Goal: Transaction & Acquisition: Purchase product/service

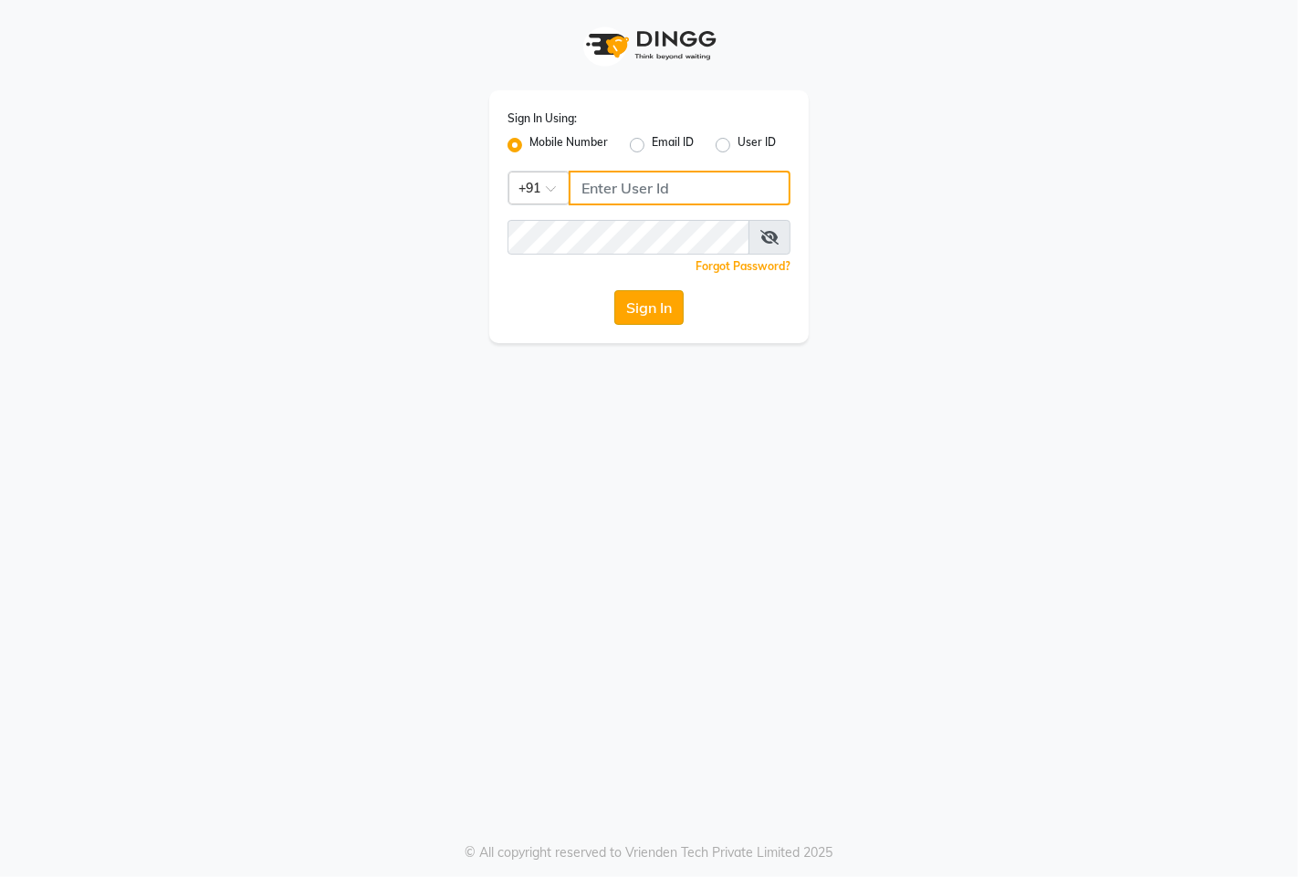
type input "9146515199"
click at [662, 321] on button "Sign In" at bounding box center [648, 307] width 69 height 35
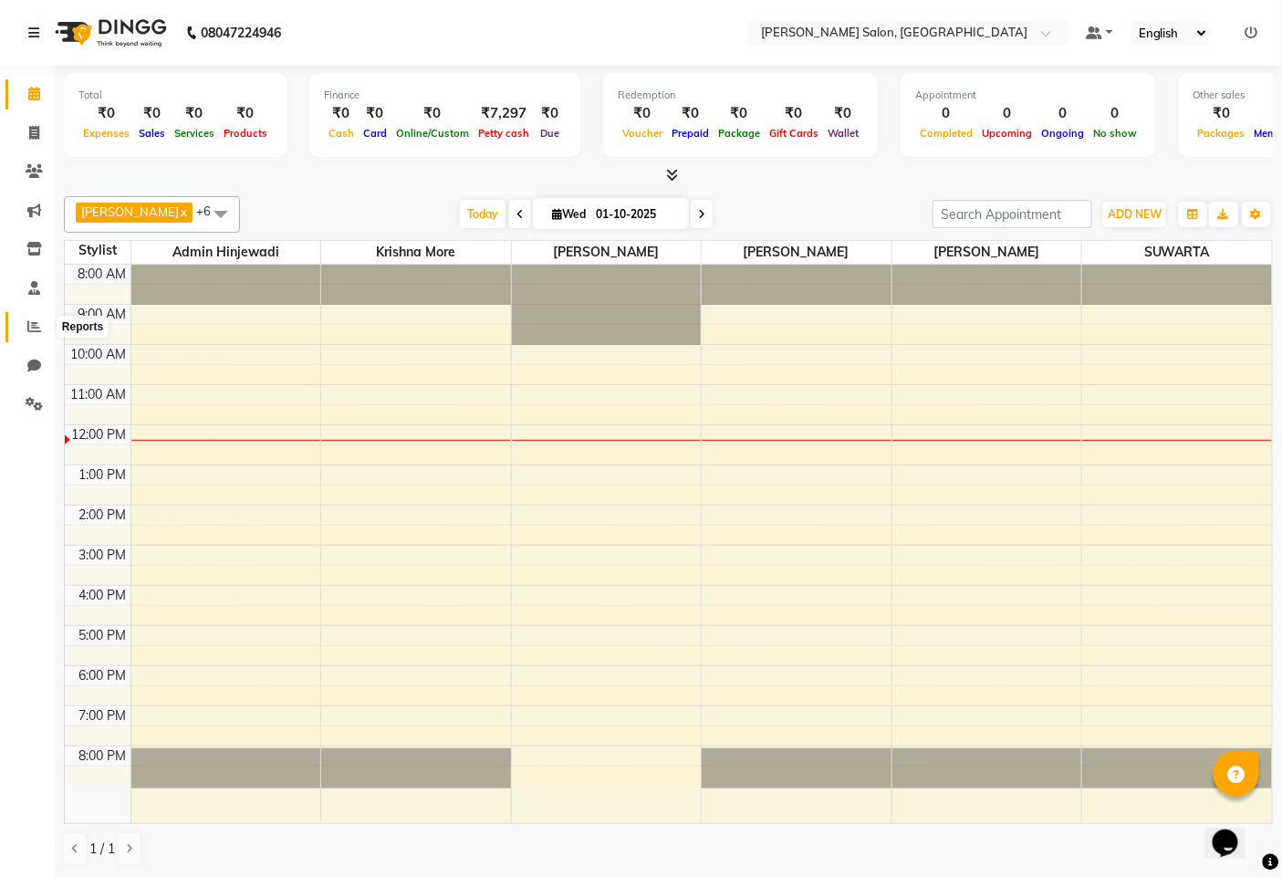
click at [29, 322] on icon at bounding box center [34, 326] width 14 height 14
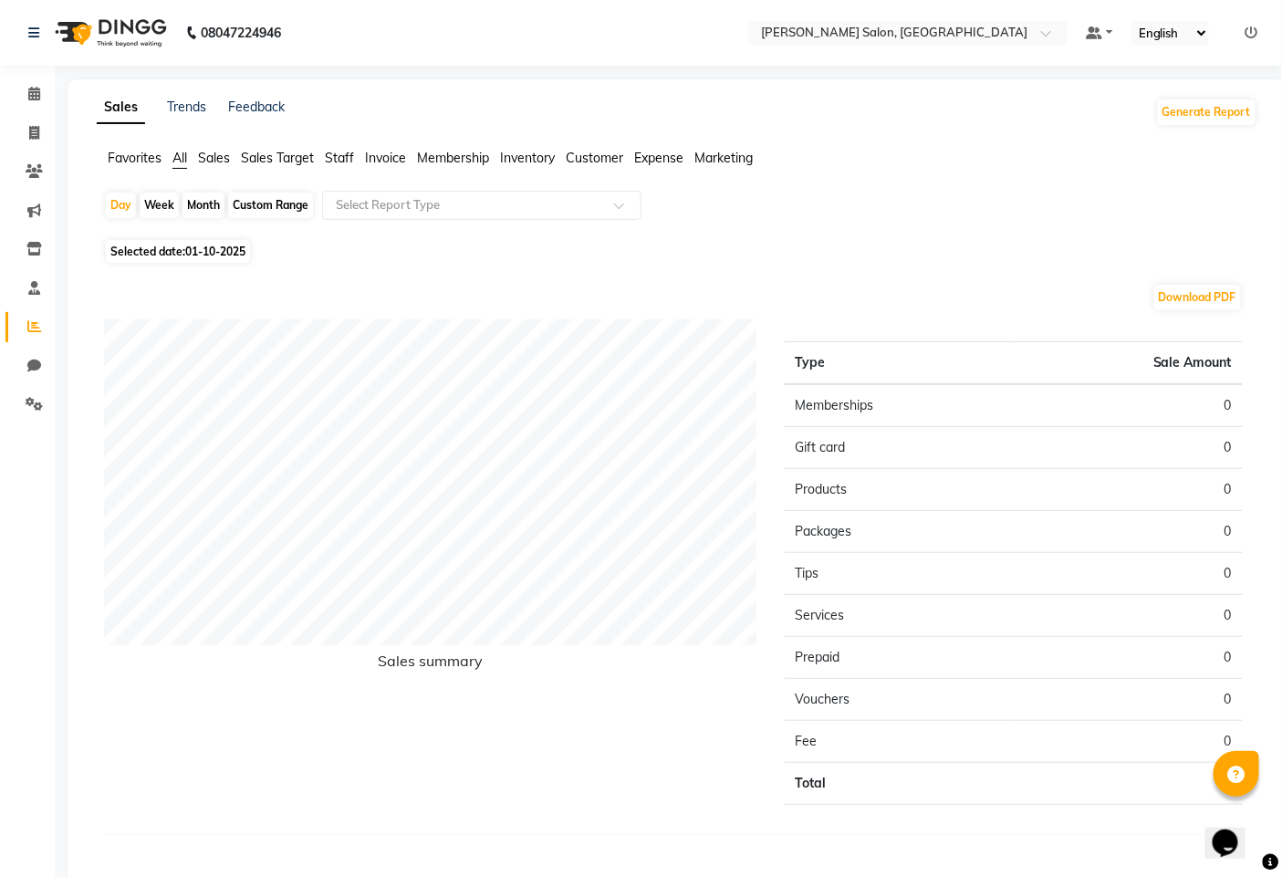
click at [194, 253] on span "01-10-2025" at bounding box center [215, 252] width 60 height 14
select select "10"
select select "2025"
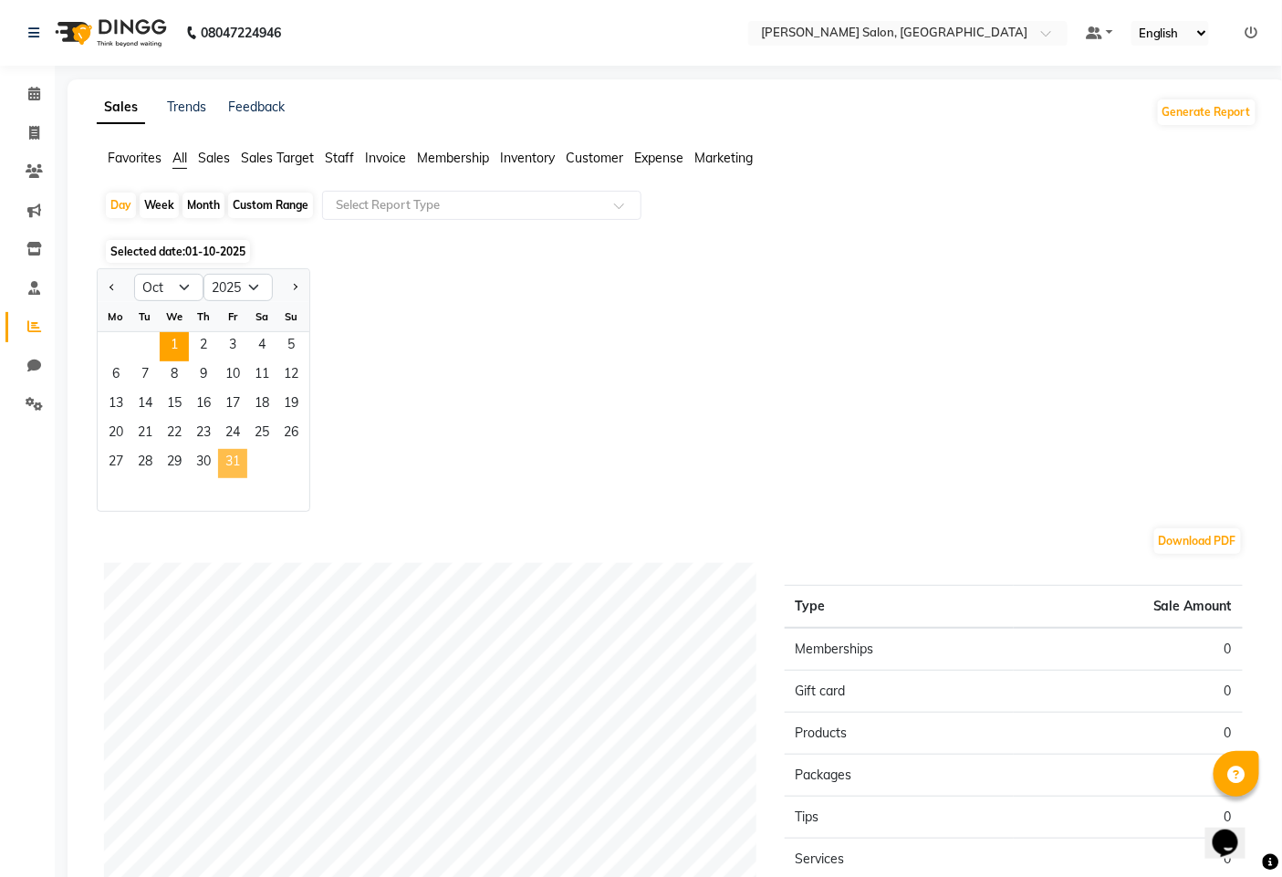
click at [244, 475] on span "31" at bounding box center [232, 463] width 29 height 29
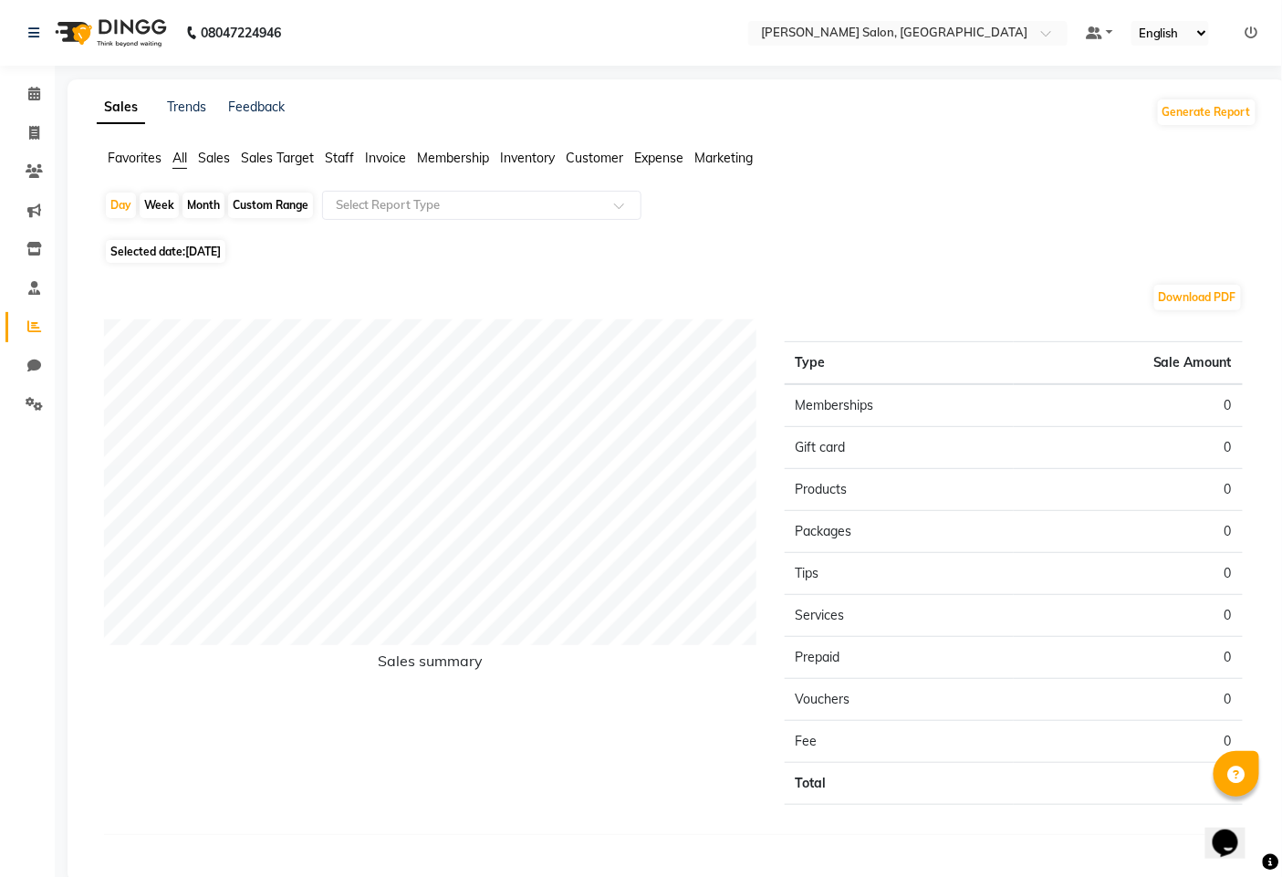
click at [204, 252] on span "[DATE]" at bounding box center [203, 252] width 36 height 14
select select "10"
select select "2025"
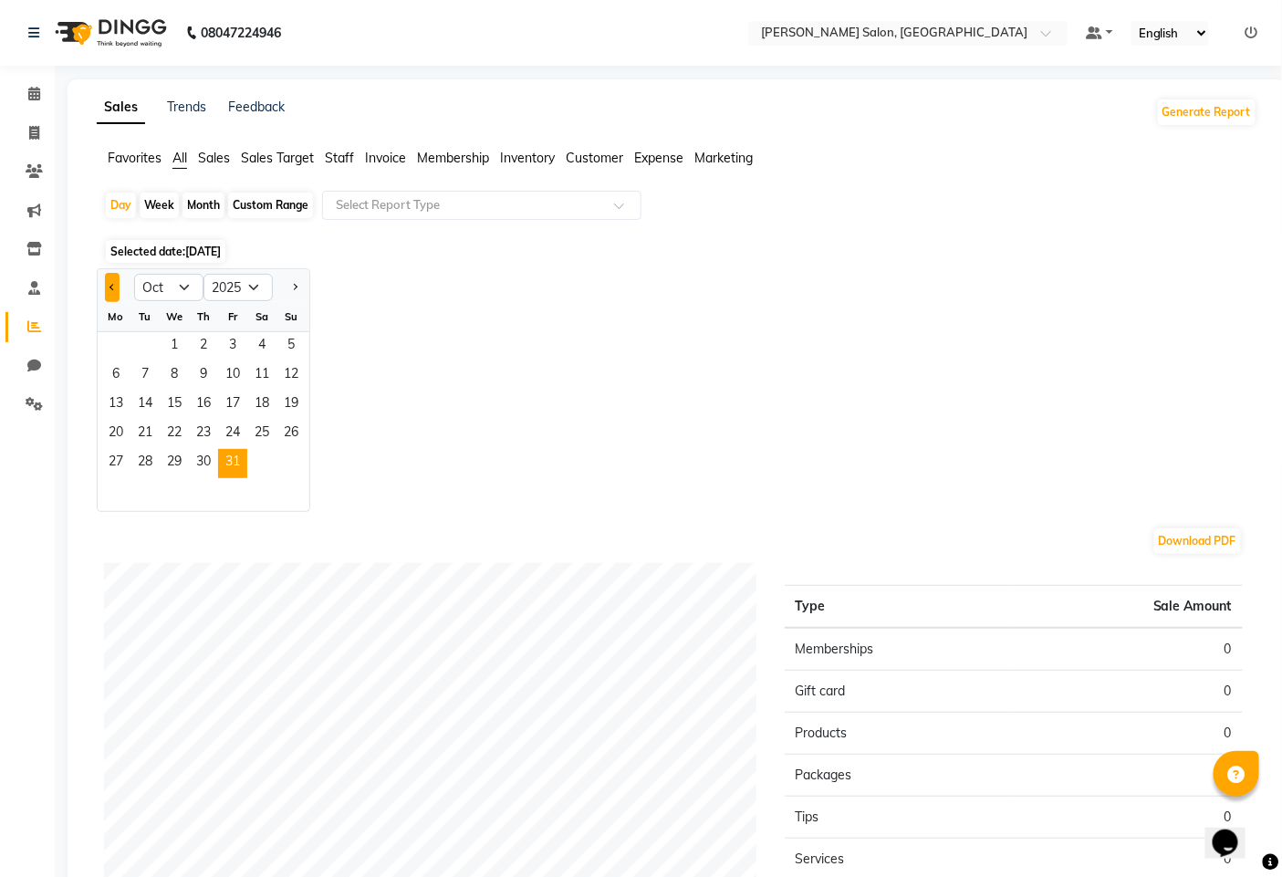
click at [113, 285] on span "Previous month" at bounding box center [113, 286] width 6 height 6
select select "9"
click at [148, 466] on span "30" at bounding box center [145, 463] width 29 height 29
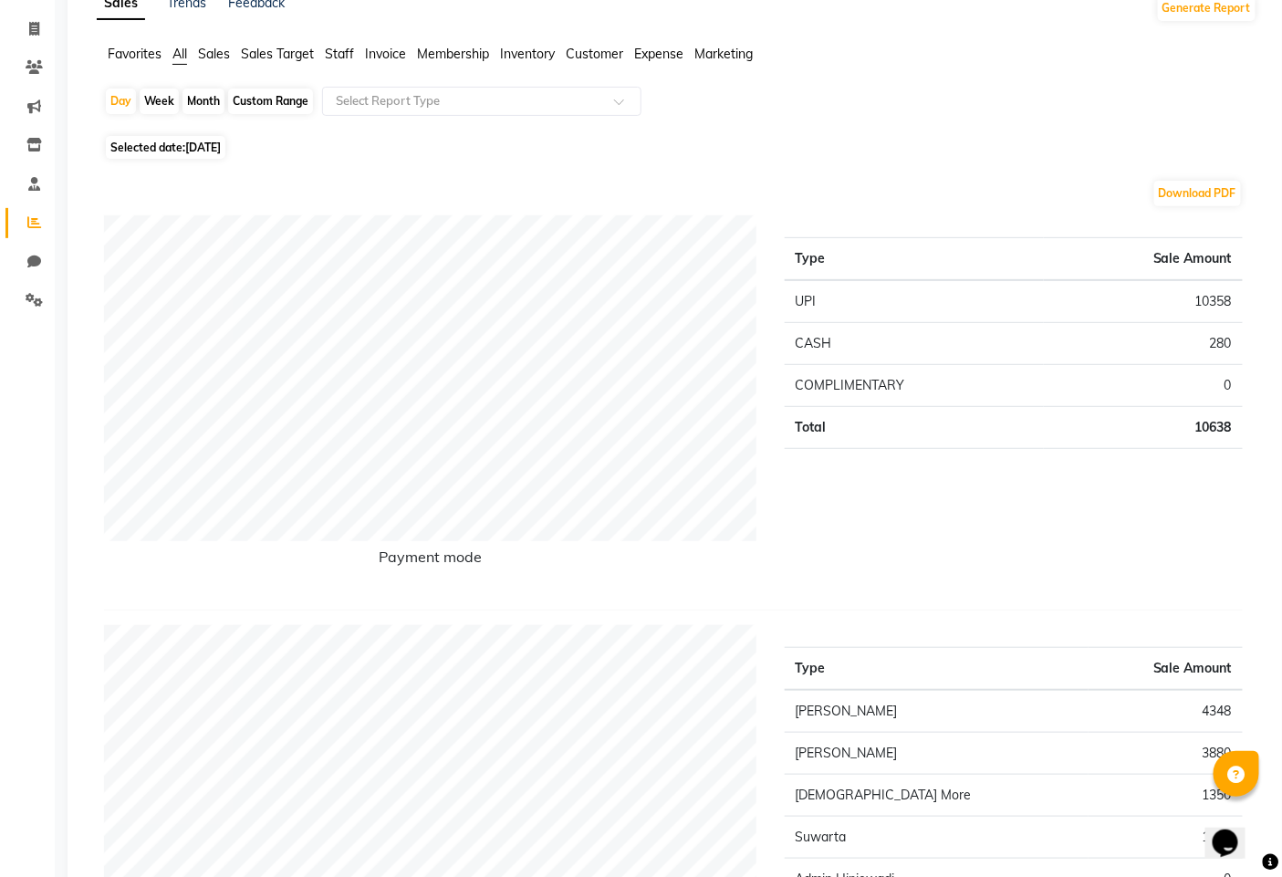
scroll to position [101, 0]
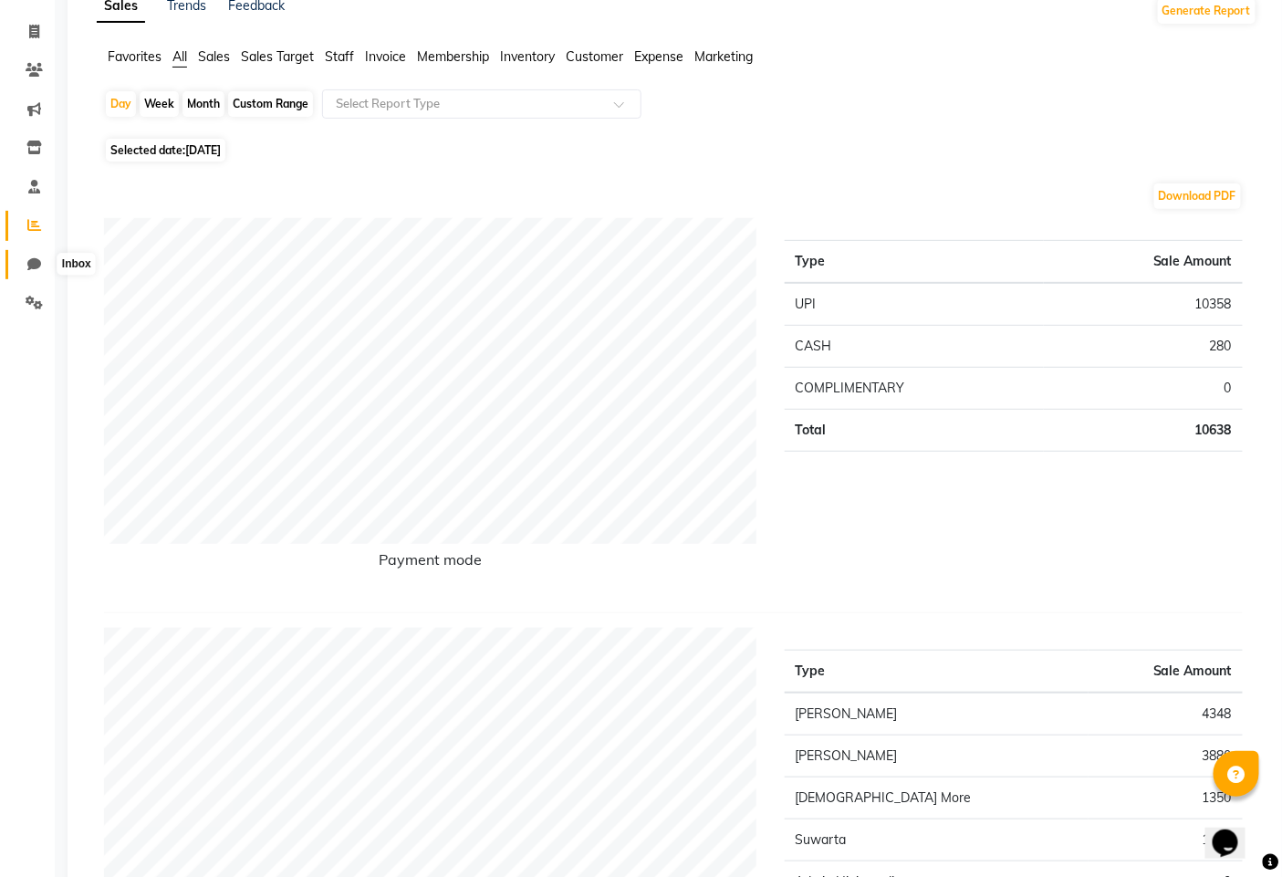
click at [35, 261] on icon at bounding box center [34, 264] width 14 height 14
select select "100"
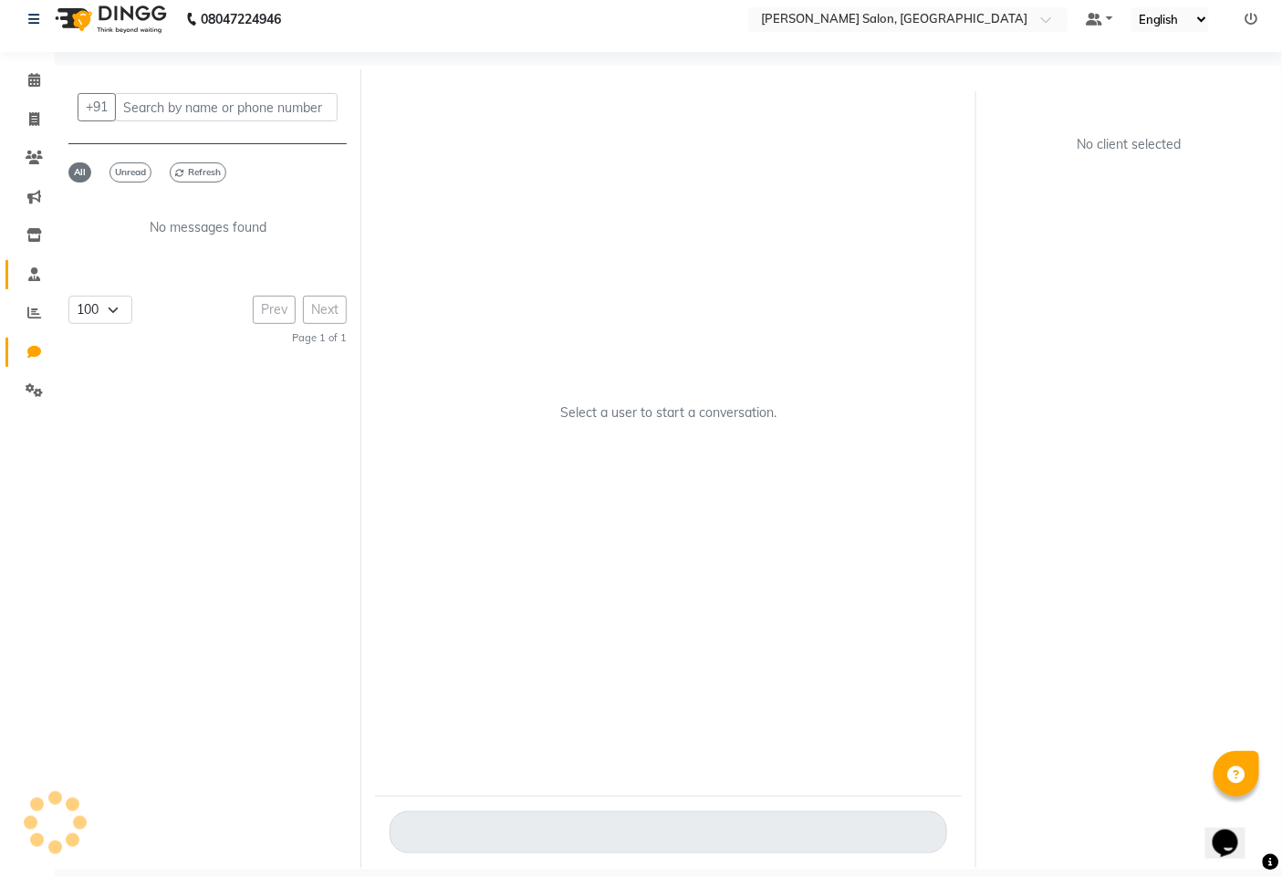
scroll to position [13, 0]
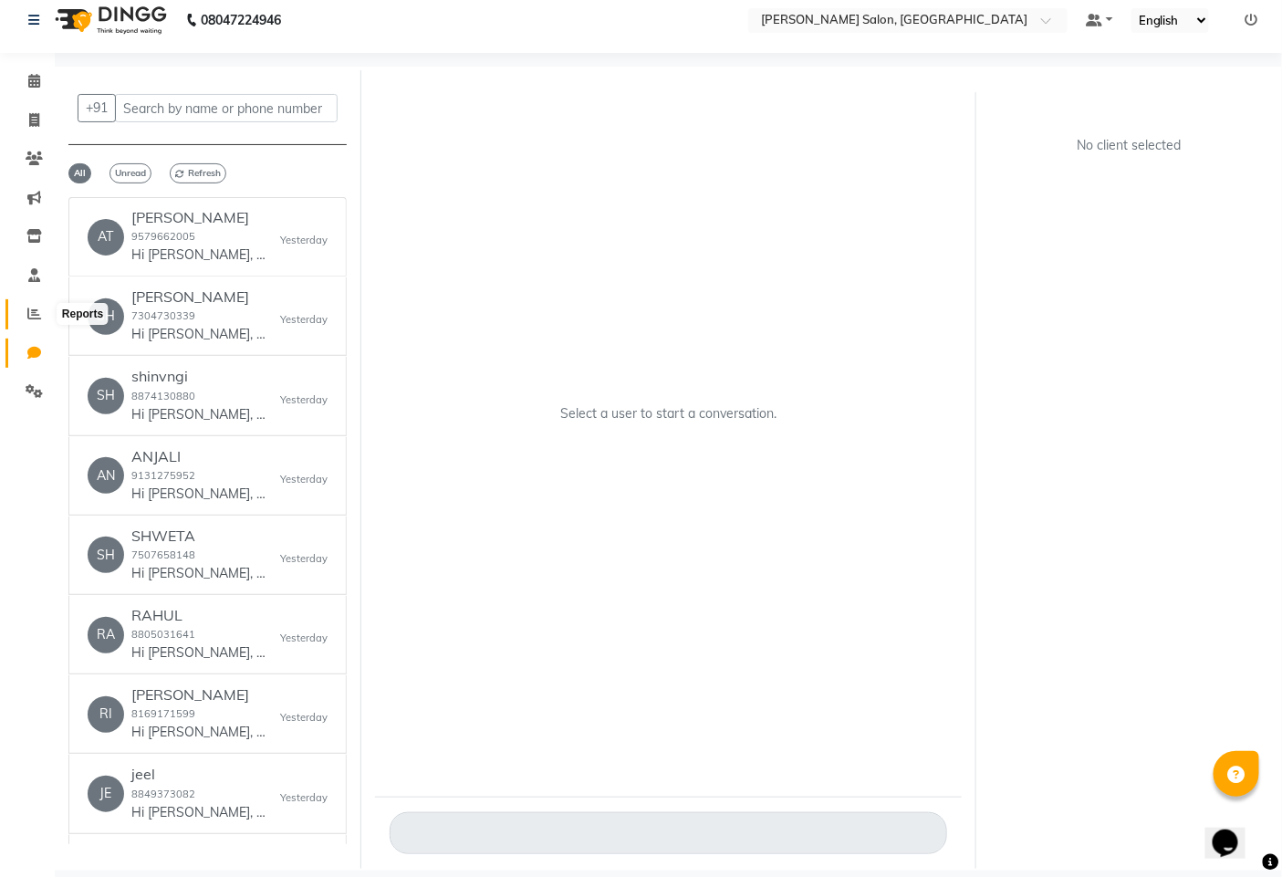
click at [27, 320] on icon at bounding box center [34, 314] width 14 height 14
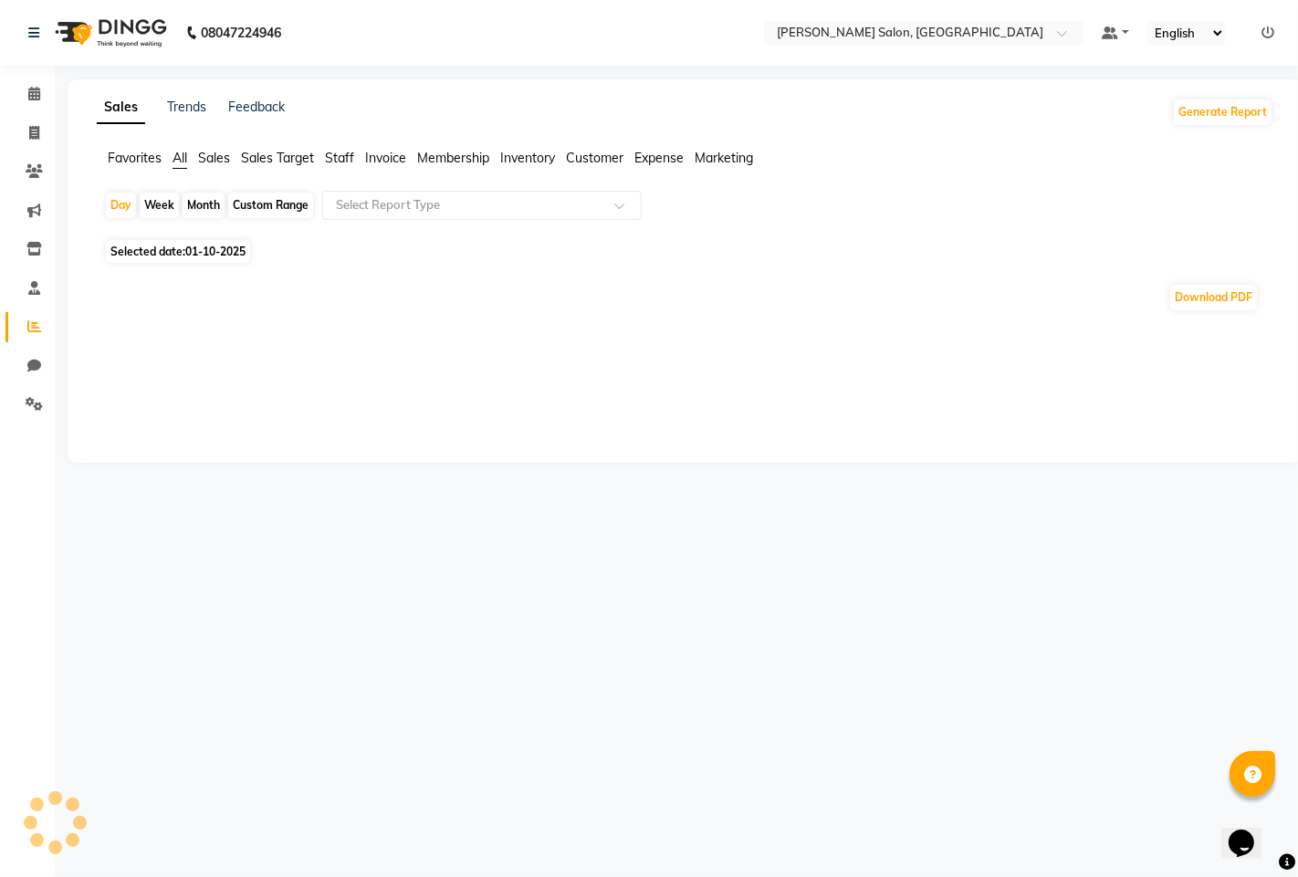
click at [33, 422] on li "Settings" at bounding box center [27, 404] width 55 height 39
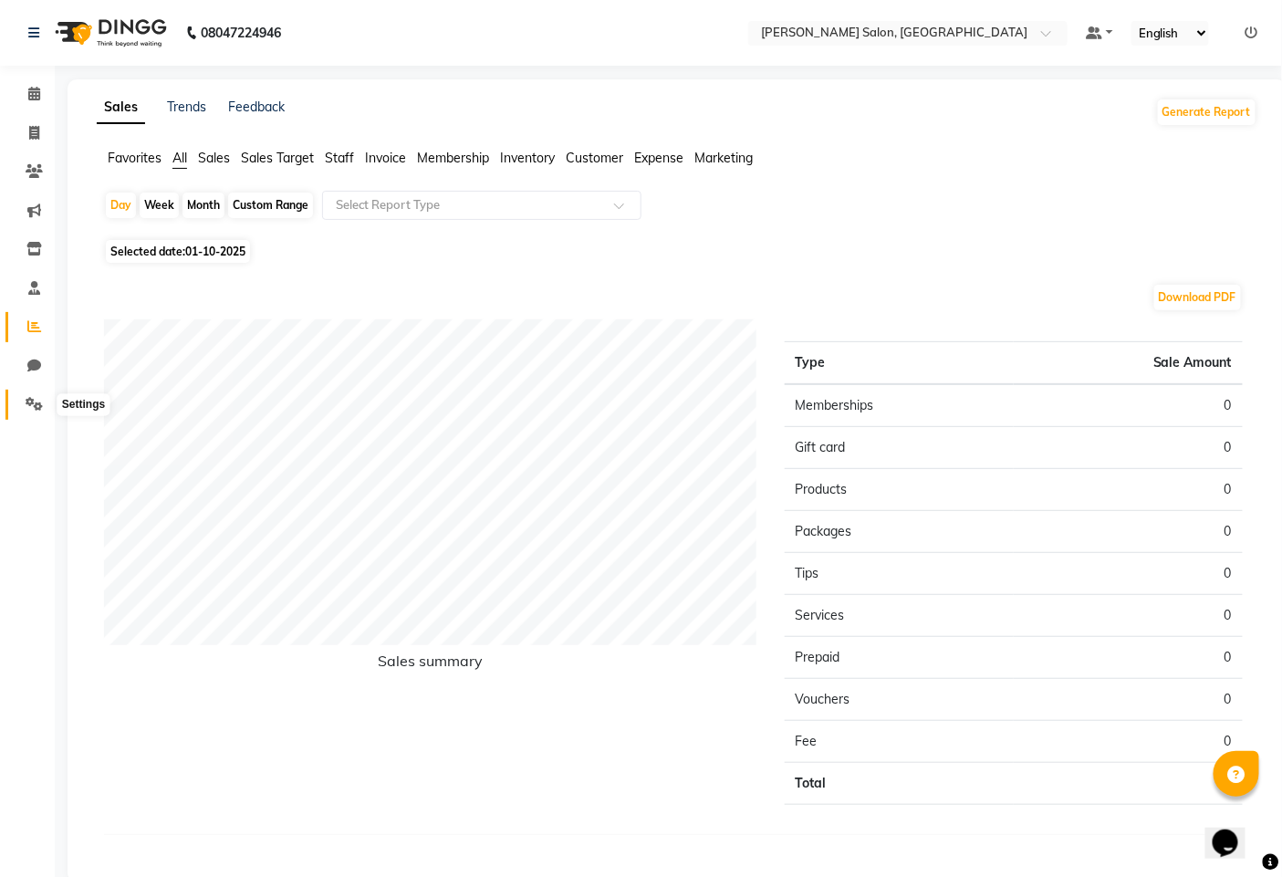
click at [31, 397] on icon at bounding box center [34, 404] width 17 height 14
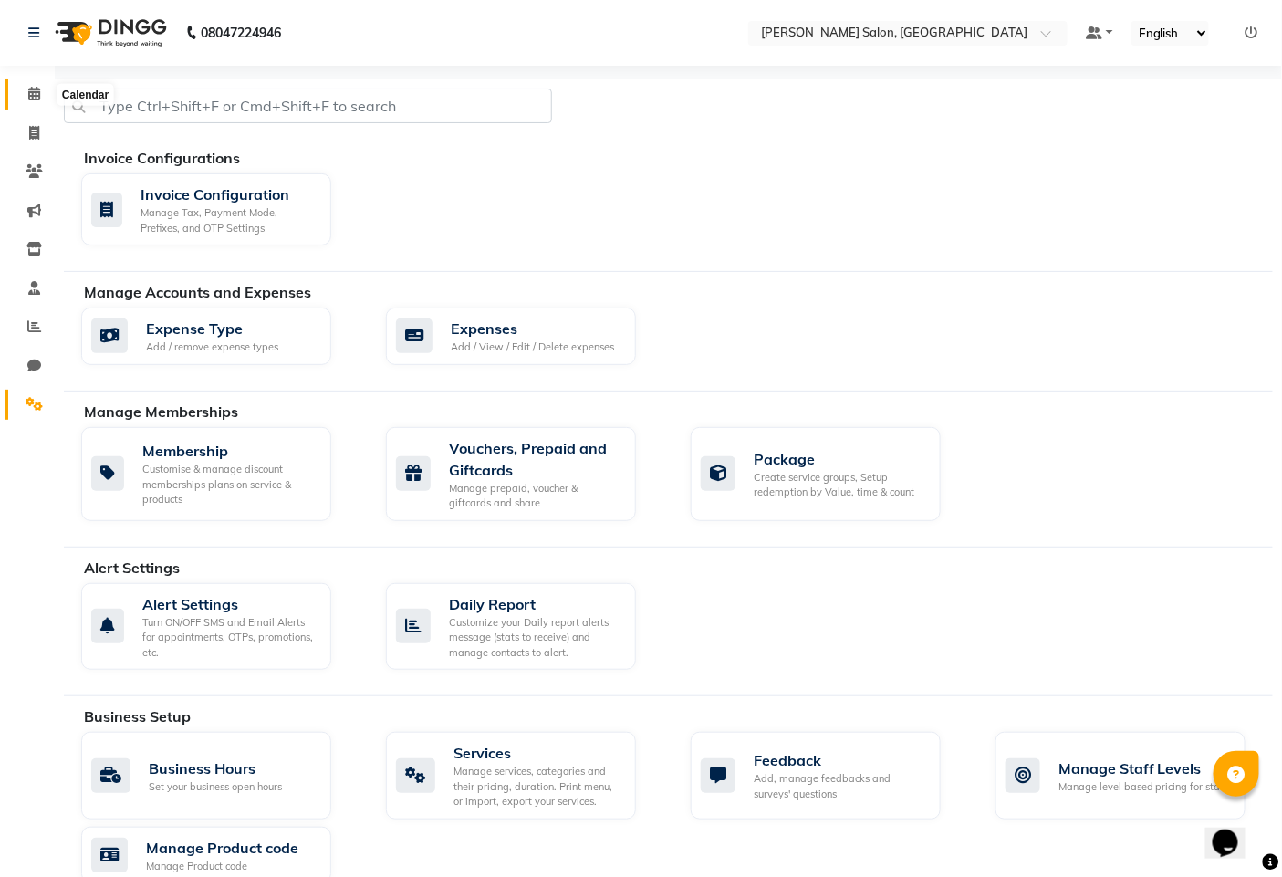
click at [29, 99] on icon at bounding box center [34, 94] width 12 height 14
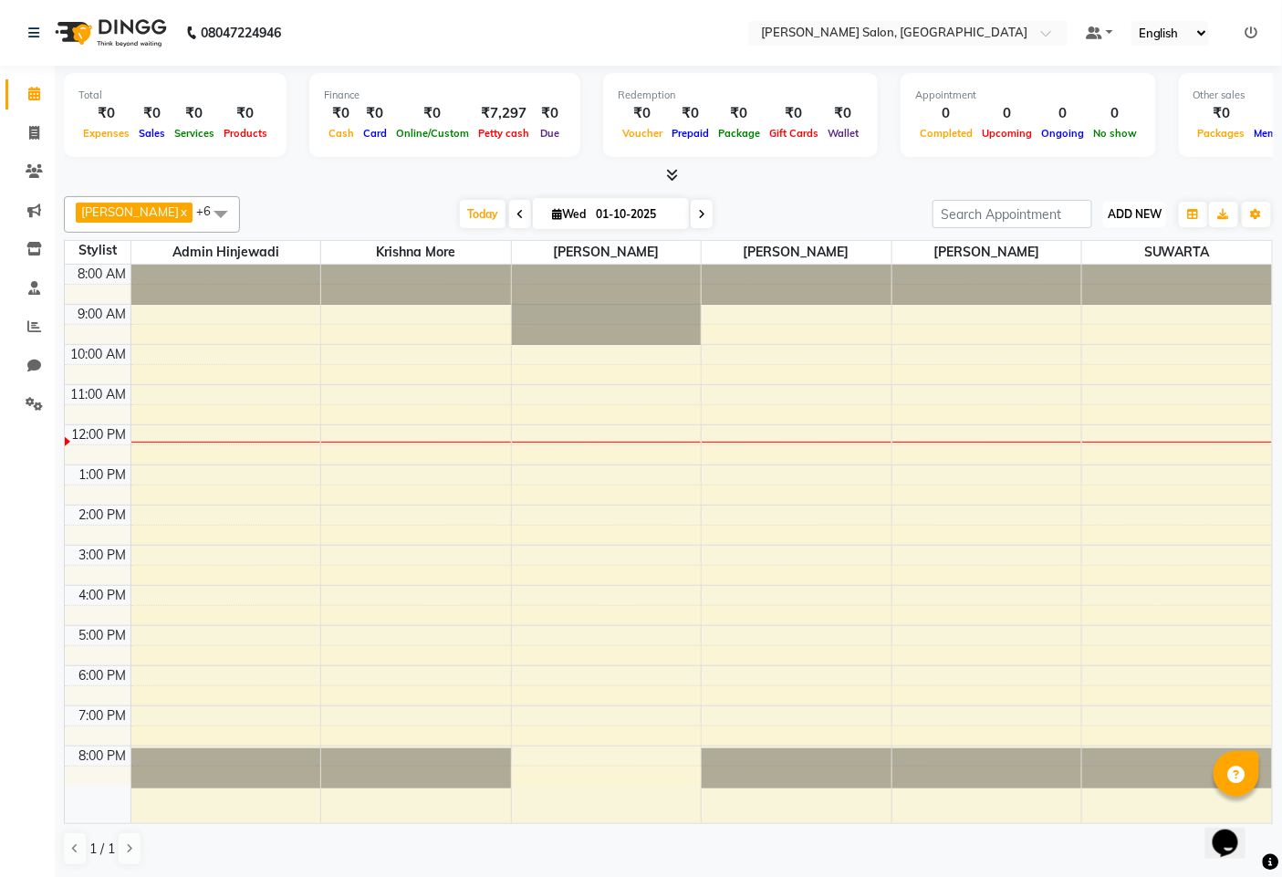
click at [1142, 221] on button "ADD NEW Toggle Dropdown" at bounding box center [1135, 215] width 63 height 26
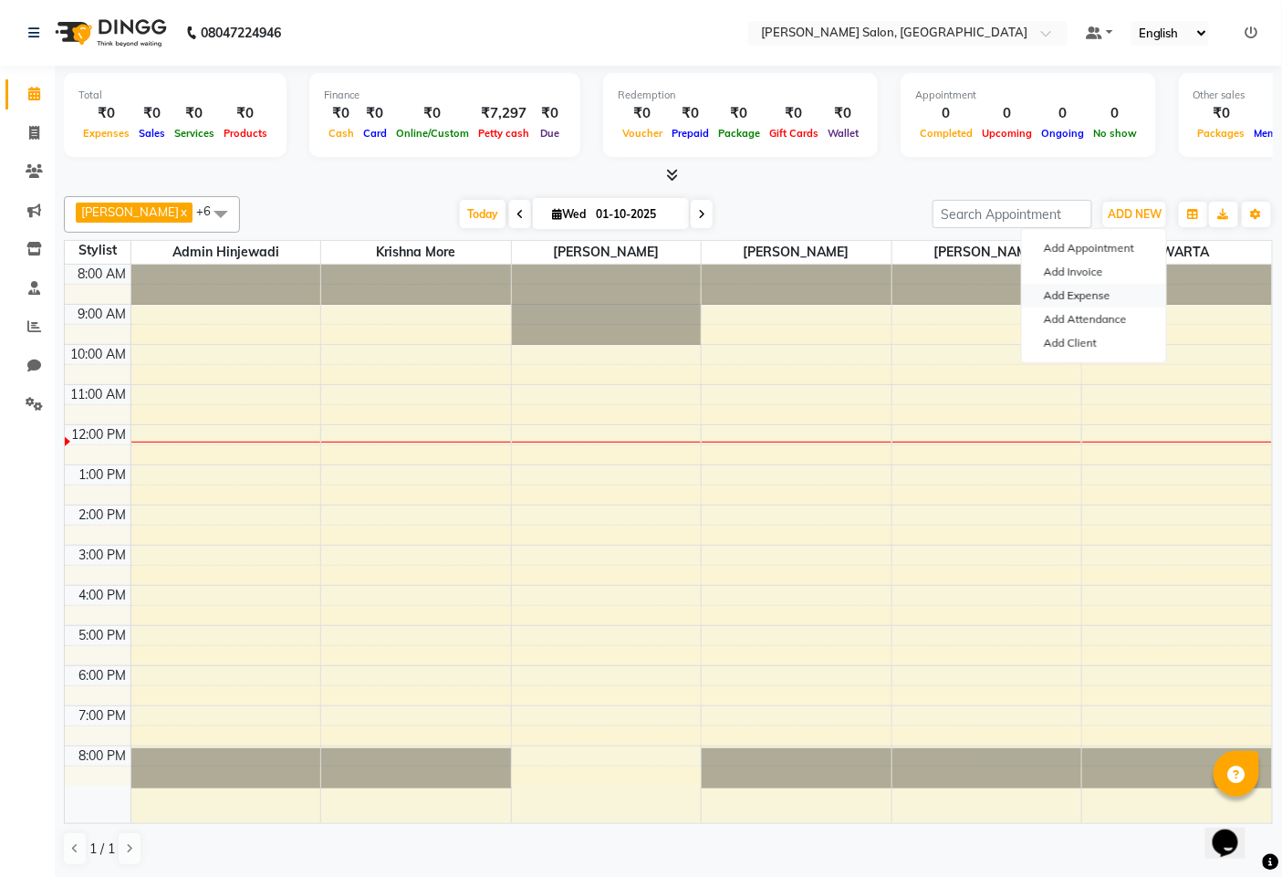
click at [1071, 298] on link "Add Expense" at bounding box center [1094, 296] width 144 height 24
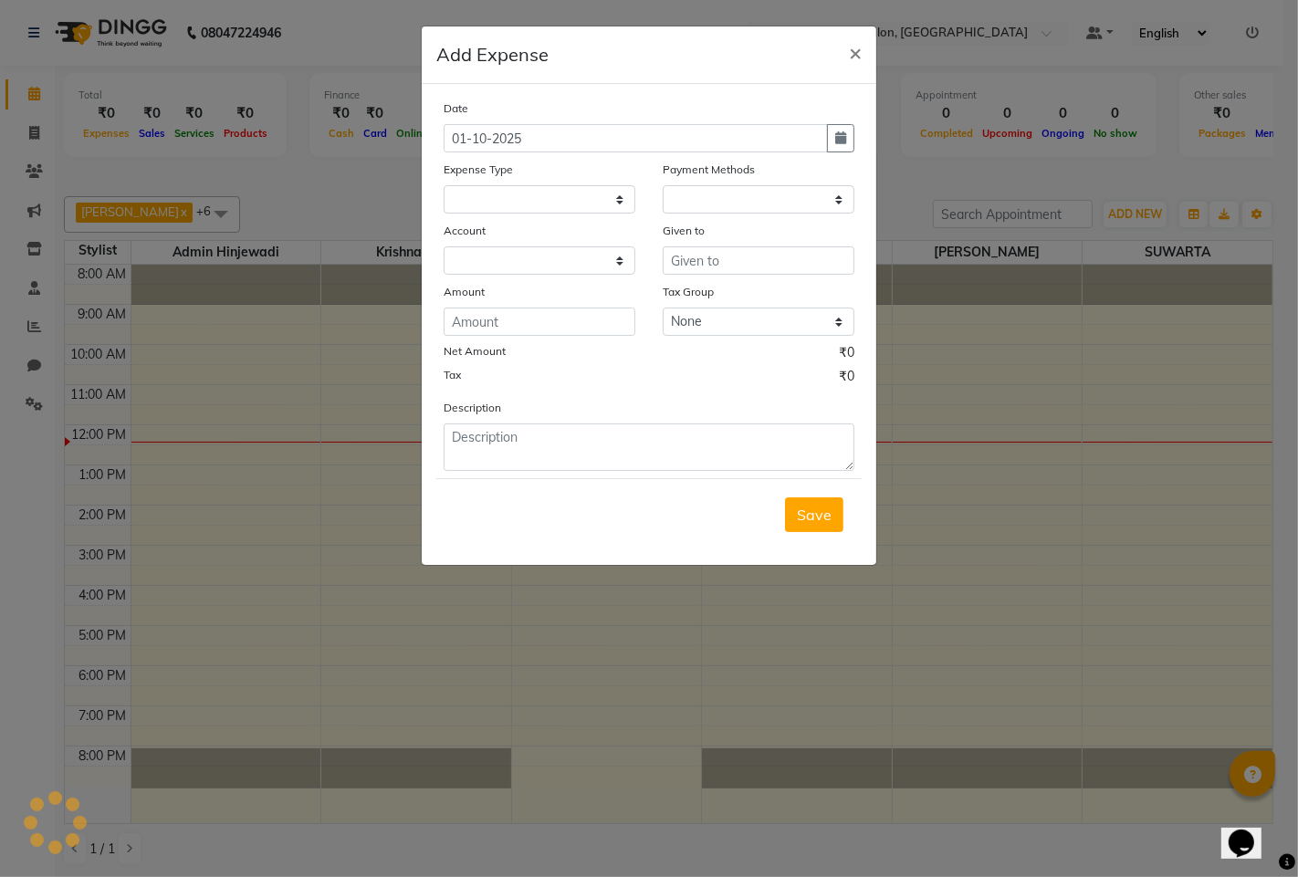
select select "1"
select select "6424"
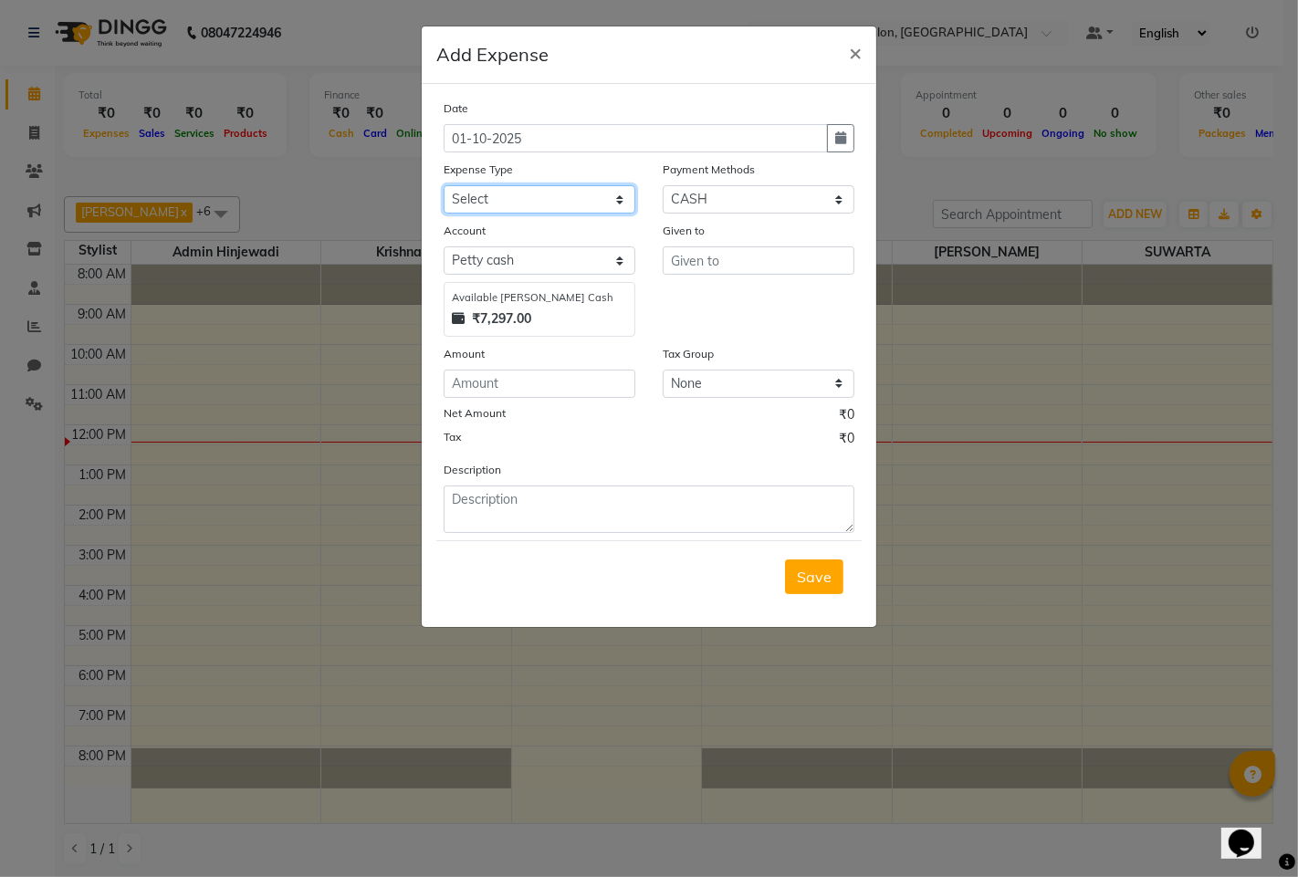
click at [511, 206] on select "Select Advance Salary Amezon parcel Bank charges birthday cake BLINKIT Car main…" at bounding box center [540, 199] width 192 height 28
click at [260, 351] on ngb-modal-window "Add Expense × Date [DATE] Expense Type Select Advance Salary Amezon parcel Bank…" at bounding box center [649, 438] width 1298 height 877
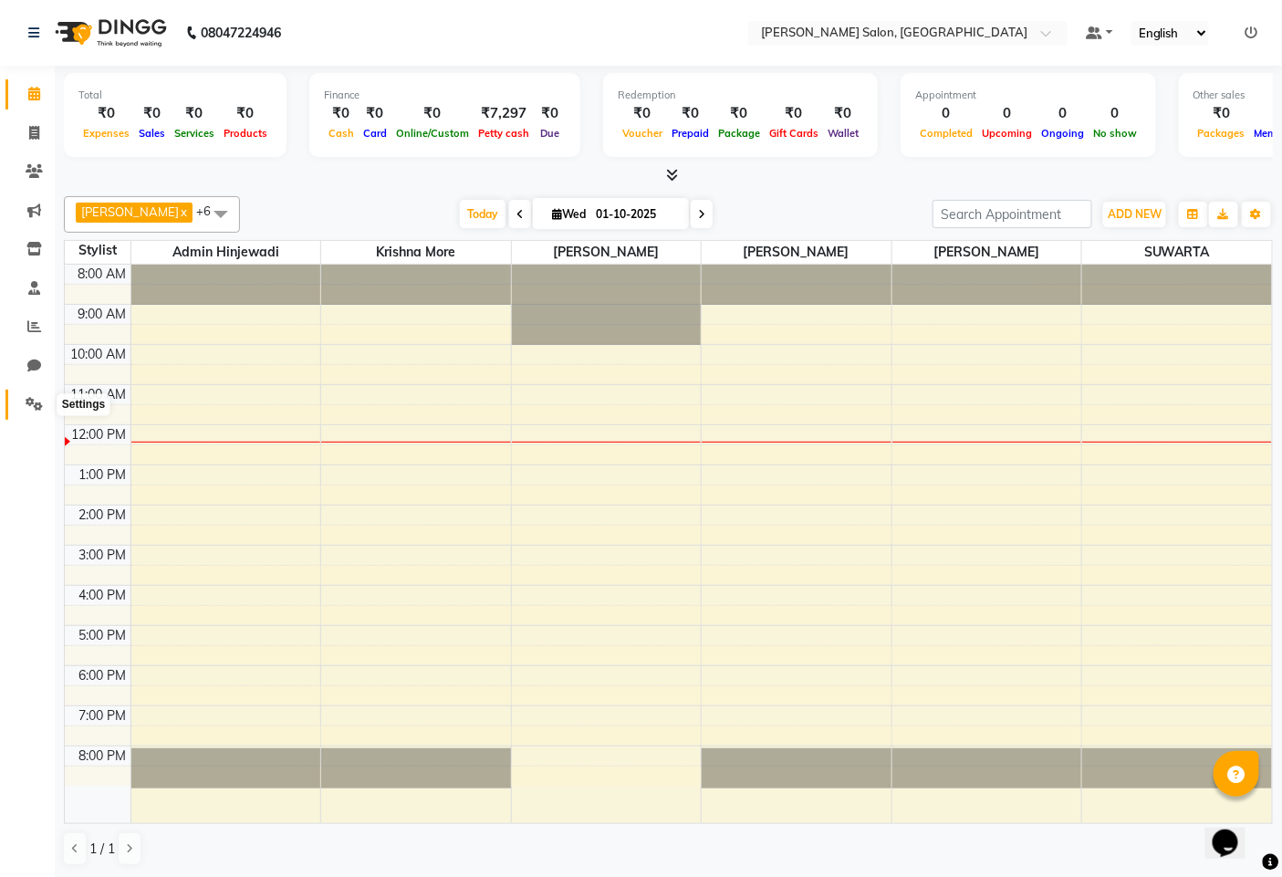
click at [31, 411] on icon at bounding box center [34, 404] width 17 height 14
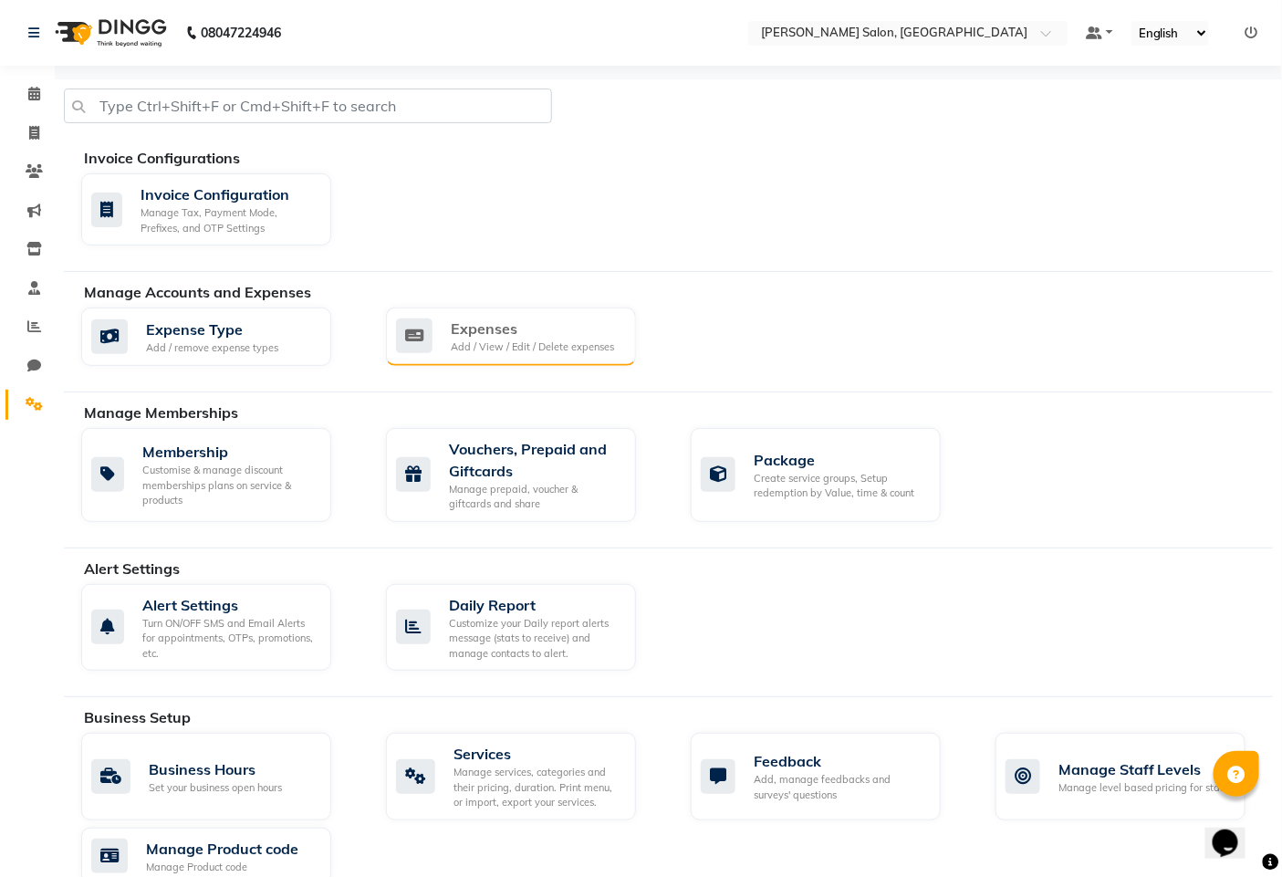
click at [458, 327] on div "Expenses" at bounding box center [532, 329] width 163 height 22
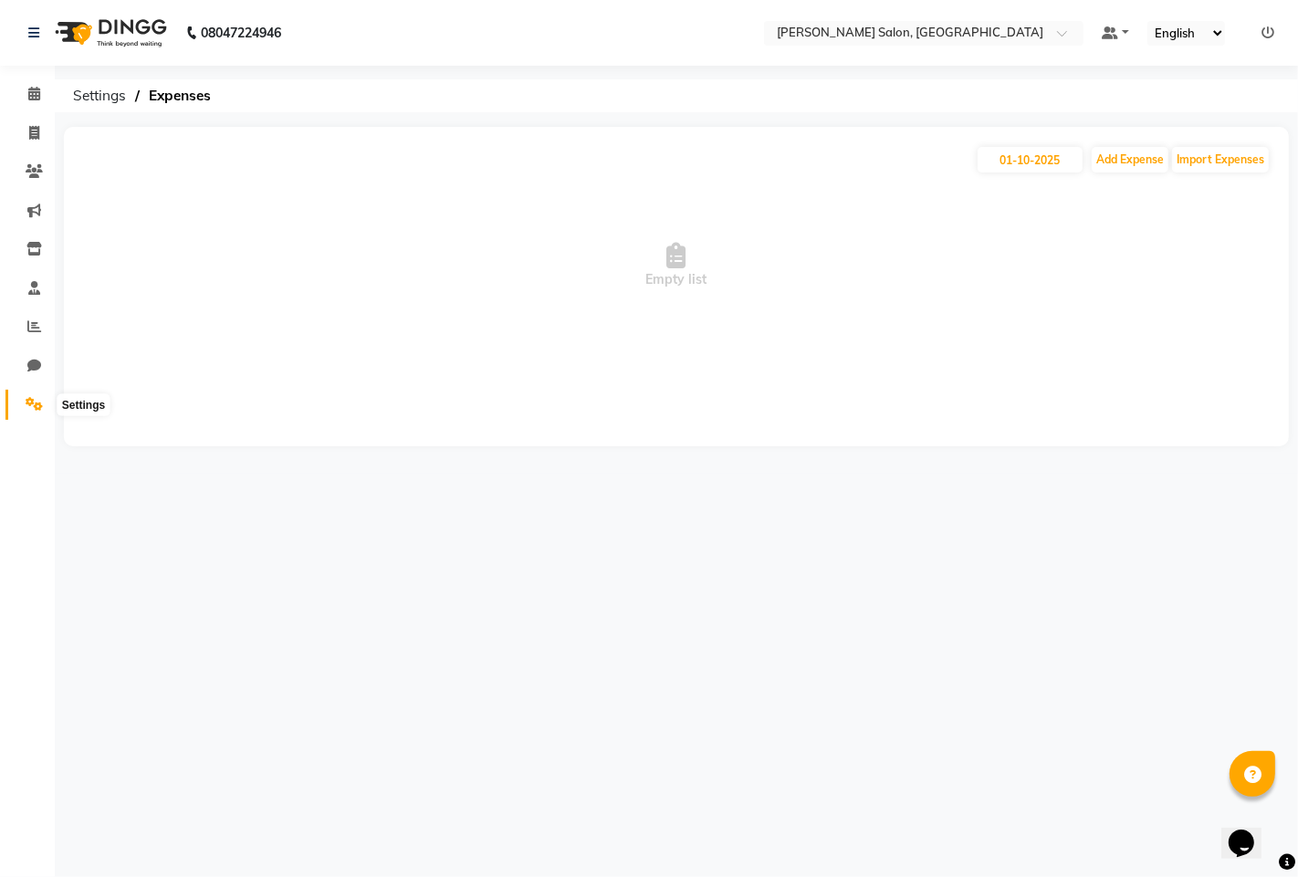
click at [24, 396] on span at bounding box center [34, 404] width 32 height 21
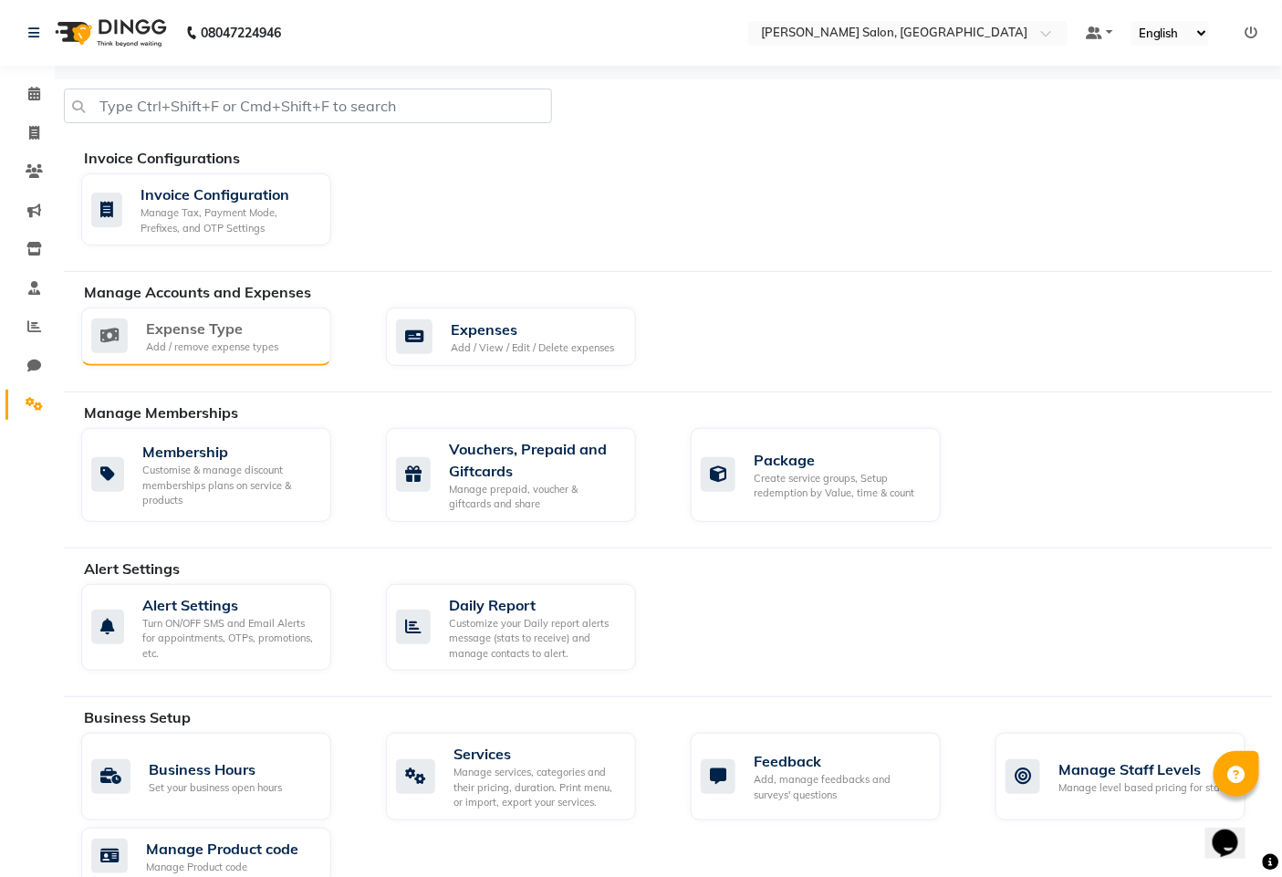
click at [180, 349] on div "Add / remove expense types" at bounding box center [212, 348] width 132 height 16
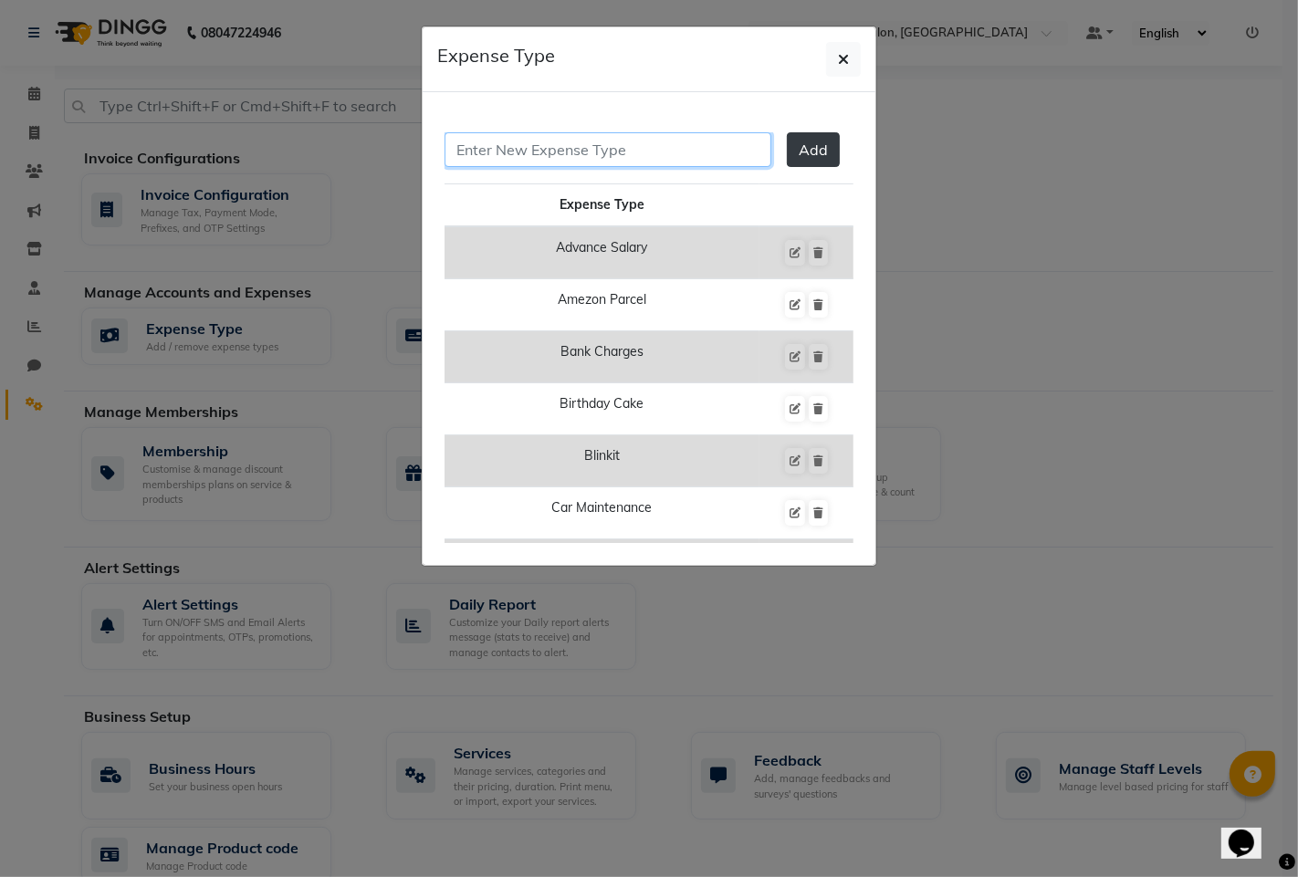
click at [545, 152] on input "text" at bounding box center [608, 149] width 327 height 35
type input "h"
type input "Hand over to prabhakar sir"
click at [799, 156] on span "Add" at bounding box center [813, 150] width 29 height 18
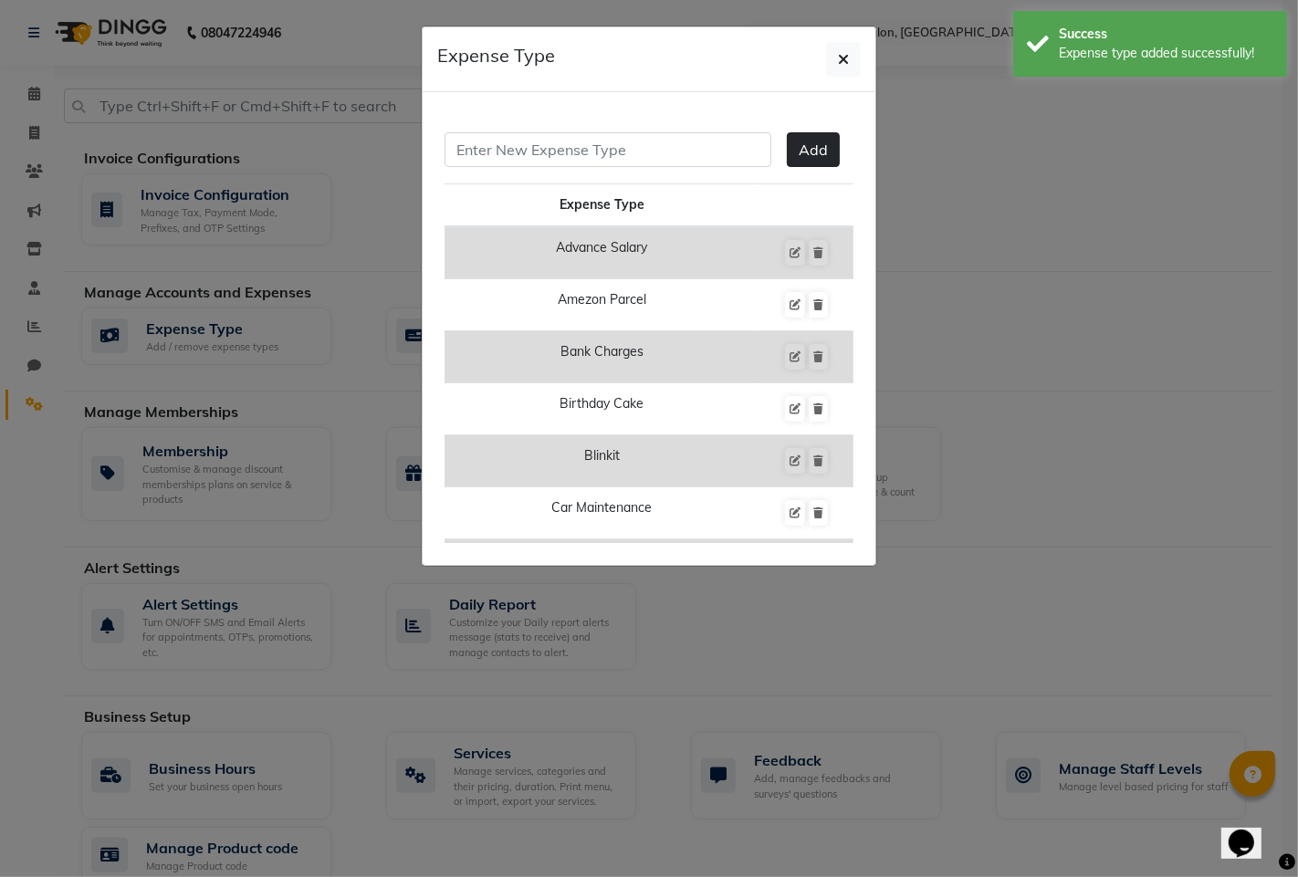
click at [51, 543] on ngb-modal-window "Expense Type Add Expense Type Advance Salary Amezon Parcel Bank Charges Birthda…" at bounding box center [649, 438] width 1298 height 877
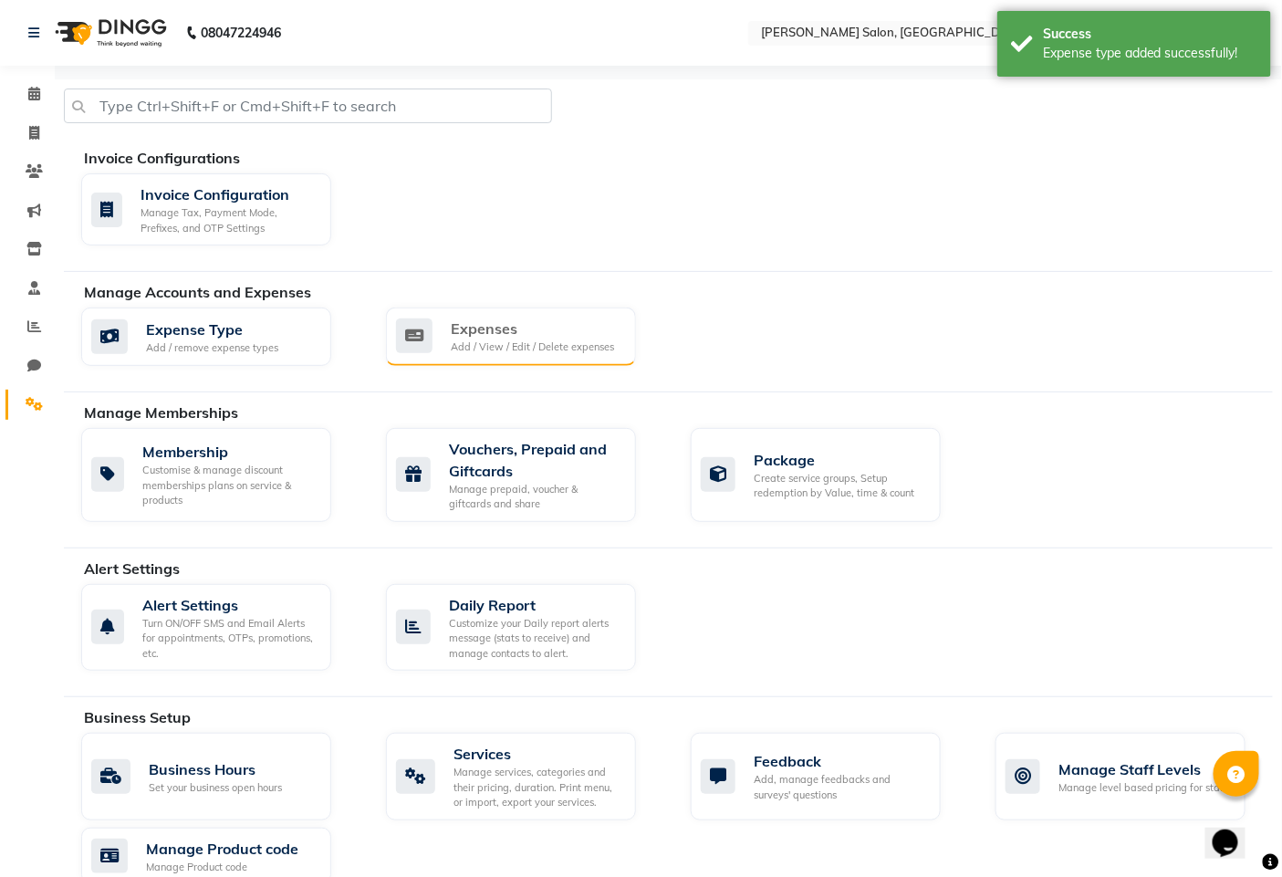
click at [480, 330] on div "Expenses" at bounding box center [532, 329] width 163 height 22
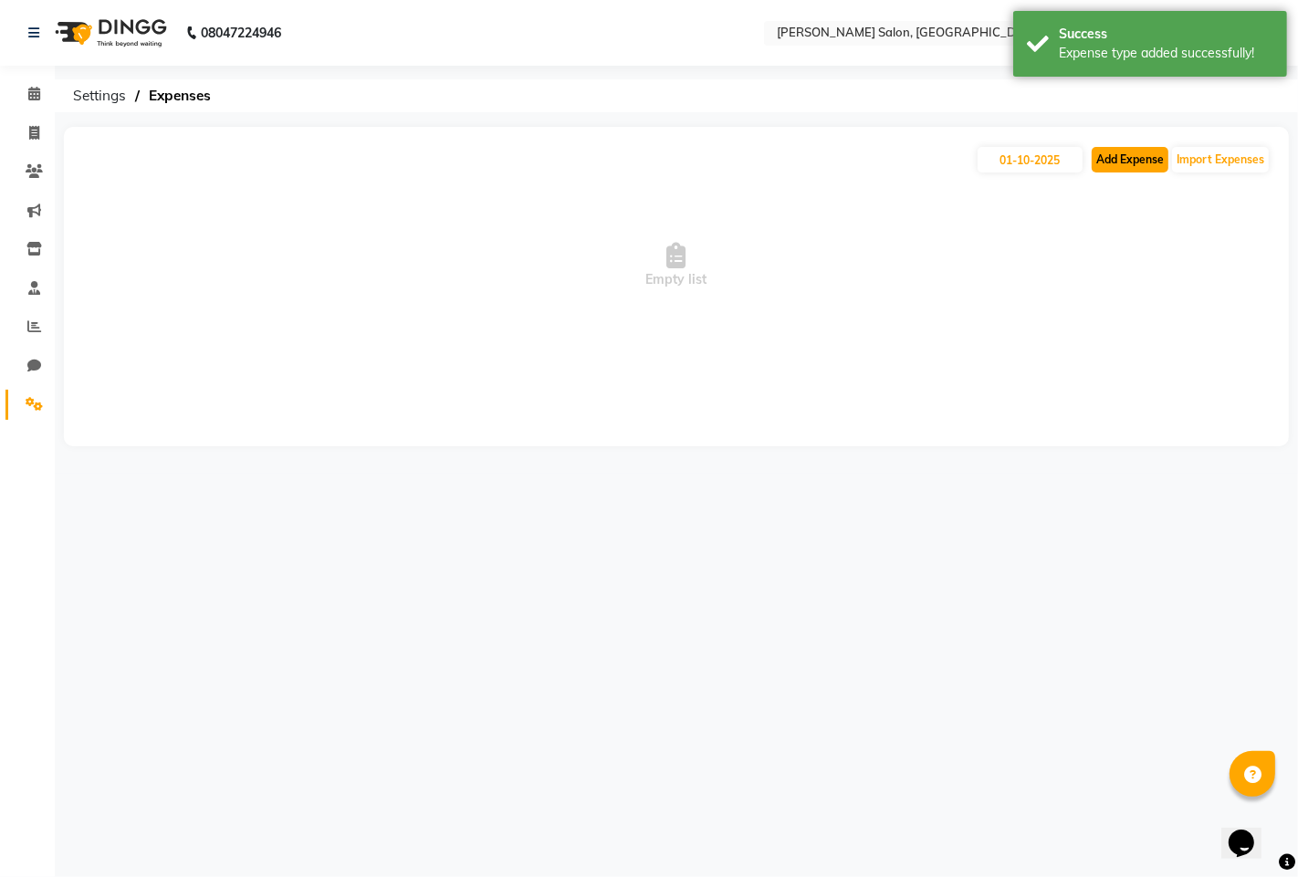
click at [1110, 156] on button "Add Expense" at bounding box center [1130, 160] width 77 height 26
select select "1"
select select "6424"
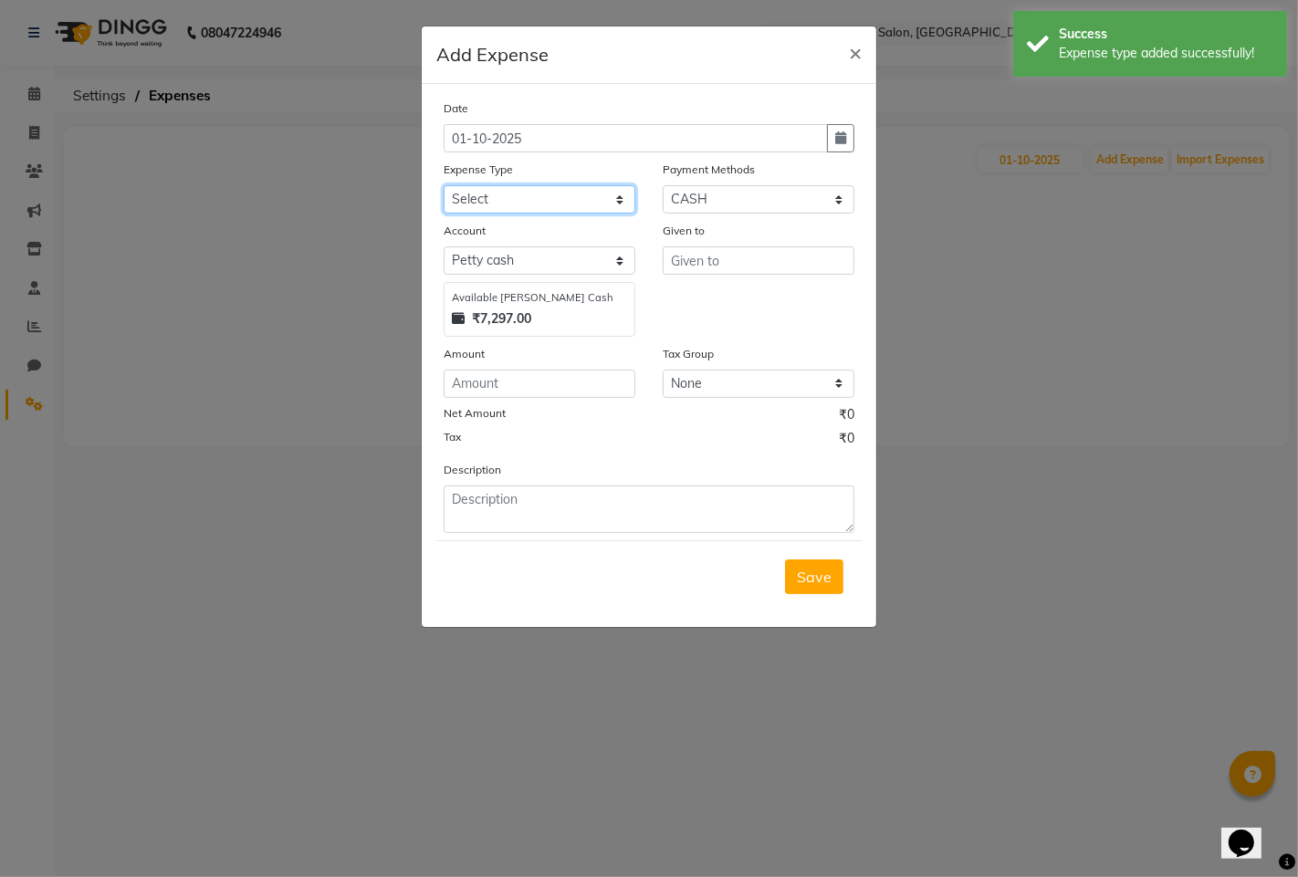
click at [543, 202] on select "Select Advance Salary Amezon parcel Bank charges birthday cake BLINKIT Car main…" at bounding box center [540, 199] width 192 height 28
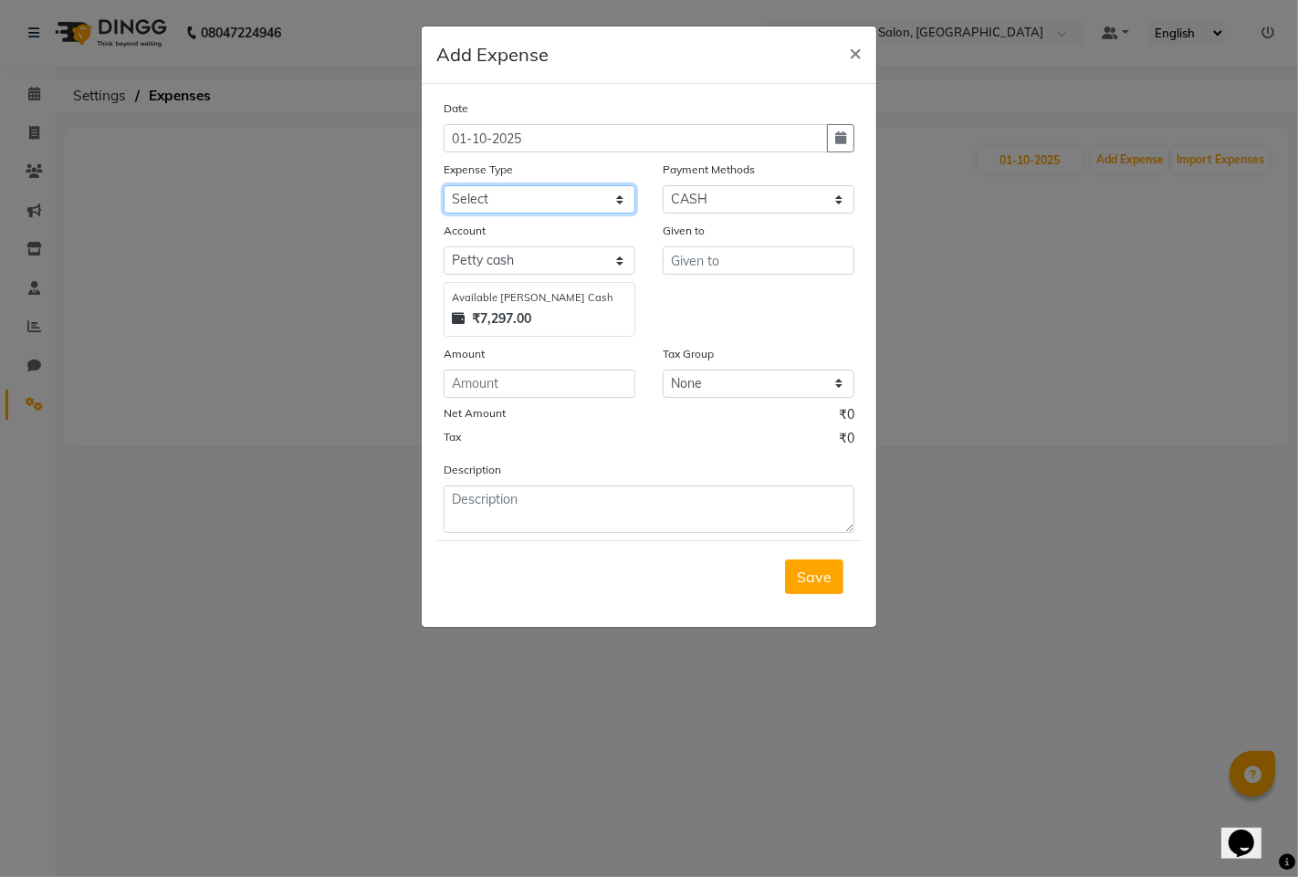
select select "25089"
click at [444, 185] on select "Select Advance Salary Amezon parcel Bank charges birthday cake BLINKIT Car main…" at bounding box center [540, 199] width 192 height 28
click at [705, 256] on input "text" at bounding box center [759, 260] width 192 height 28
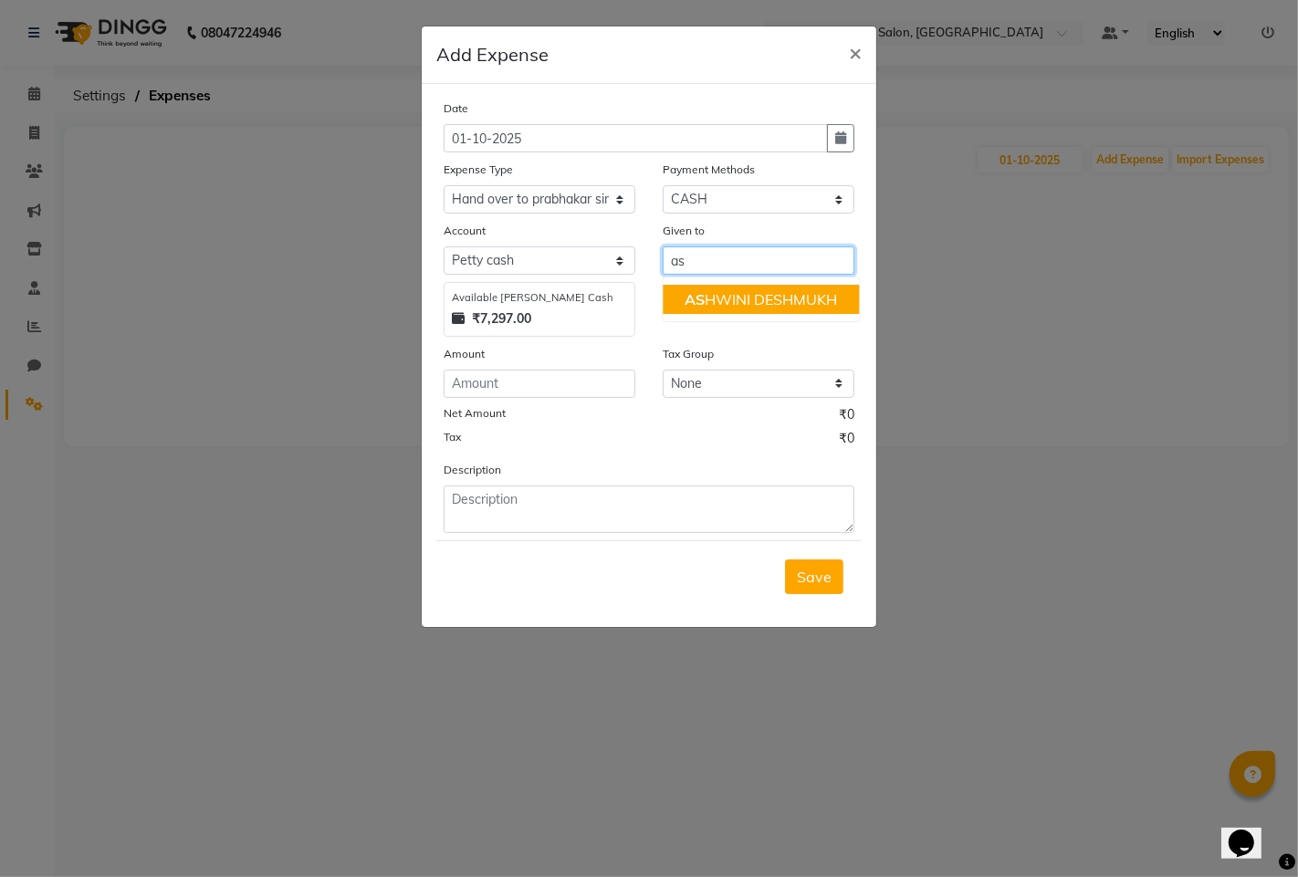
click at [790, 293] on ngb-highlight "AS [PERSON_NAME]" at bounding box center [761, 299] width 152 height 18
type input "[PERSON_NAME]"
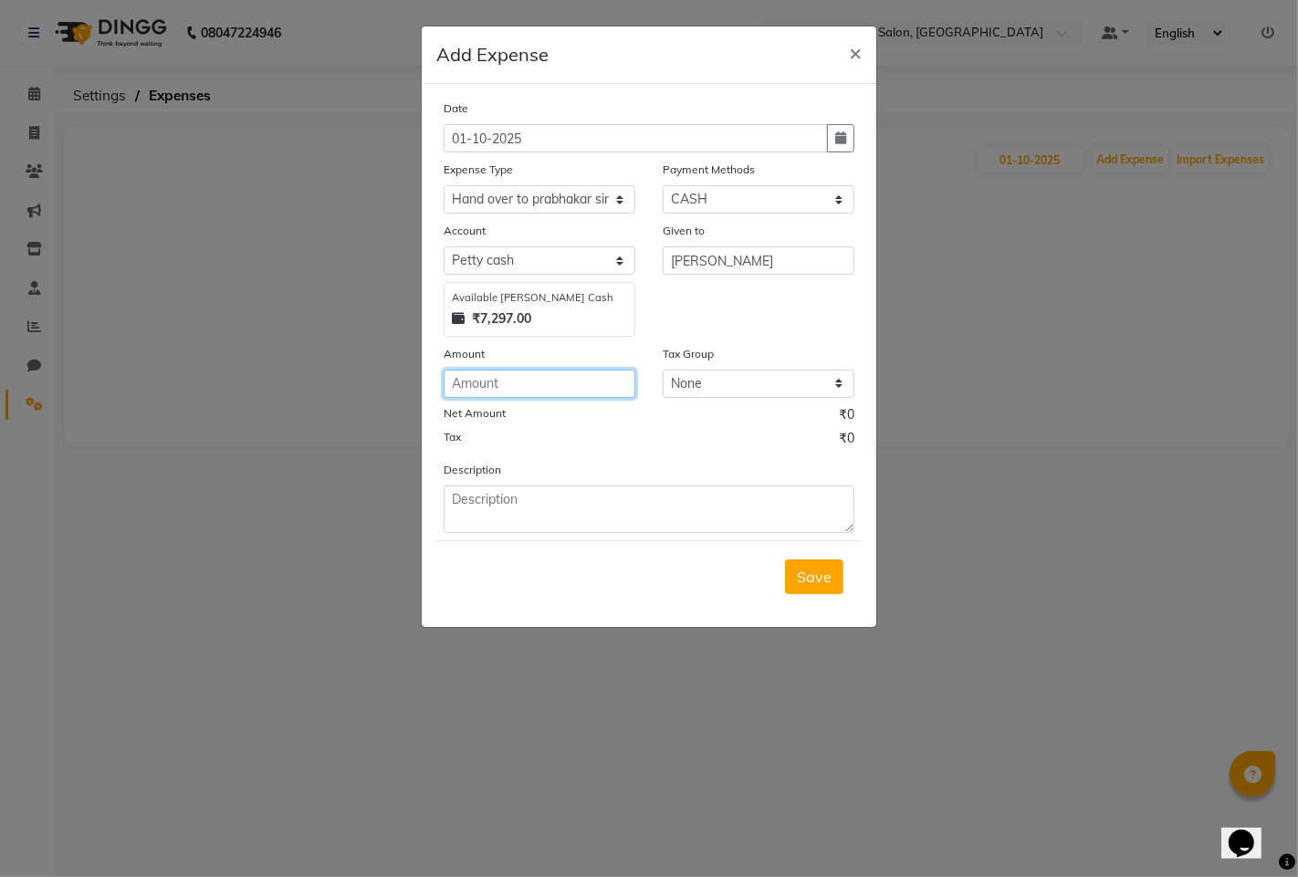
click at [536, 390] on input "number" at bounding box center [540, 384] width 192 height 28
type input "6000"
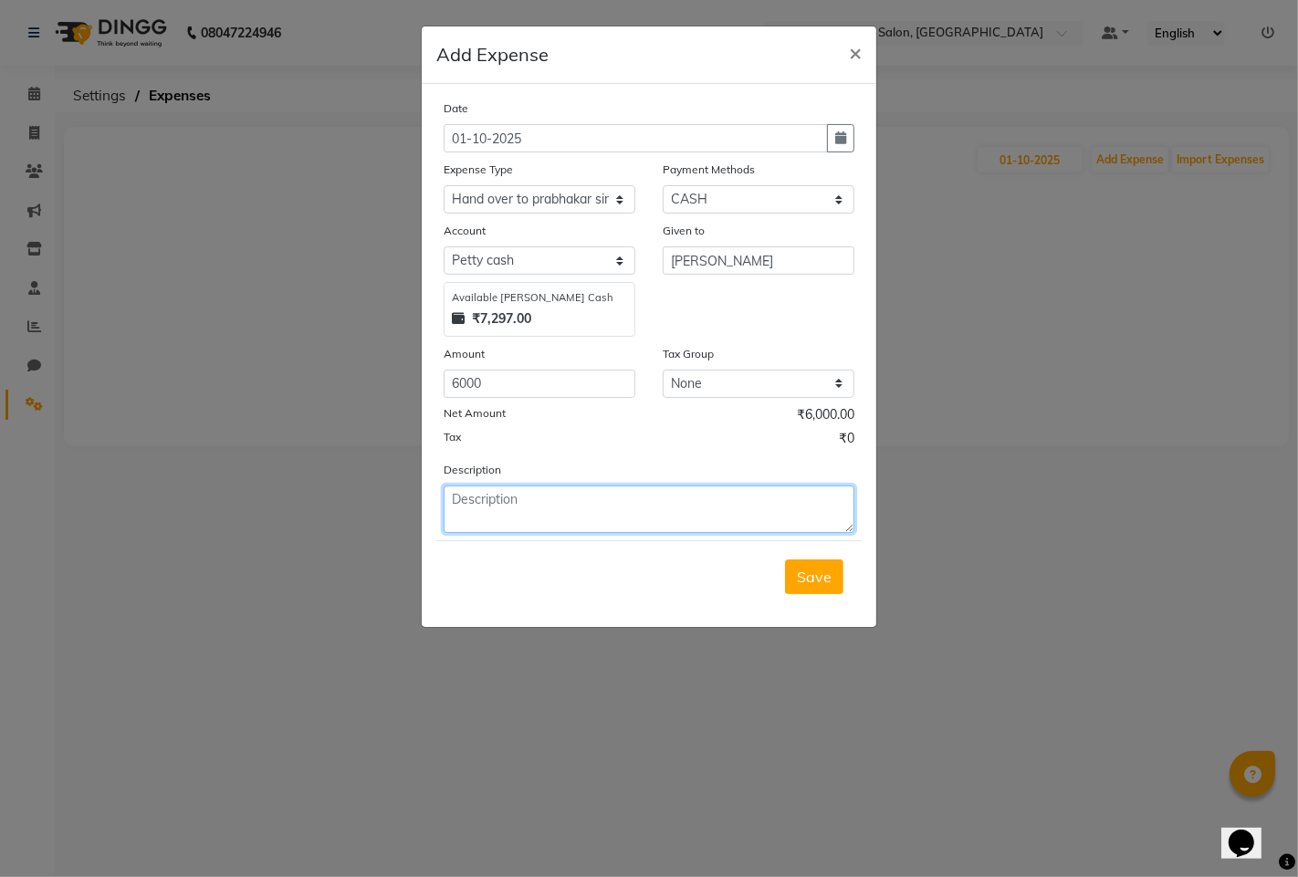
click at [546, 507] on textarea at bounding box center [649, 509] width 411 height 47
type textarea "date [DATE] given to prabhakr sir 6000"
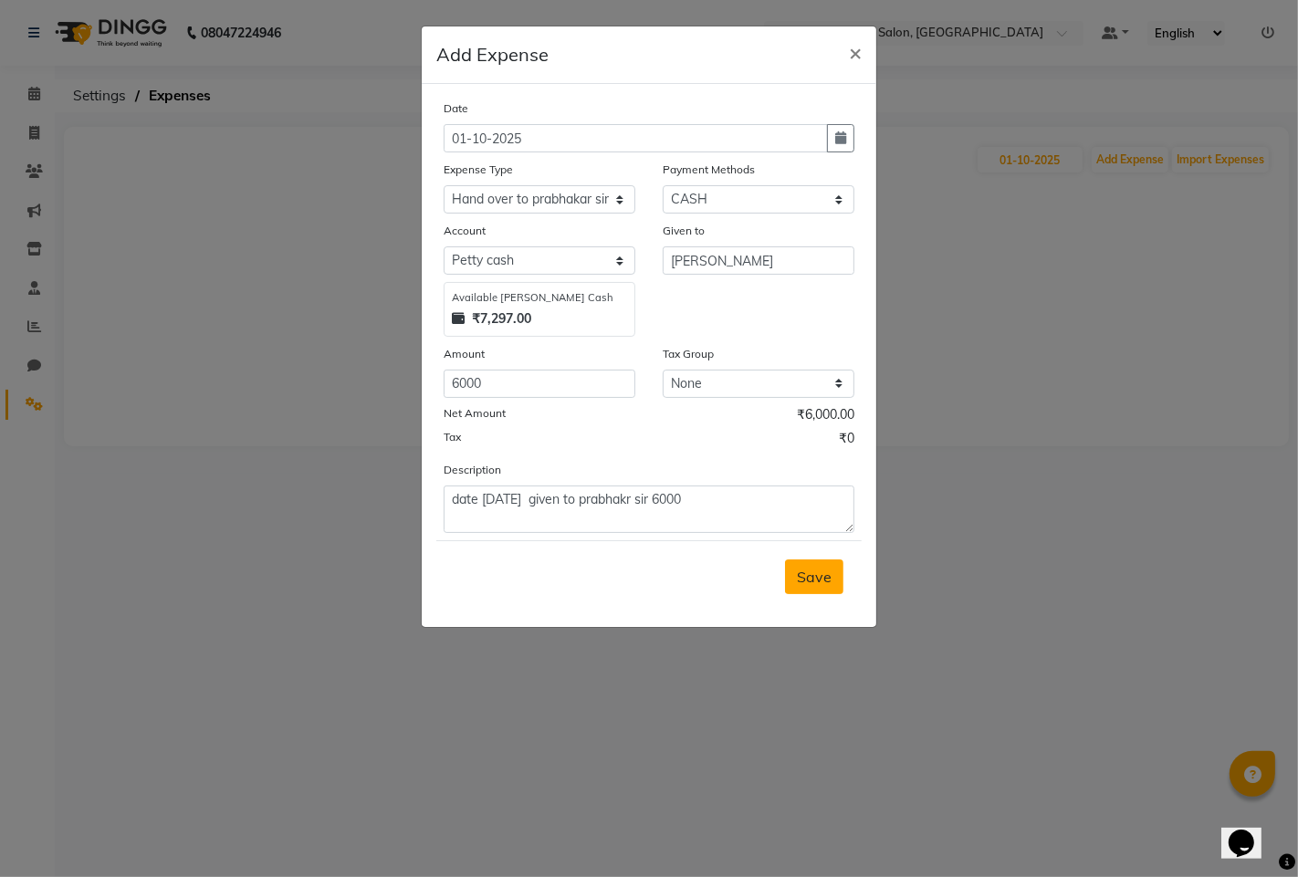
click at [801, 582] on span "Save" at bounding box center [814, 577] width 35 height 18
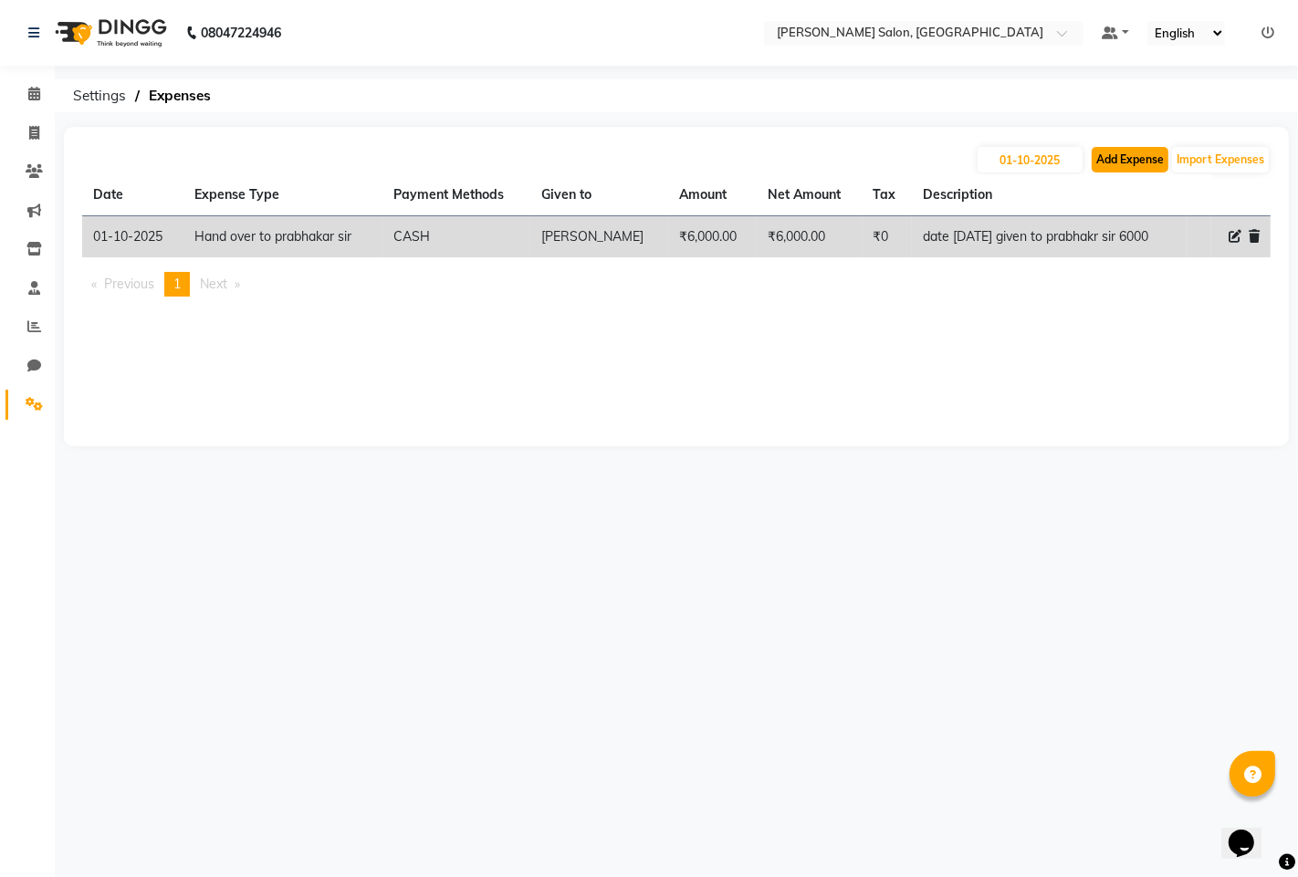
click at [1125, 162] on button "Add Expense" at bounding box center [1130, 160] width 77 height 26
select select "1"
select select "6424"
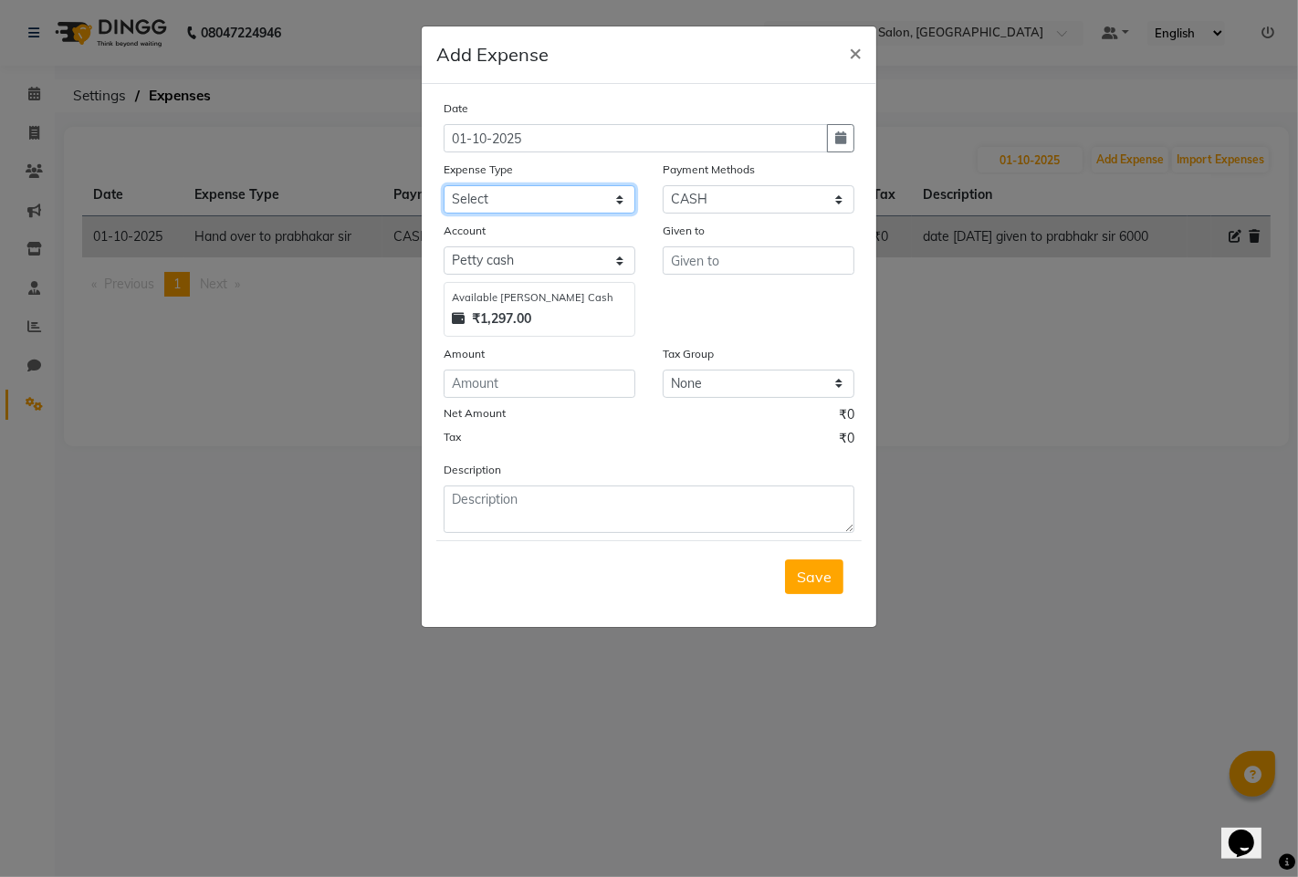
click at [594, 205] on select "Select Advance Salary Amezon parcel Bank charges birthday cake BLINKIT Car main…" at bounding box center [540, 199] width 192 height 28
select select "18215"
click at [444, 185] on select "Select Advance Salary Amezon parcel Bank charges birthday cake BLINKIT Car main…" at bounding box center [540, 199] width 192 height 28
click at [714, 260] on input "text" at bounding box center [759, 260] width 192 height 28
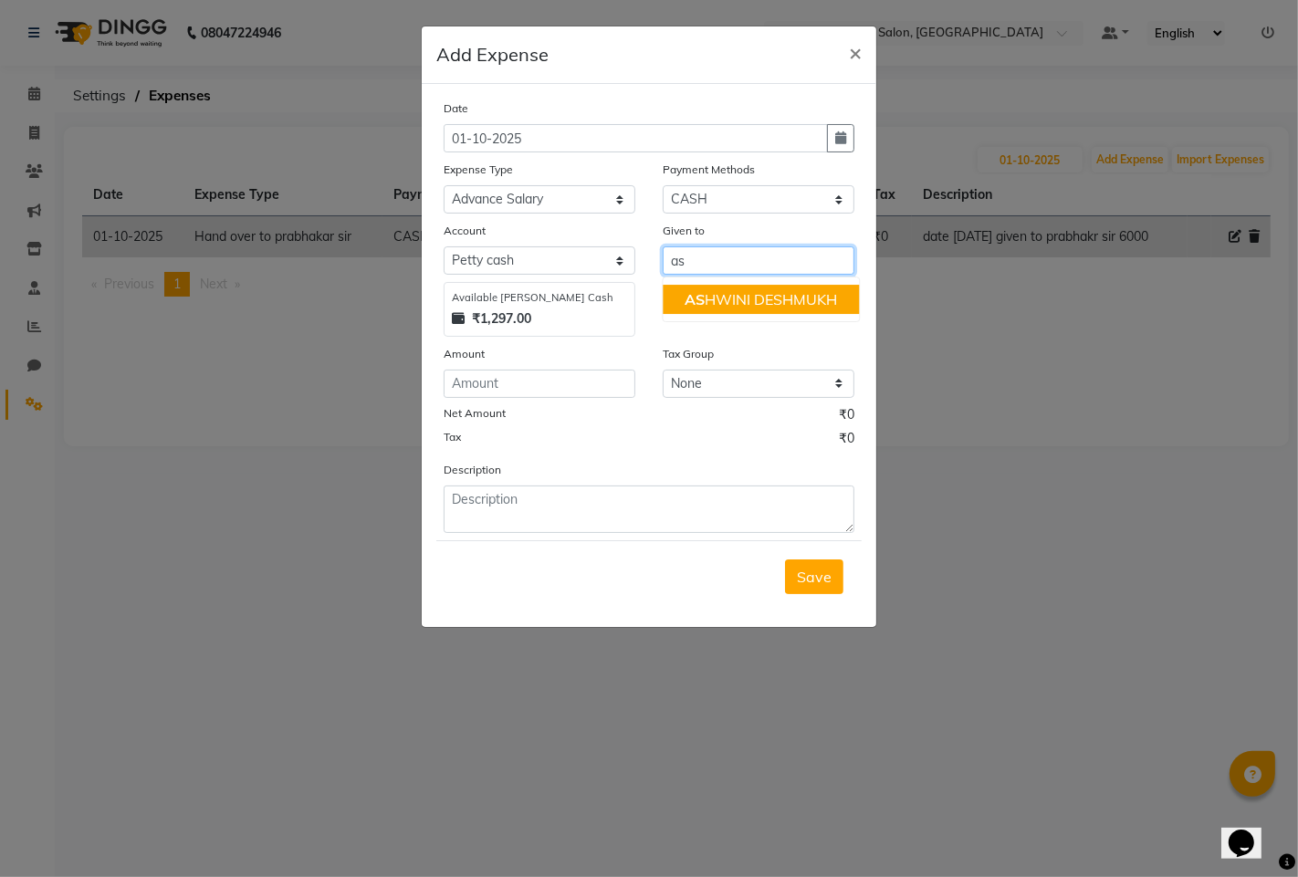
click at [727, 290] on ngb-highlight "AS [PERSON_NAME]" at bounding box center [761, 299] width 152 height 18
type input "[PERSON_NAME]"
click at [584, 399] on div "Date [DATE] Expense Type Select Advance Salary Amezon parcel Bank charges birth…" at bounding box center [649, 316] width 411 height 434
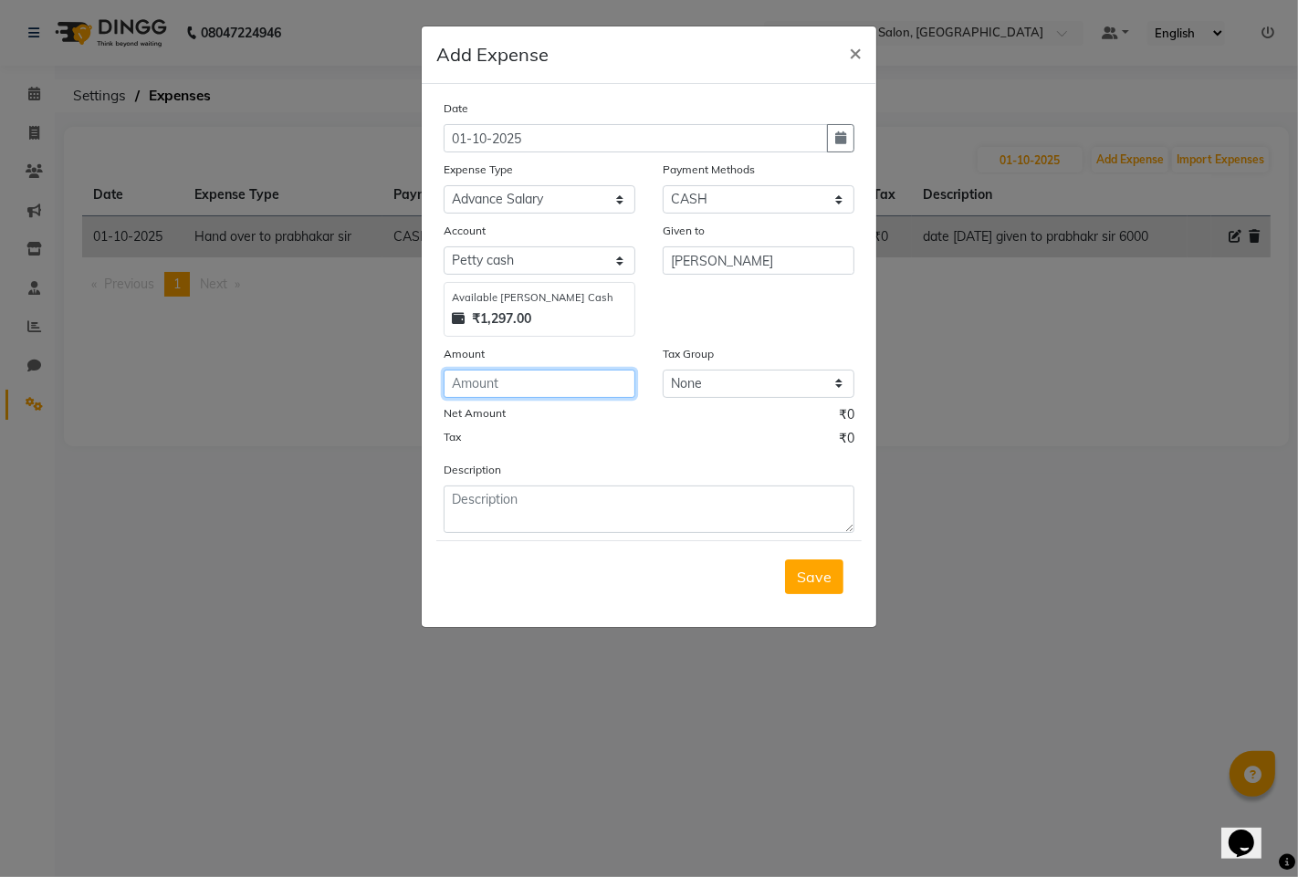
click at [581, 390] on input "number" at bounding box center [540, 384] width 192 height 28
type input "500"
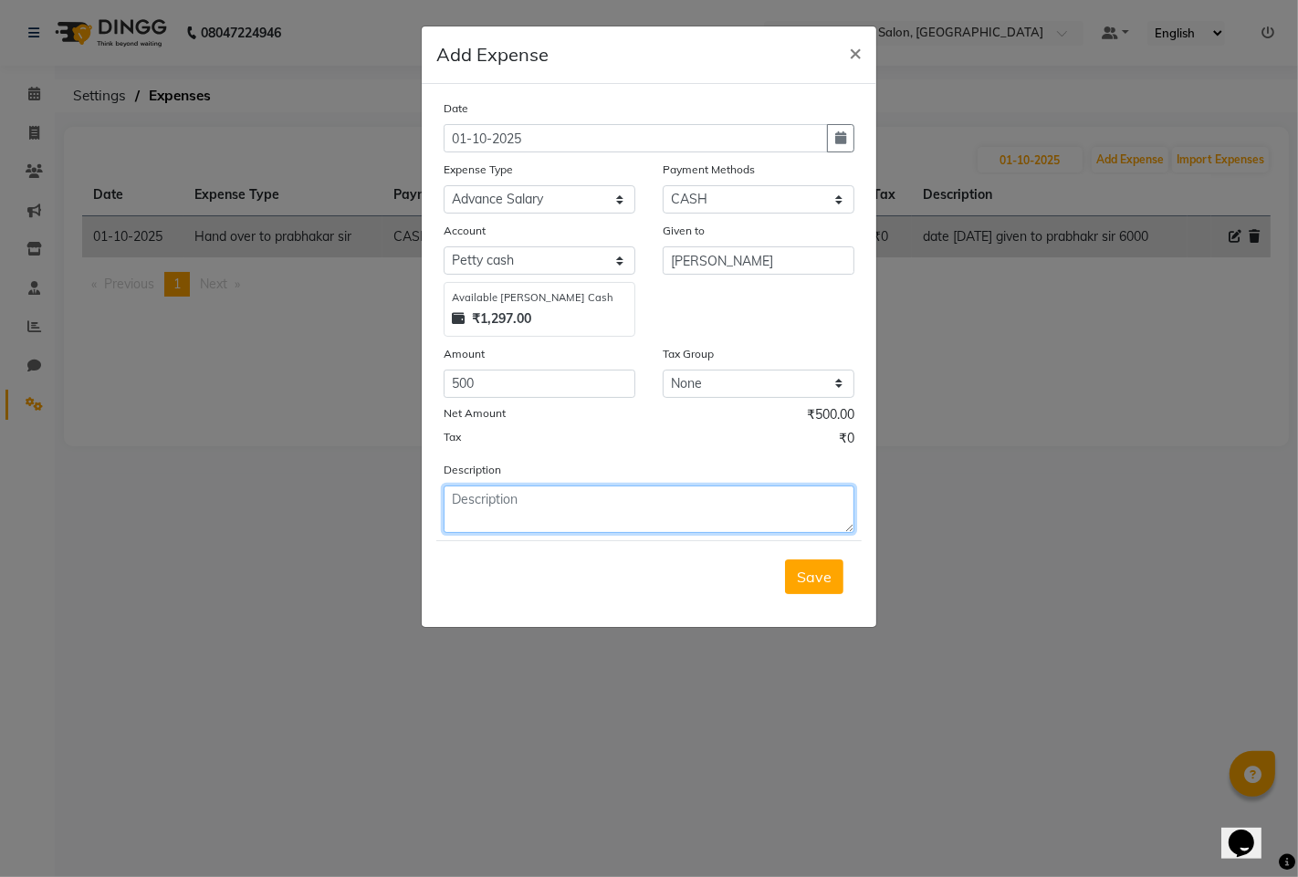
click at [554, 506] on textarea at bounding box center [649, 509] width 411 height 47
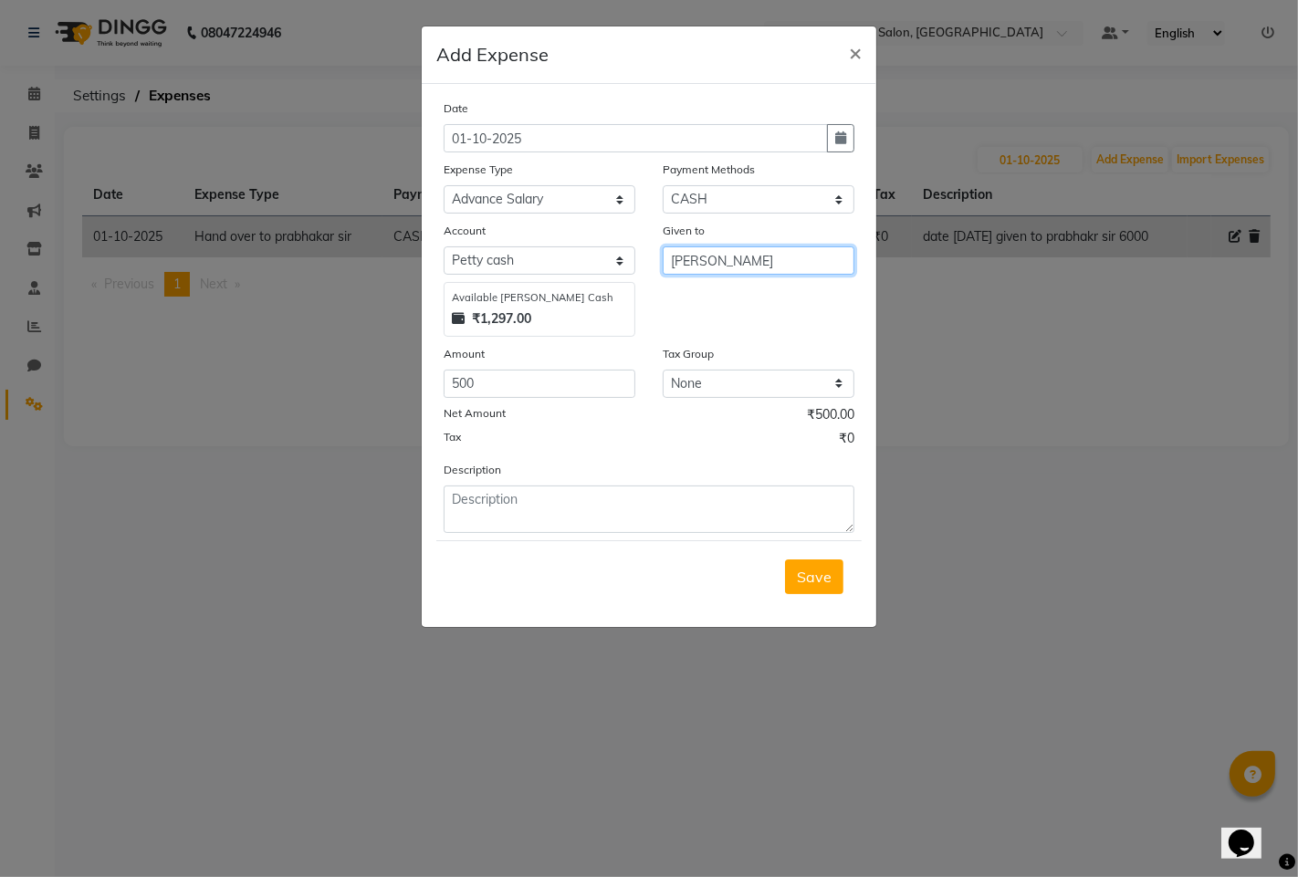
click at [783, 256] on input "[PERSON_NAME]" at bounding box center [759, 260] width 192 height 28
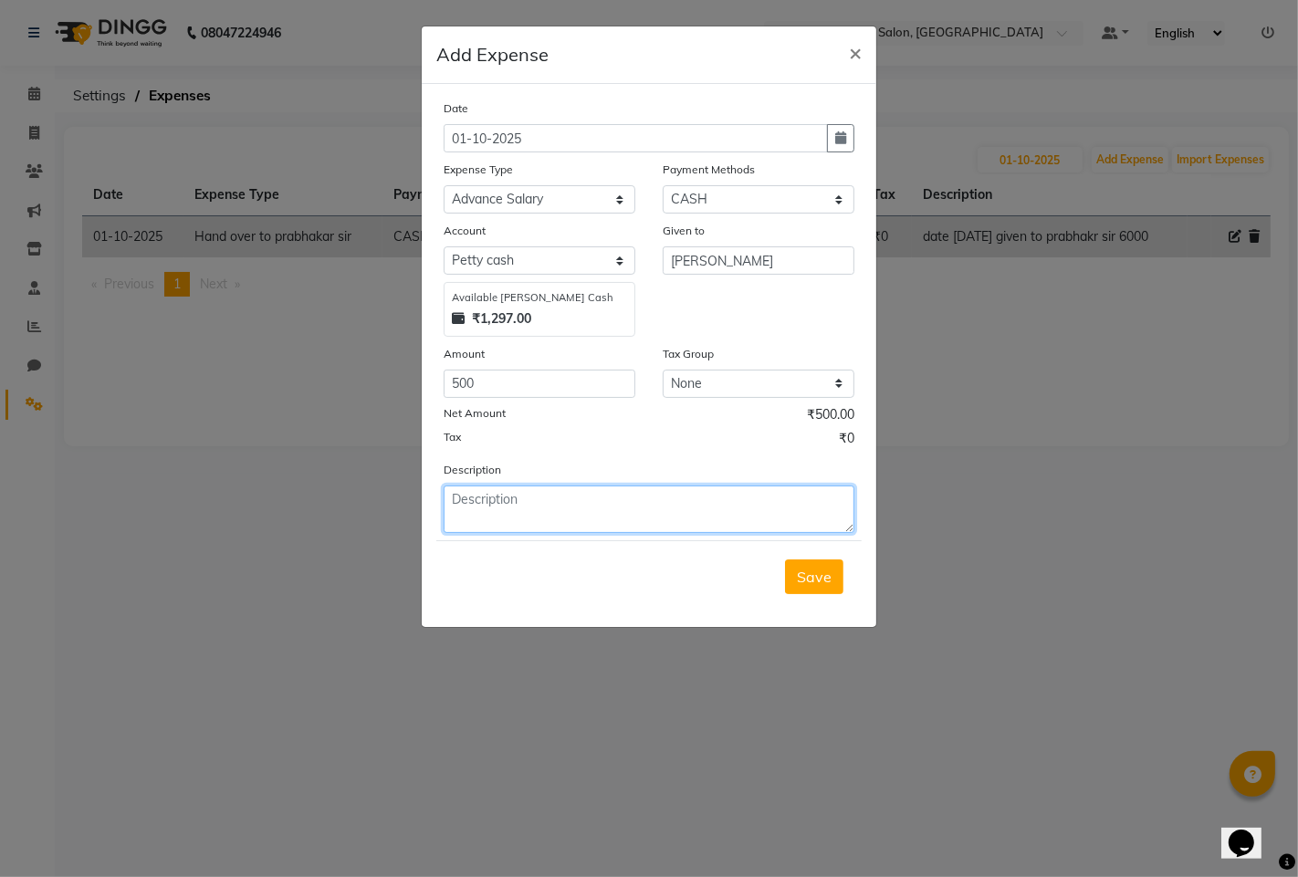
click at [505, 495] on textarea at bounding box center [649, 509] width 411 height 47
type textarea "500 ruppis advance salary for [PERSON_NAME]"
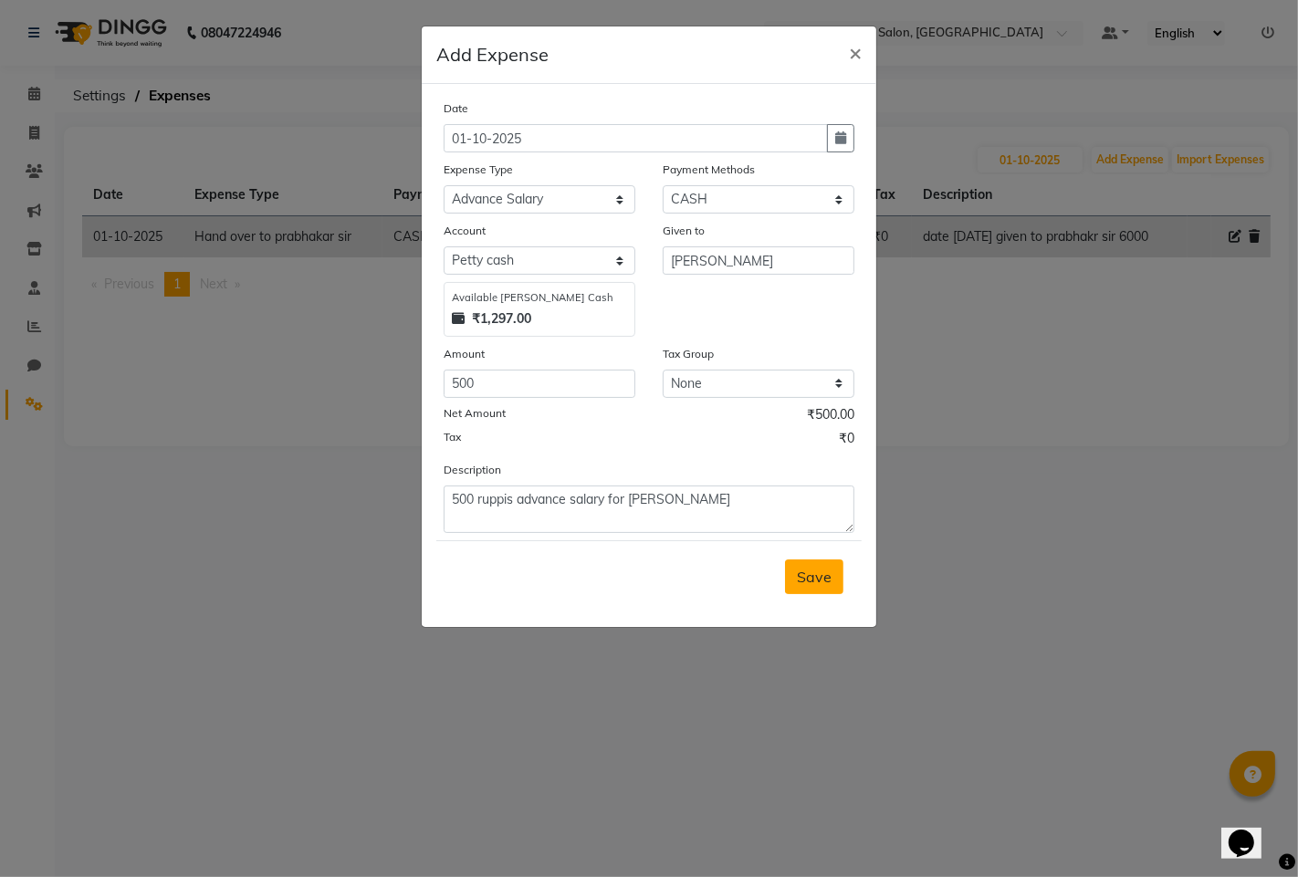
click at [820, 589] on button "Save" at bounding box center [814, 577] width 58 height 35
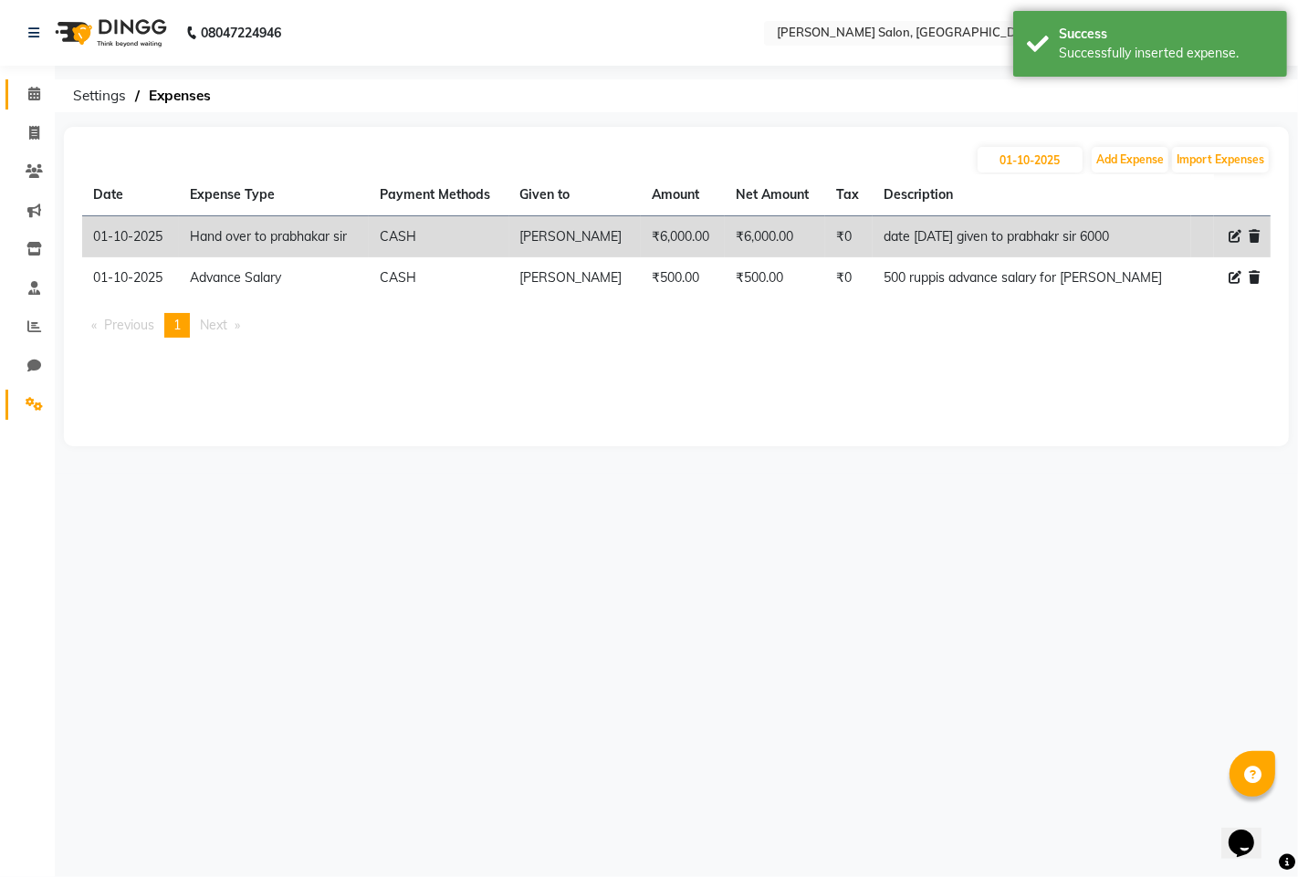
click at [32, 79] on link "Calendar" at bounding box center [27, 94] width 44 height 30
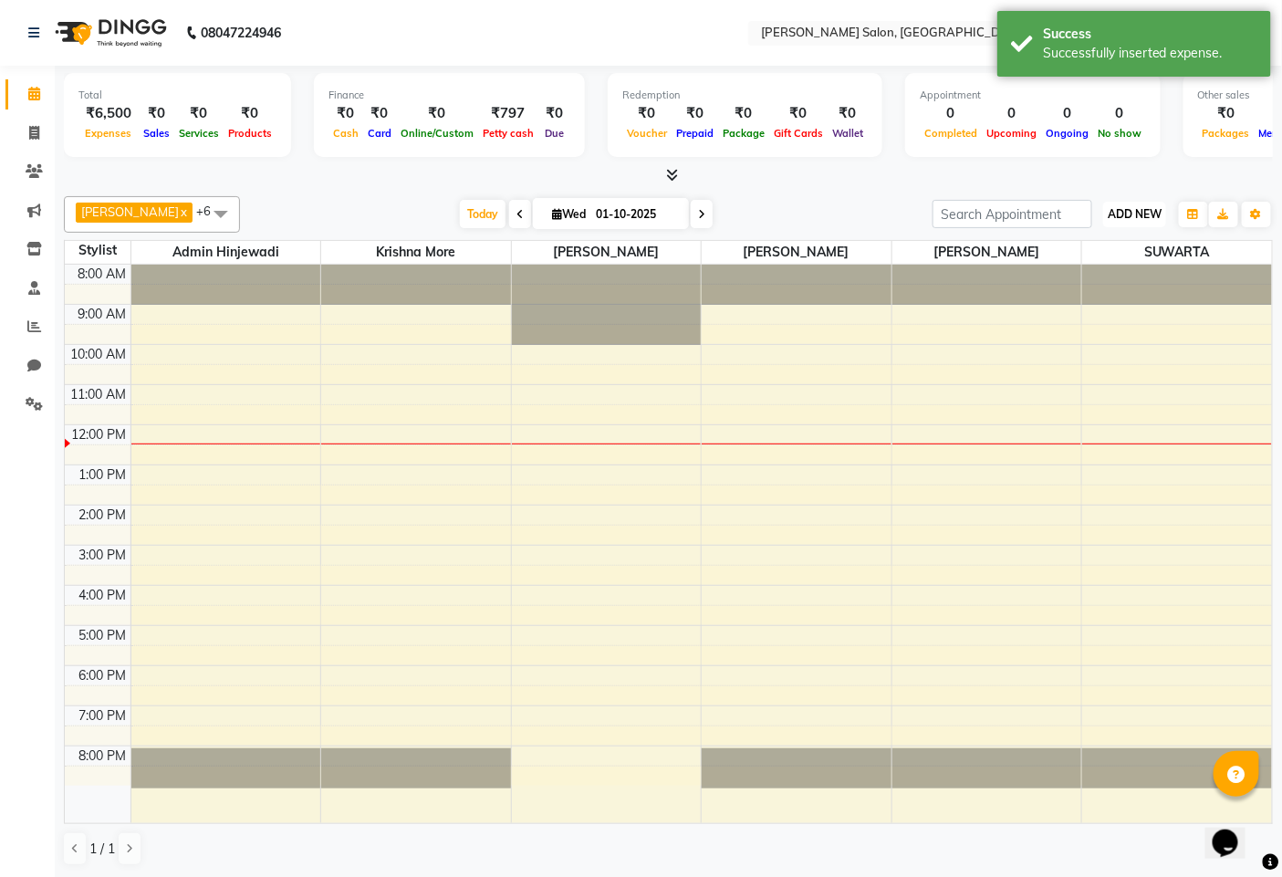
click at [1129, 212] on span "ADD NEW" at bounding box center [1135, 214] width 54 height 14
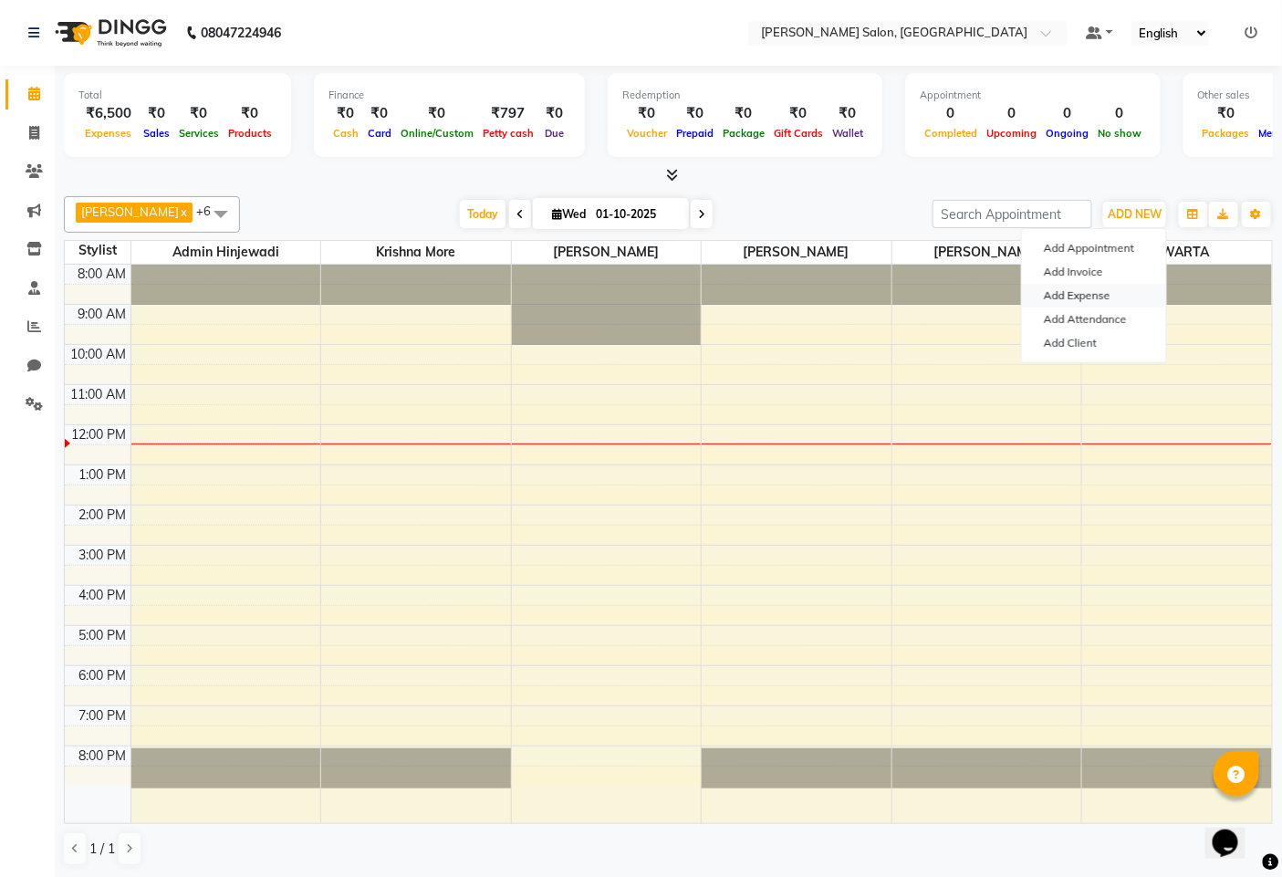
click at [1064, 296] on link "Add Expense" at bounding box center [1094, 296] width 144 height 24
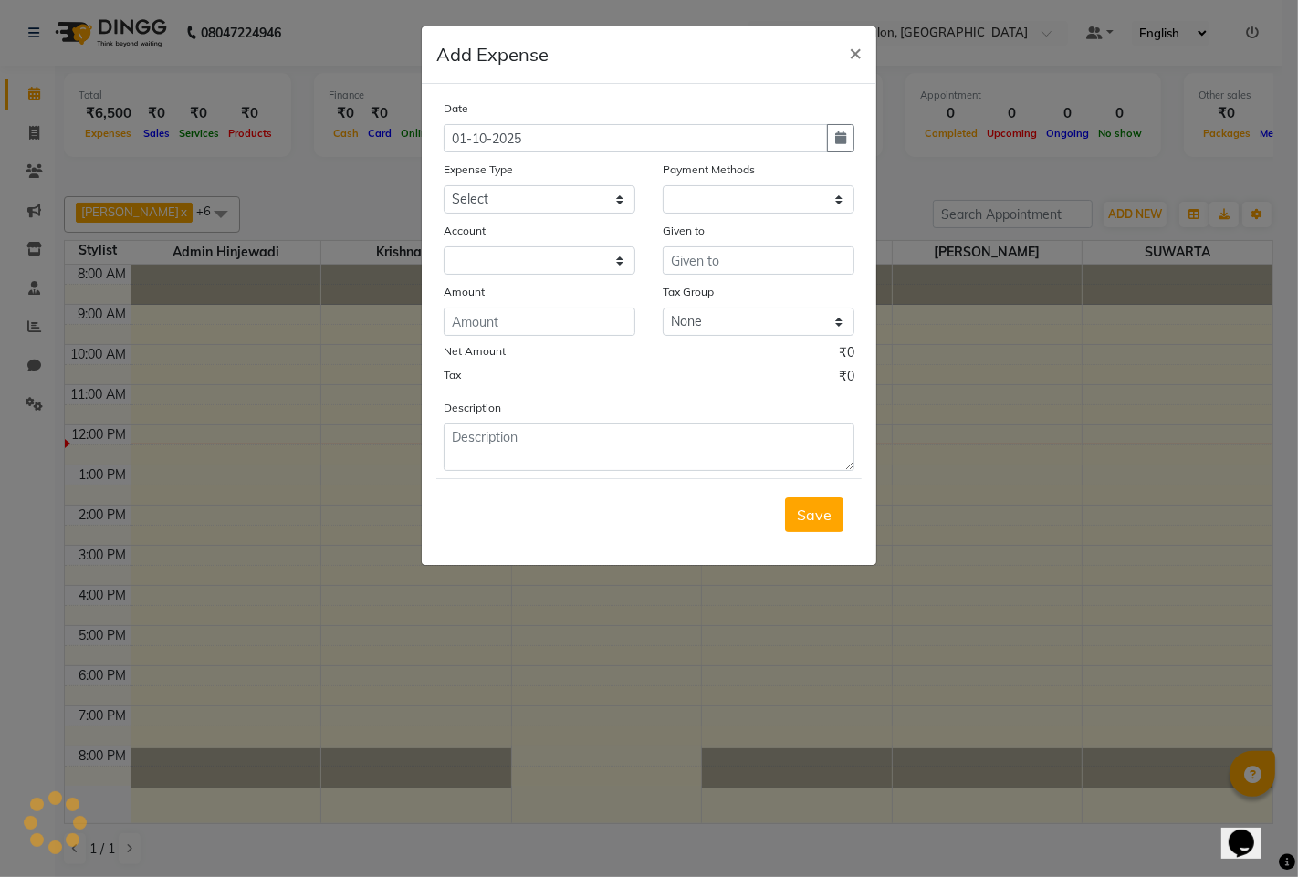
select select "1"
select select "6424"
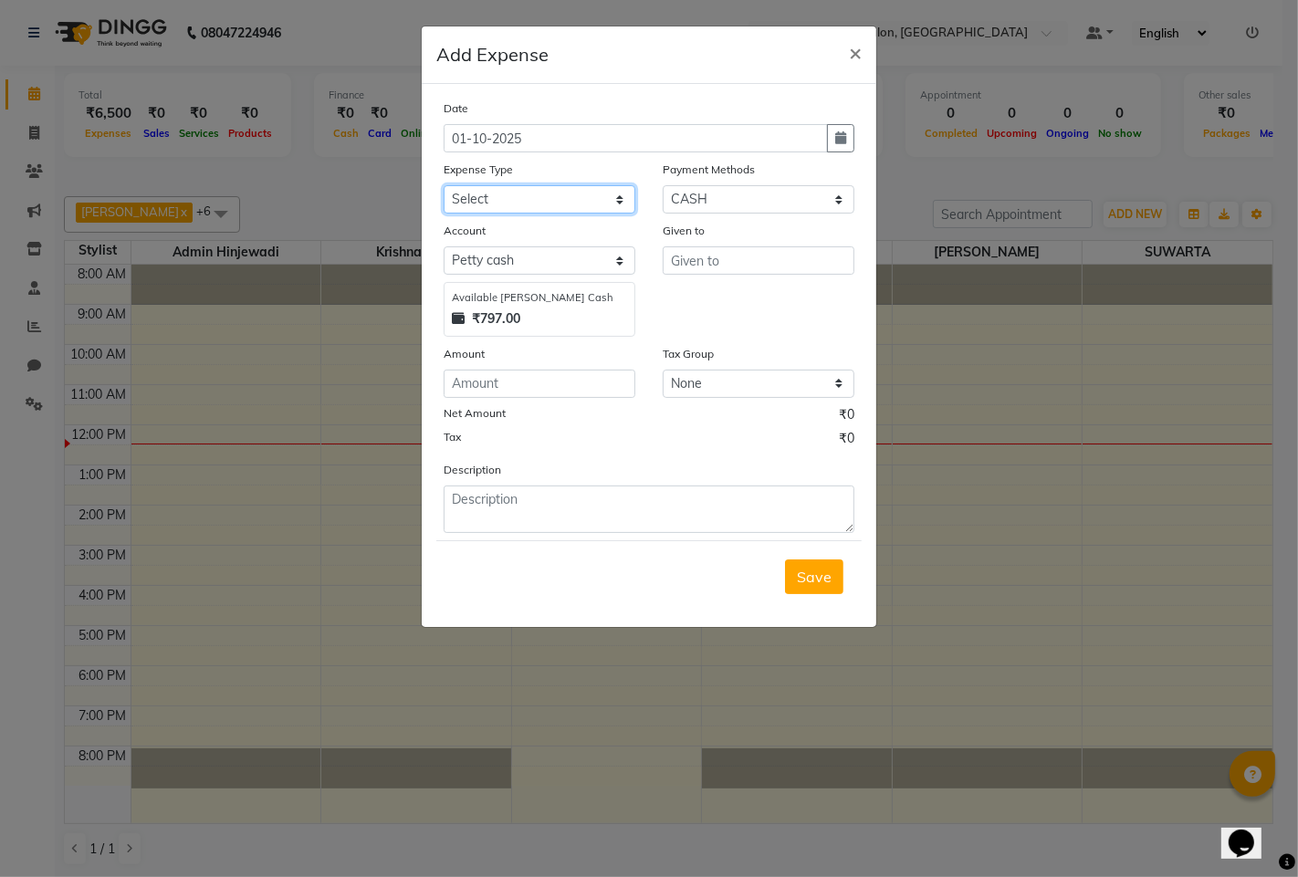
click at [607, 206] on select "Select Advance Salary Amezon parcel Bank charges birthday cake BLINKIT Car main…" at bounding box center [540, 199] width 192 height 28
select select "18216"
click at [444, 185] on select "Select Advance Salary Amezon parcel Bank charges birthday cake BLINKIT Car main…" at bounding box center [540, 199] width 192 height 28
click at [759, 269] on input "text" at bounding box center [759, 260] width 192 height 28
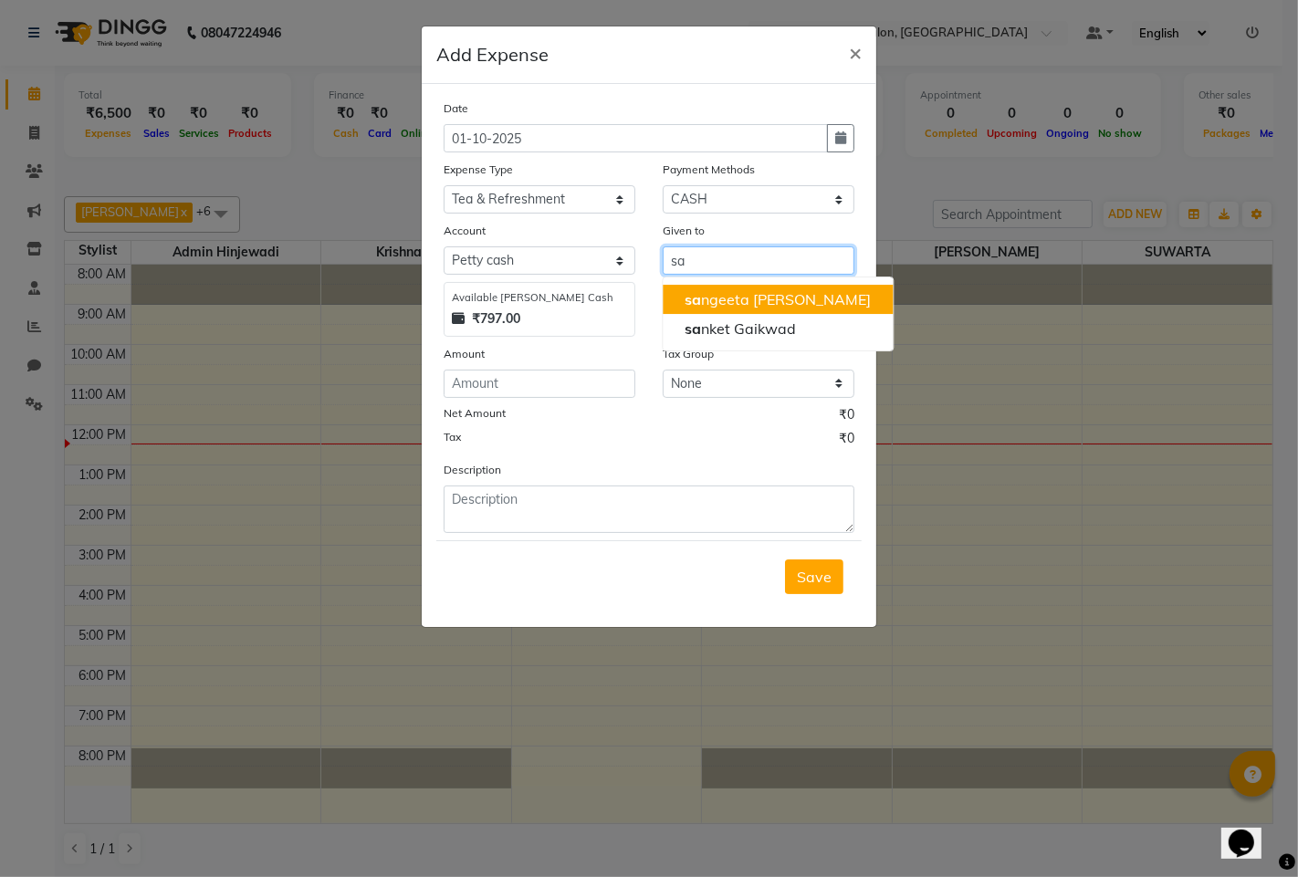
click at [738, 304] on ngb-highlight "sa ngeeta [PERSON_NAME]" at bounding box center [778, 299] width 186 height 18
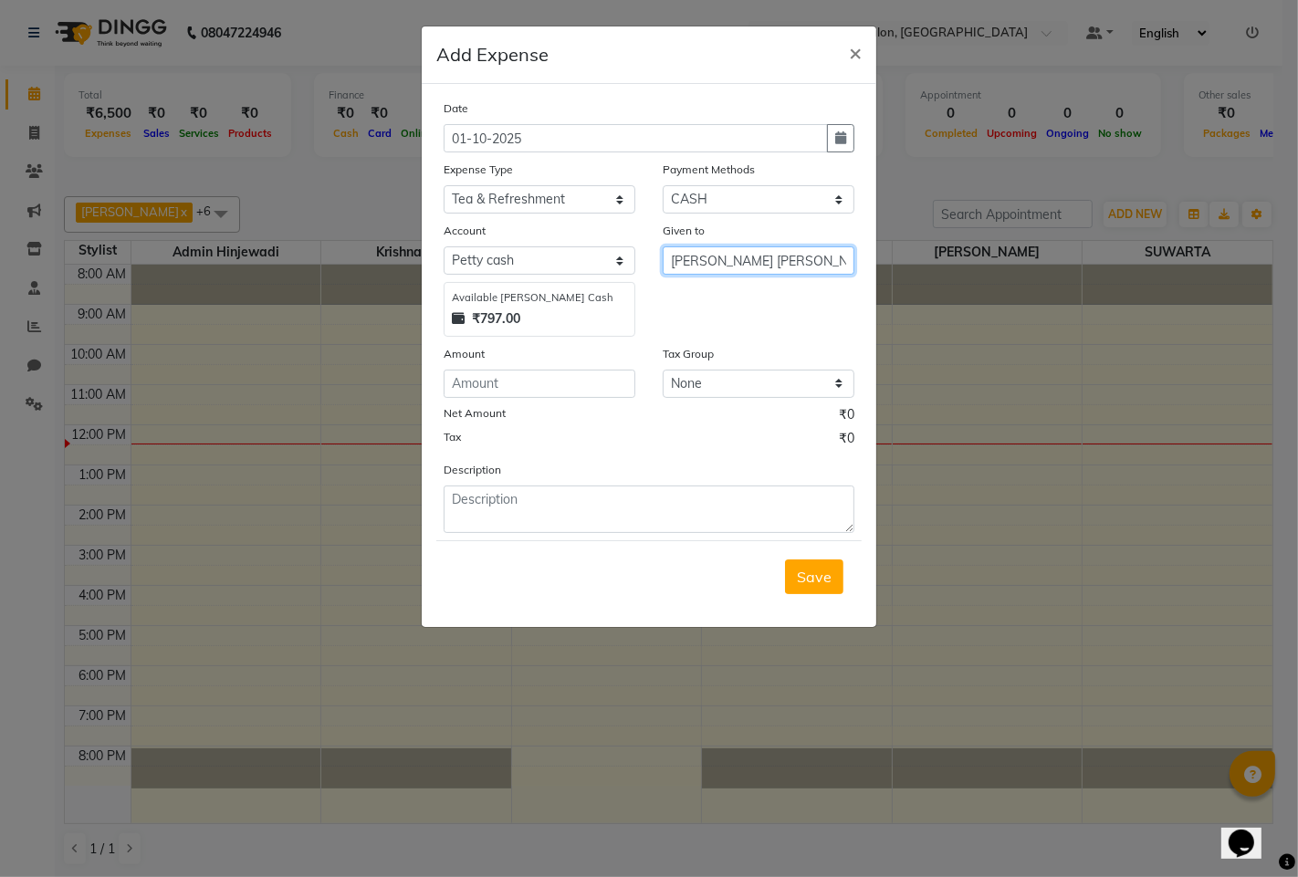
type input "[PERSON_NAME] [PERSON_NAME]"
click at [554, 378] on input "number" at bounding box center [540, 384] width 192 height 28
type input "100"
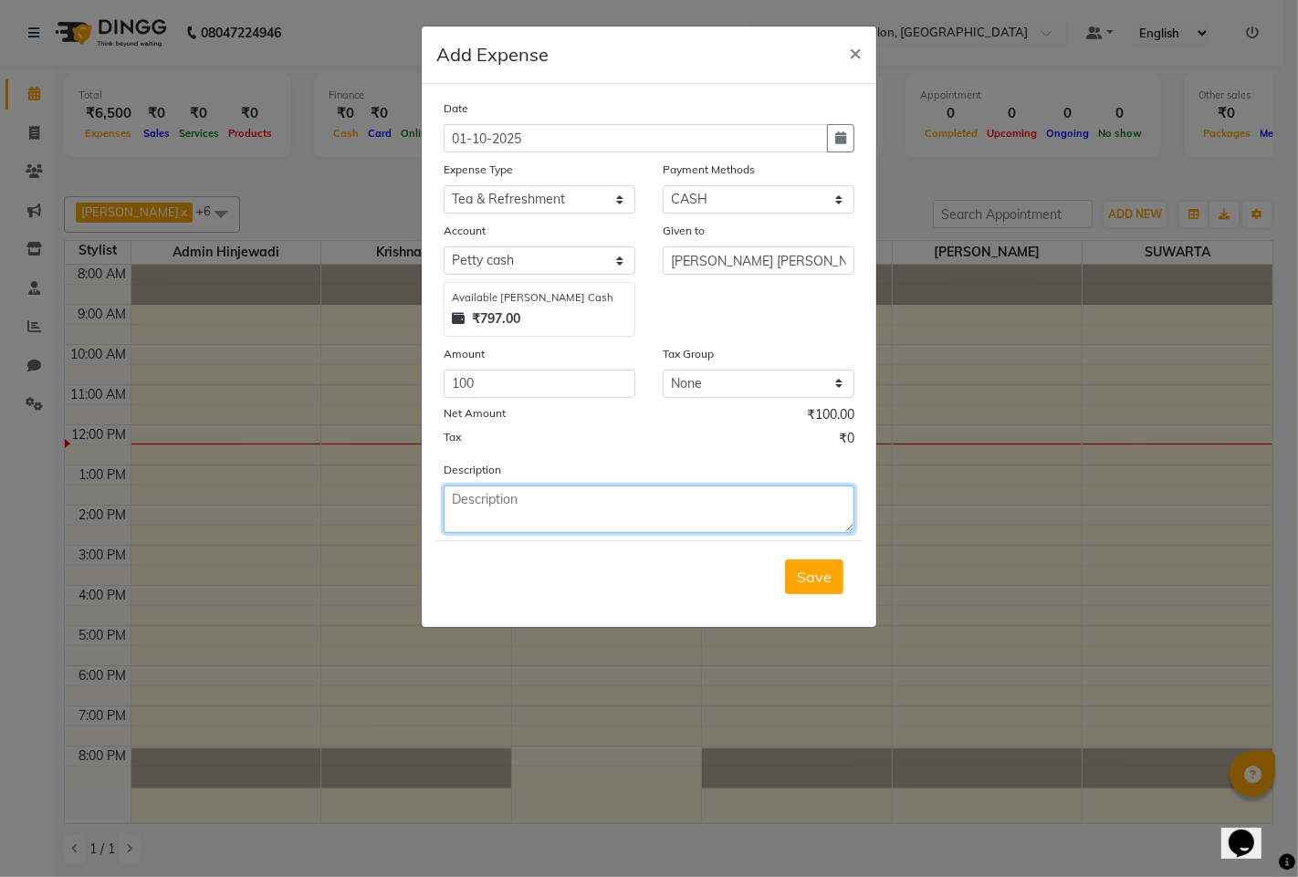
click at [503, 527] on textarea at bounding box center [649, 509] width 411 height 47
type textarea "milk and chai powder"
click at [819, 589] on button "Save" at bounding box center [814, 577] width 58 height 35
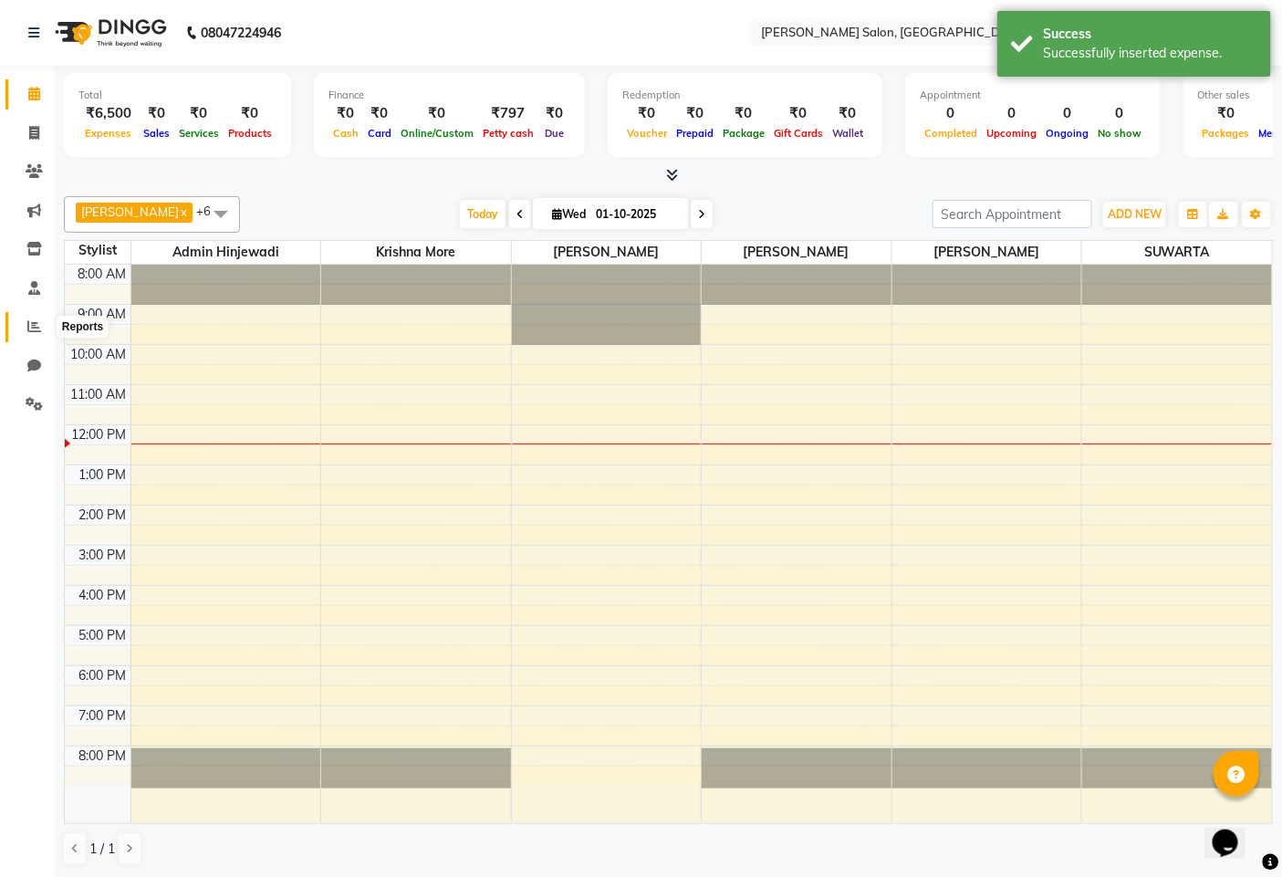
click at [33, 333] on icon at bounding box center [34, 326] width 14 height 14
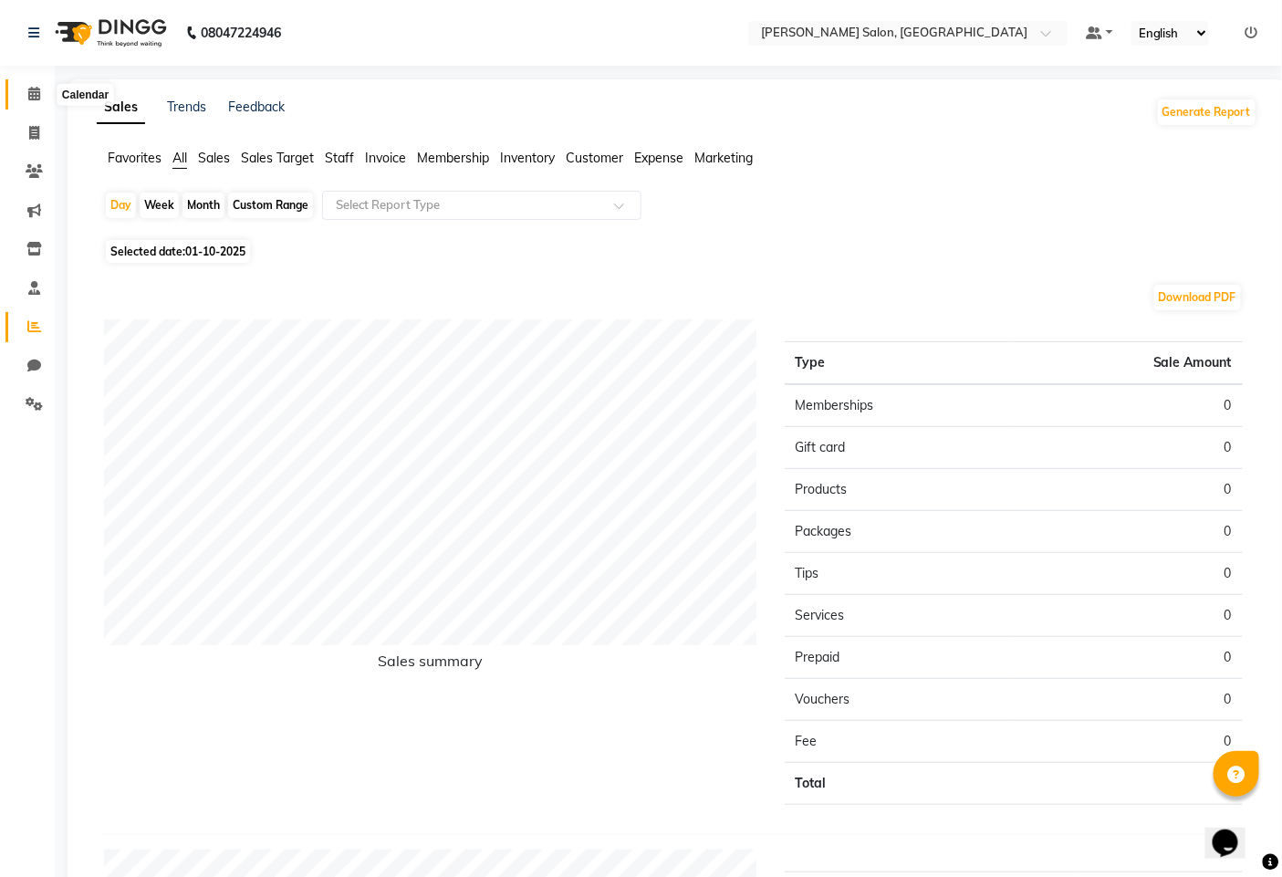
click at [32, 96] on icon at bounding box center [34, 94] width 12 height 14
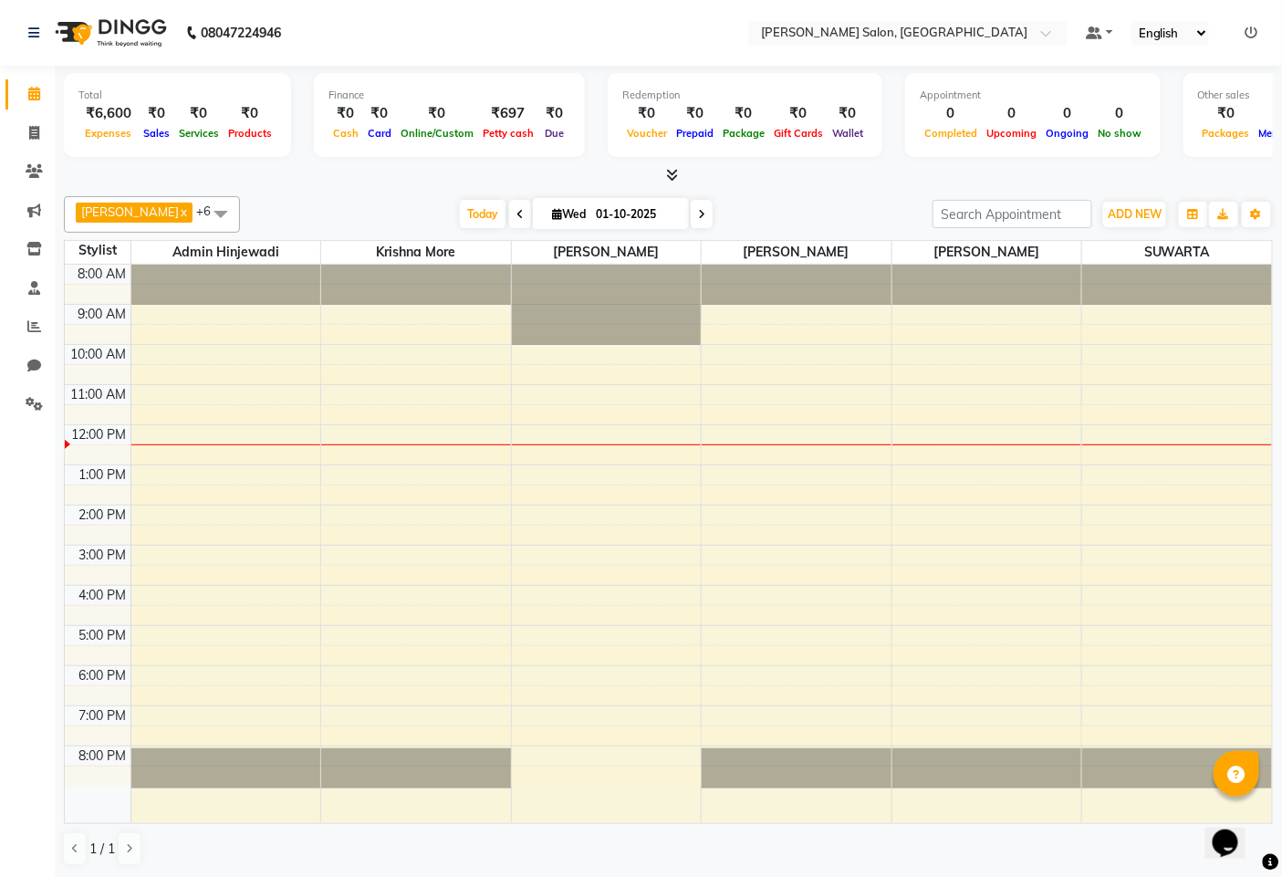
scroll to position [1, 0]
click at [30, 326] on icon at bounding box center [34, 326] width 14 height 14
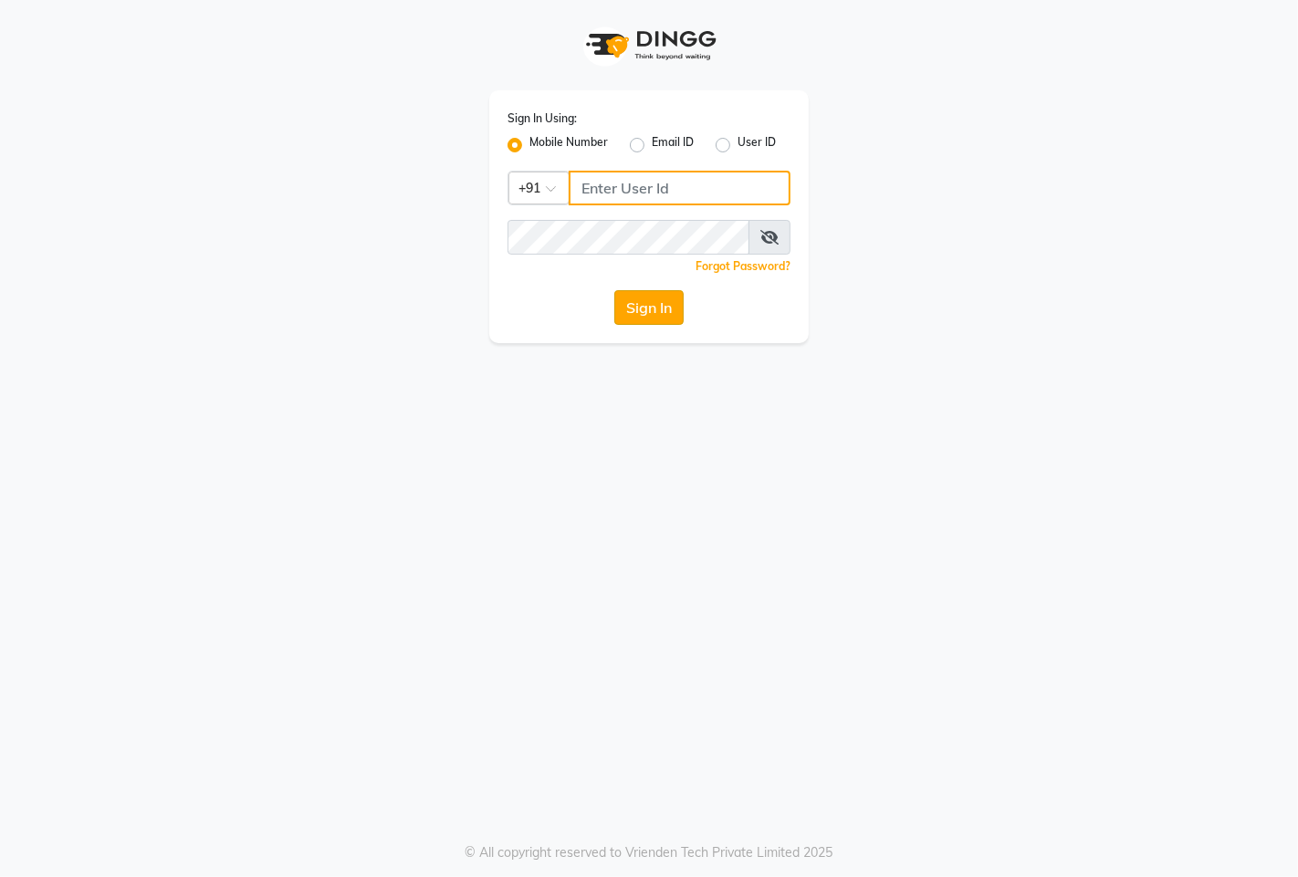
type input "9146515199"
click at [644, 298] on button "Sign In" at bounding box center [648, 307] width 69 height 35
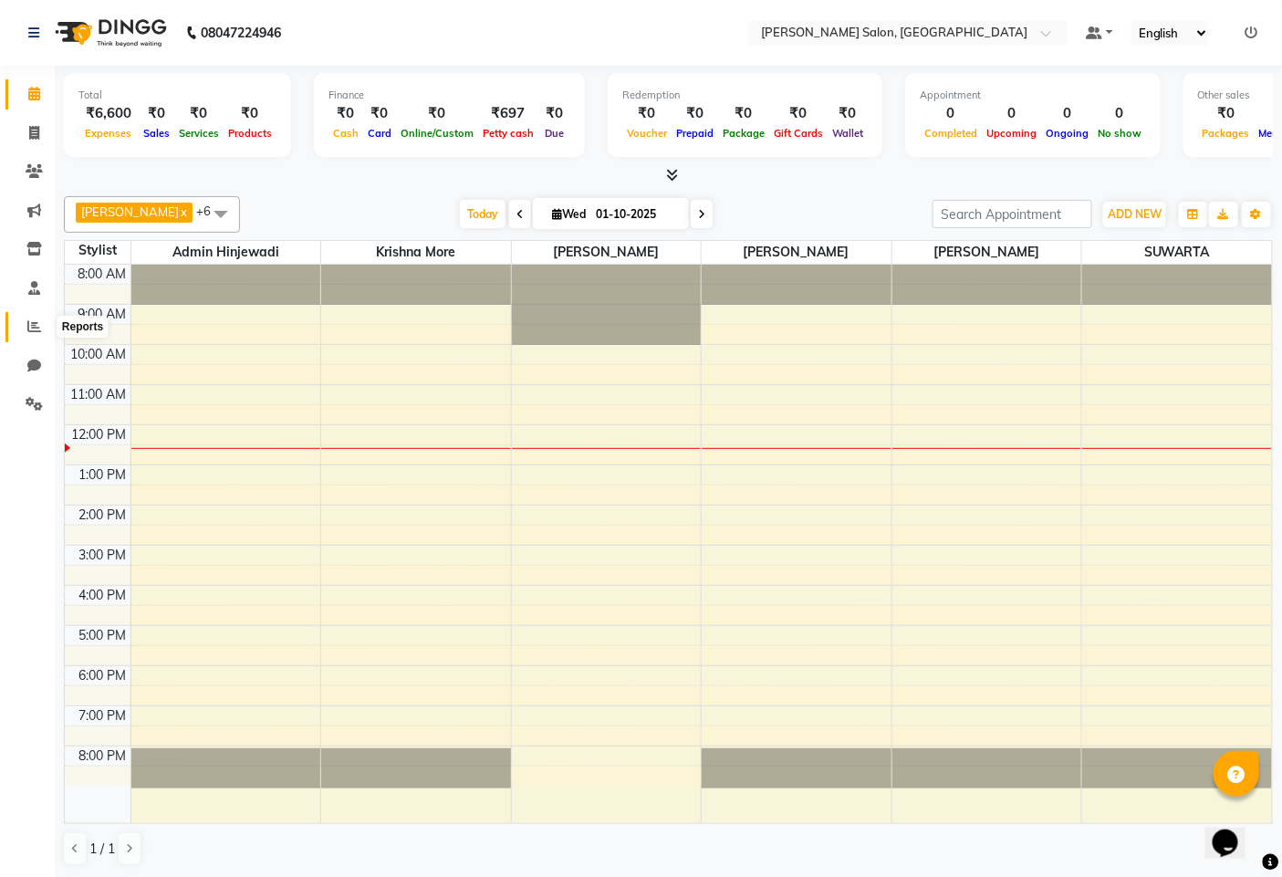
click at [32, 329] on icon at bounding box center [34, 326] width 14 height 14
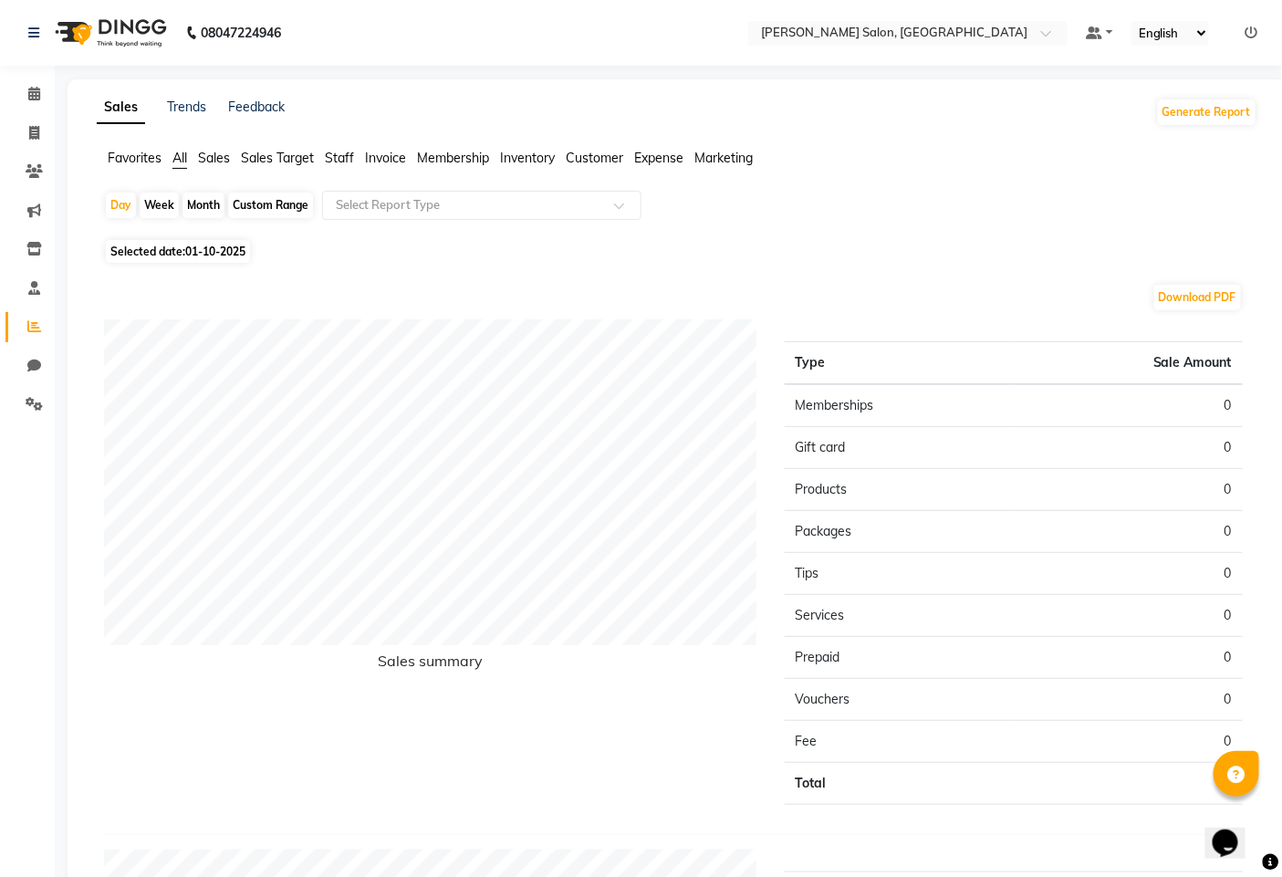
click at [189, 204] on div "Month" at bounding box center [204, 206] width 42 height 26
select select "10"
select select "2025"
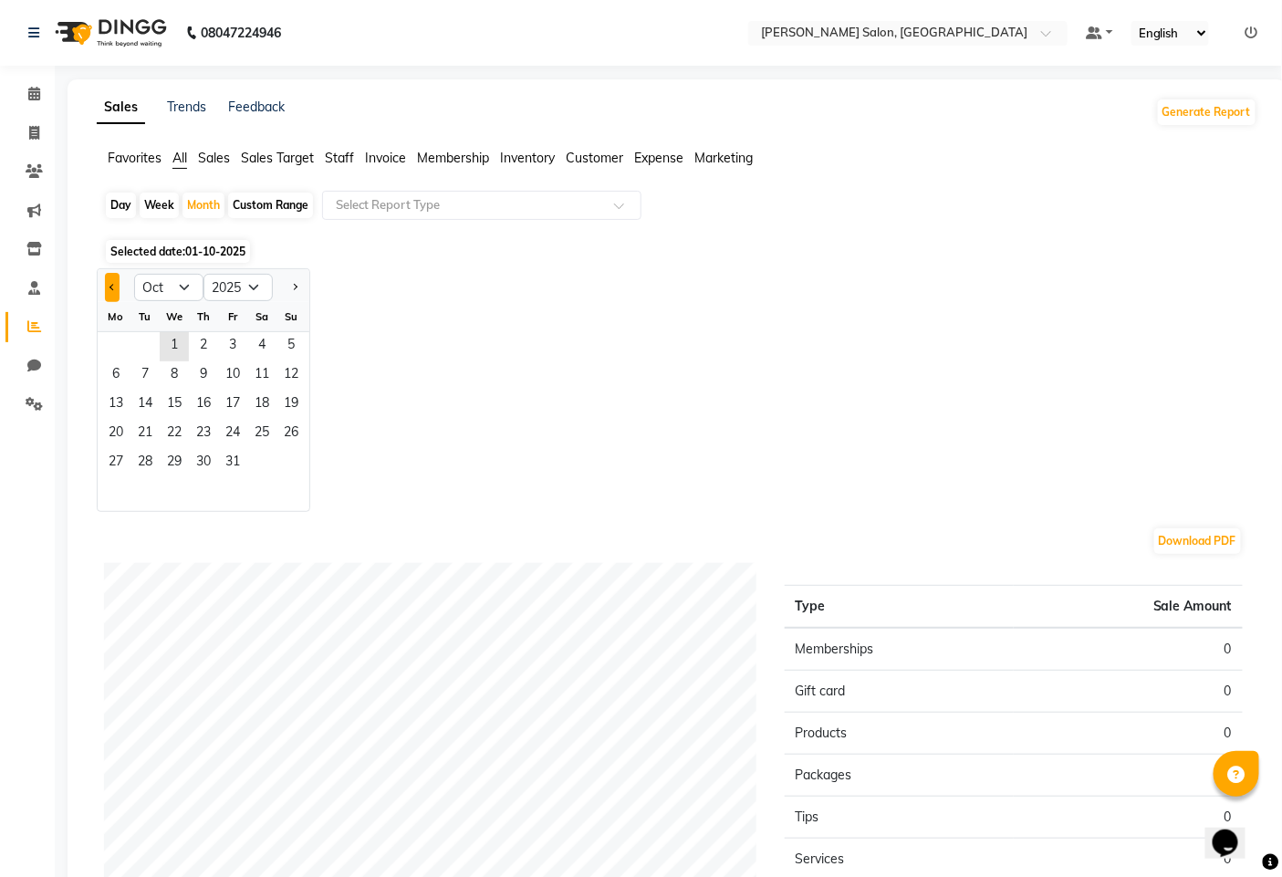
click at [106, 285] on button "Previous month" at bounding box center [112, 287] width 15 height 29
select select "9"
click at [105, 344] on span "1" at bounding box center [115, 346] width 29 height 29
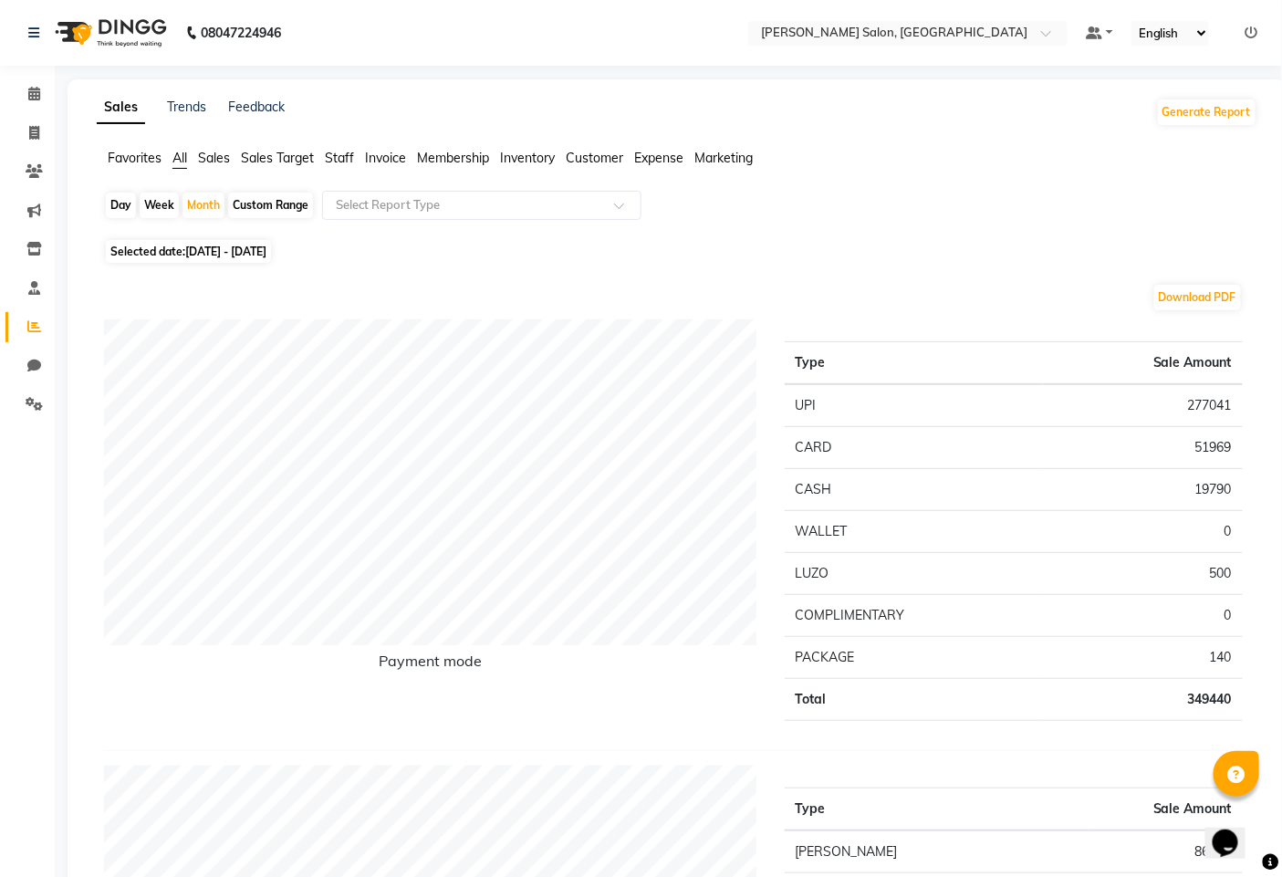
click at [215, 153] on span "Sales" at bounding box center [214, 158] width 32 height 16
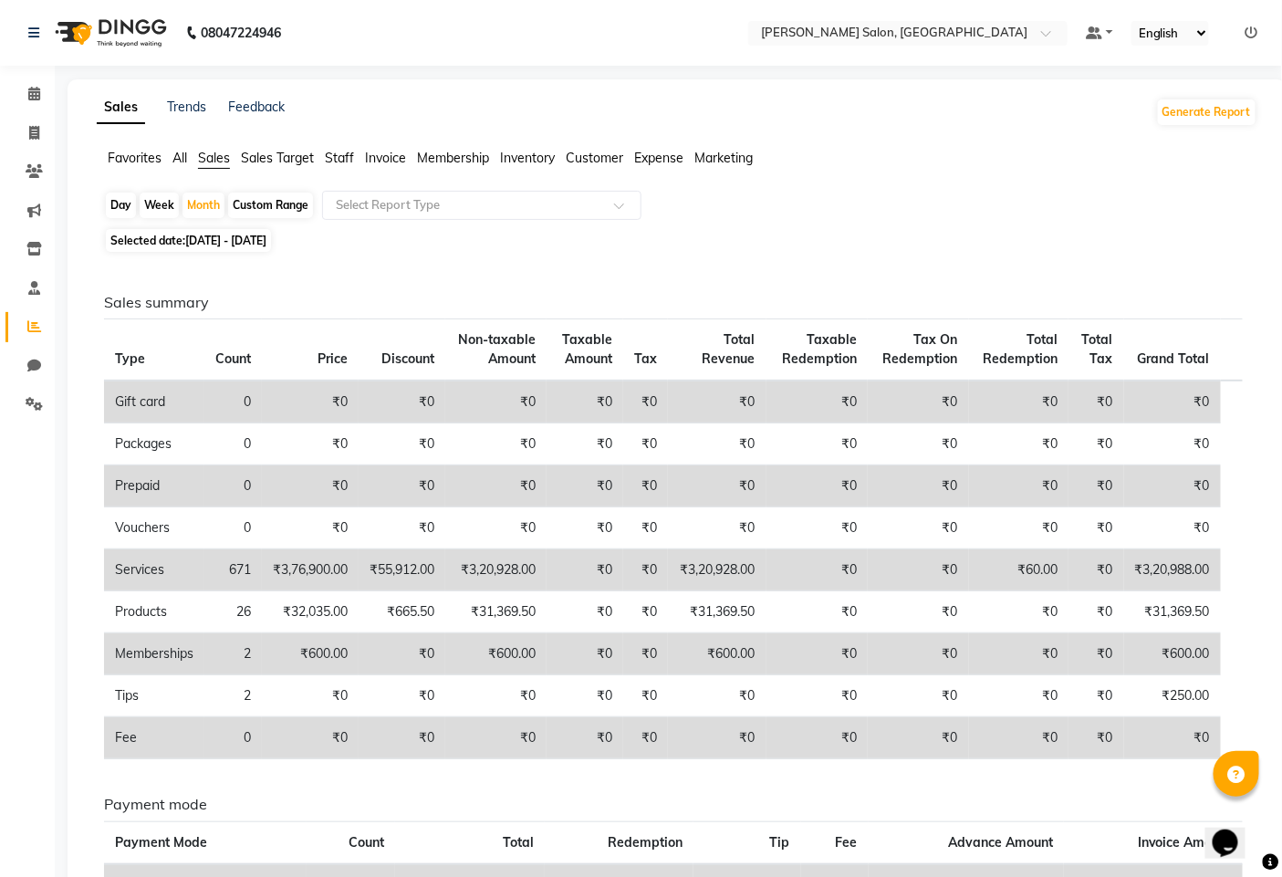
click at [181, 234] on span "Selected date: 01-09-2025 - 30-09-2025" at bounding box center [188, 240] width 165 height 23
select select "9"
select select "2025"
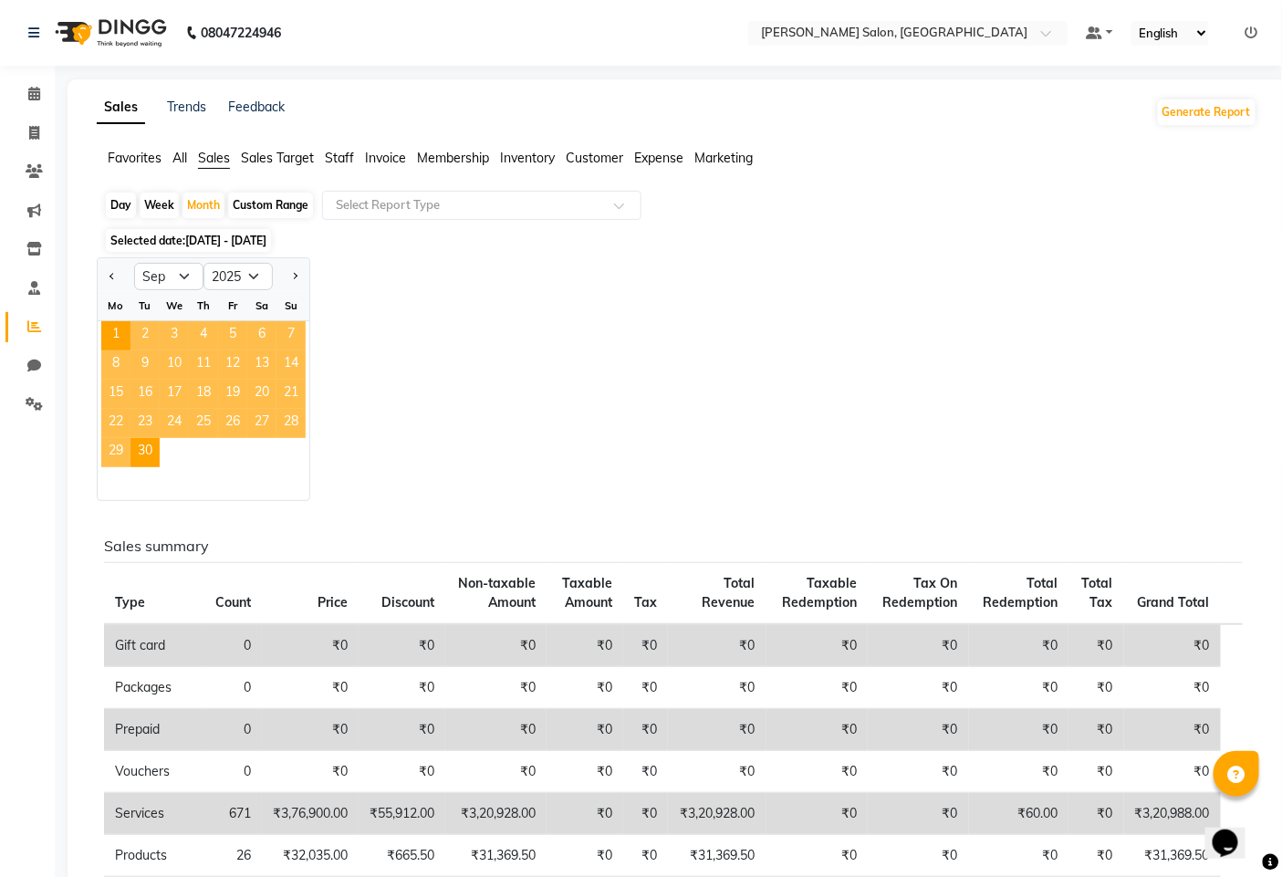
click at [331, 158] on span "Staff" at bounding box center [339, 158] width 29 height 16
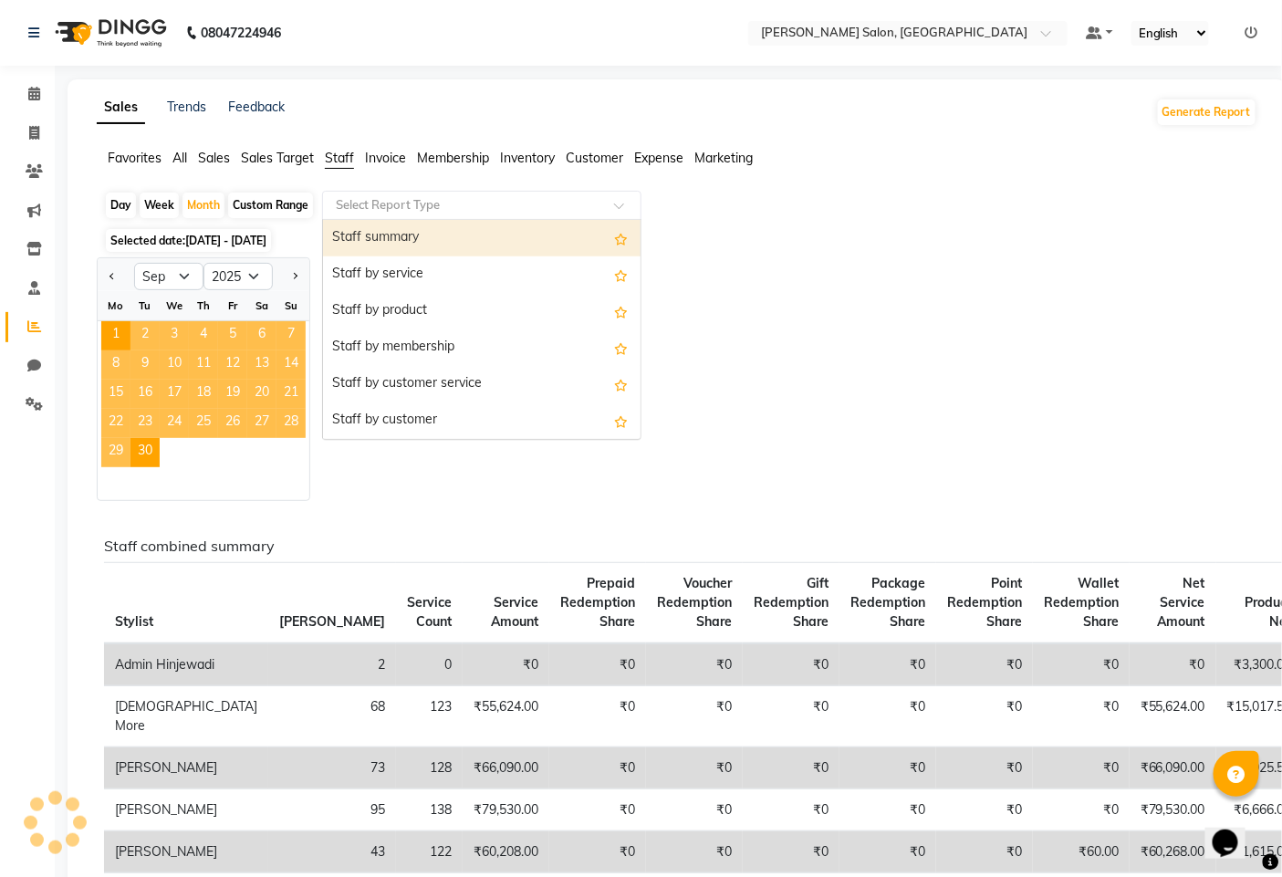
click at [351, 202] on input "text" at bounding box center [463, 205] width 263 height 18
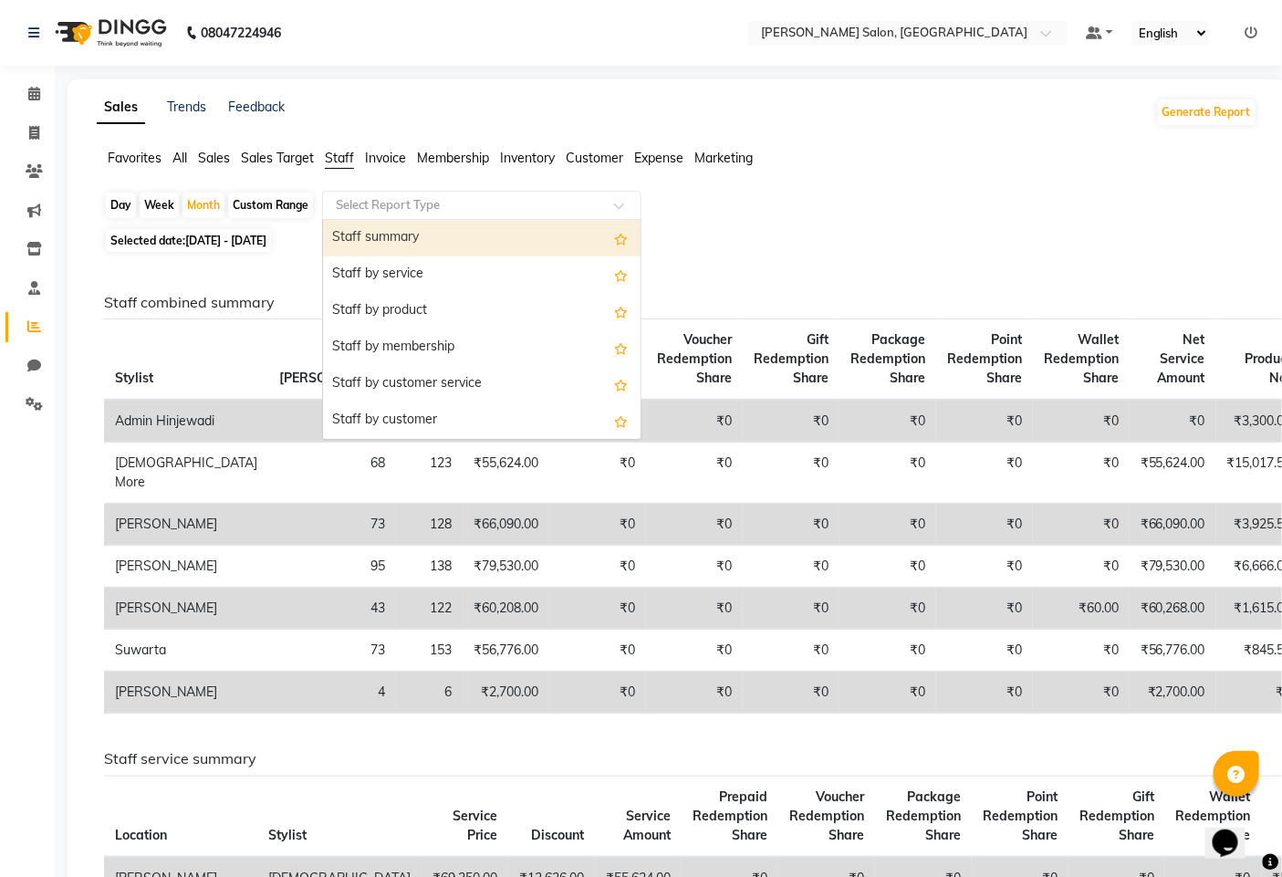
click at [372, 237] on div "Staff summary" at bounding box center [482, 238] width 318 height 37
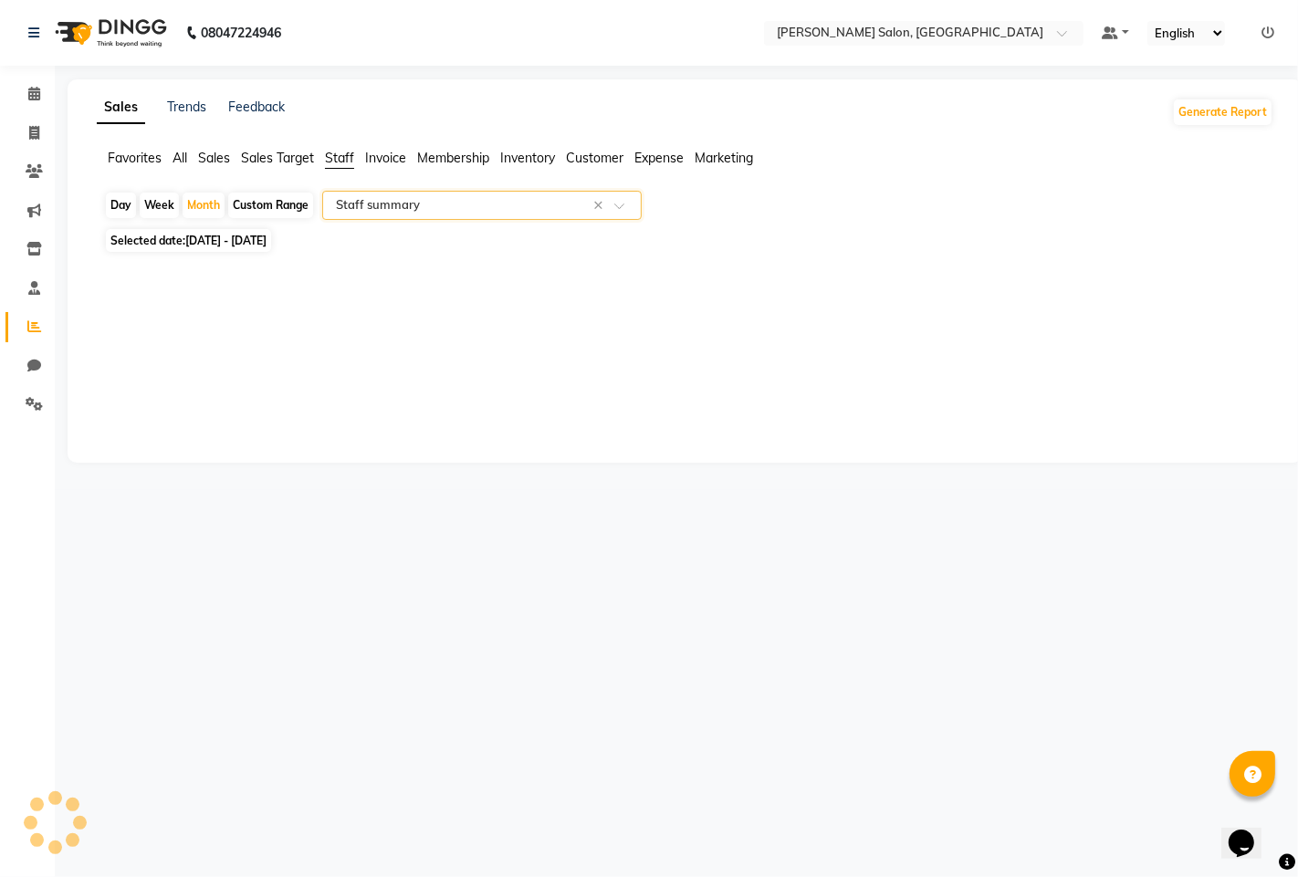
select select "full_report"
select select "pdf"
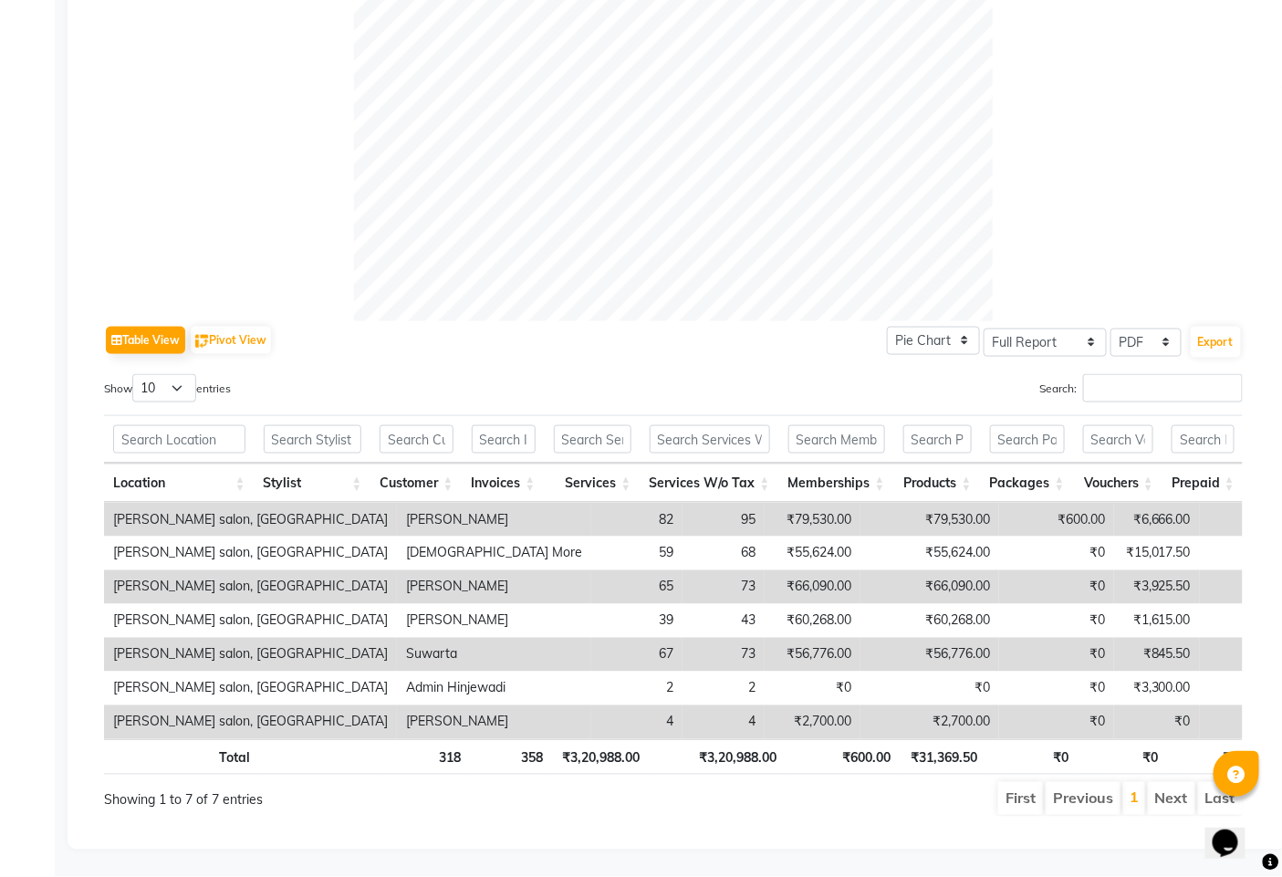
scroll to position [643, 0]
click at [183, 374] on select "10 25 50 100" at bounding box center [164, 388] width 64 height 28
select select "100"
click at [135, 374] on select "10 25 50 100" at bounding box center [164, 388] width 64 height 28
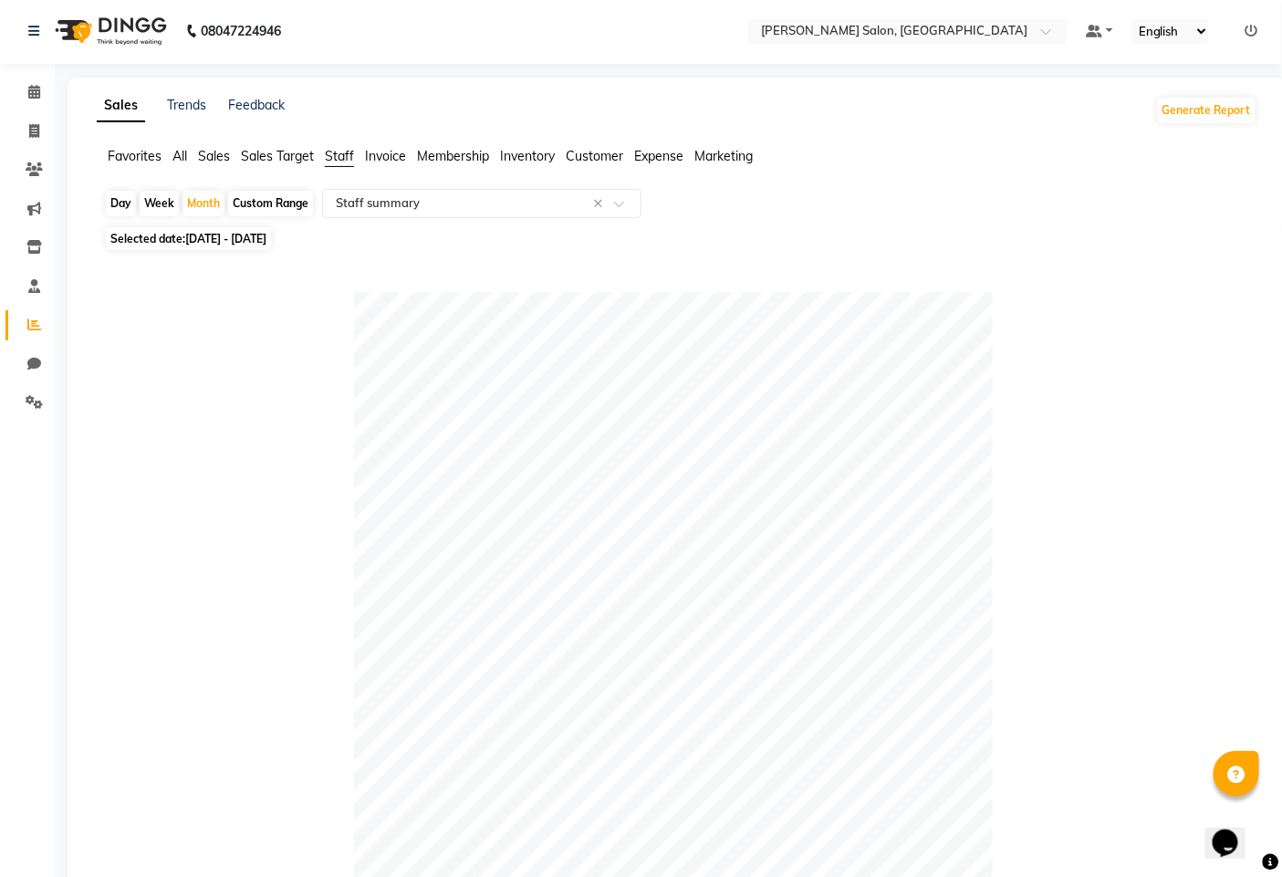
scroll to position [0, 0]
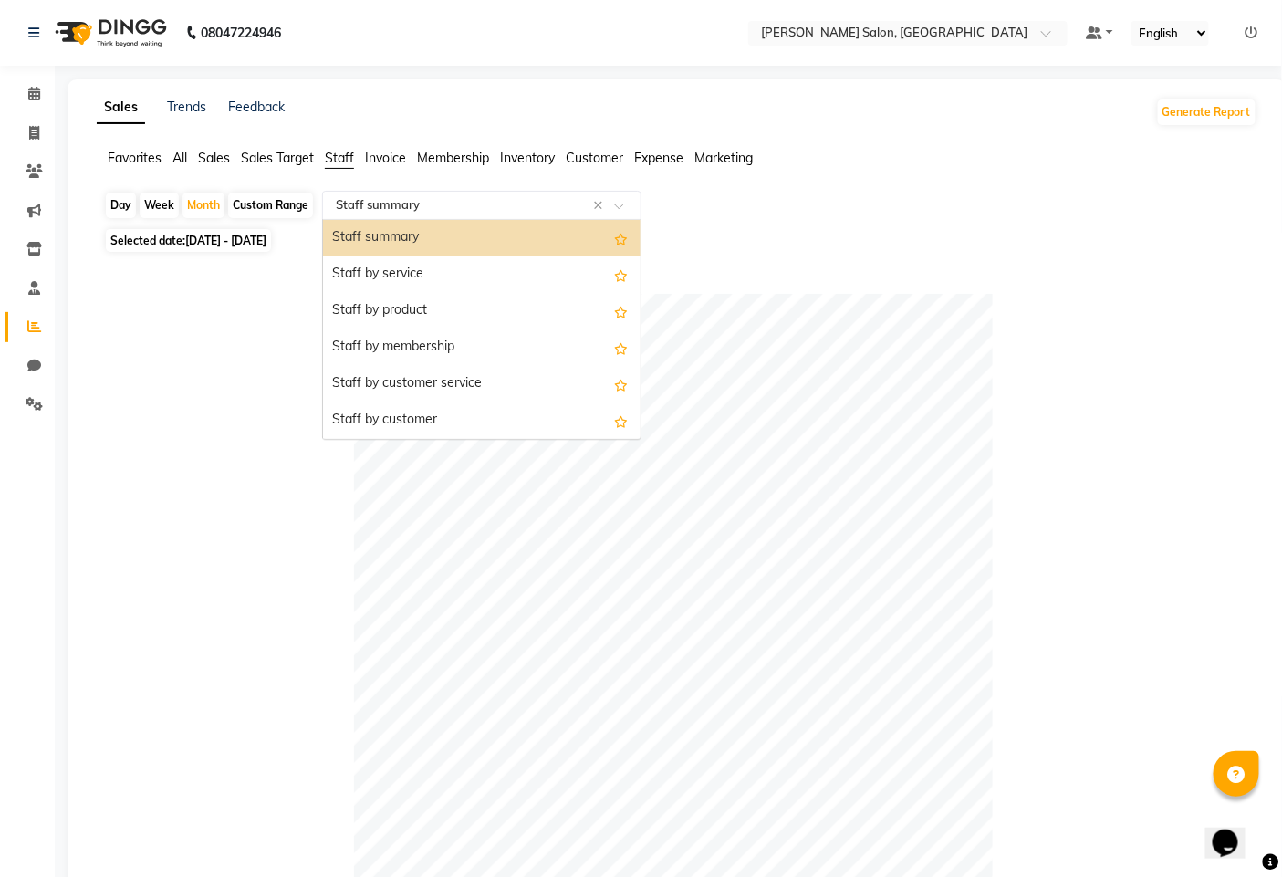
click at [378, 206] on input "text" at bounding box center [463, 205] width 263 height 18
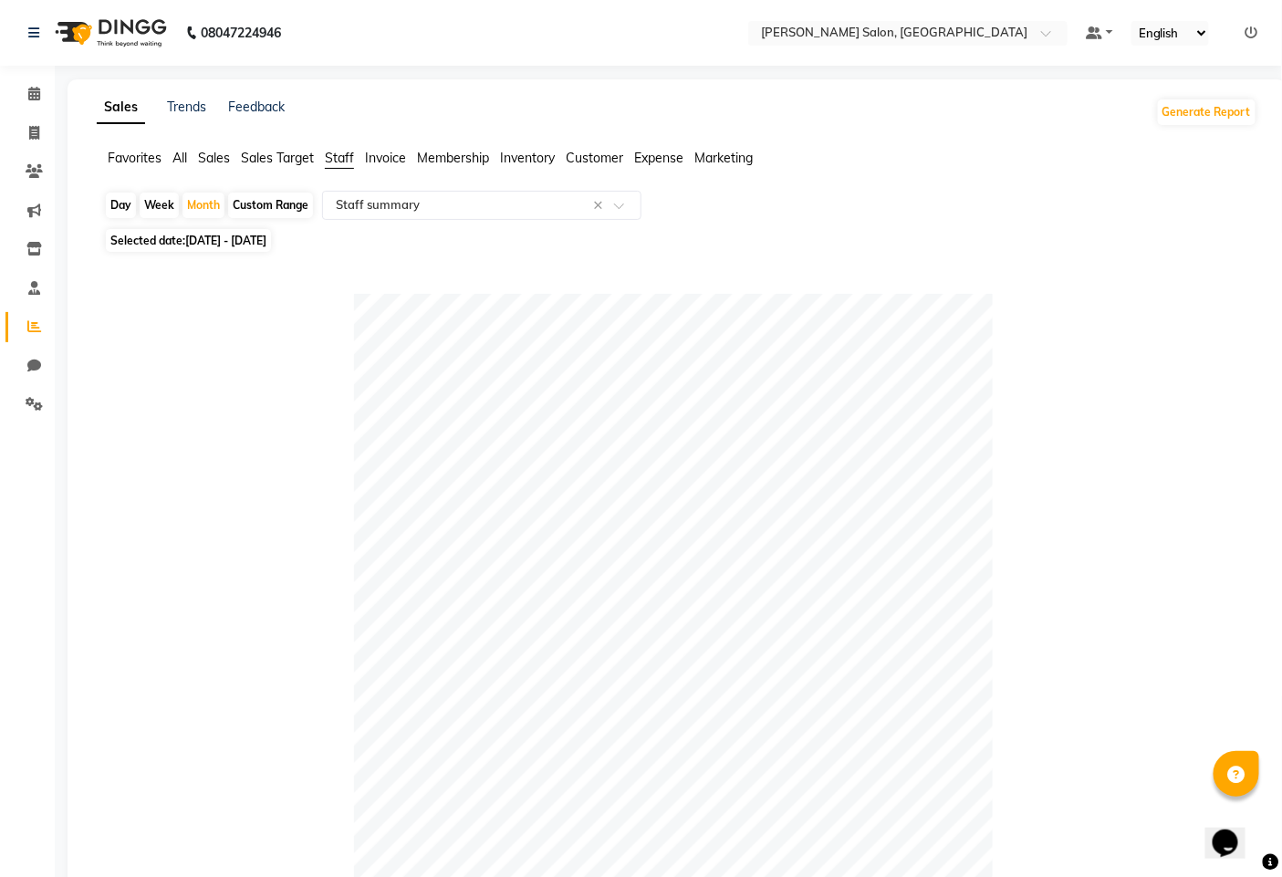
click at [207, 240] on span "01-09-2025 - 30-09-2025" at bounding box center [225, 241] width 81 height 14
select select "9"
select select "2025"
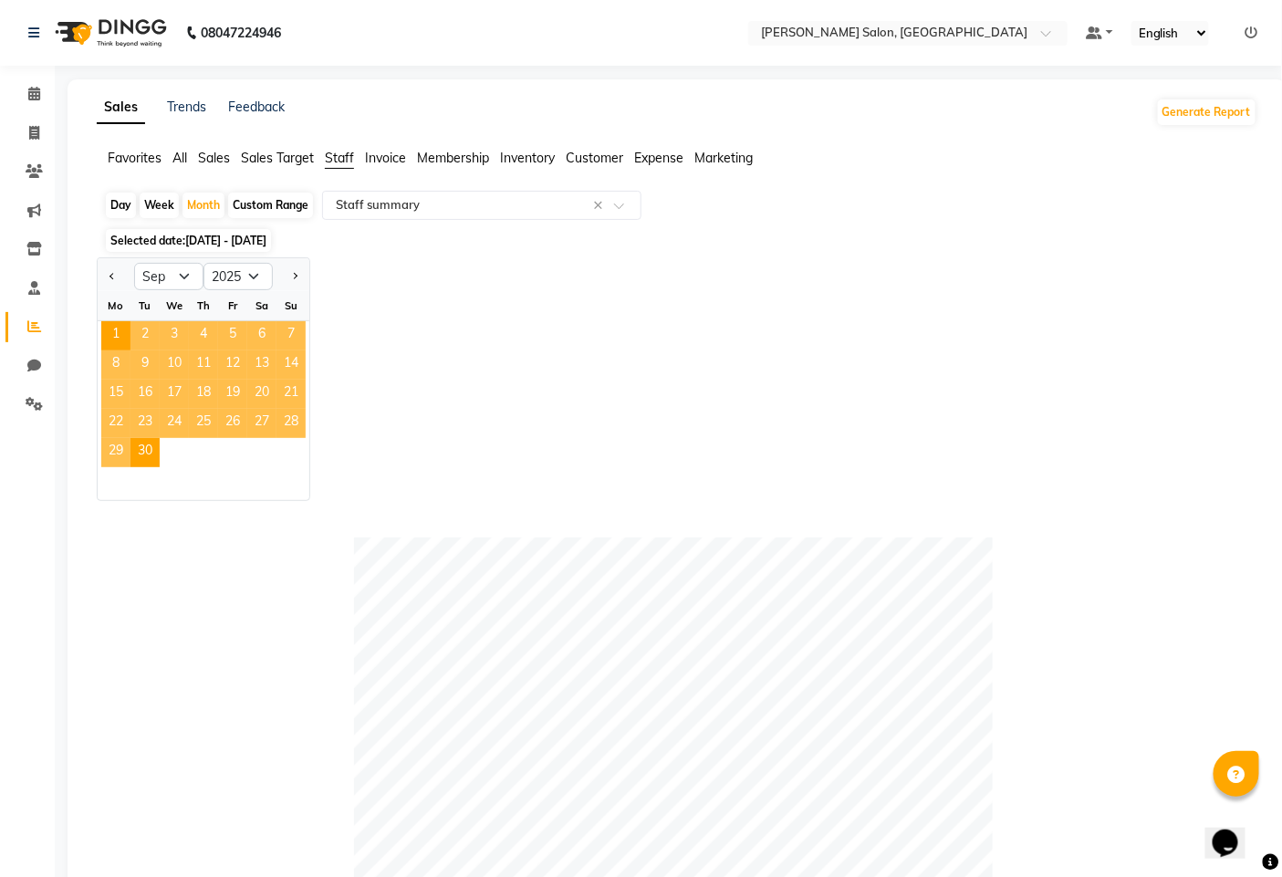
click at [477, 272] on div "Jan Feb Mar Apr May Jun Jul Aug Sep Oct Nov Dec 2015 2016 2017 2018 2019 2020 2…" at bounding box center [677, 379] width 1161 height 244
click at [290, 198] on div "Custom Range" at bounding box center [270, 206] width 85 height 26
select select "9"
select select "2025"
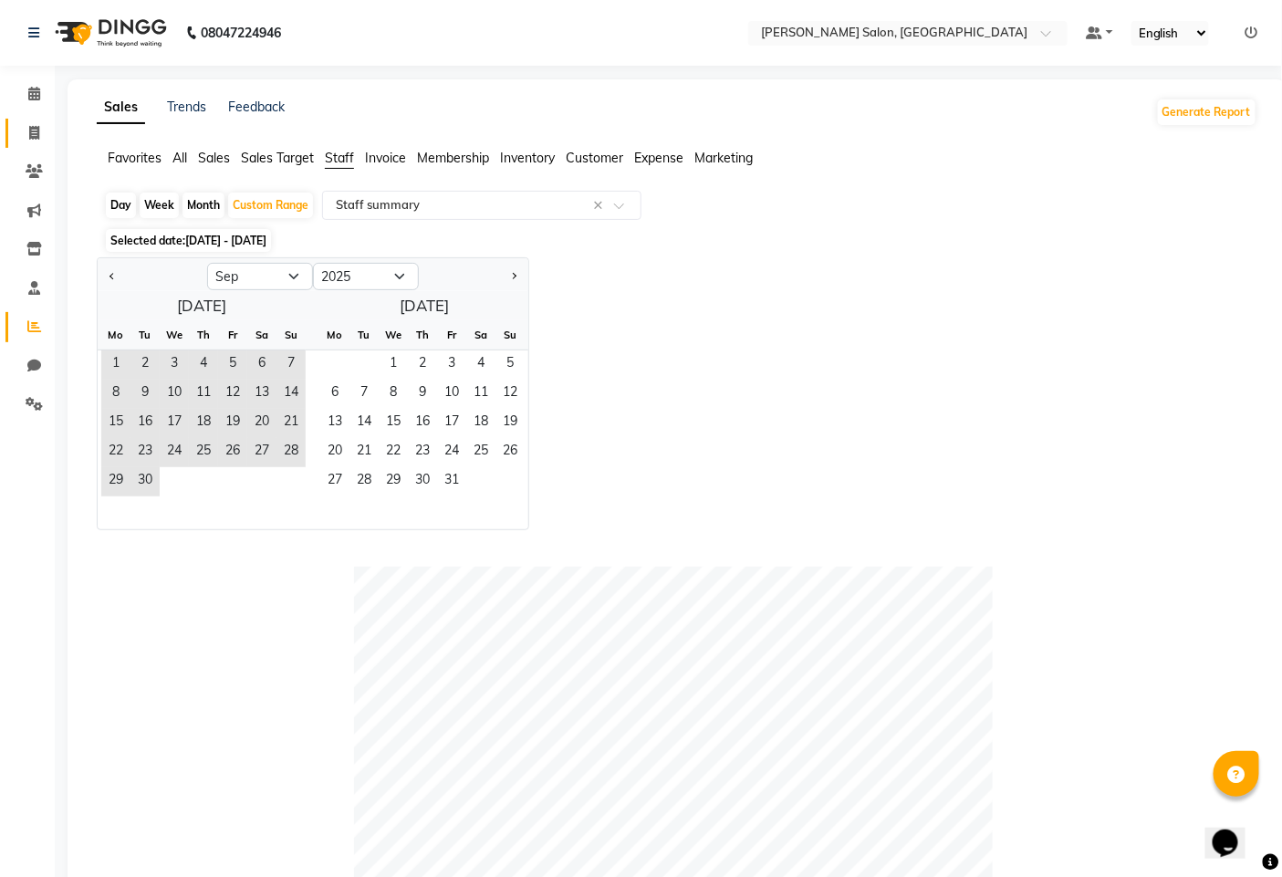
click at [22, 120] on link "Invoice" at bounding box center [27, 134] width 44 height 30
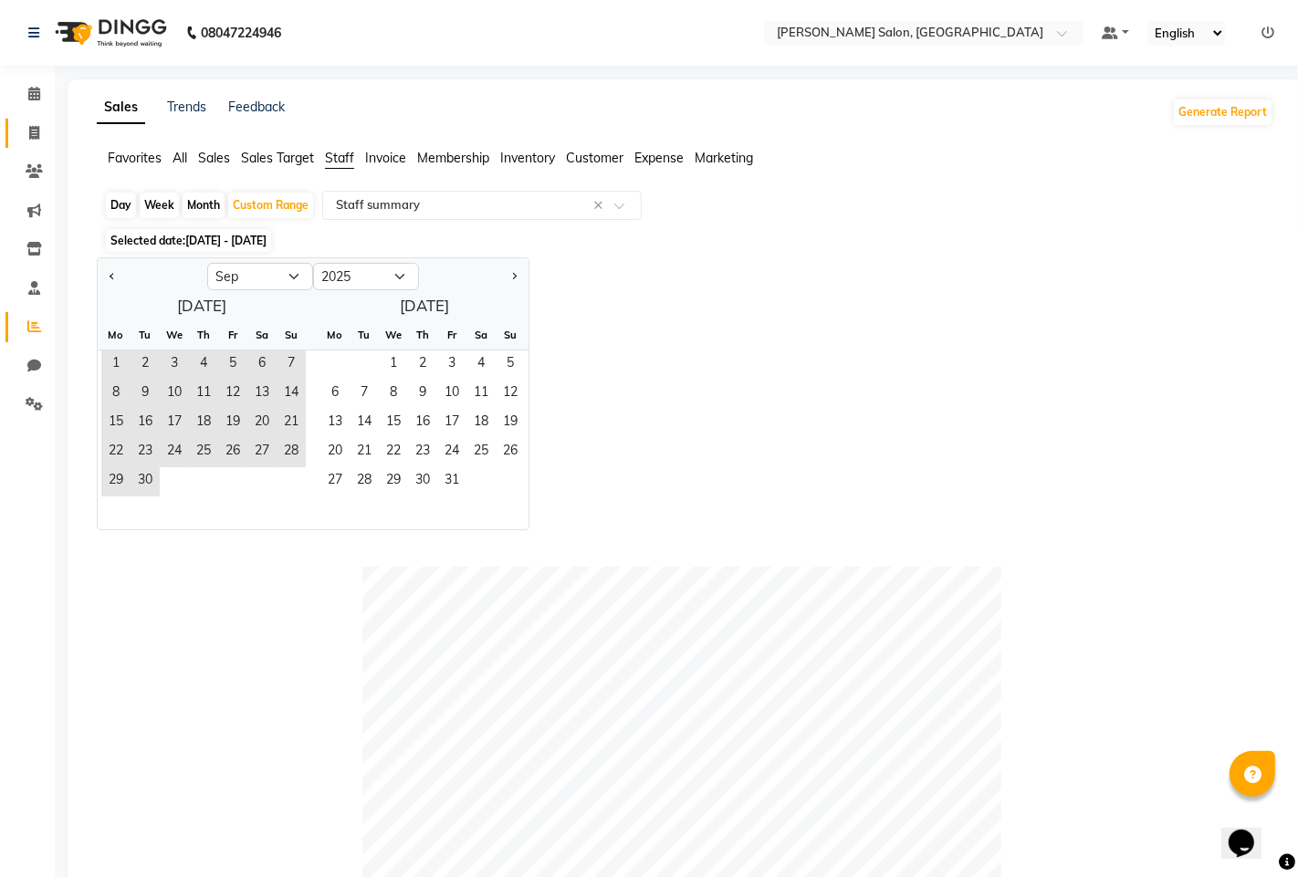
select select "7331"
select select "service"
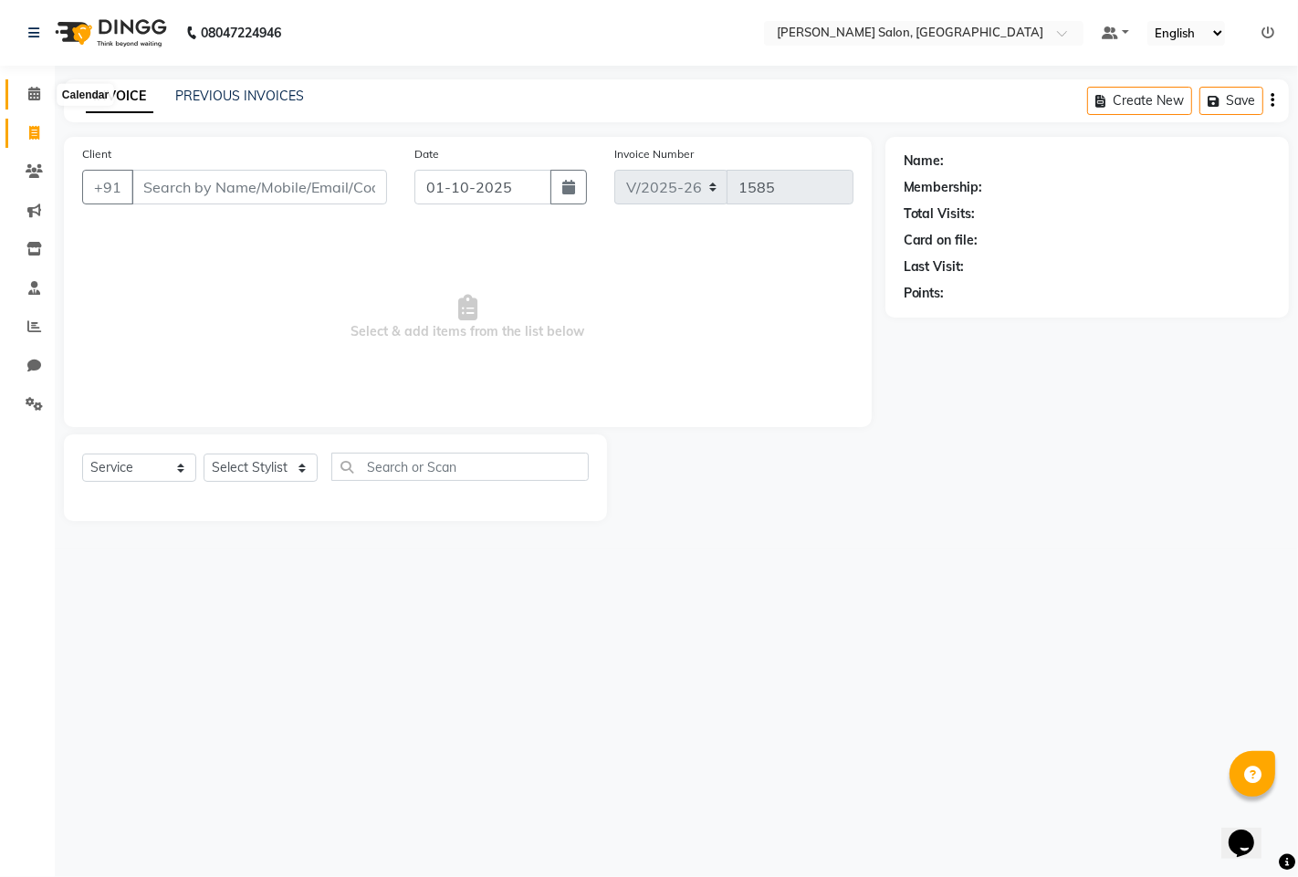
click at [46, 100] on span at bounding box center [34, 94] width 32 height 21
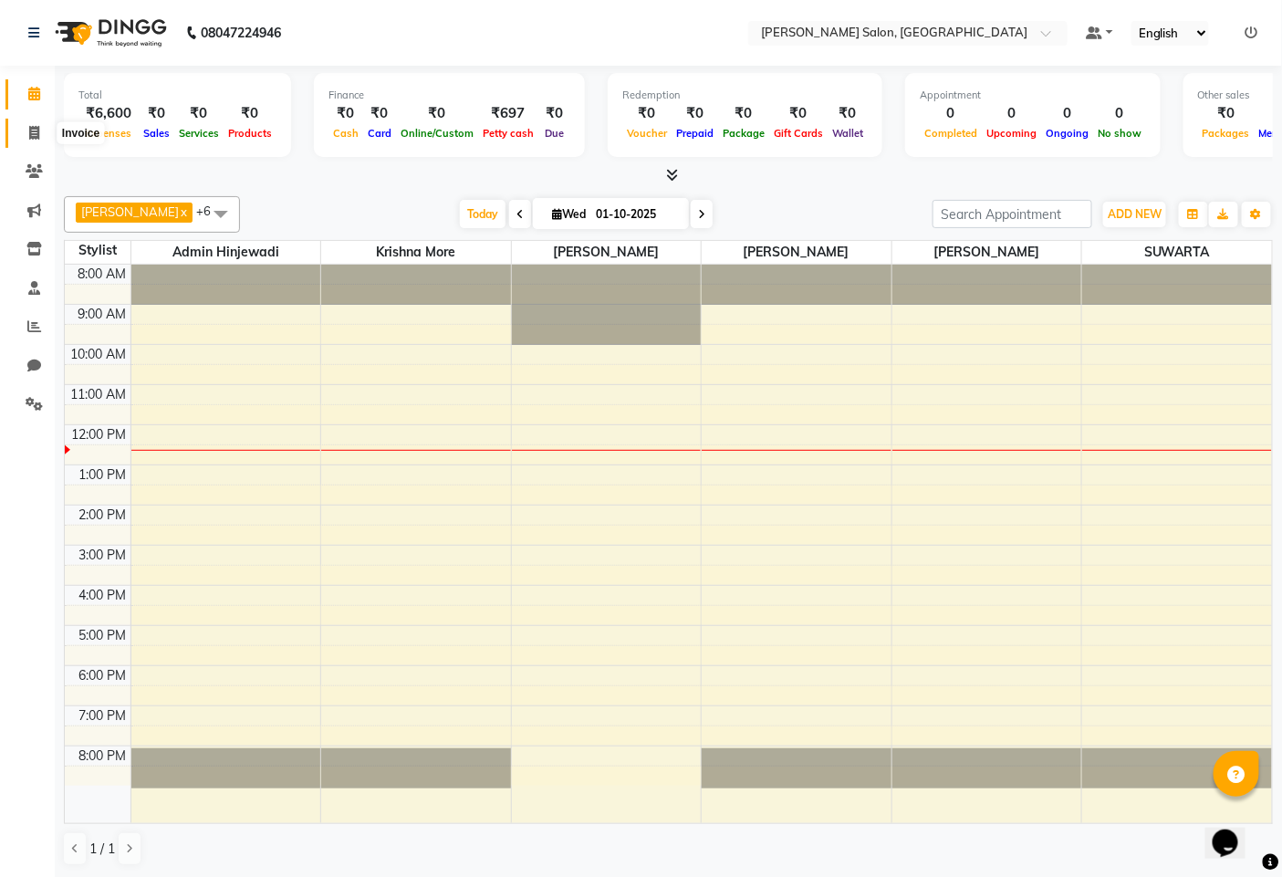
click at [29, 134] on icon at bounding box center [34, 133] width 10 height 14
select select "service"
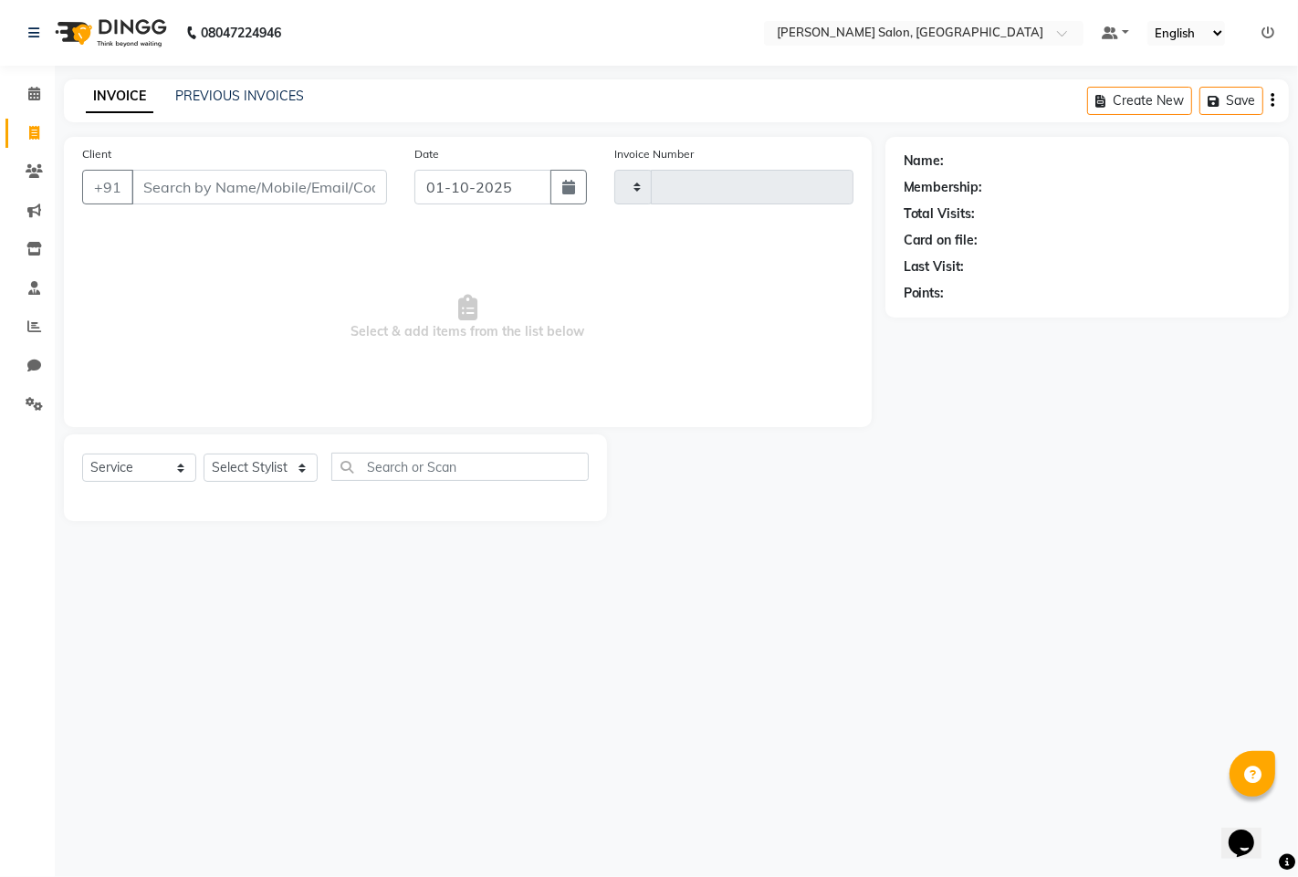
type input "1585"
select select "7331"
click at [39, 317] on span at bounding box center [34, 327] width 32 height 21
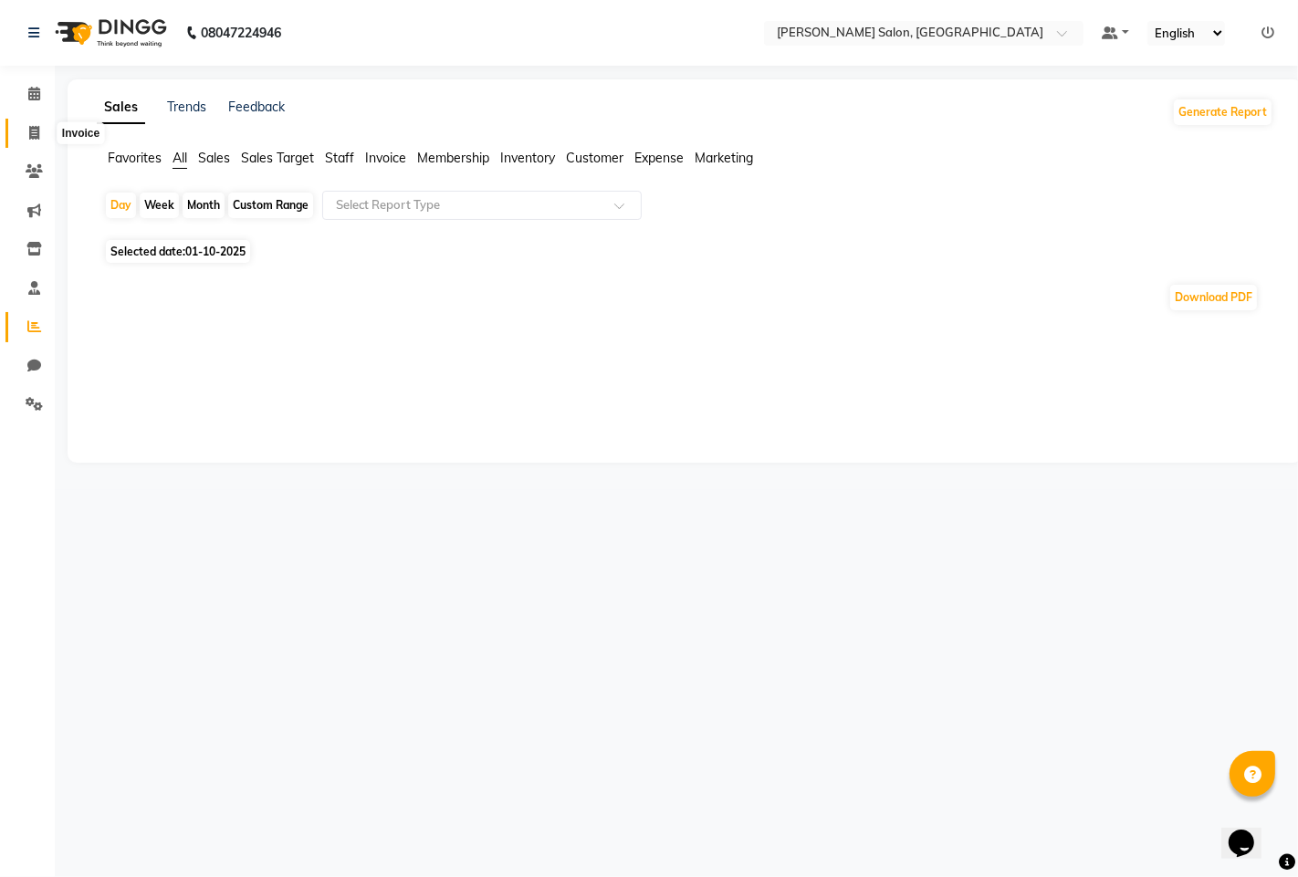
click at [29, 130] on icon at bounding box center [34, 133] width 10 height 14
select select "service"
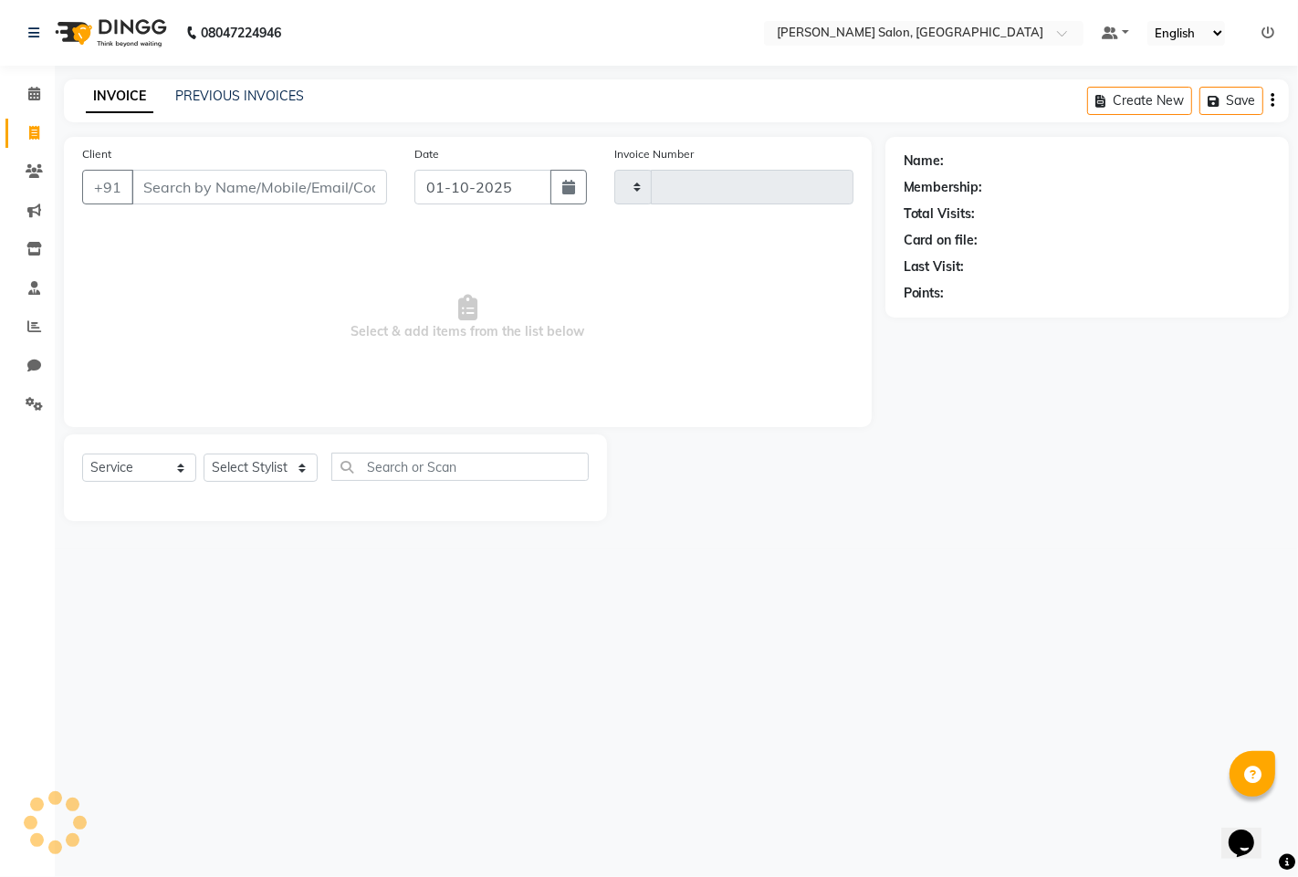
type input "1585"
select select "7331"
click at [27, 330] on icon at bounding box center [34, 326] width 14 height 14
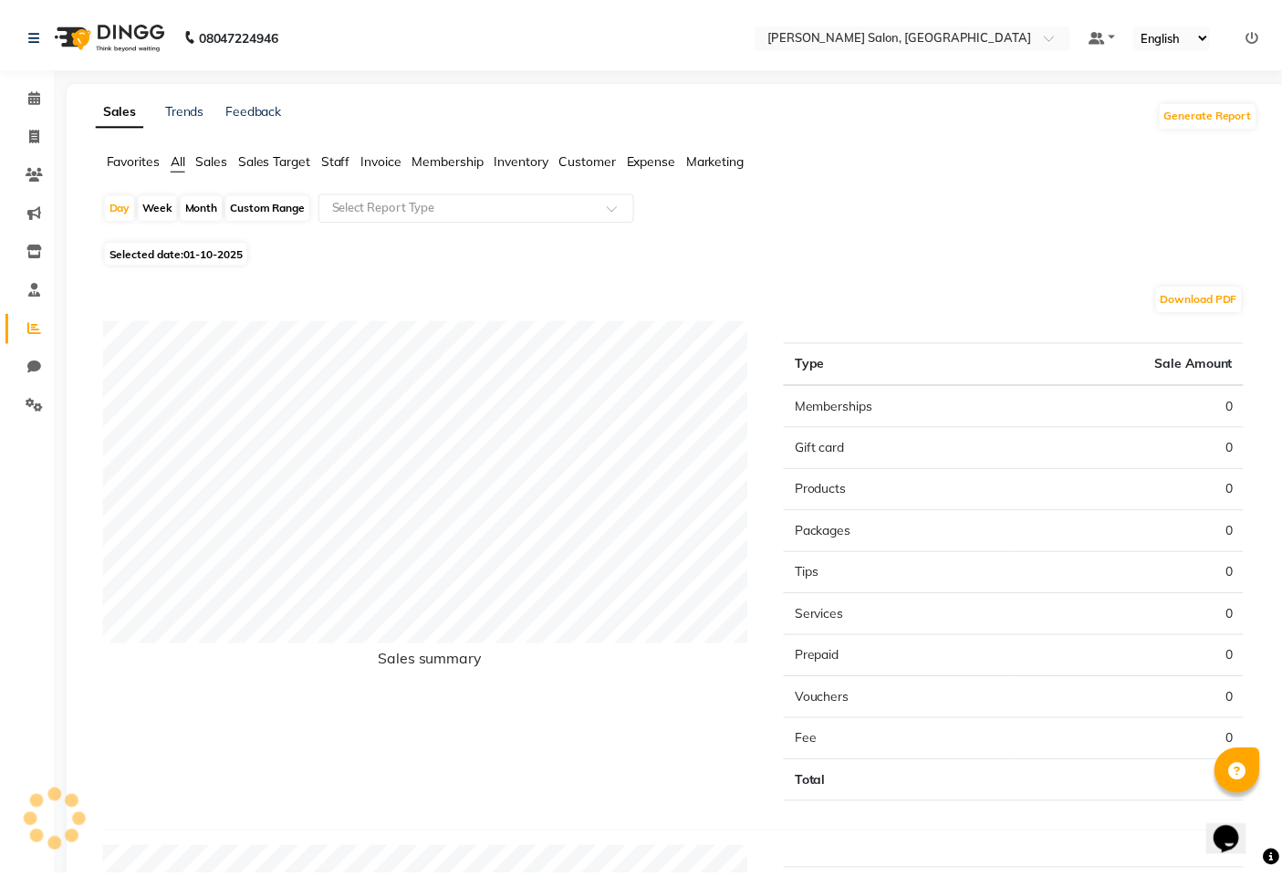
click at [210, 204] on div "Month" at bounding box center [204, 206] width 42 height 26
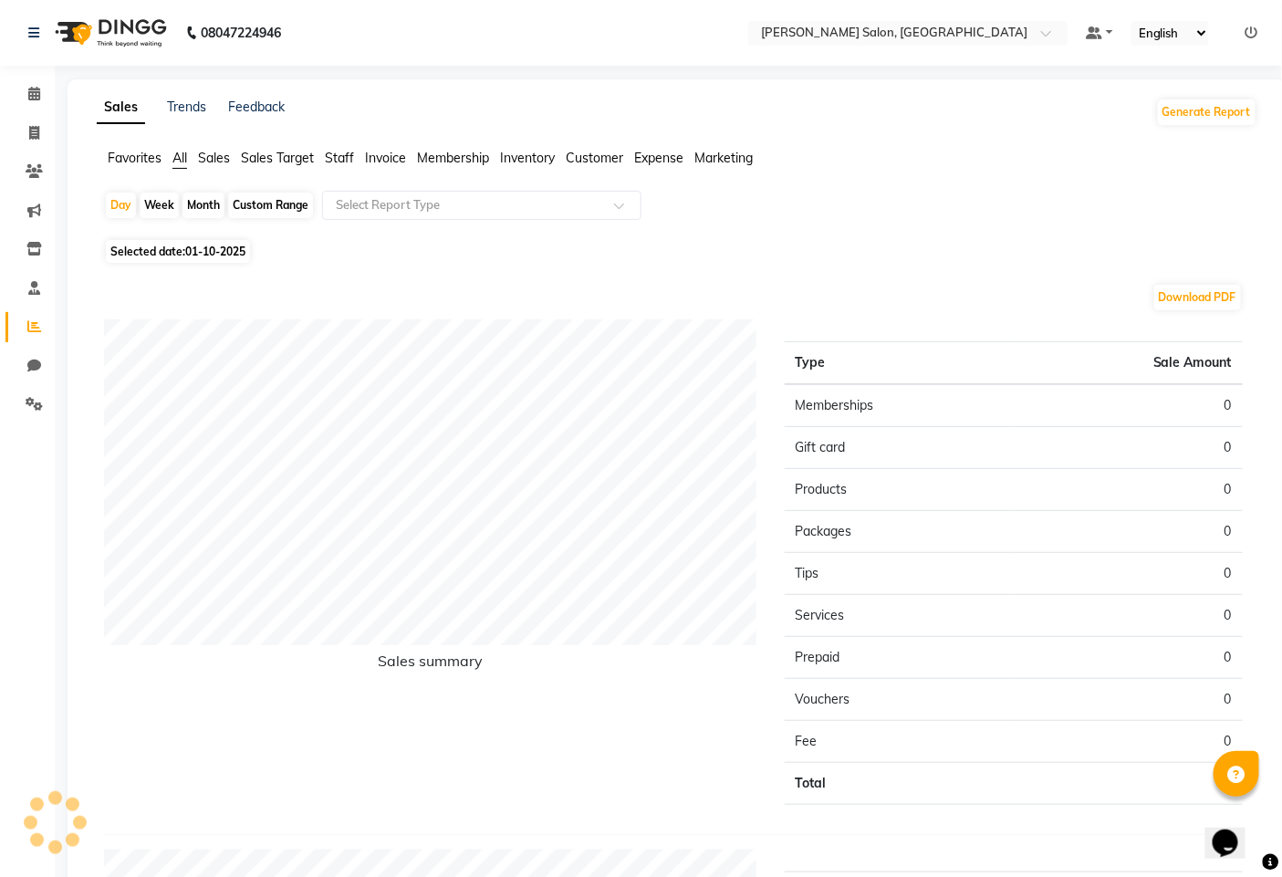
select select "10"
select select "2025"
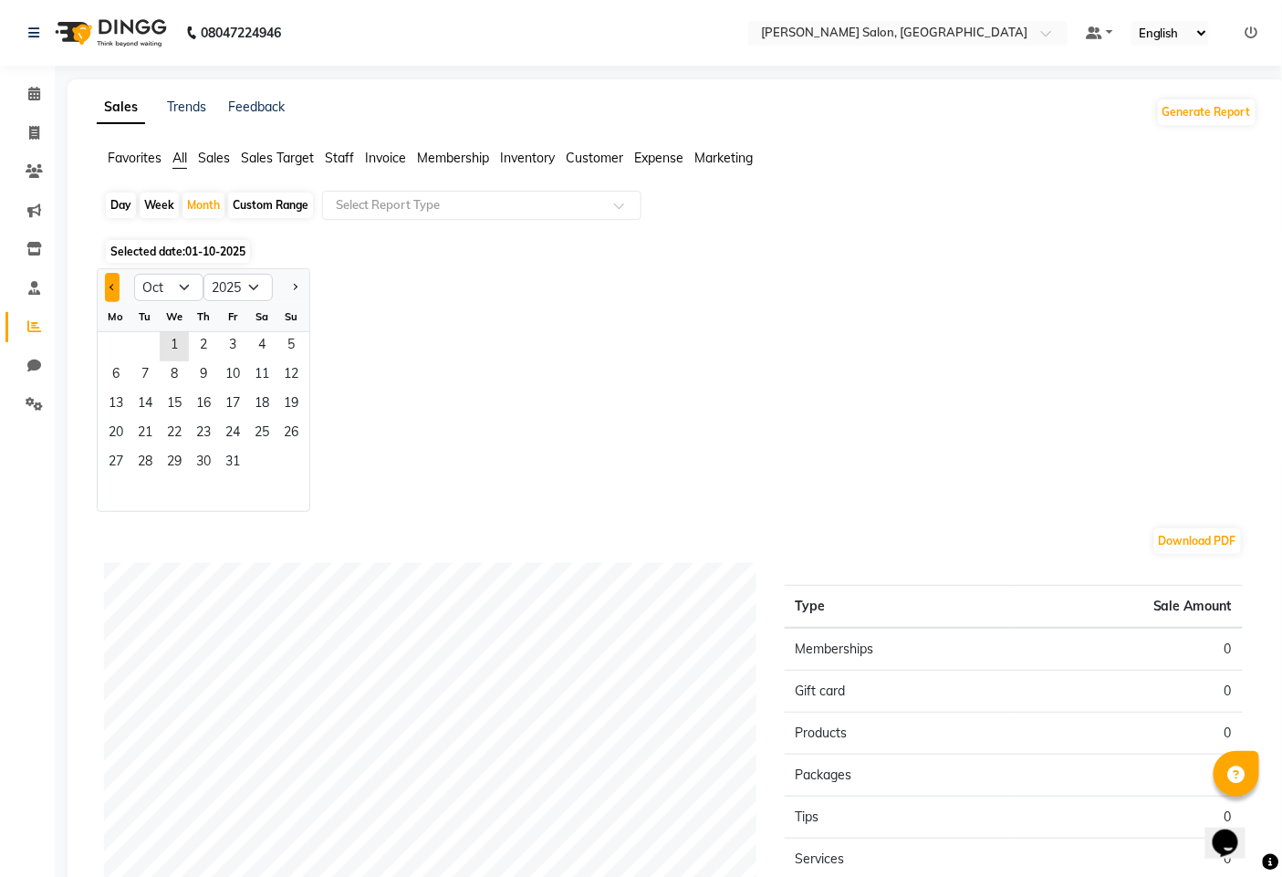
click at [105, 287] on button "Previous month" at bounding box center [112, 287] width 15 height 29
select select "9"
click at [150, 349] on span "2" at bounding box center [145, 346] width 29 height 29
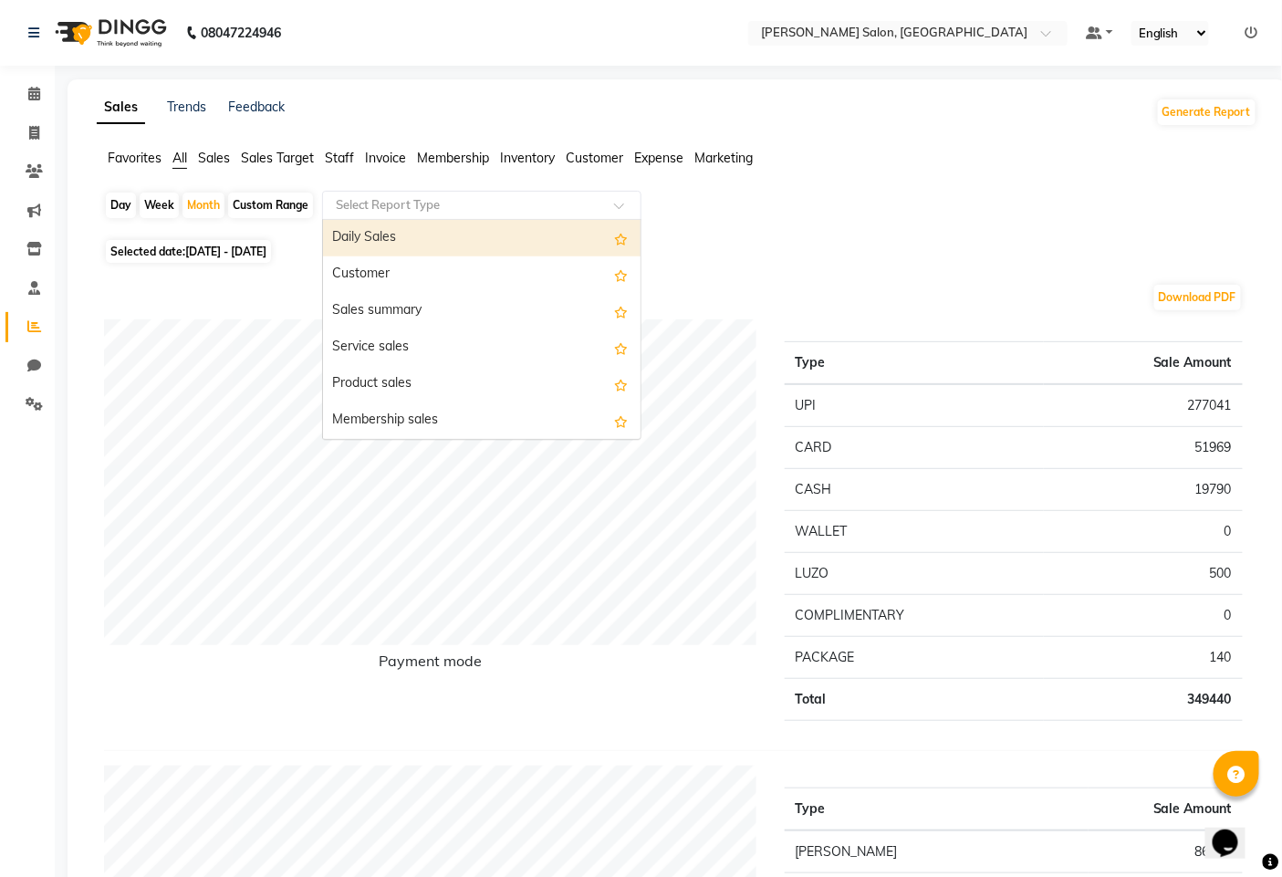
click at [376, 196] on input "text" at bounding box center [463, 205] width 263 height 18
click at [216, 161] on span "Sales" at bounding box center [214, 158] width 32 height 16
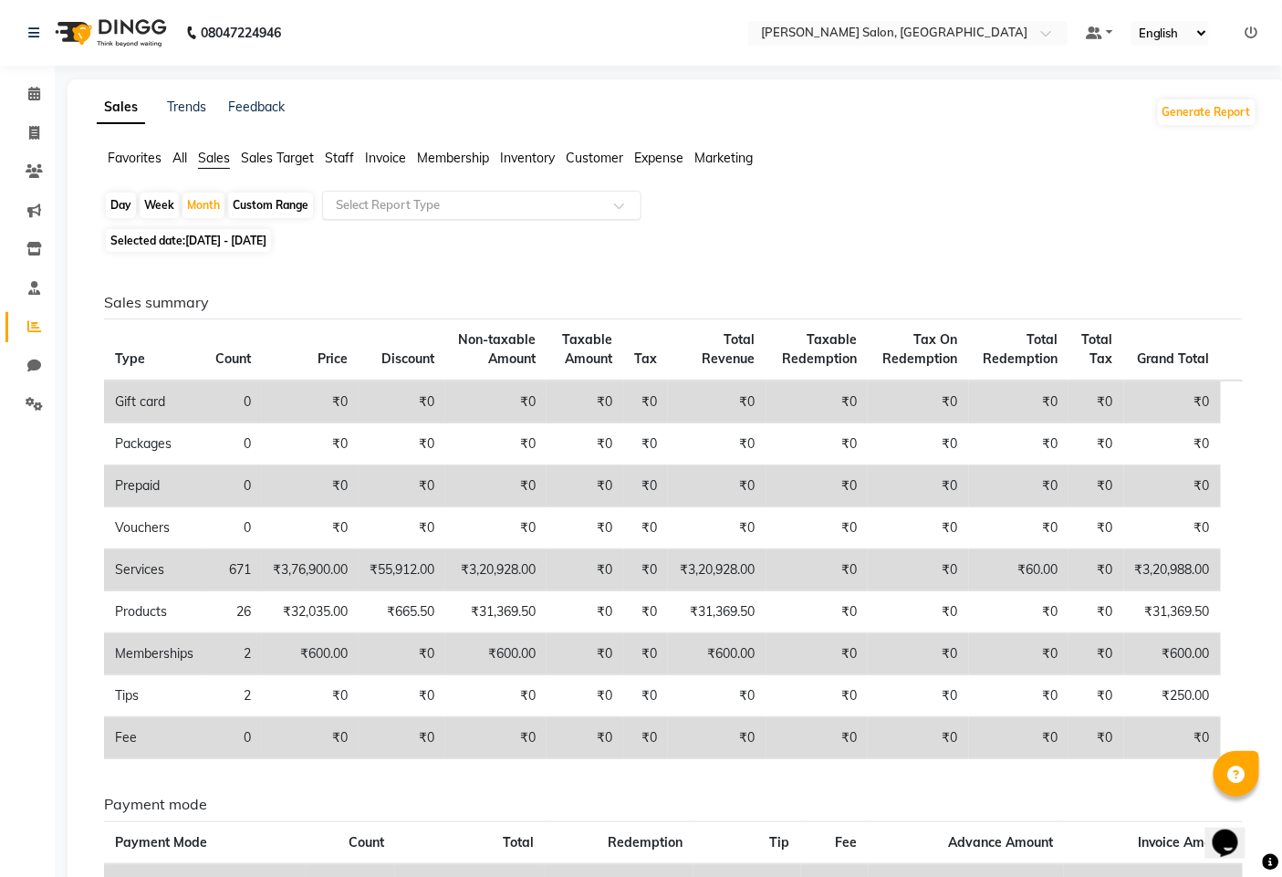
click at [456, 204] on input "text" at bounding box center [463, 205] width 263 height 18
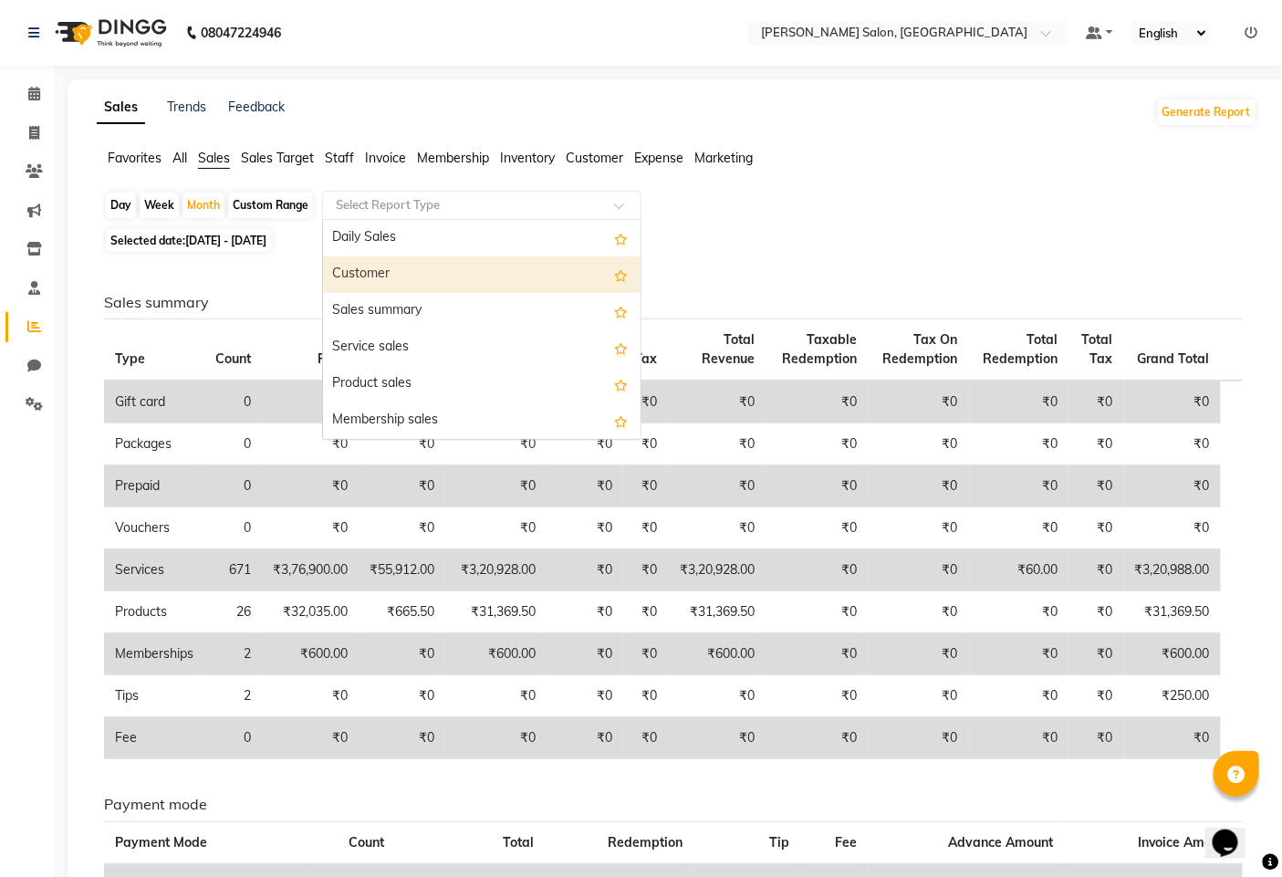
click at [427, 274] on div "Customer" at bounding box center [482, 274] width 318 height 37
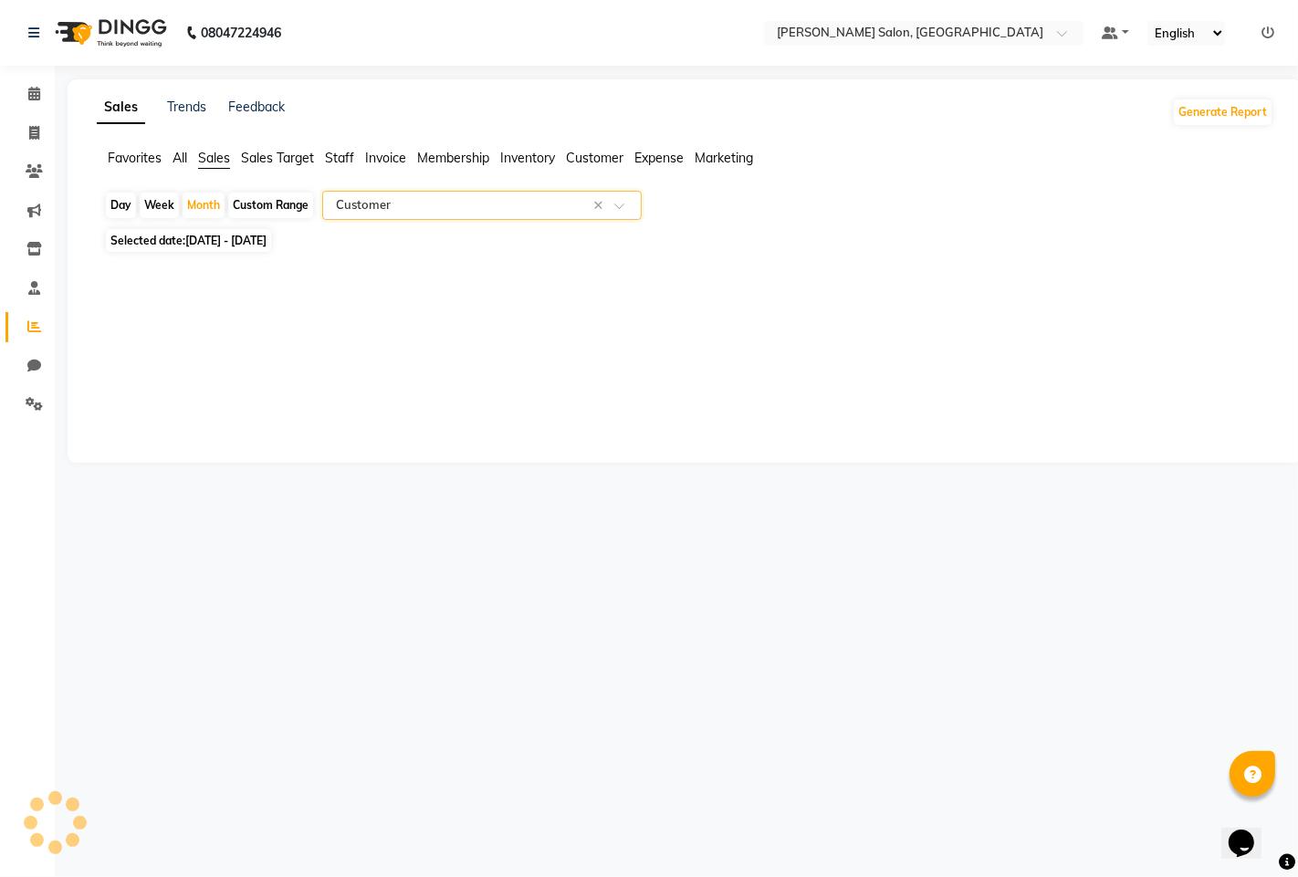
click at [408, 207] on input "text" at bounding box center [463, 205] width 263 height 18
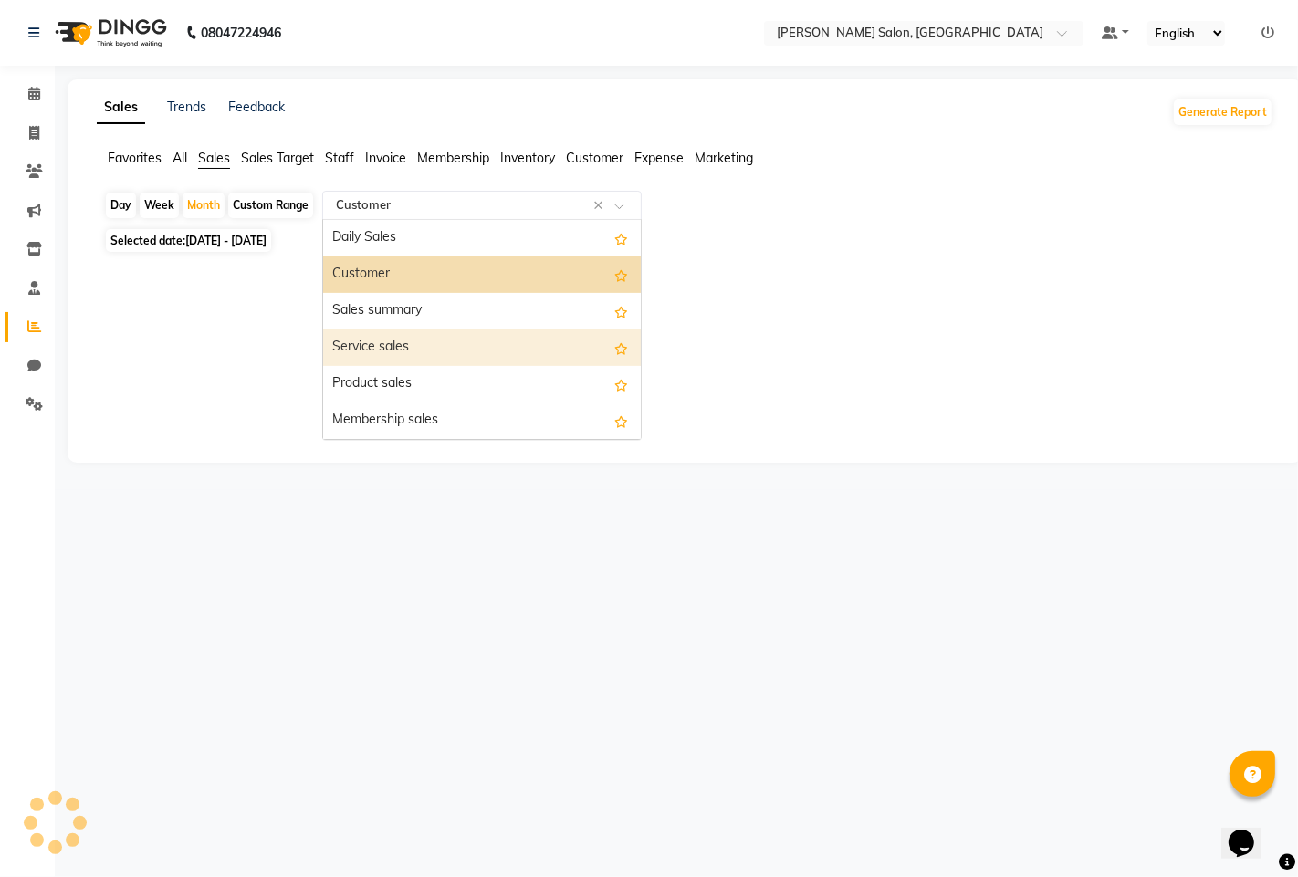
click at [383, 353] on div "Service sales" at bounding box center [482, 348] width 318 height 37
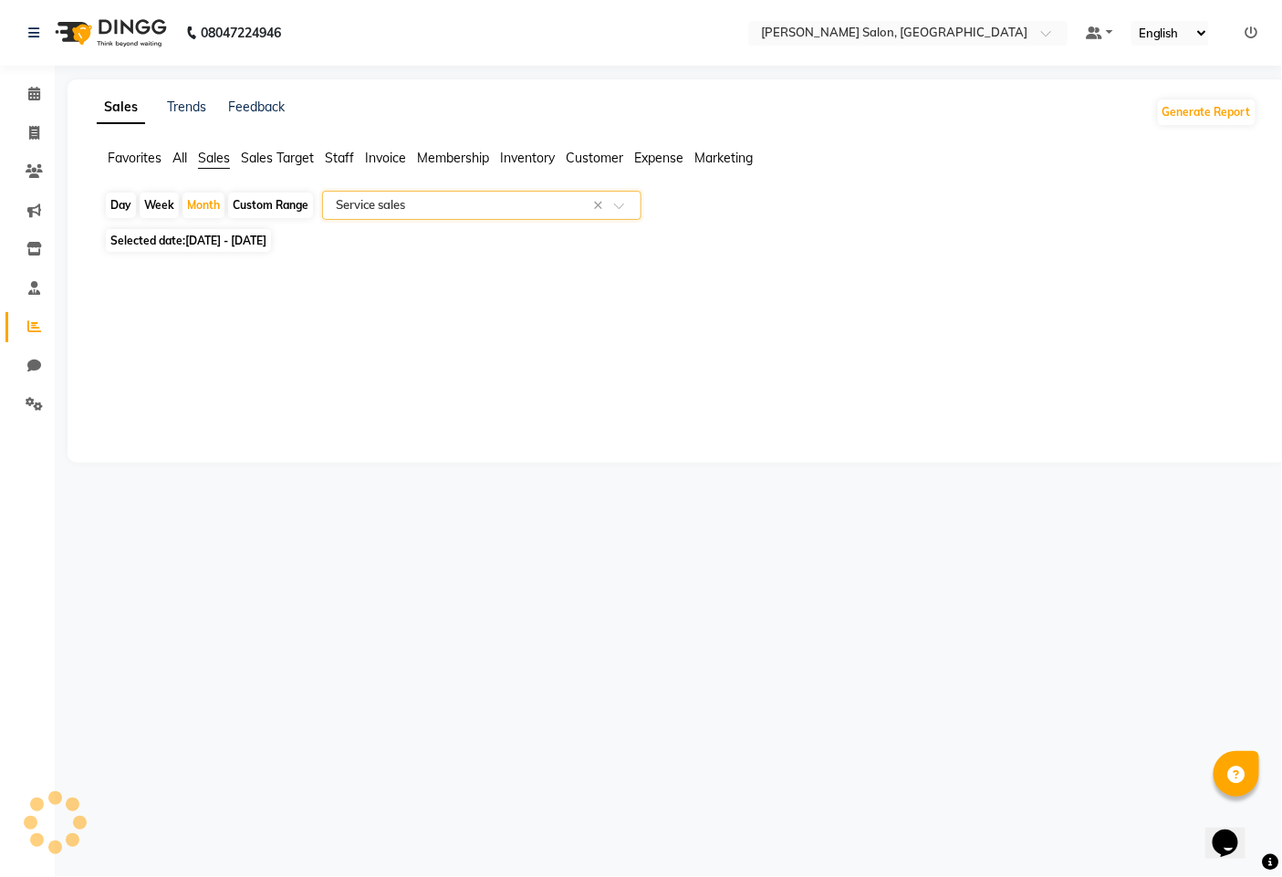
select select "full_report"
select select "pdf"
click at [404, 194] on div "Select Report Type × Service sales ×" at bounding box center [481, 205] width 319 height 29
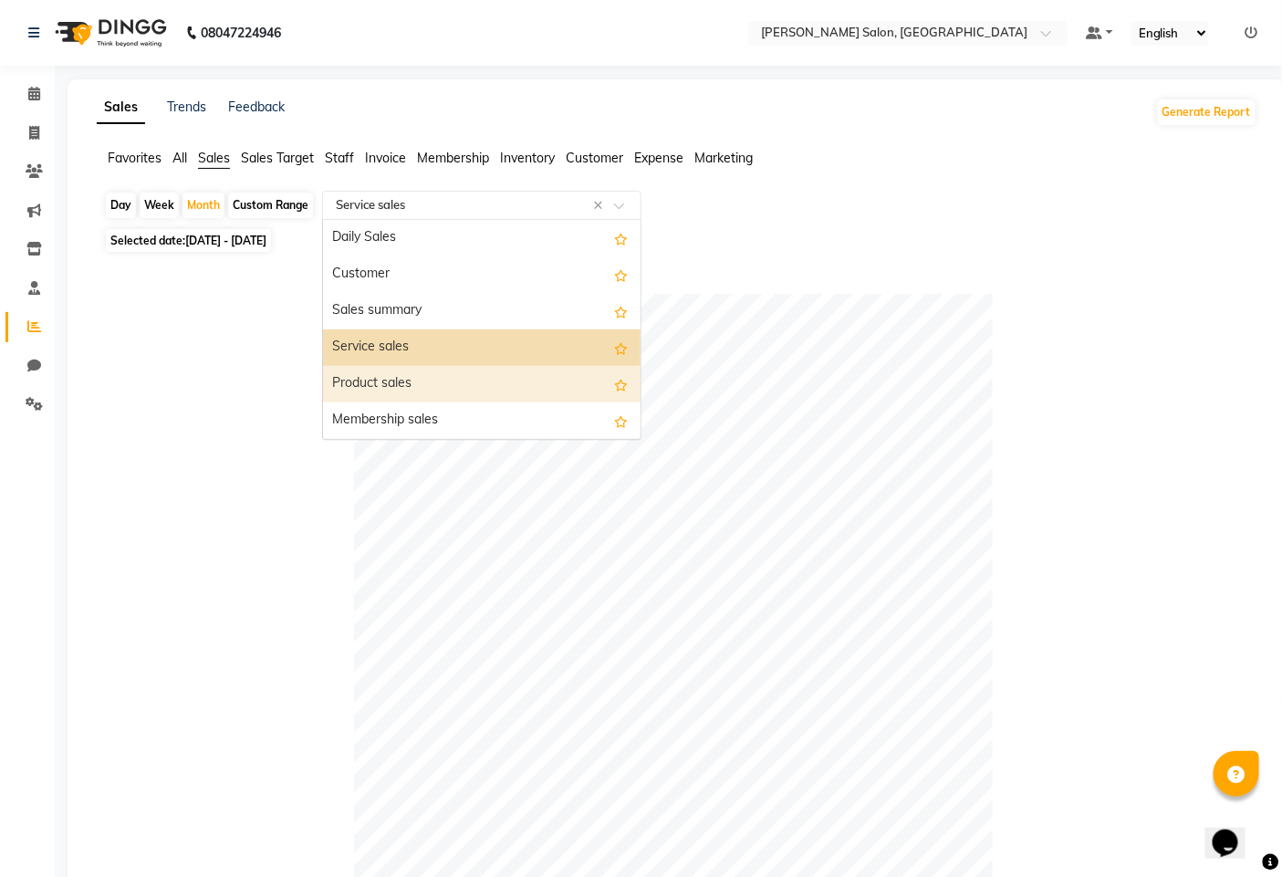
click at [393, 388] on div "Product sales" at bounding box center [482, 384] width 318 height 37
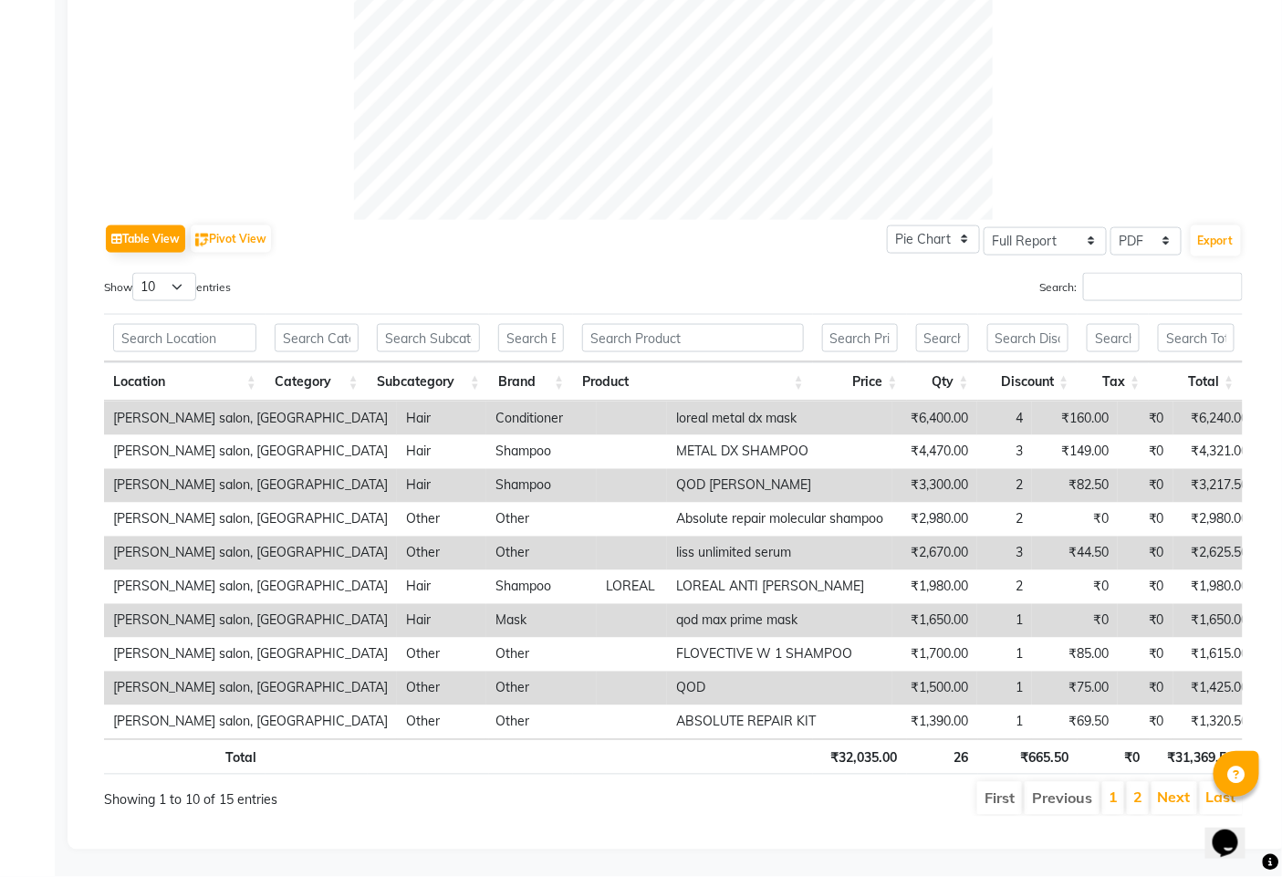
scroll to position [19, 0]
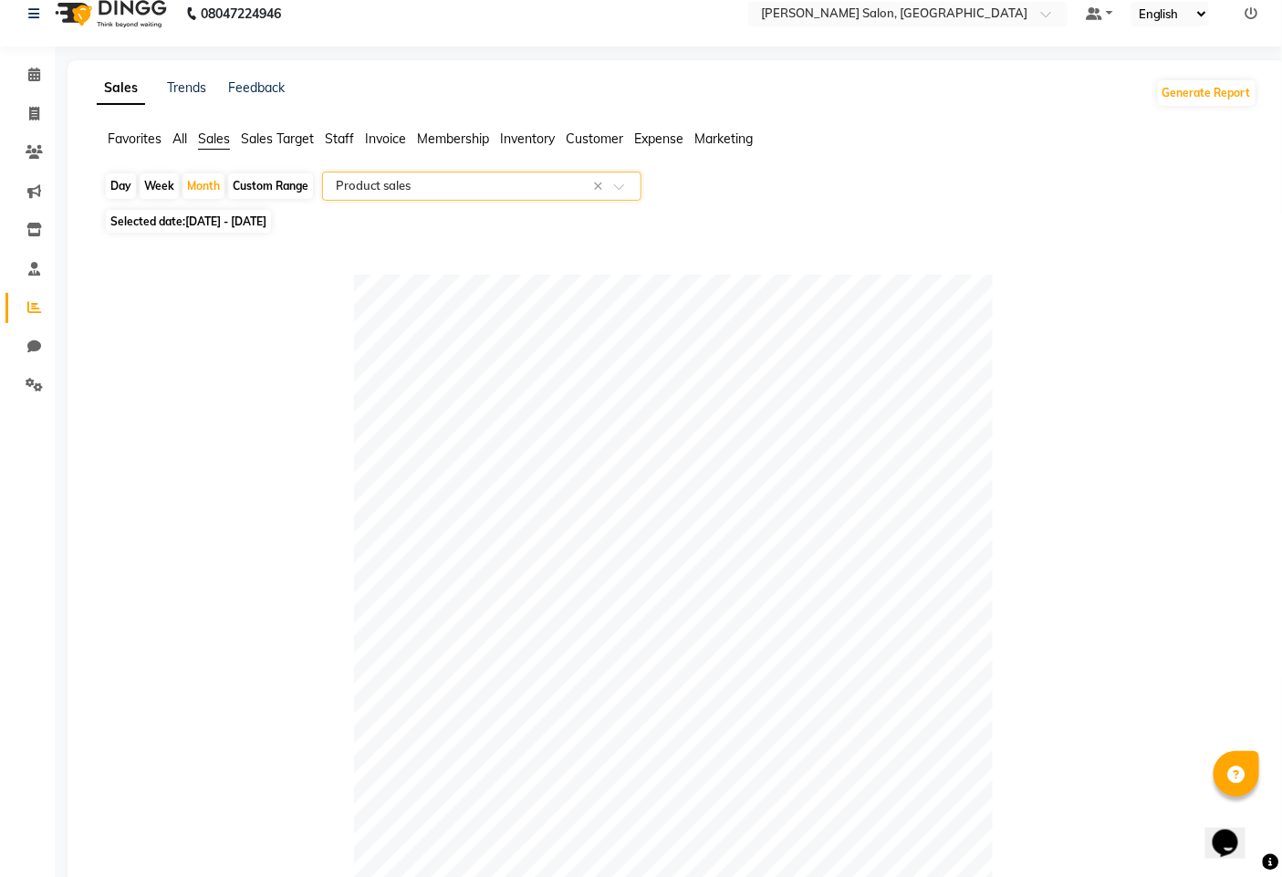
click at [479, 183] on input "text" at bounding box center [463, 186] width 263 height 18
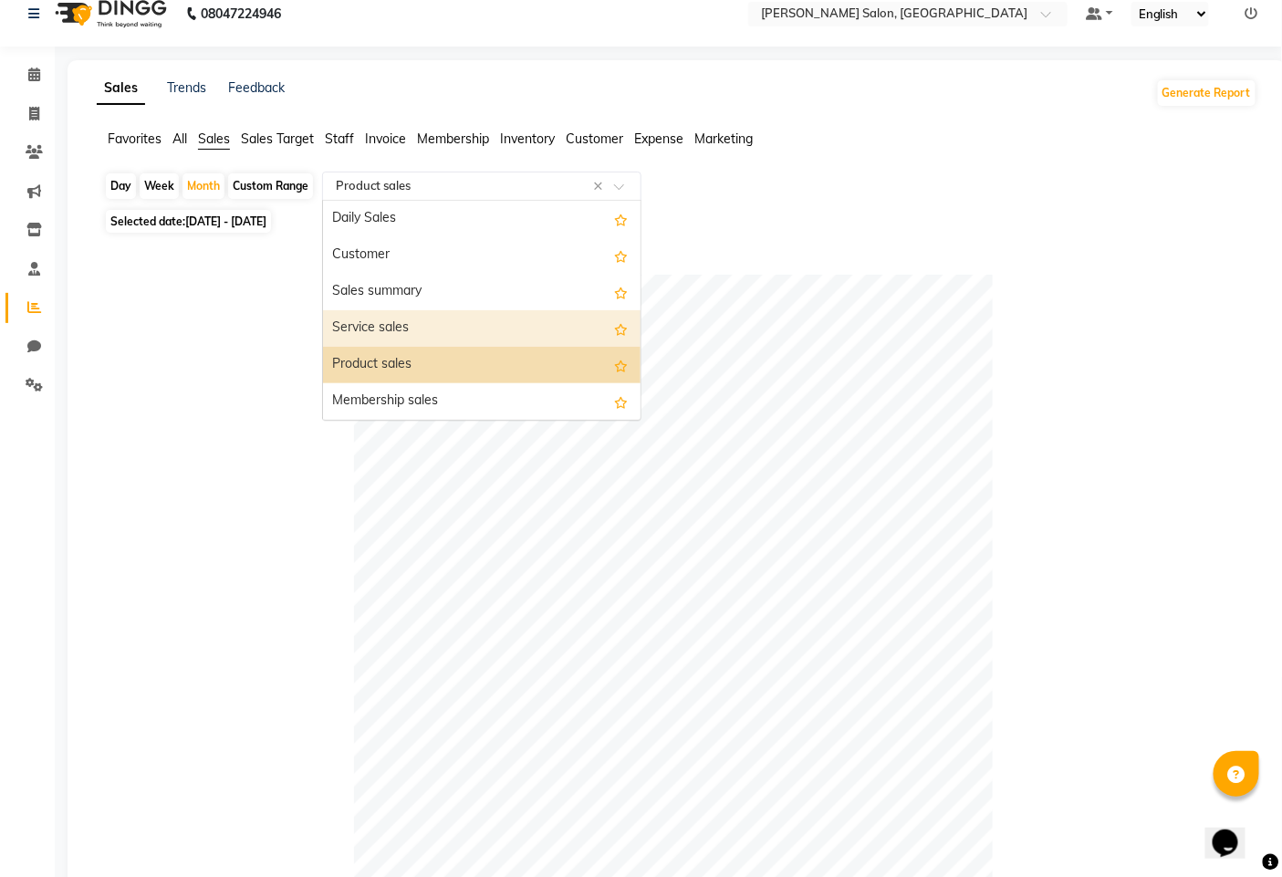
click at [397, 315] on div "Service sales" at bounding box center [482, 328] width 318 height 37
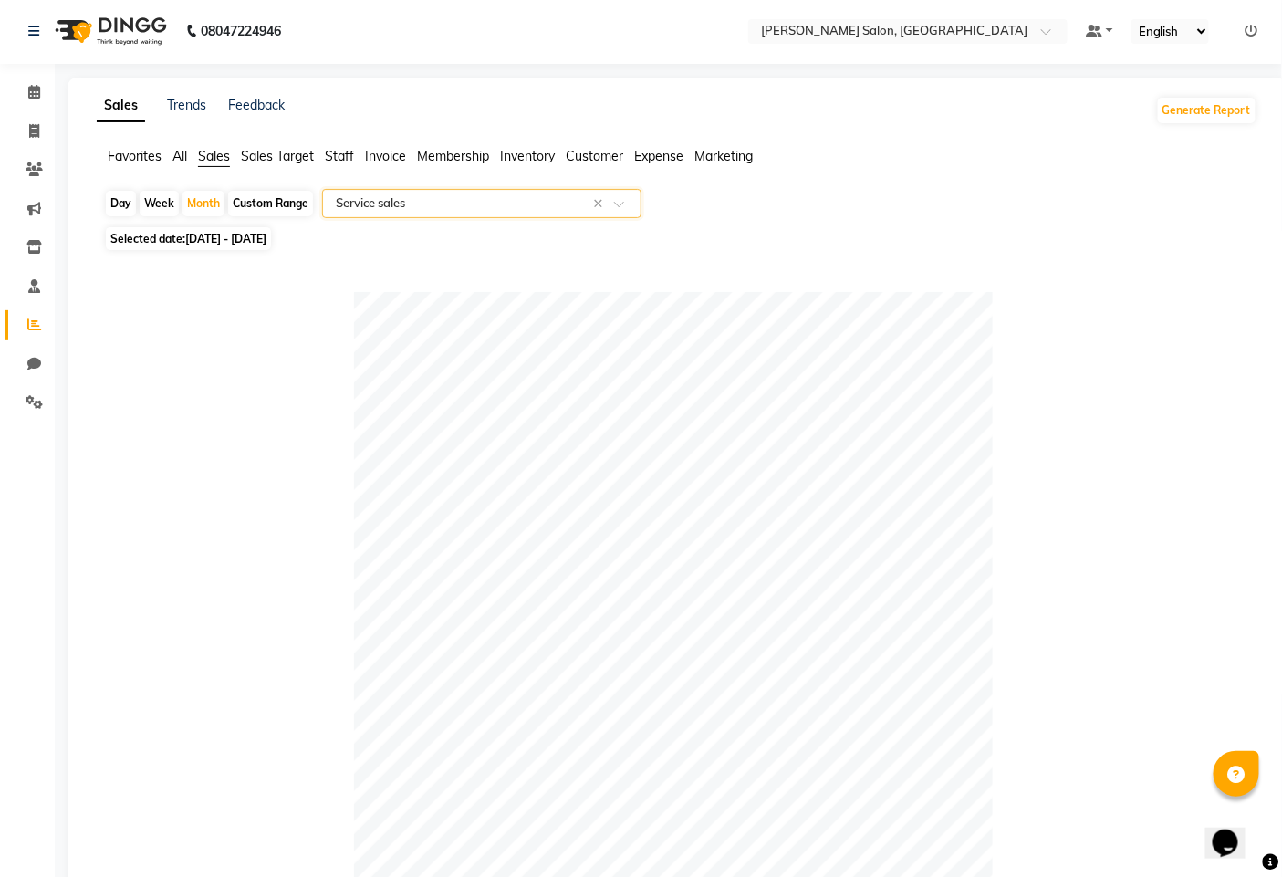
scroll to position [0, 0]
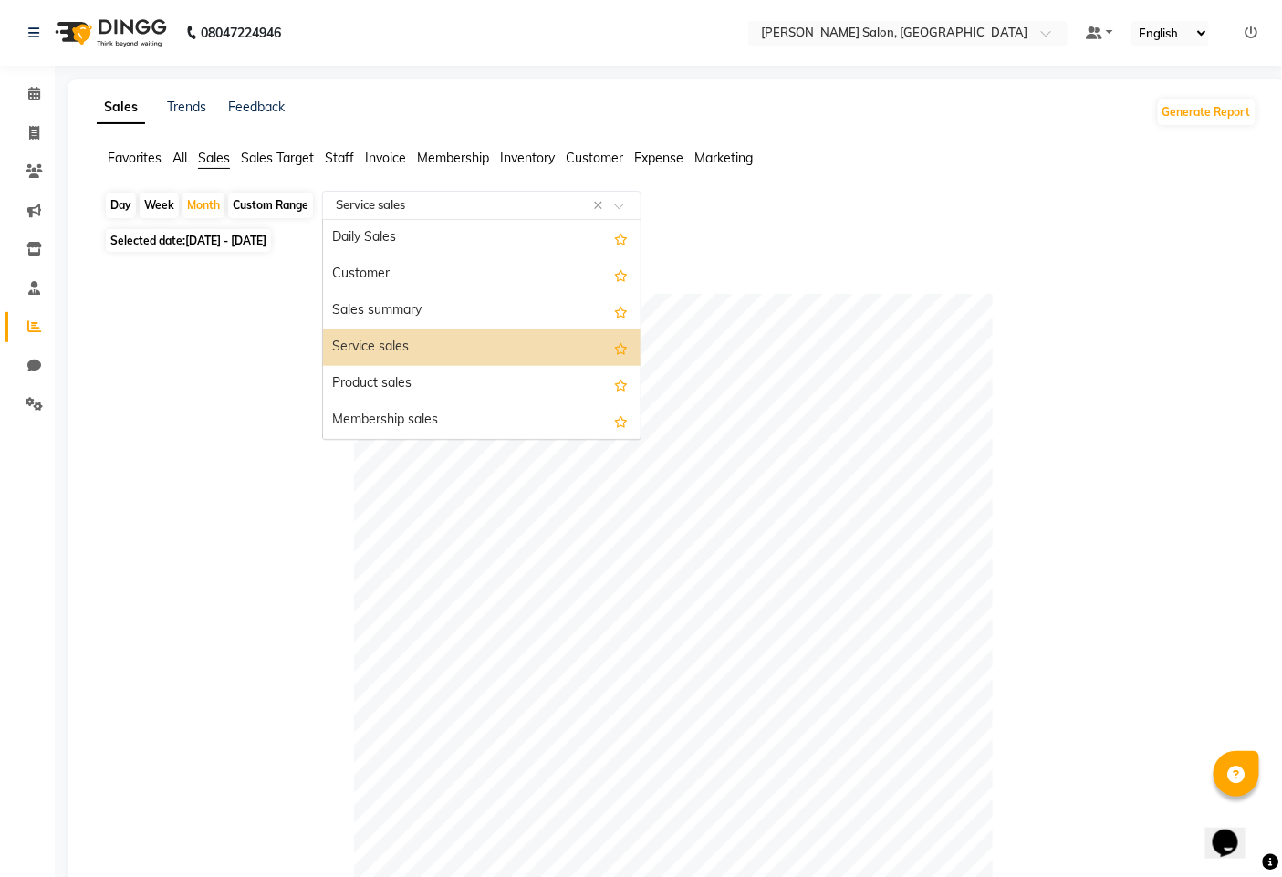
click at [414, 194] on div "Select Report Type × Service sales ×" at bounding box center [481, 205] width 319 height 29
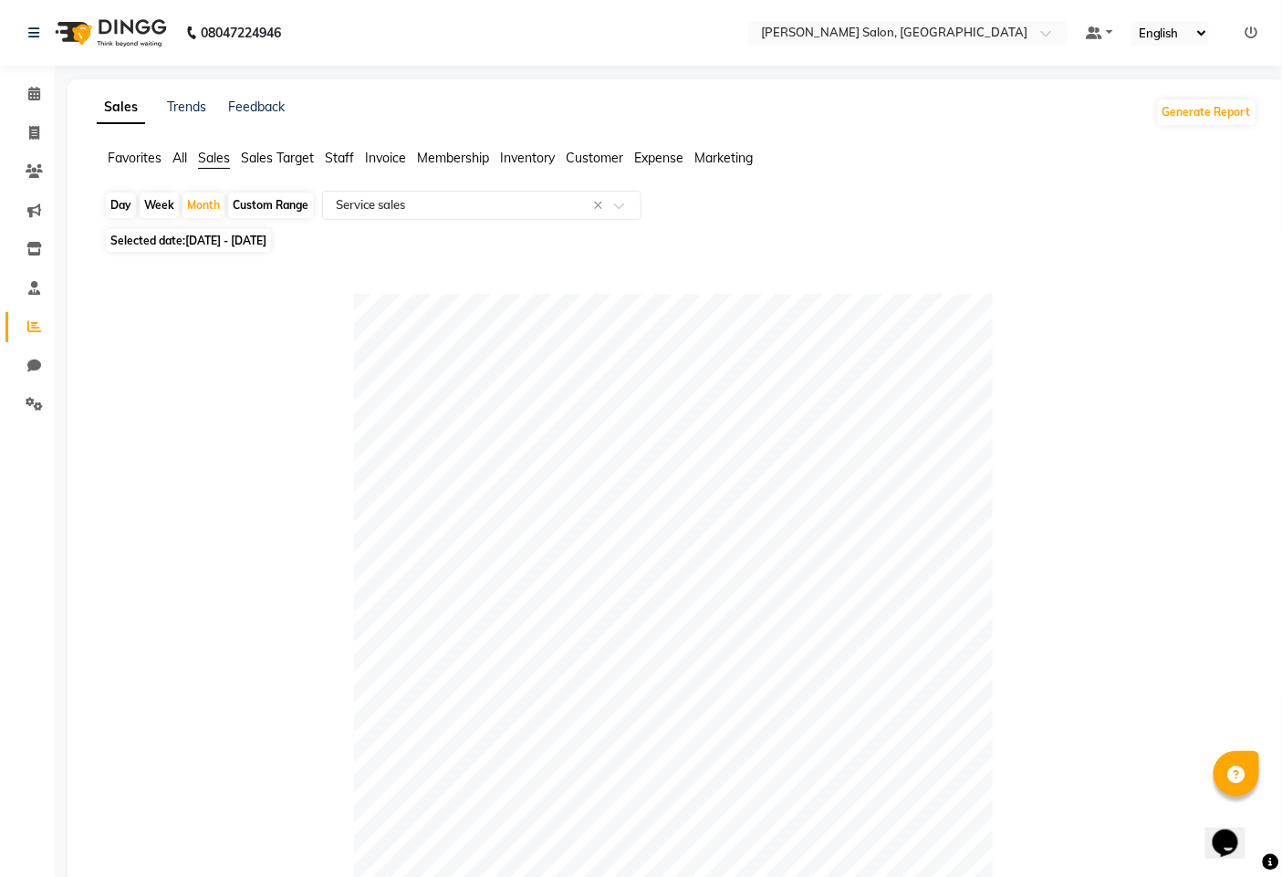
click at [352, 151] on span "Staff" at bounding box center [339, 158] width 29 height 16
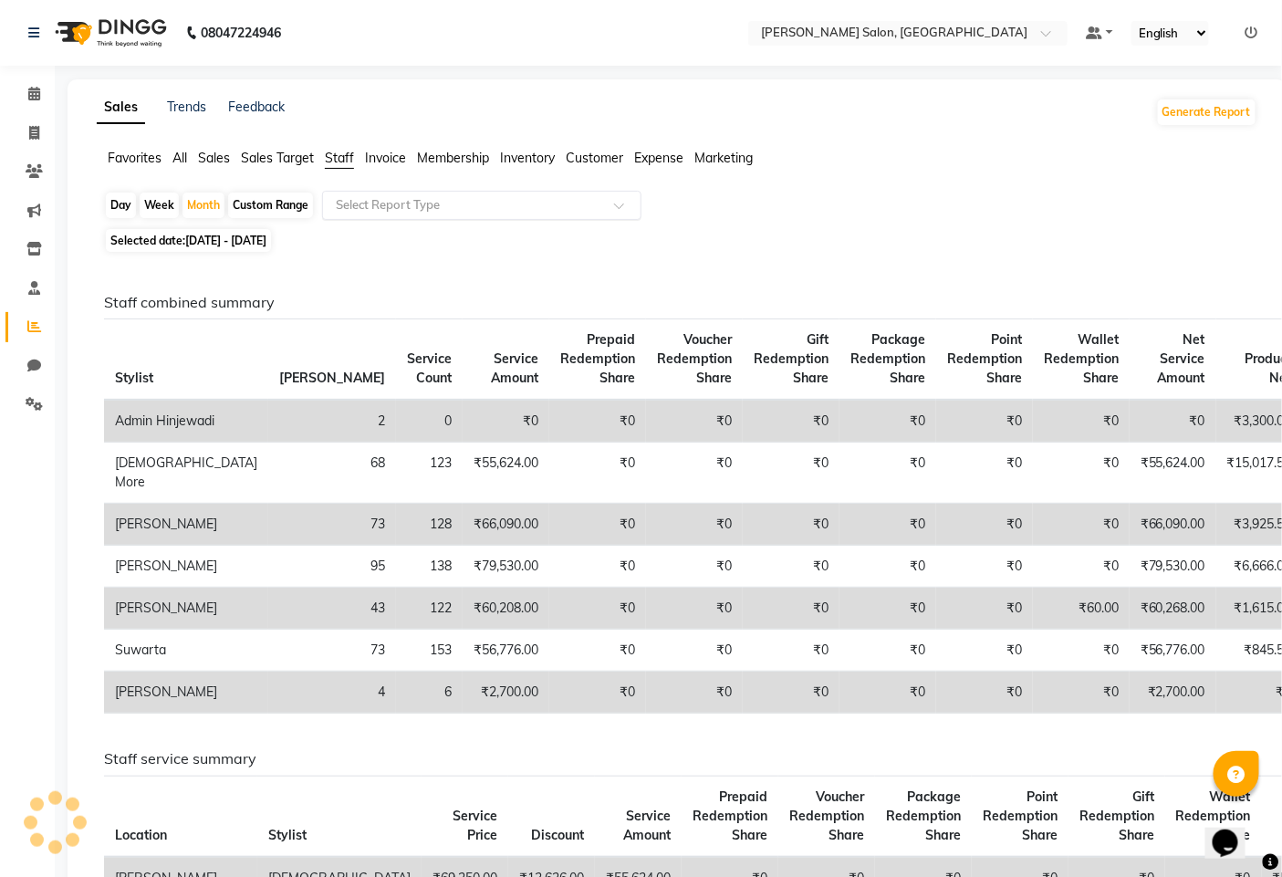
click at [356, 201] on input "text" at bounding box center [463, 205] width 263 height 18
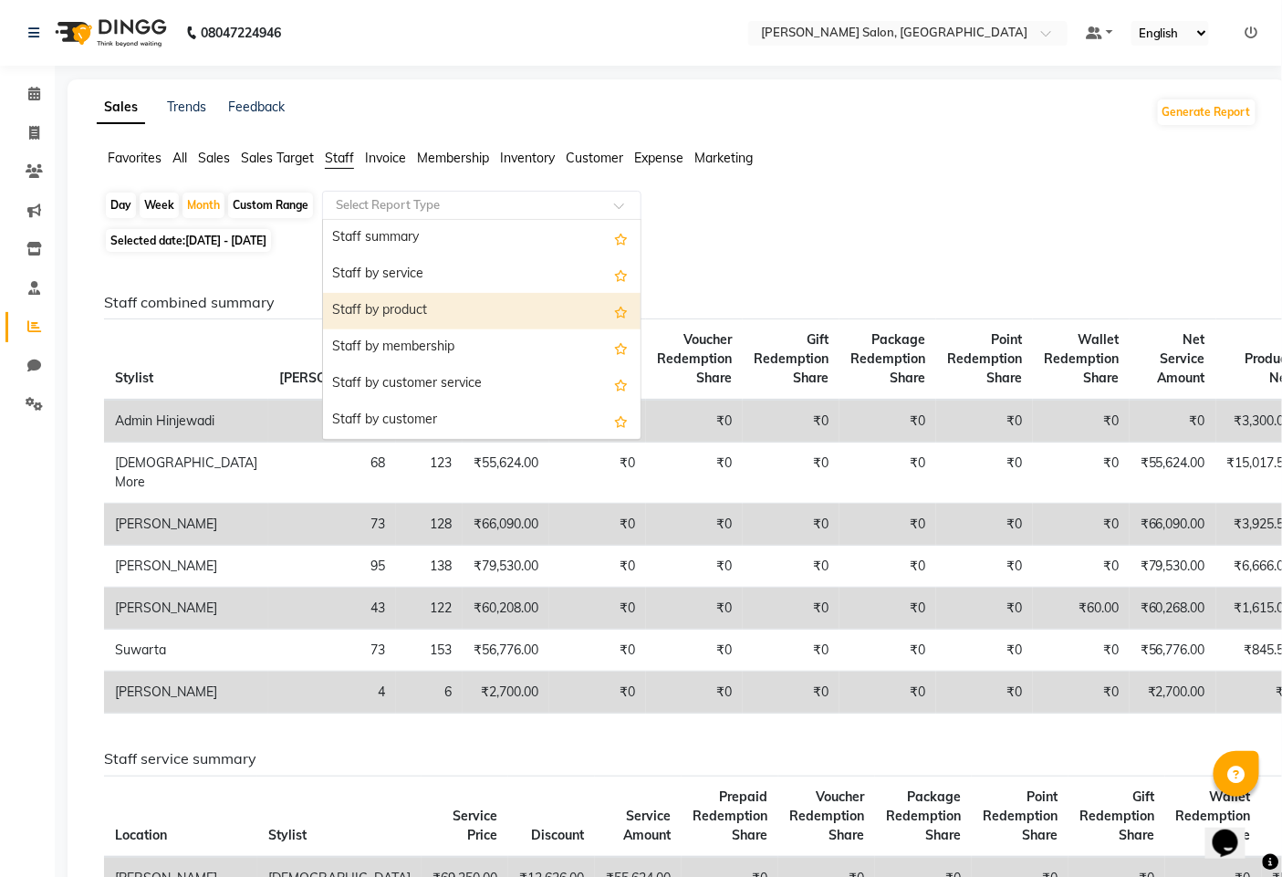
click at [409, 296] on div "Staff by product" at bounding box center [482, 311] width 318 height 37
select select "full_report"
select select "pdf"
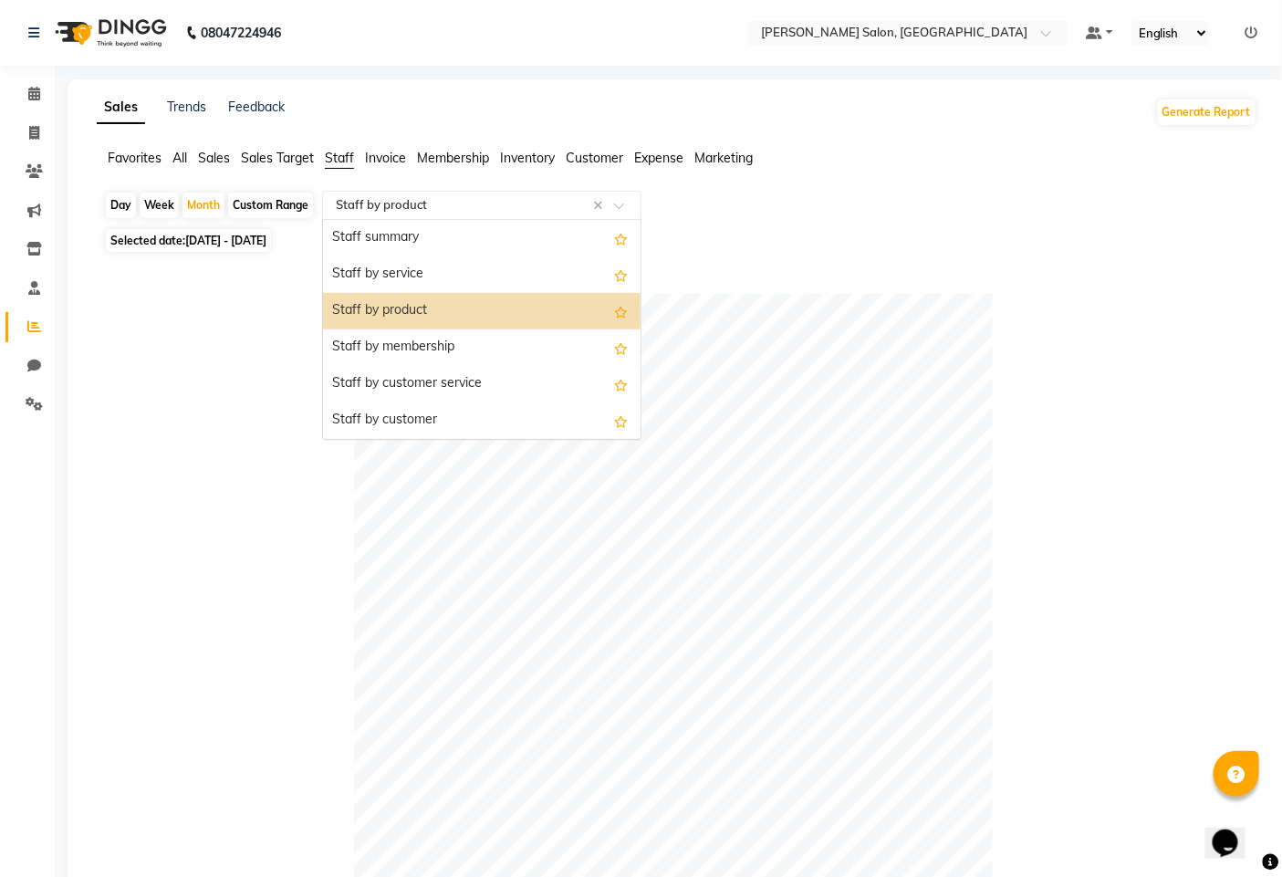
click at [390, 204] on input "text" at bounding box center [463, 205] width 263 height 18
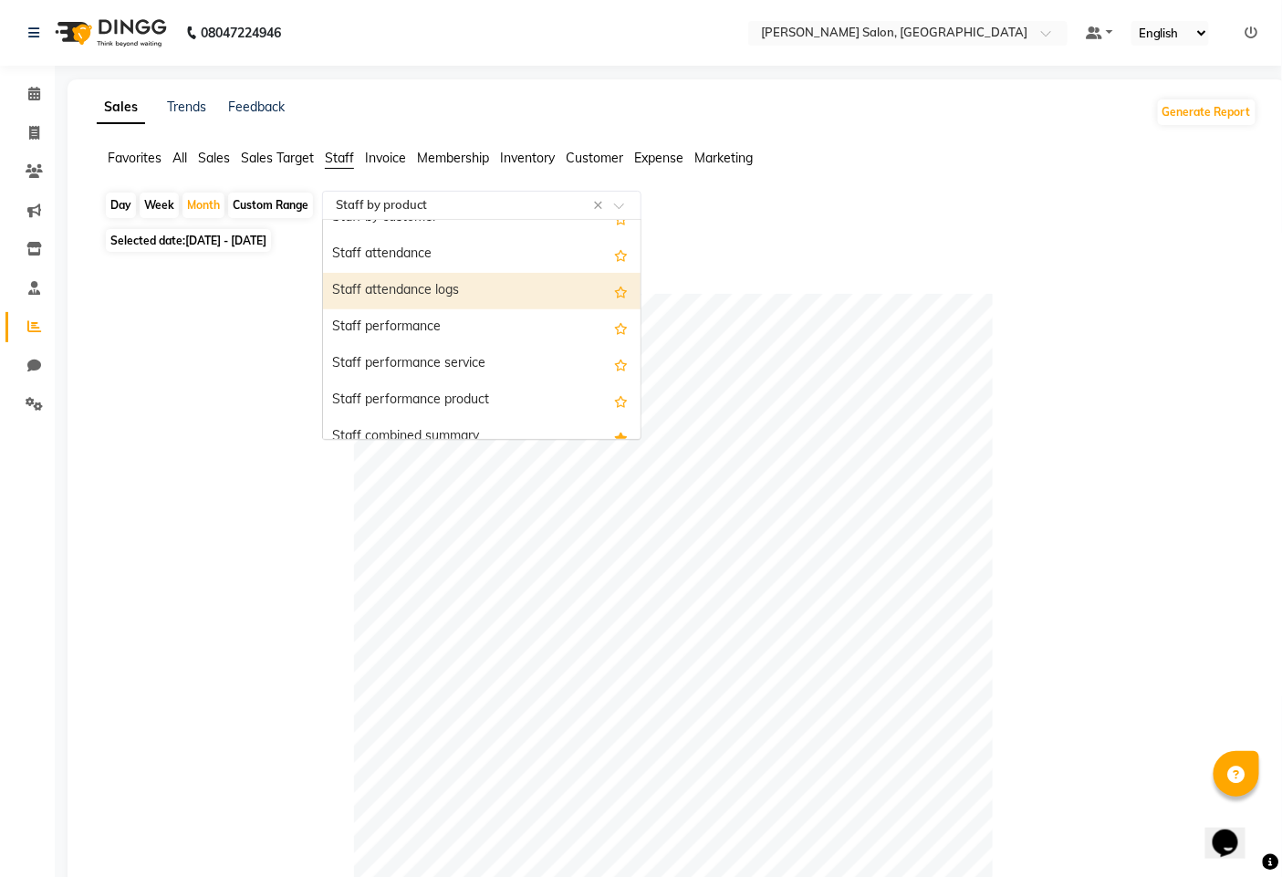
scroll to position [304, 0]
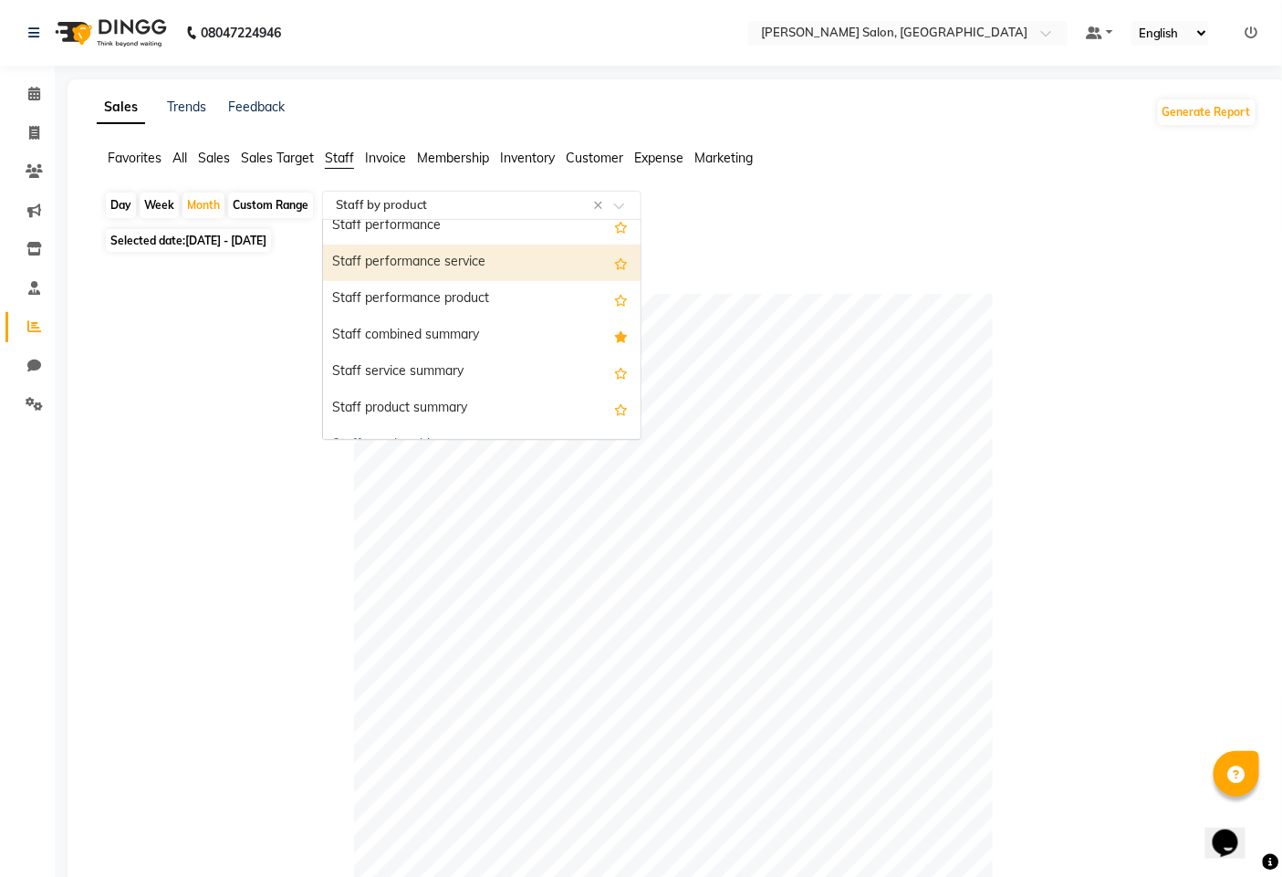
click at [402, 267] on div "Staff performance service" at bounding box center [482, 263] width 318 height 37
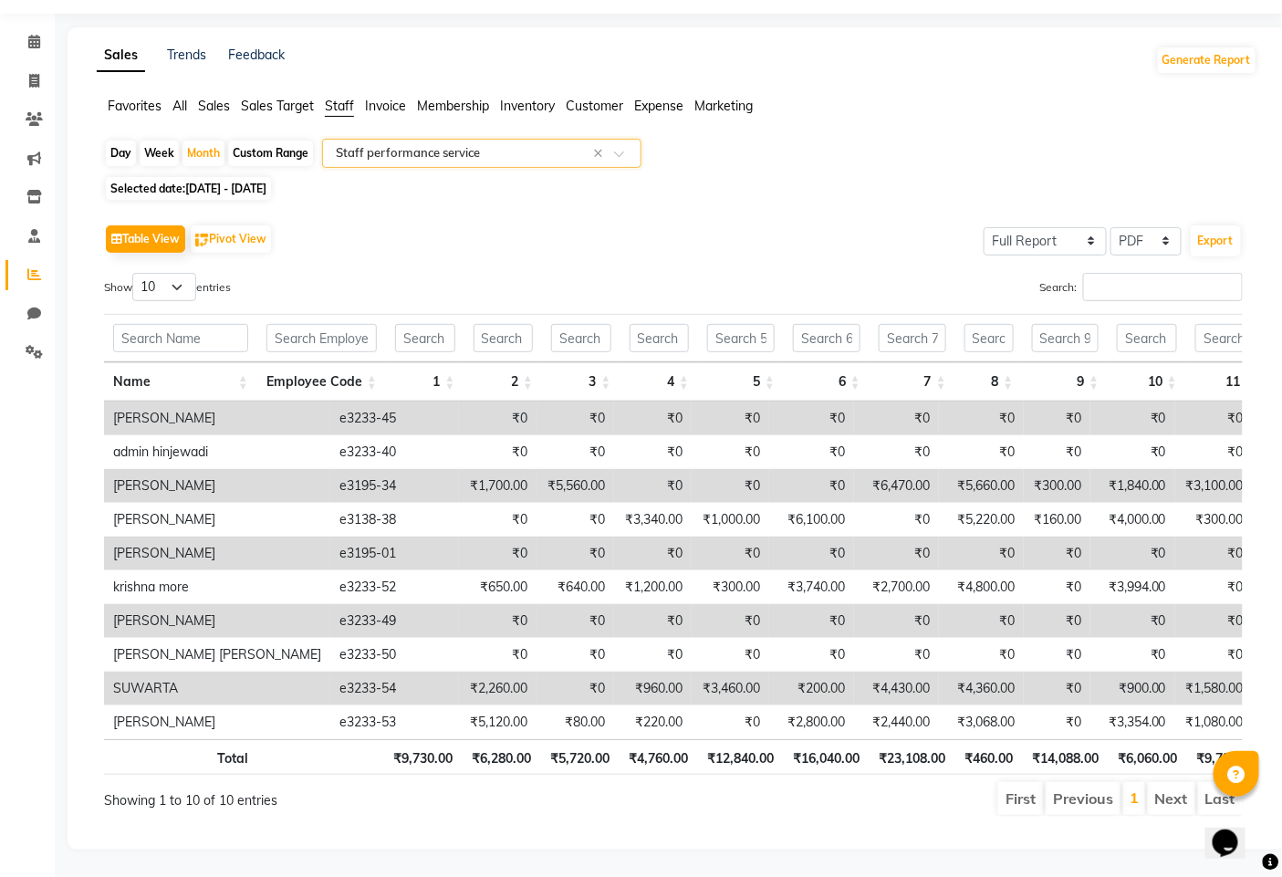
scroll to position [83, 0]
click at [329, 324] on input "text" at bounding box center [322, 338] width 110 height 28
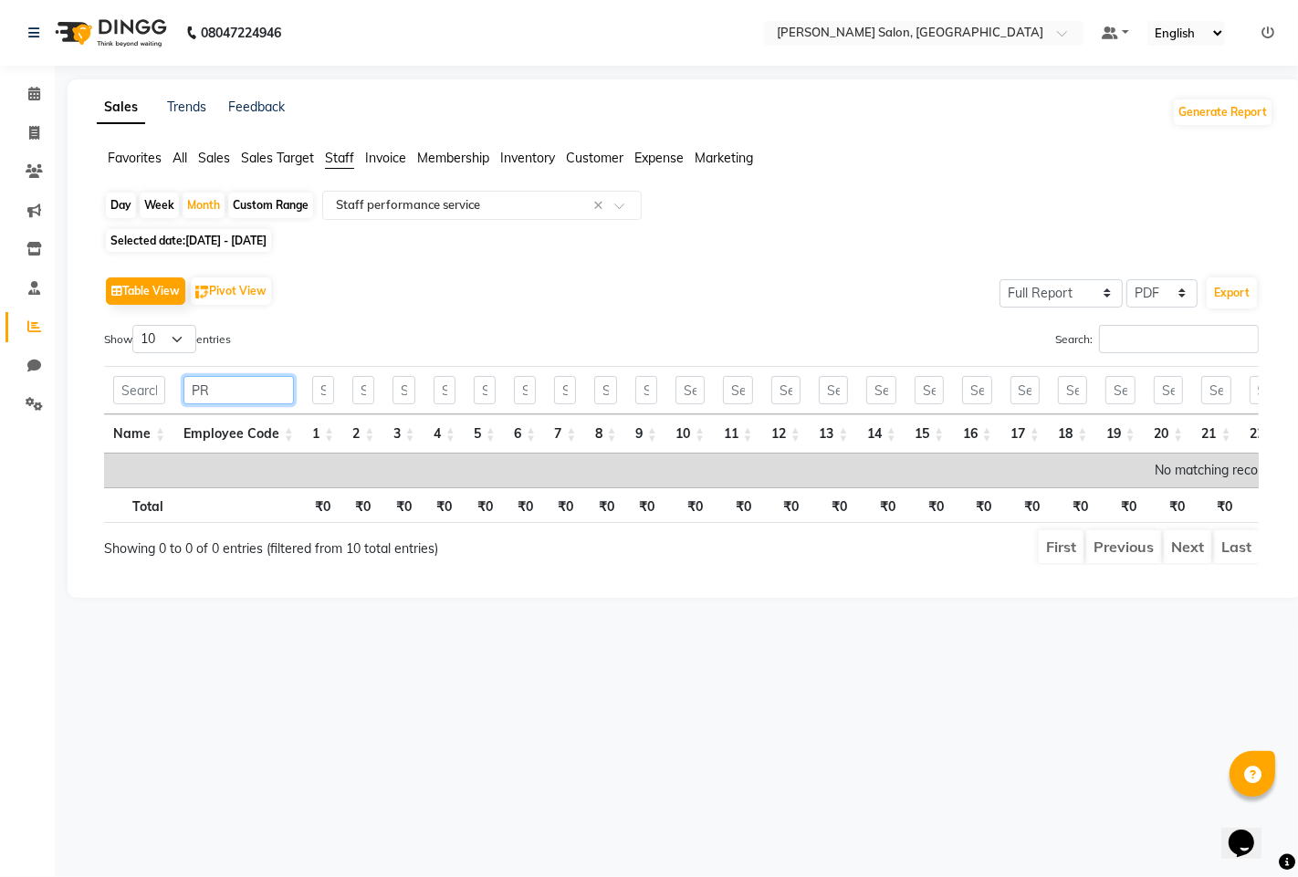
type input "P"
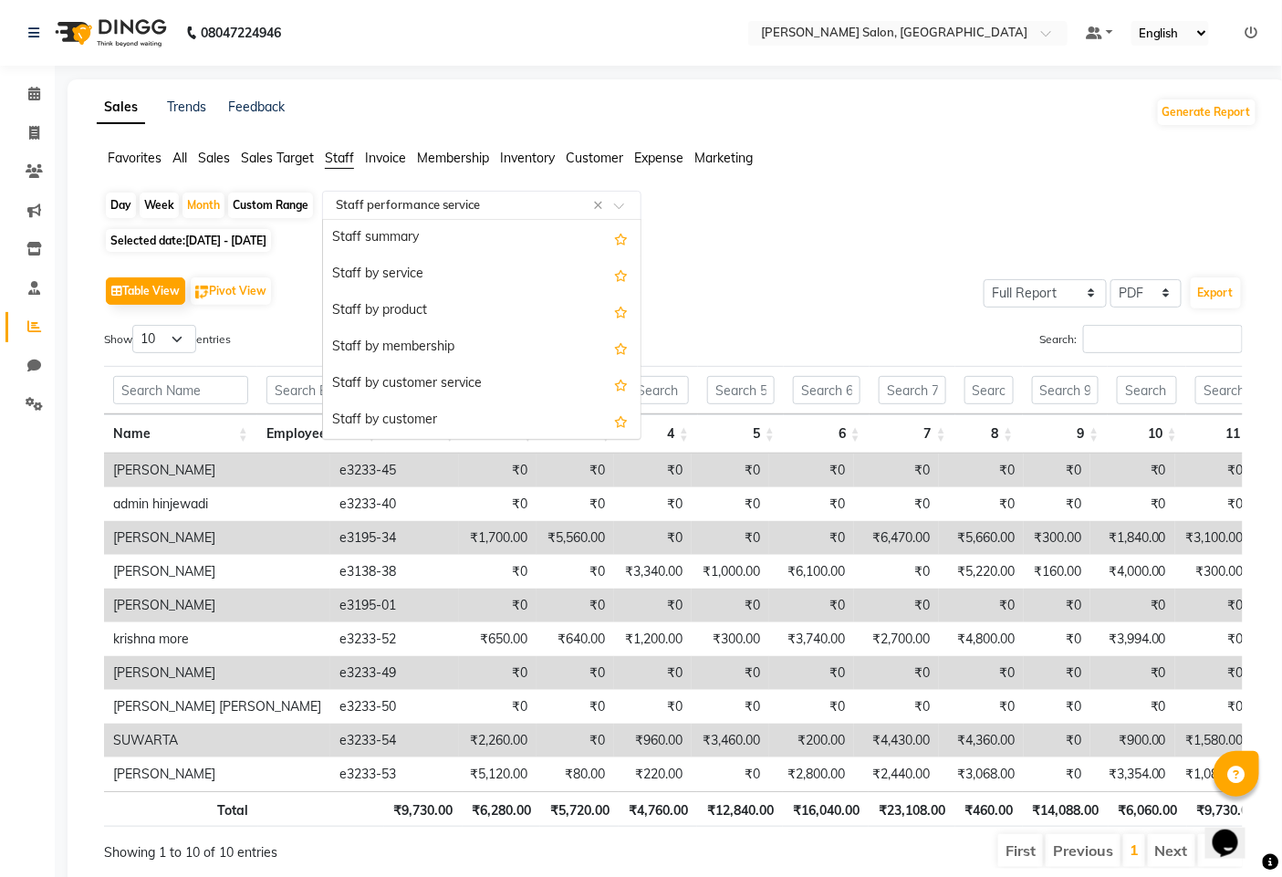
click at [508, 194] on div "Select Report Type × Staff performance service ×" at bounding box center [481, 205] width 319 height 29
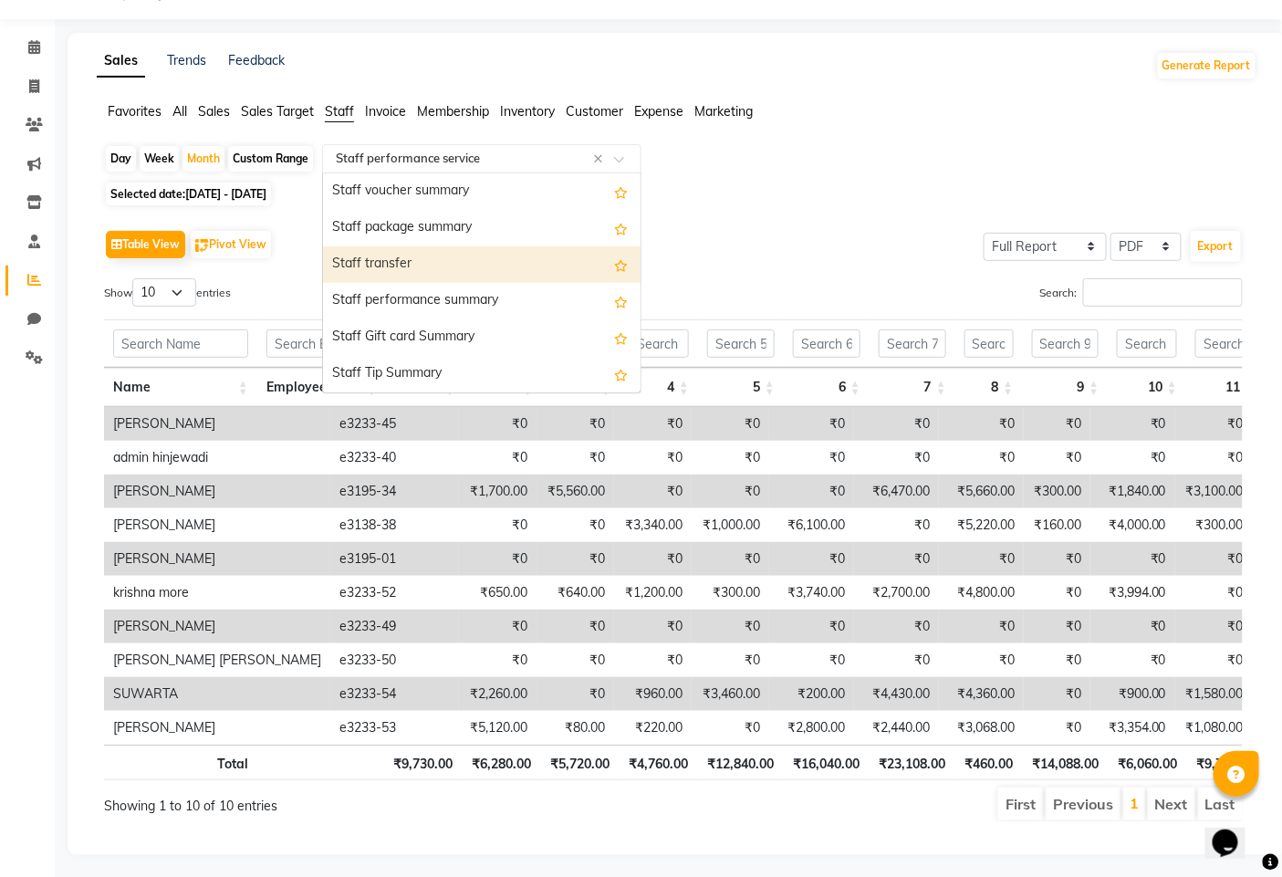
scroll to position [83, 0]
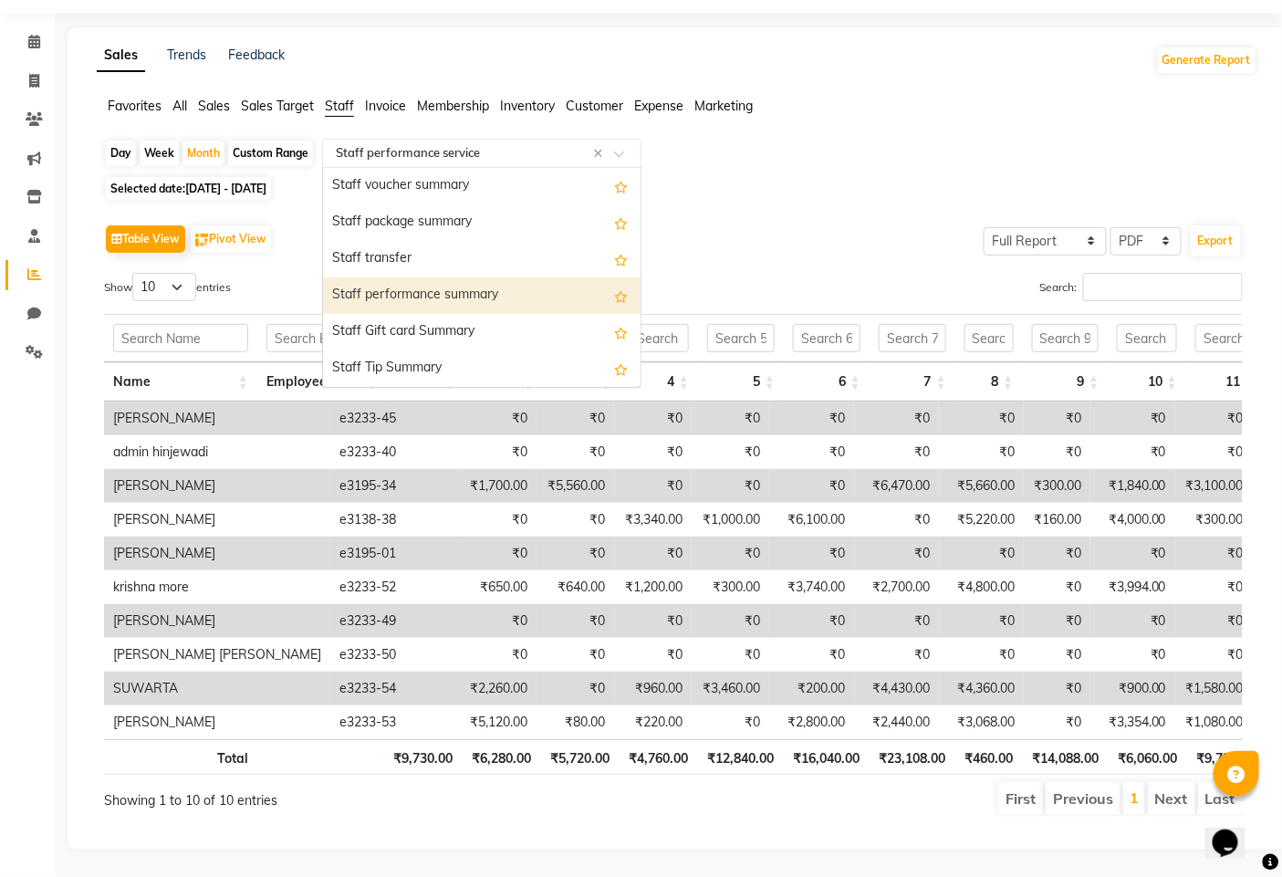
click at [392, 277] on div "Staff performance summary" at bounding box center [482, 295] width 318 height 37
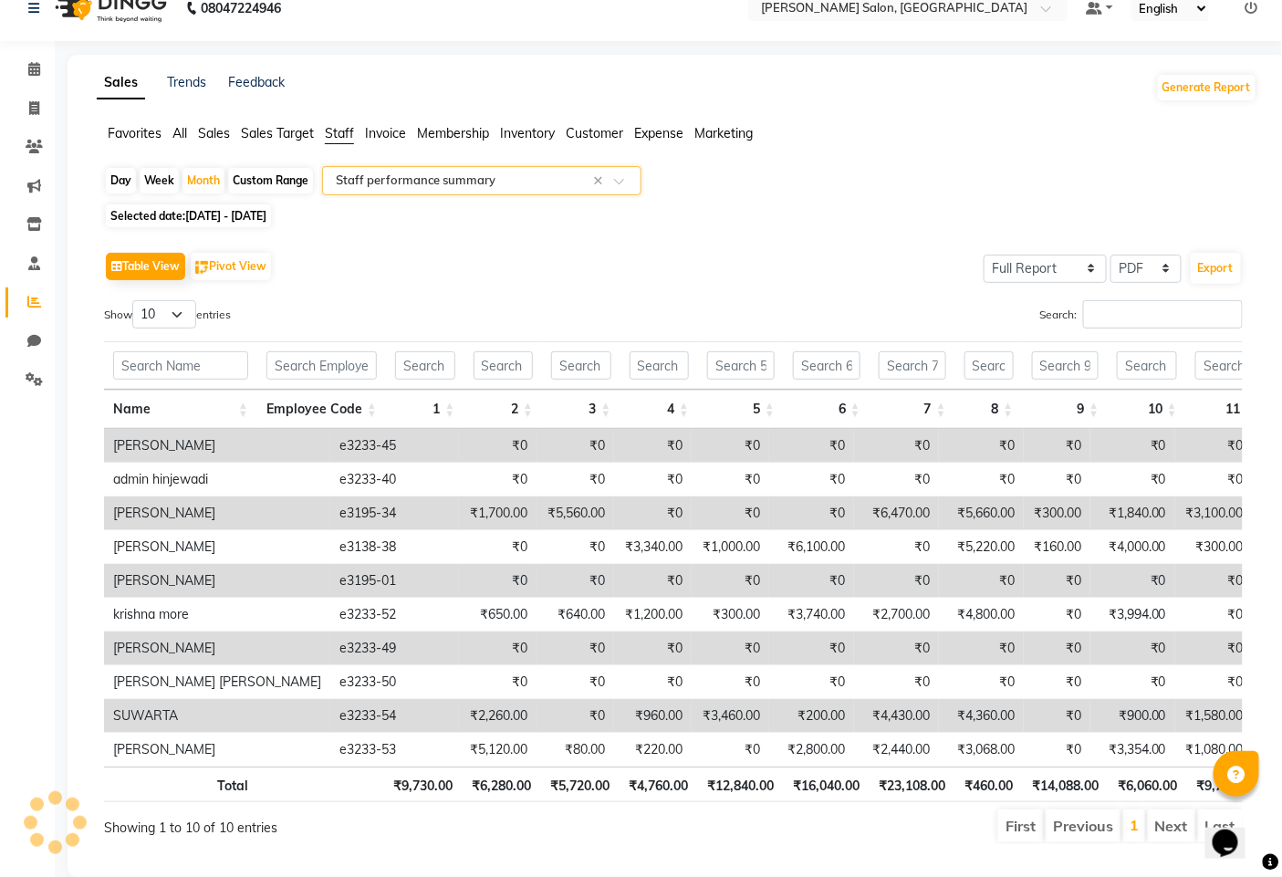
scroll to position [0, 0]
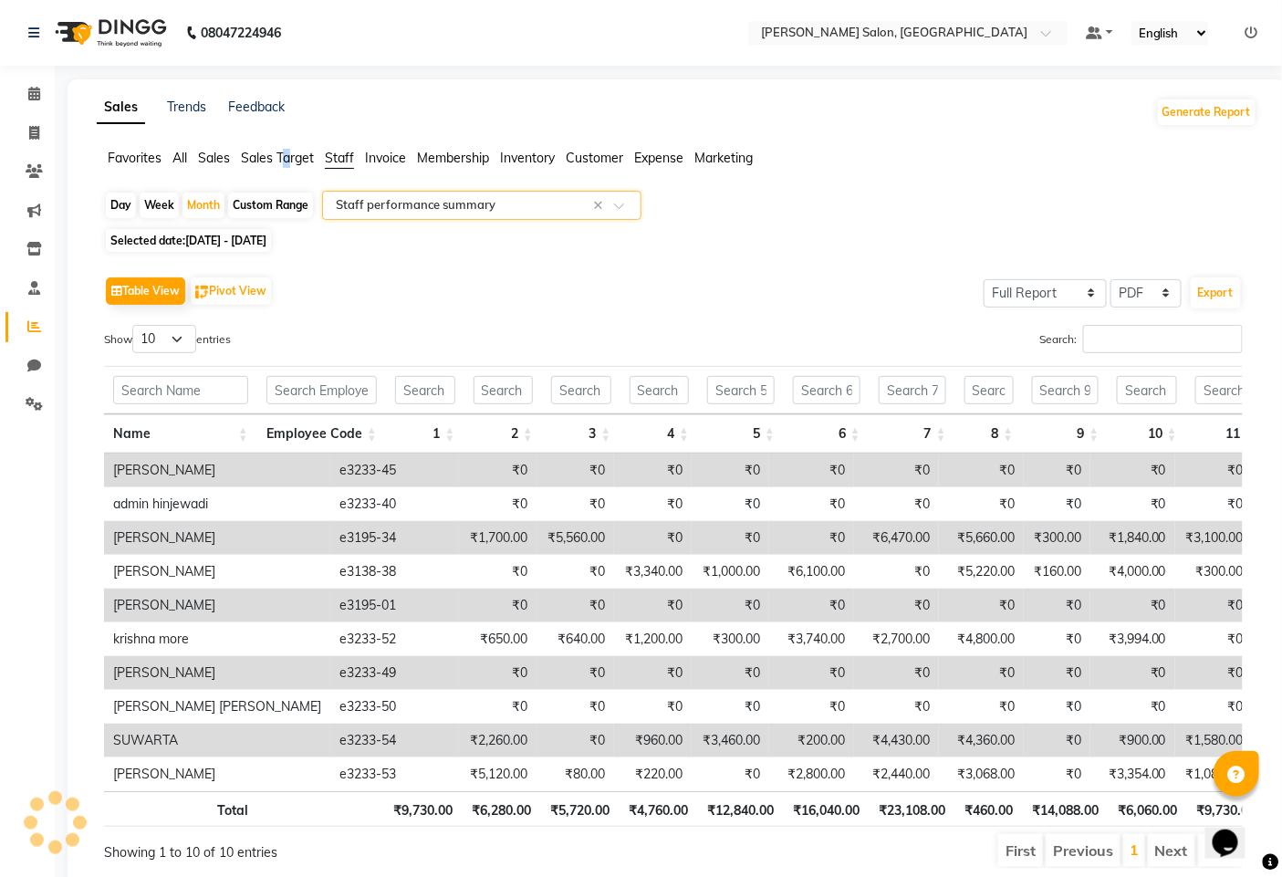
click at [289, 164] on span "Sales Target" at bounding box center [277, 158] width 73 height 16
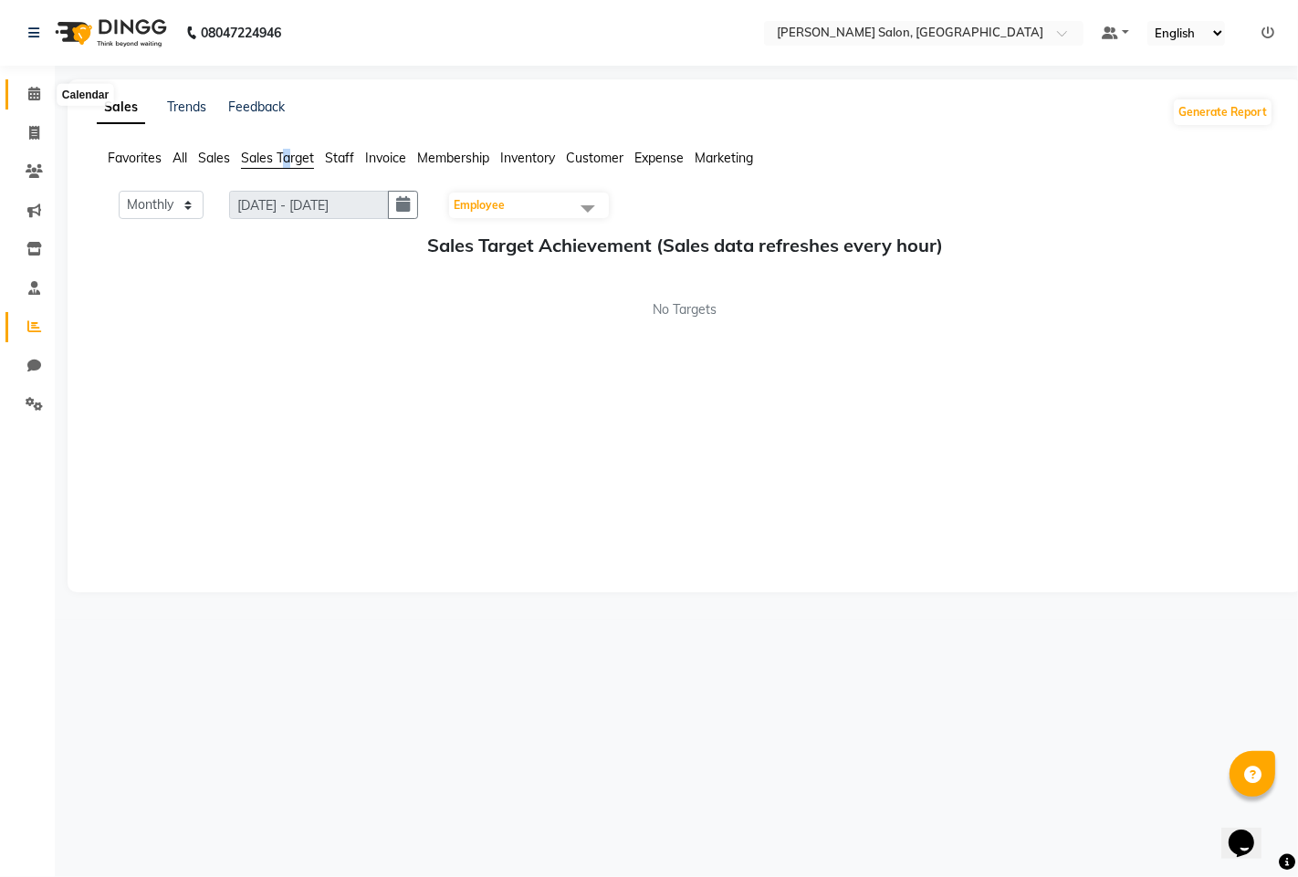
click at [37, 88] on icon at bounding box center [34, 94] width 12 height 14
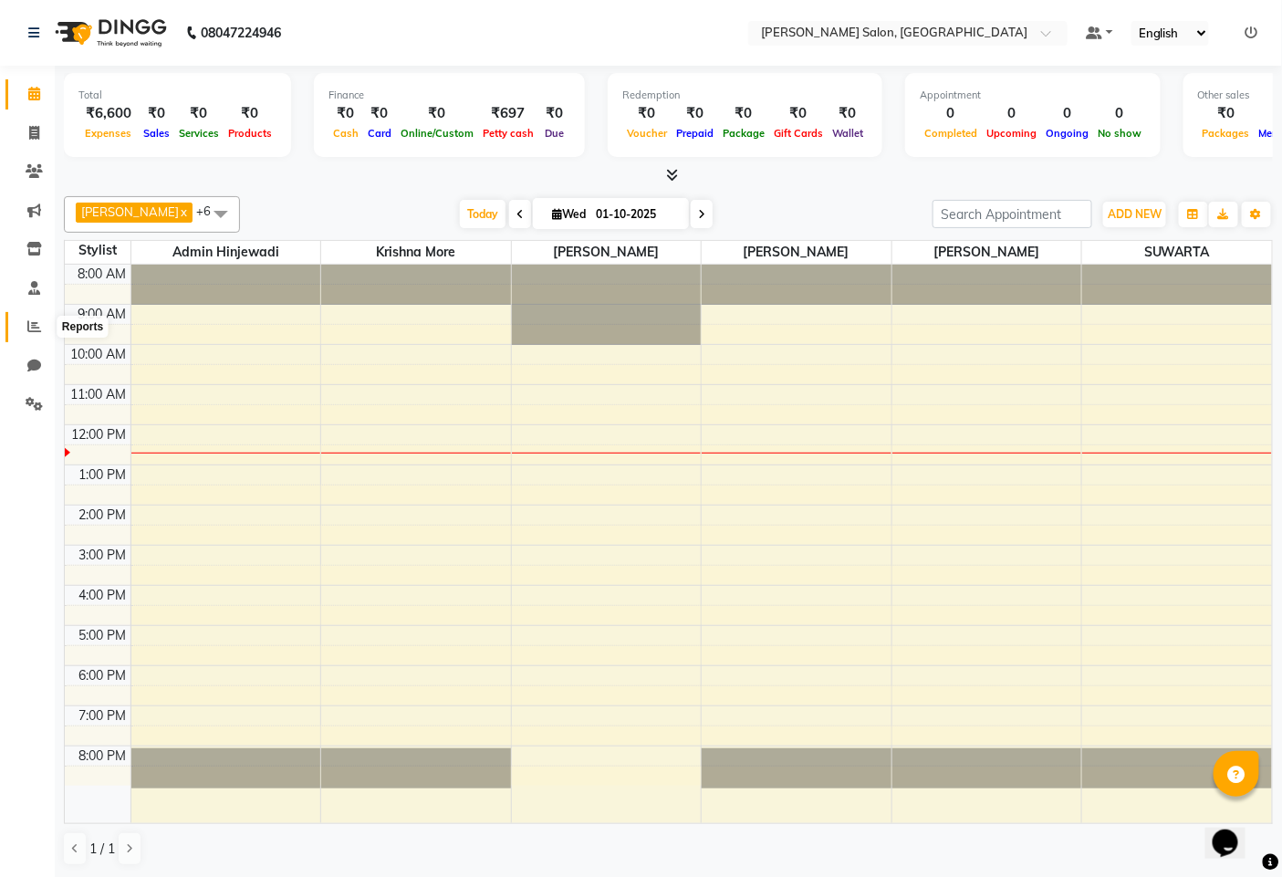
click at [39, 329] on icon at bounding box center [34, 326] width 14 height 14
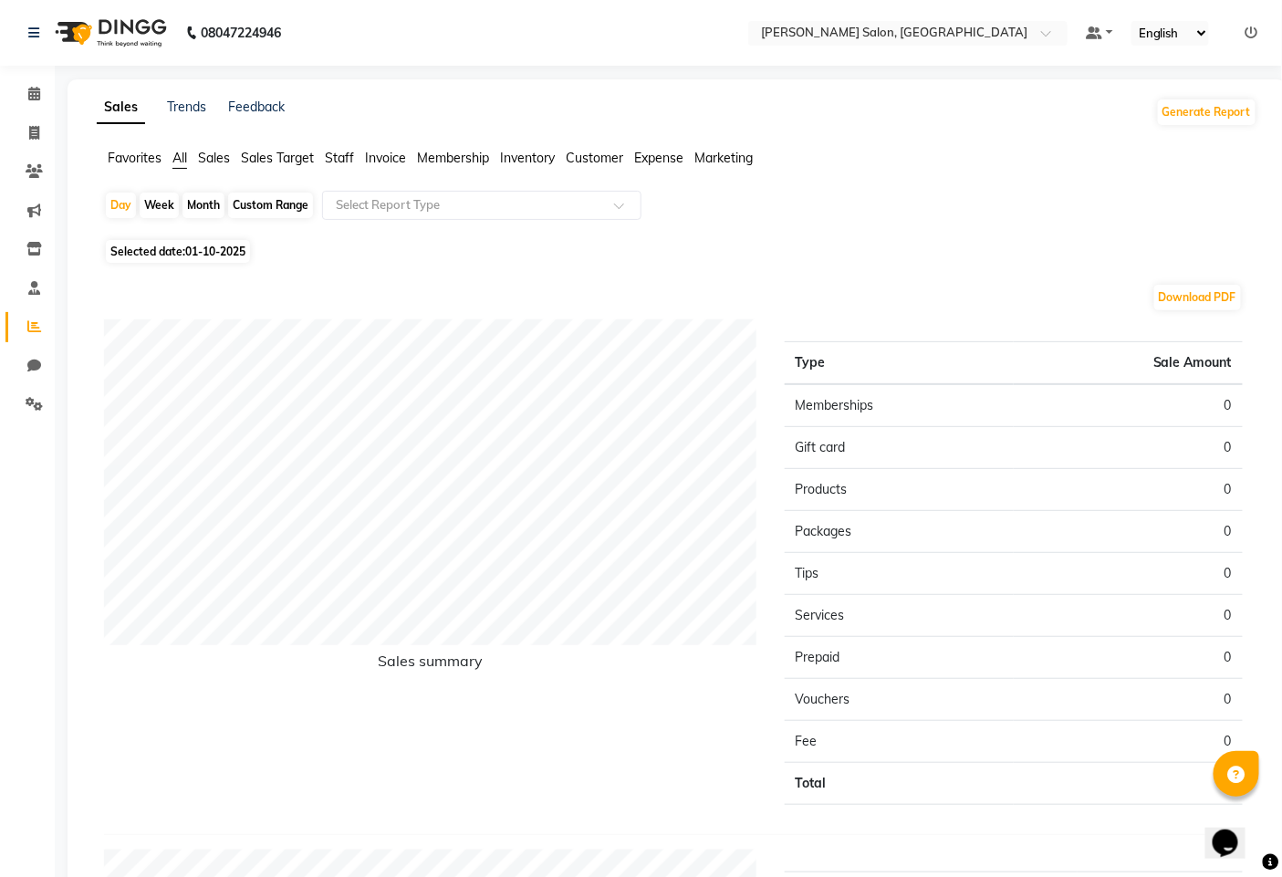
click at [202, 204] on div "Month" at bounding box center [204, 206] width 42 height 26
select select "10"
select select "2025"
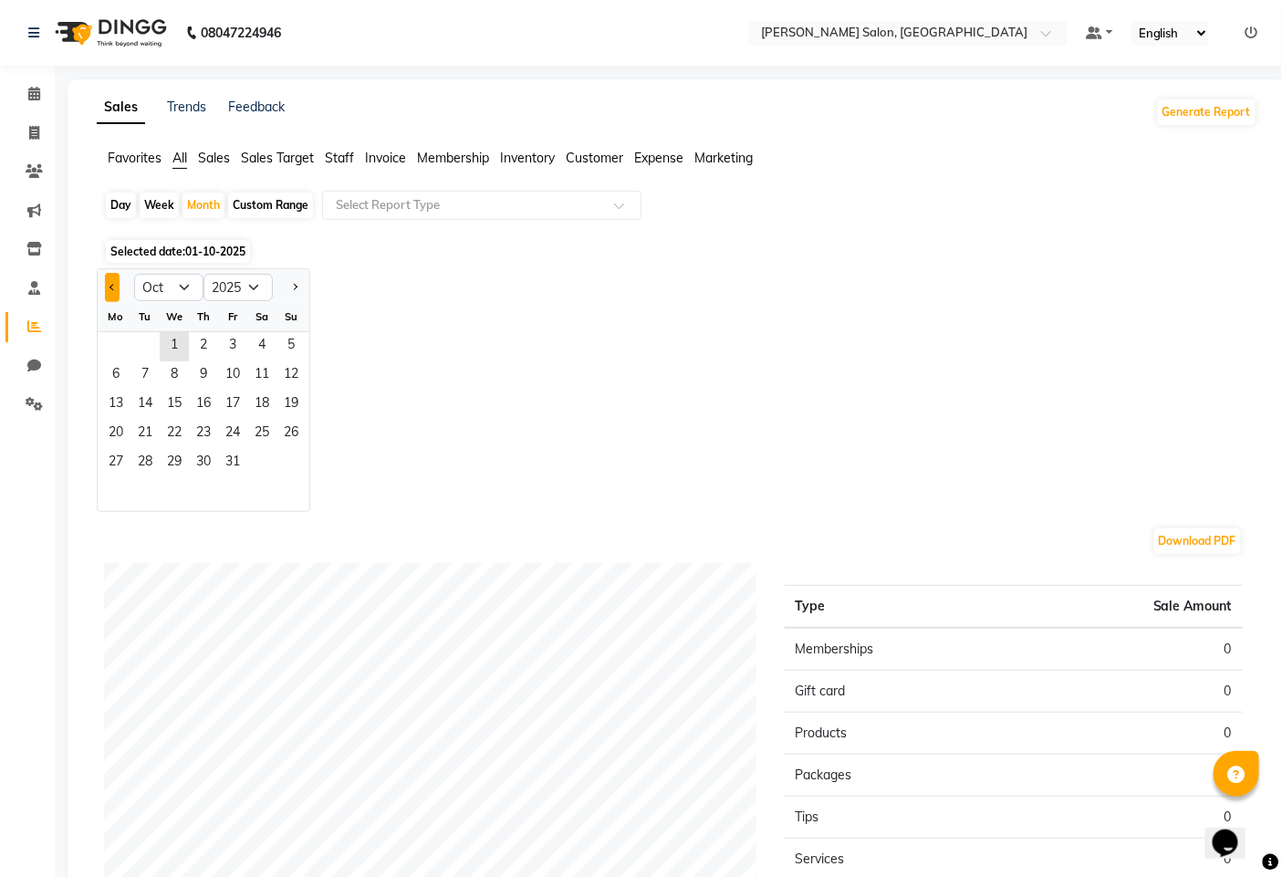
click at [108, 284] on button "Previous month" at bounding box center [112, 287] width 15 height 29
select select "9"
click at [174, 389] on span "10" at bounding box center [174, 375] width 29 height 29
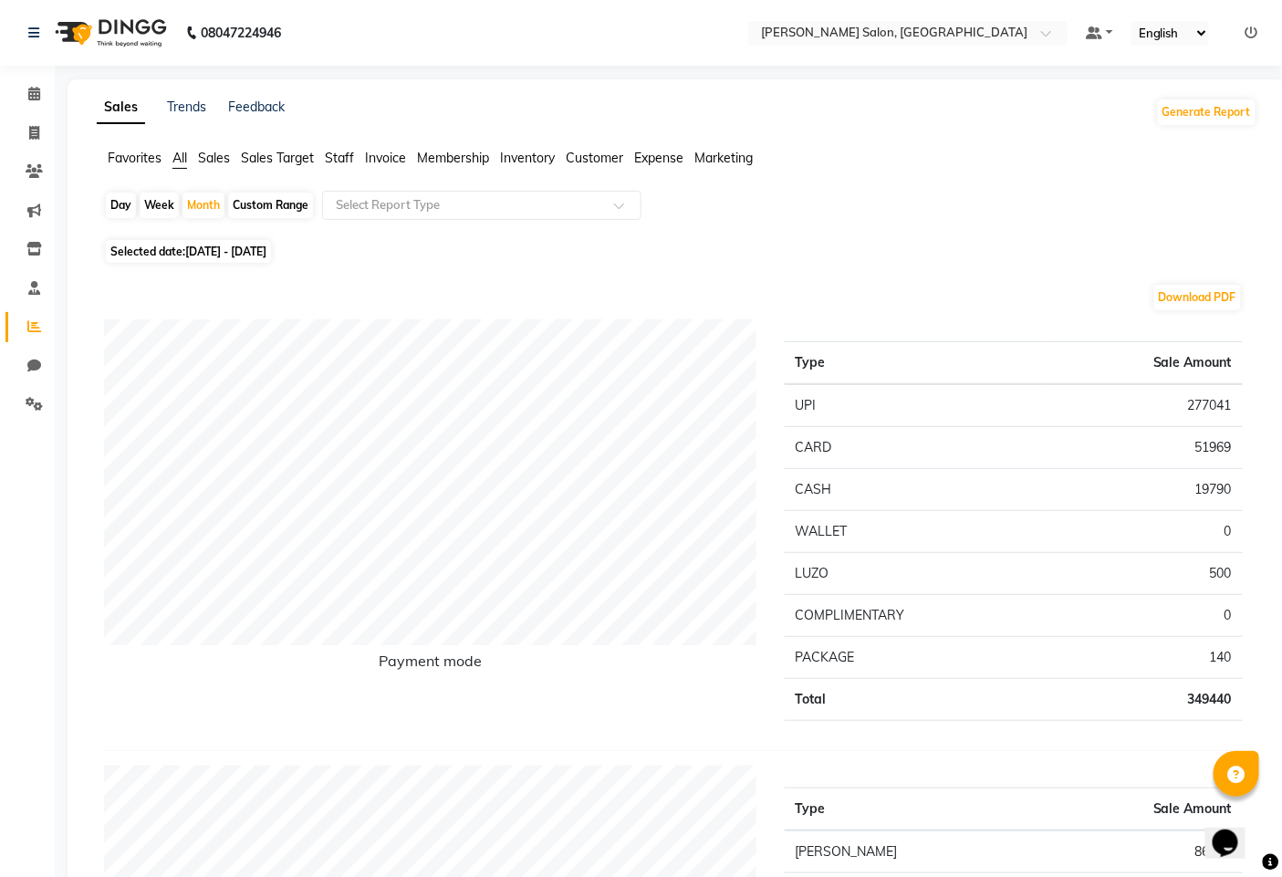
click at [348, 158] on span "Staff" at bounding box center [339, 158] width 29 height 16
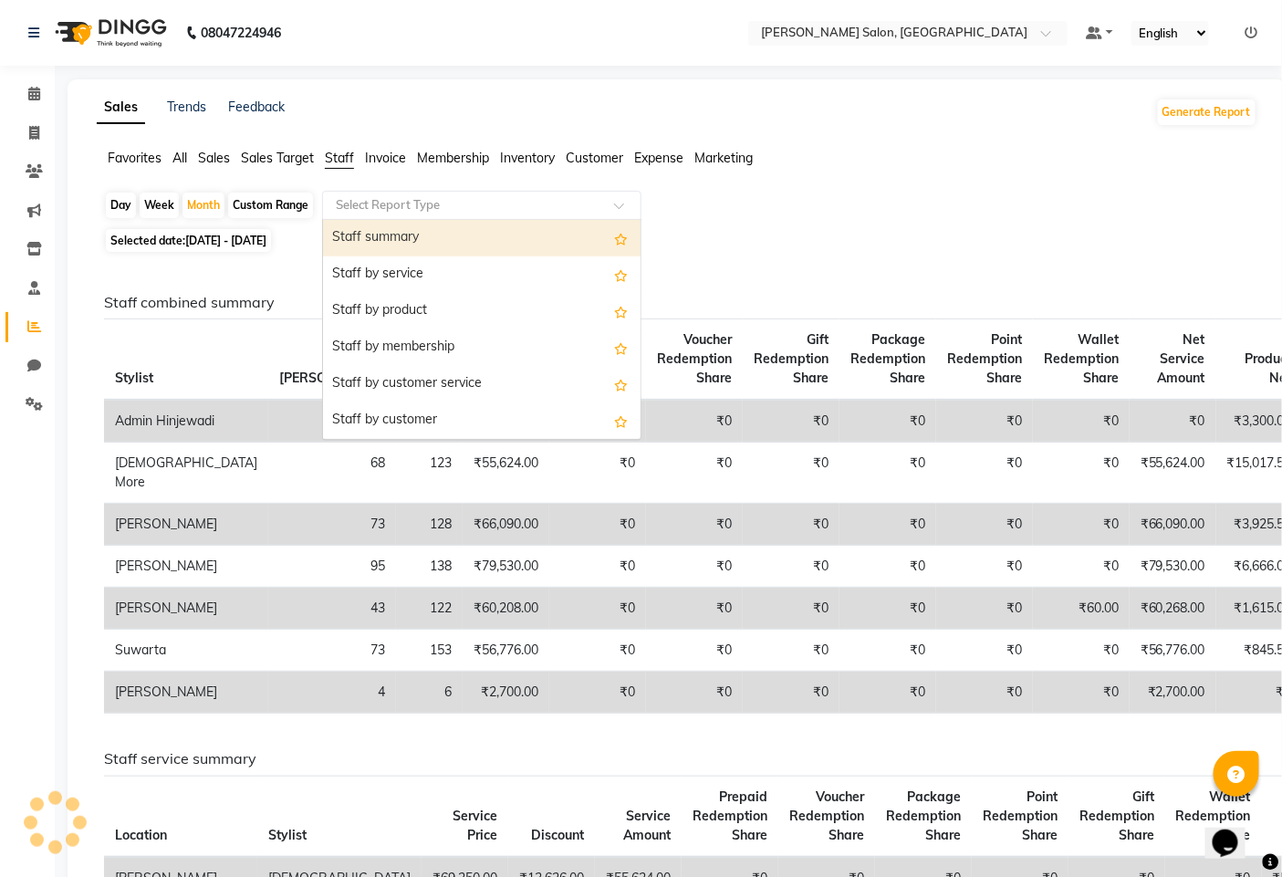
click at [376, 206] on input "text" at bounding box center [463, 205] width 263 height 18
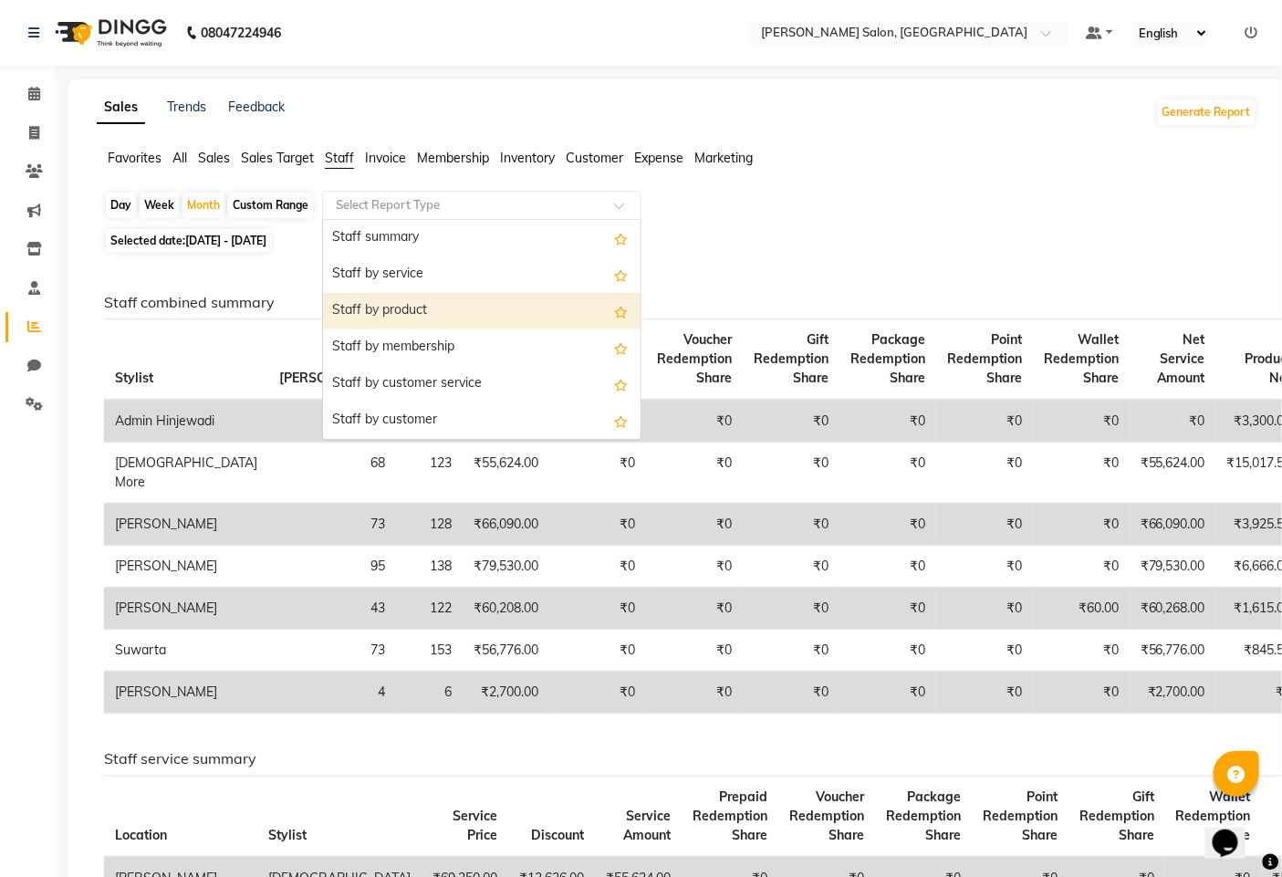
click at [391, 319] on div "Staff by product" at bounding box center [482, 311] width 318 height 37
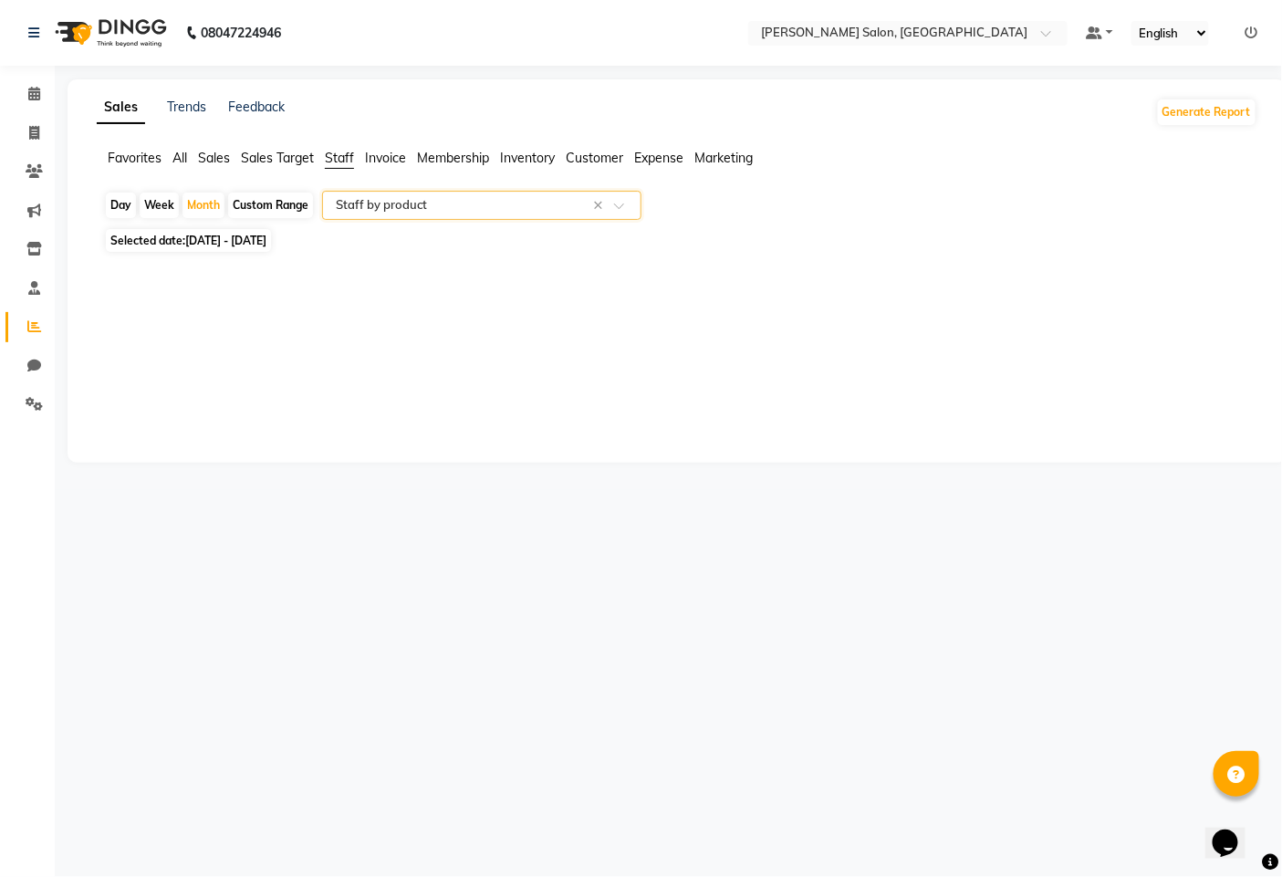
select select "full_report"
select select "pdf"
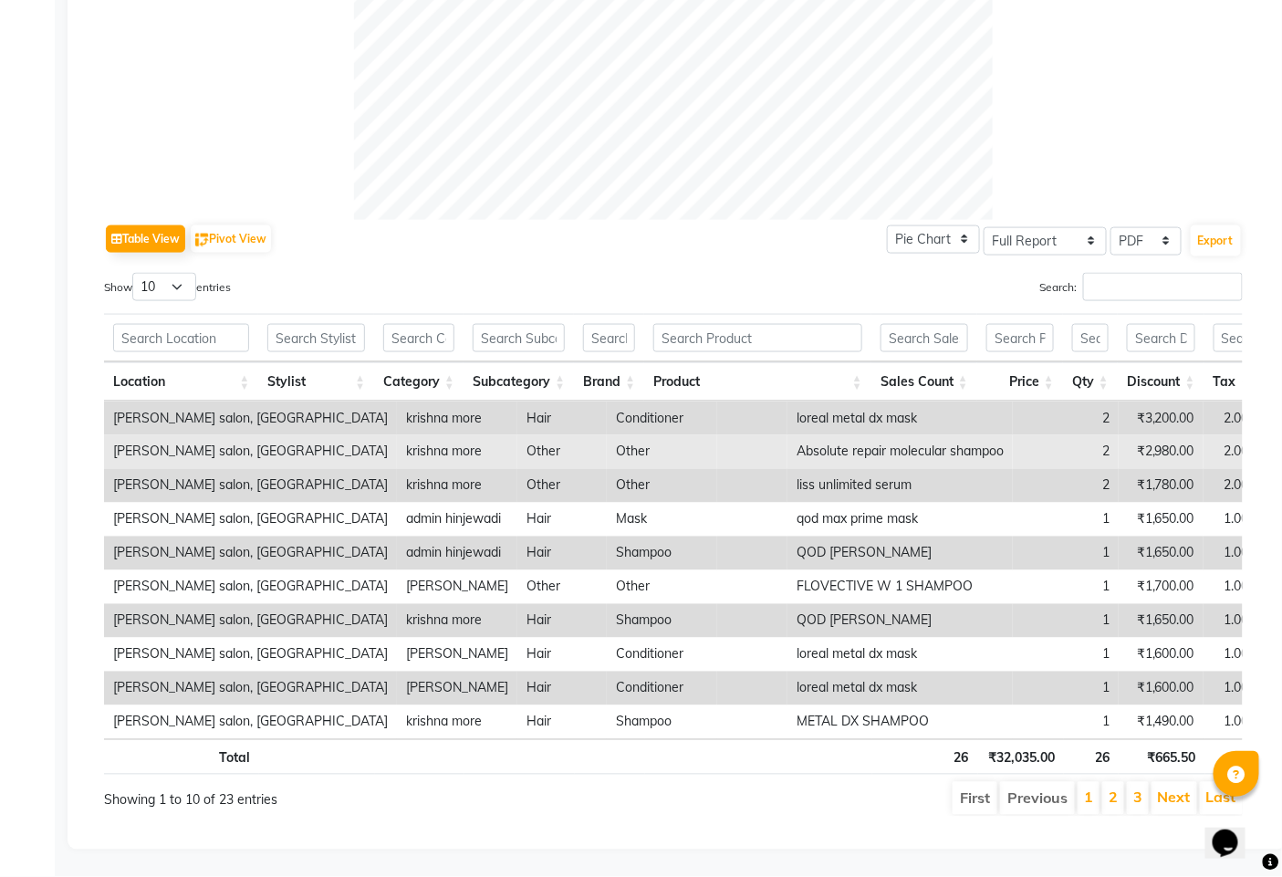
scroll to position [744, 0]
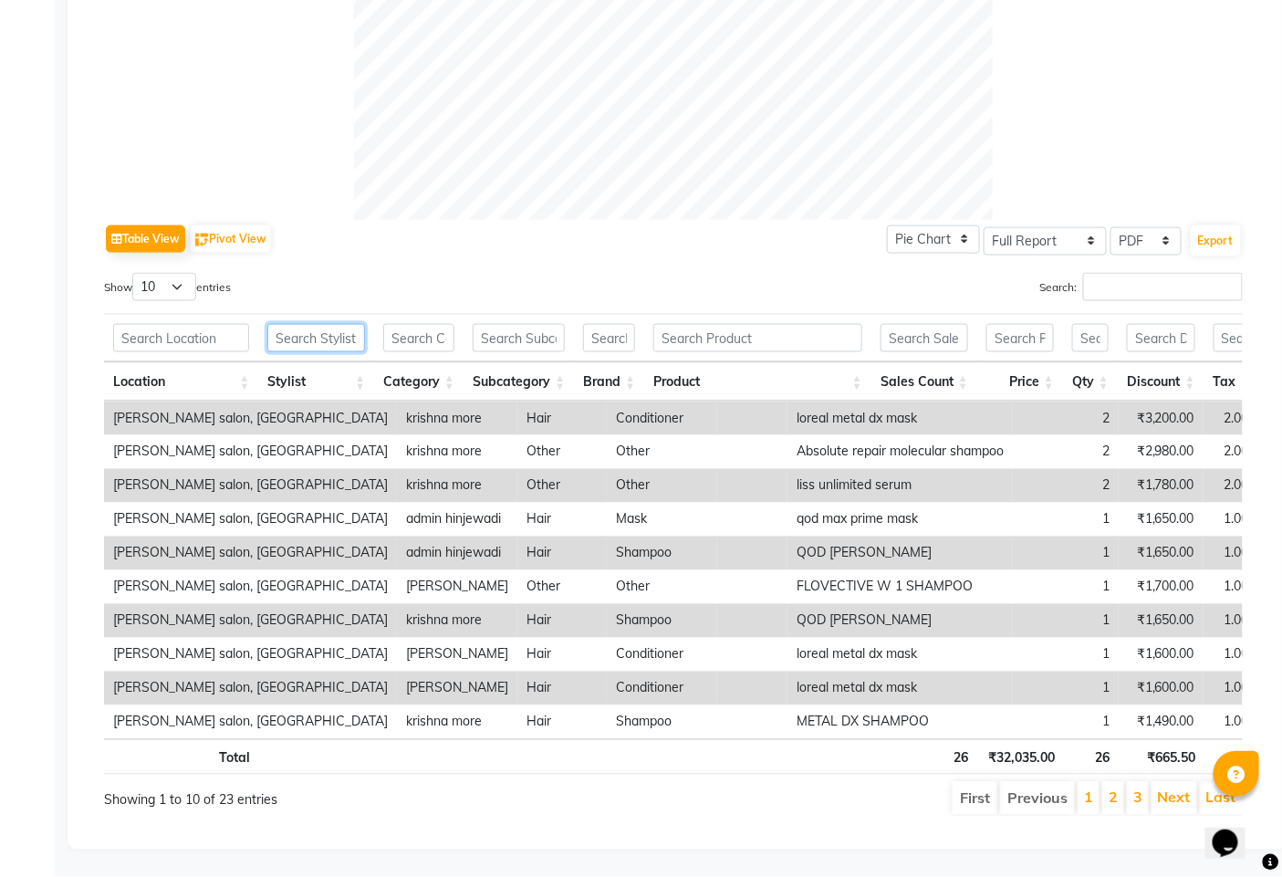
click at [324, 324] on input "text" at bounding box center [316, 338] width 98 height 28
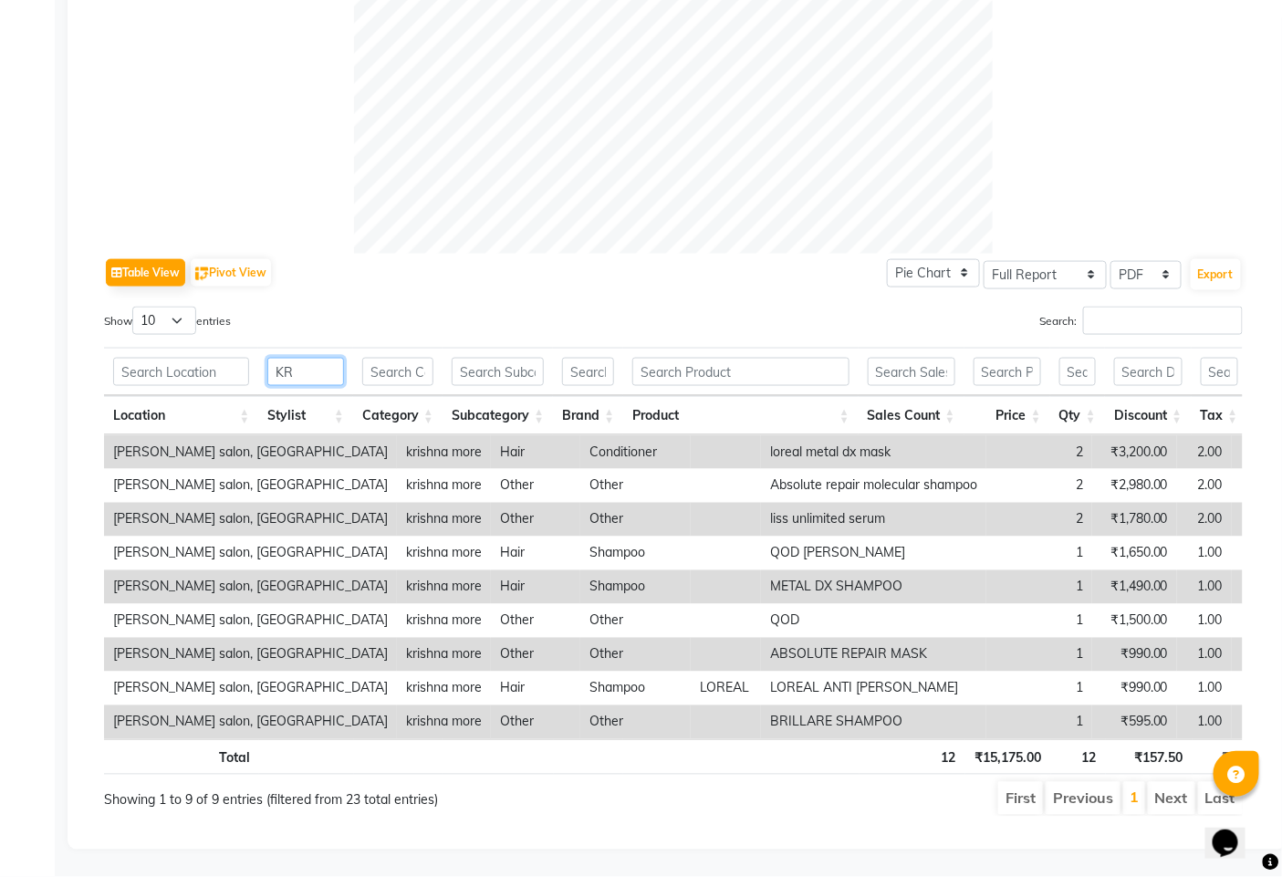
scroll to position [710, 0]
type input "K"
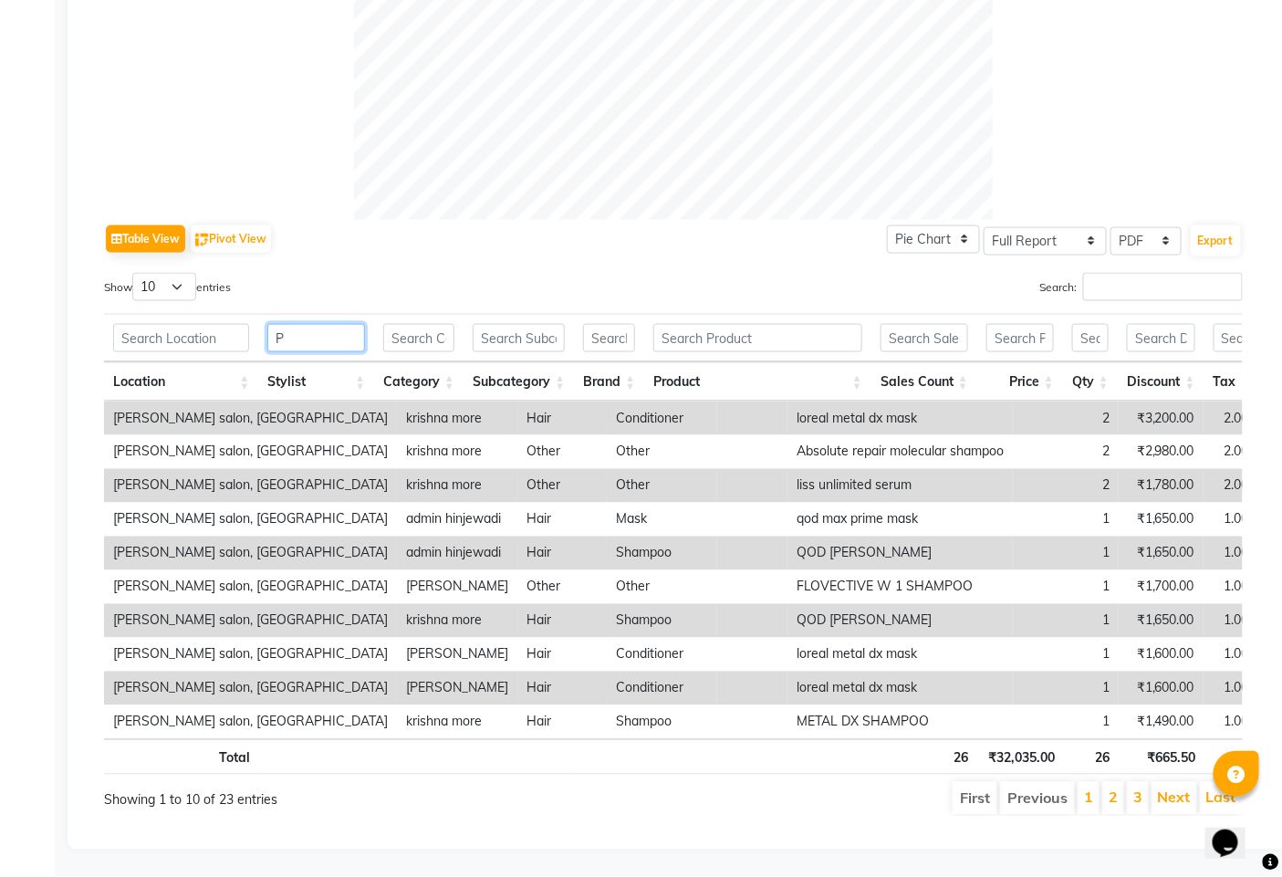
scroll to position [508, 0]
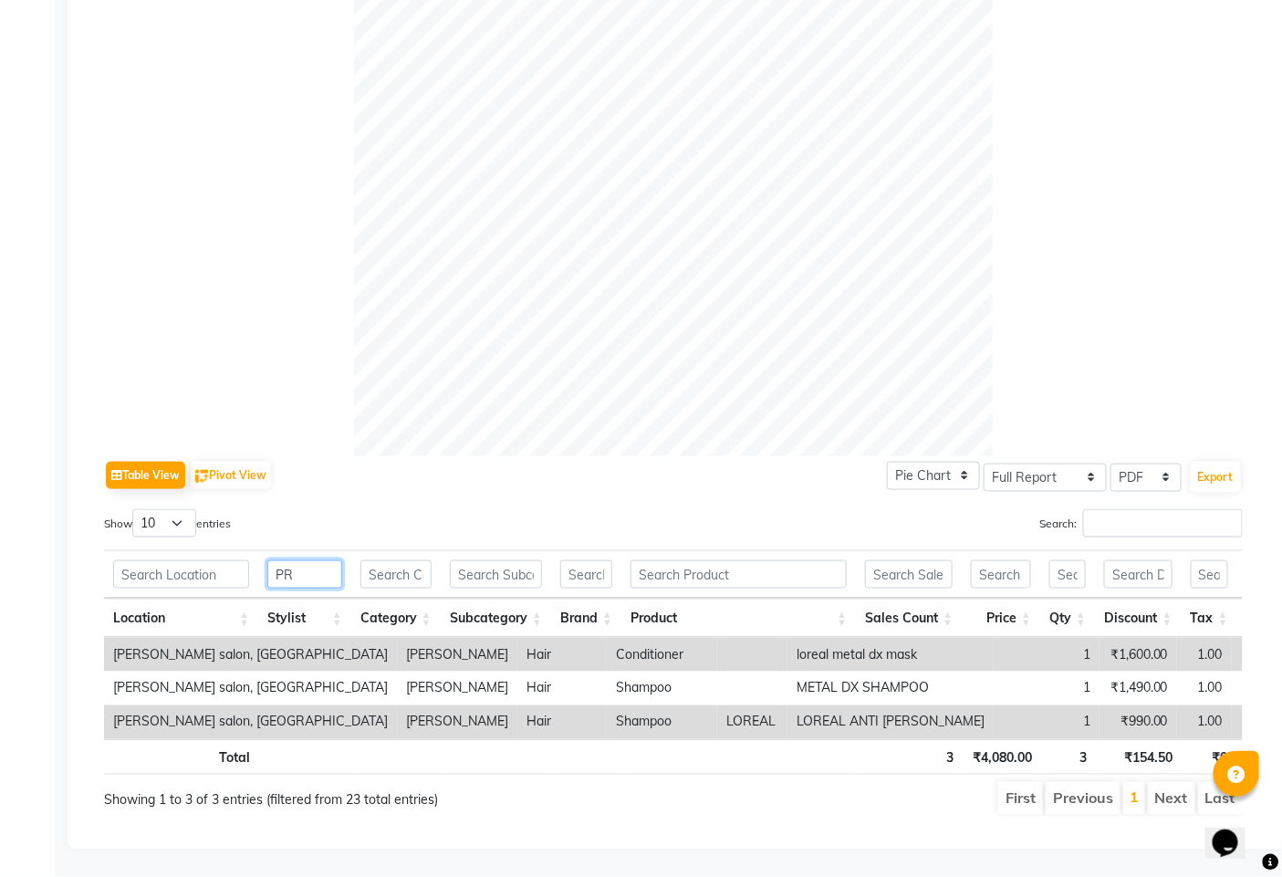
type input "P"
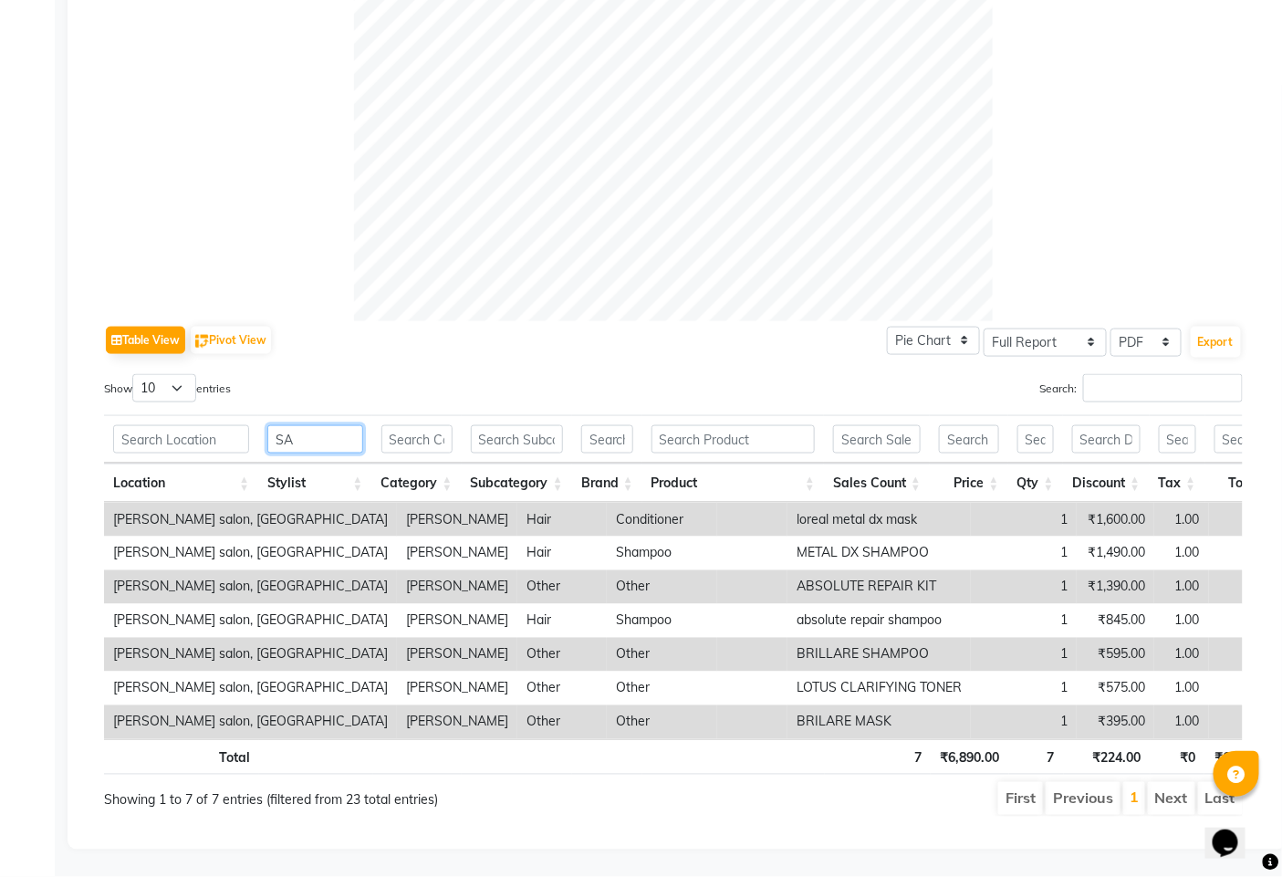
scroll to position [643, 0]
type input "S"
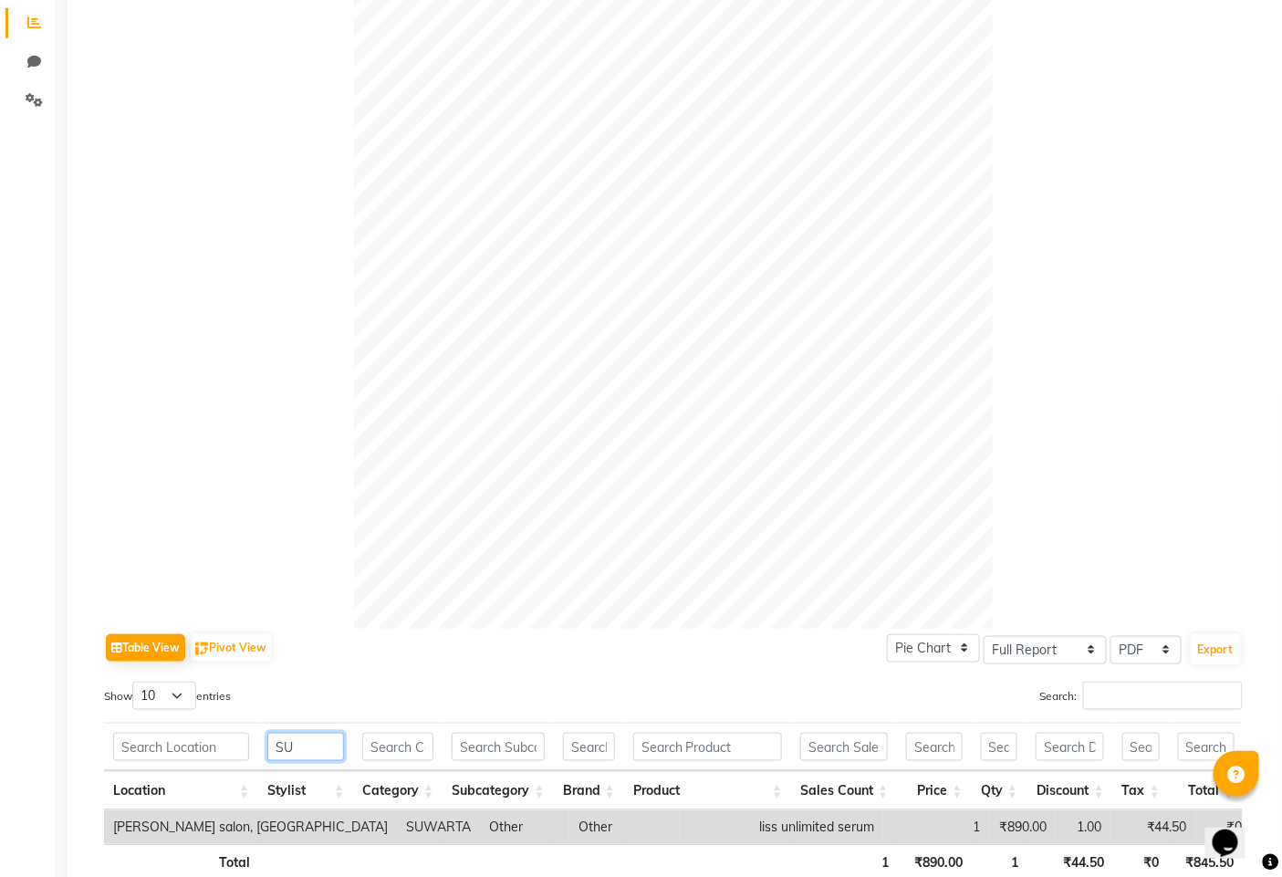
scroll to position [425, 0]
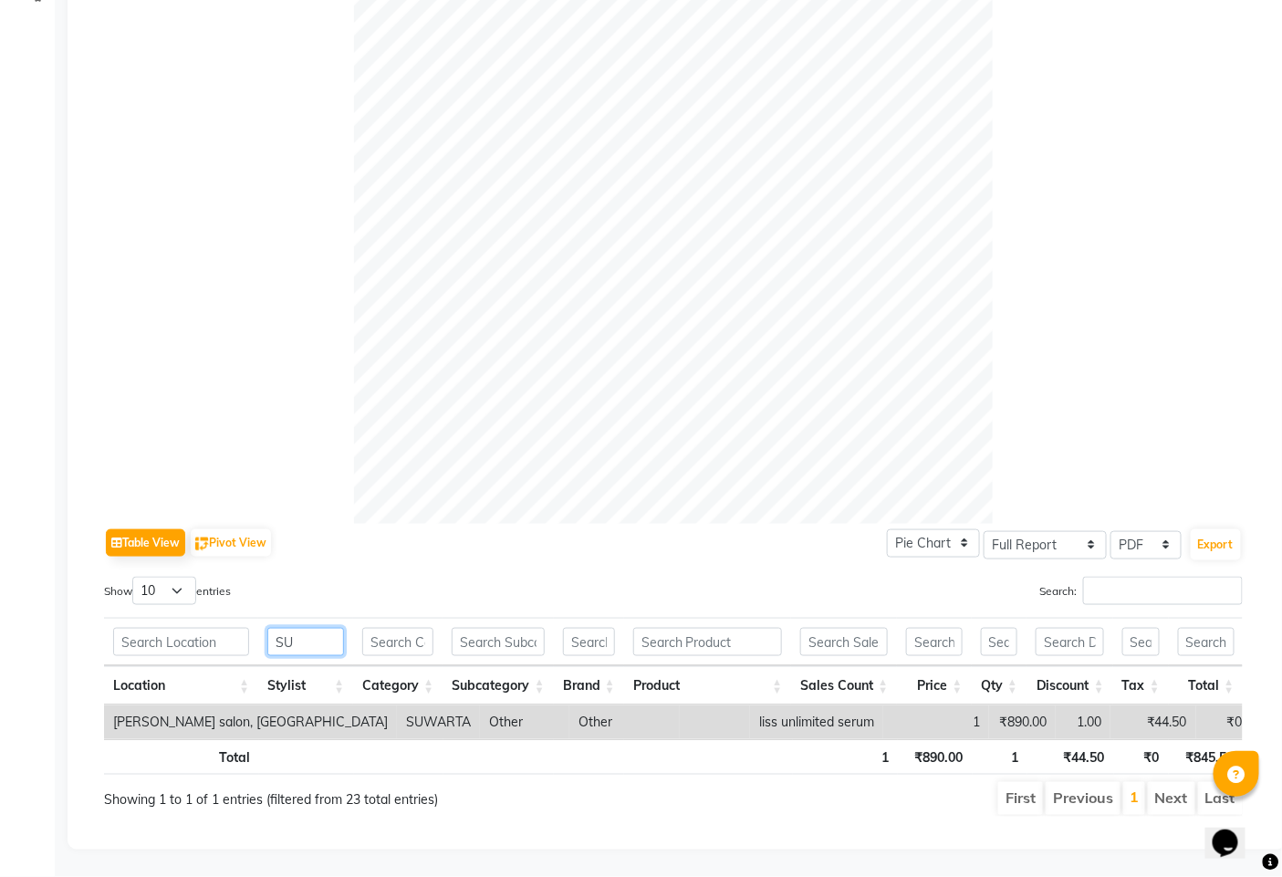
click at [325, 628] on input "SU" at bounding box center [305, 642] width 77 height 28
type input "S"
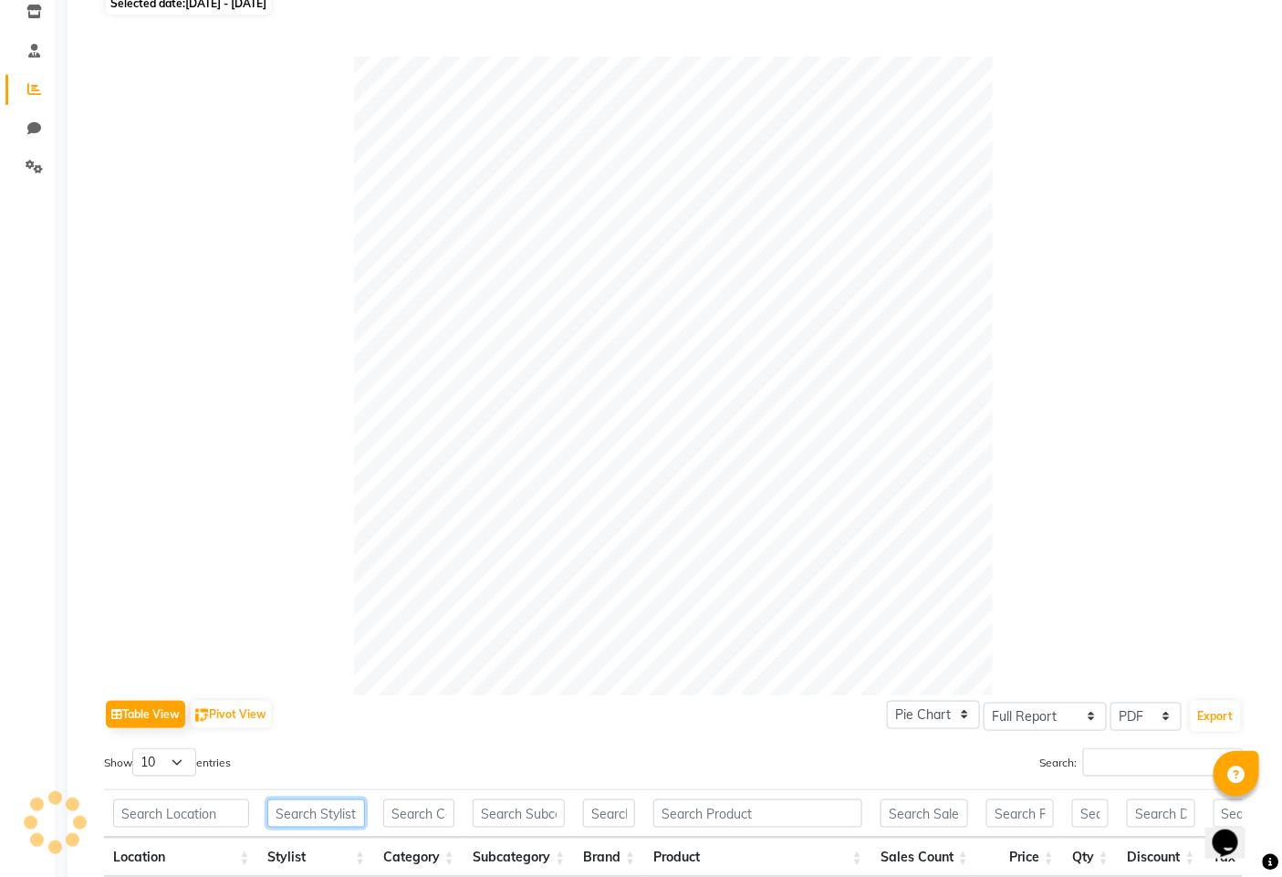
scroll to position [0, 0]
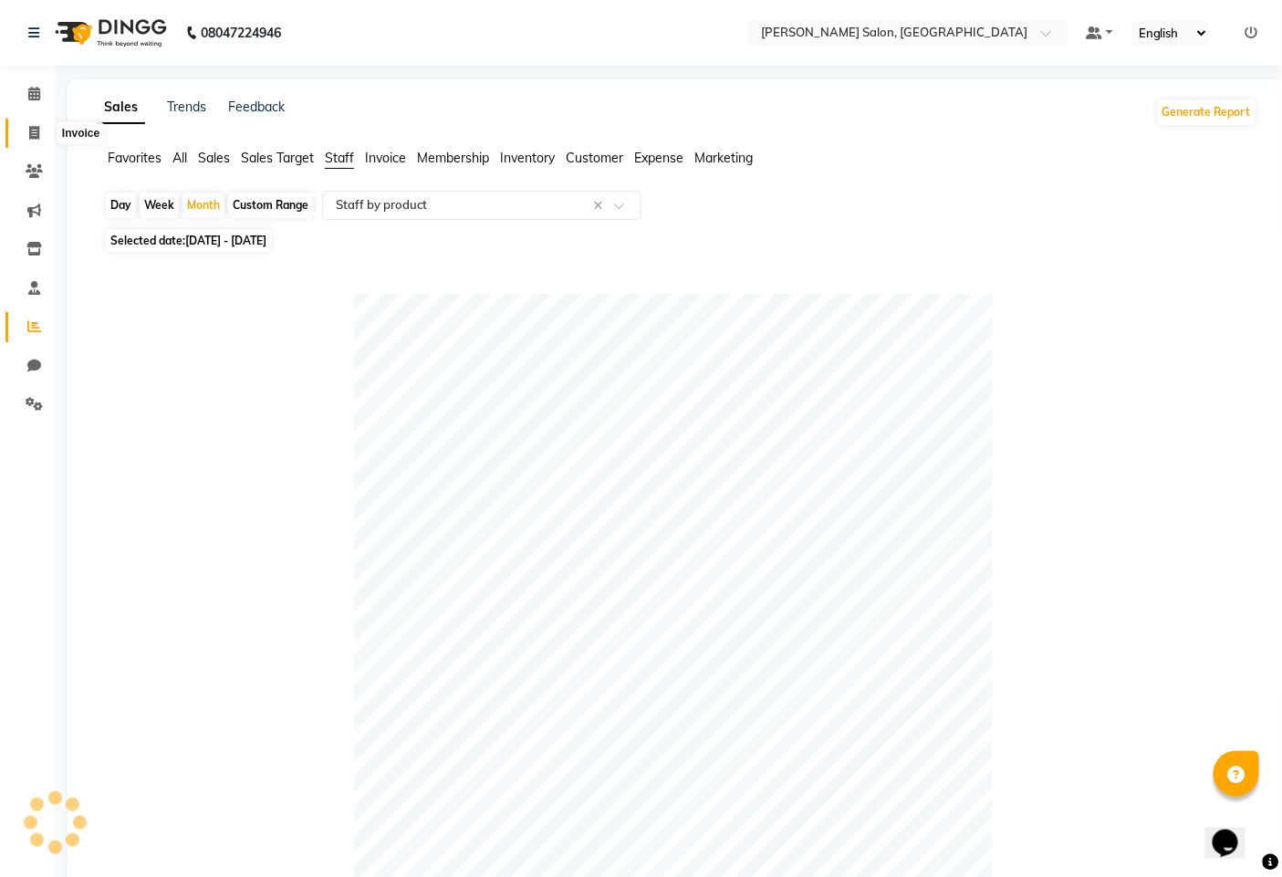
click at [25, 131] on span at bounding box center [34, 133] width 32 height 21
select select "service"
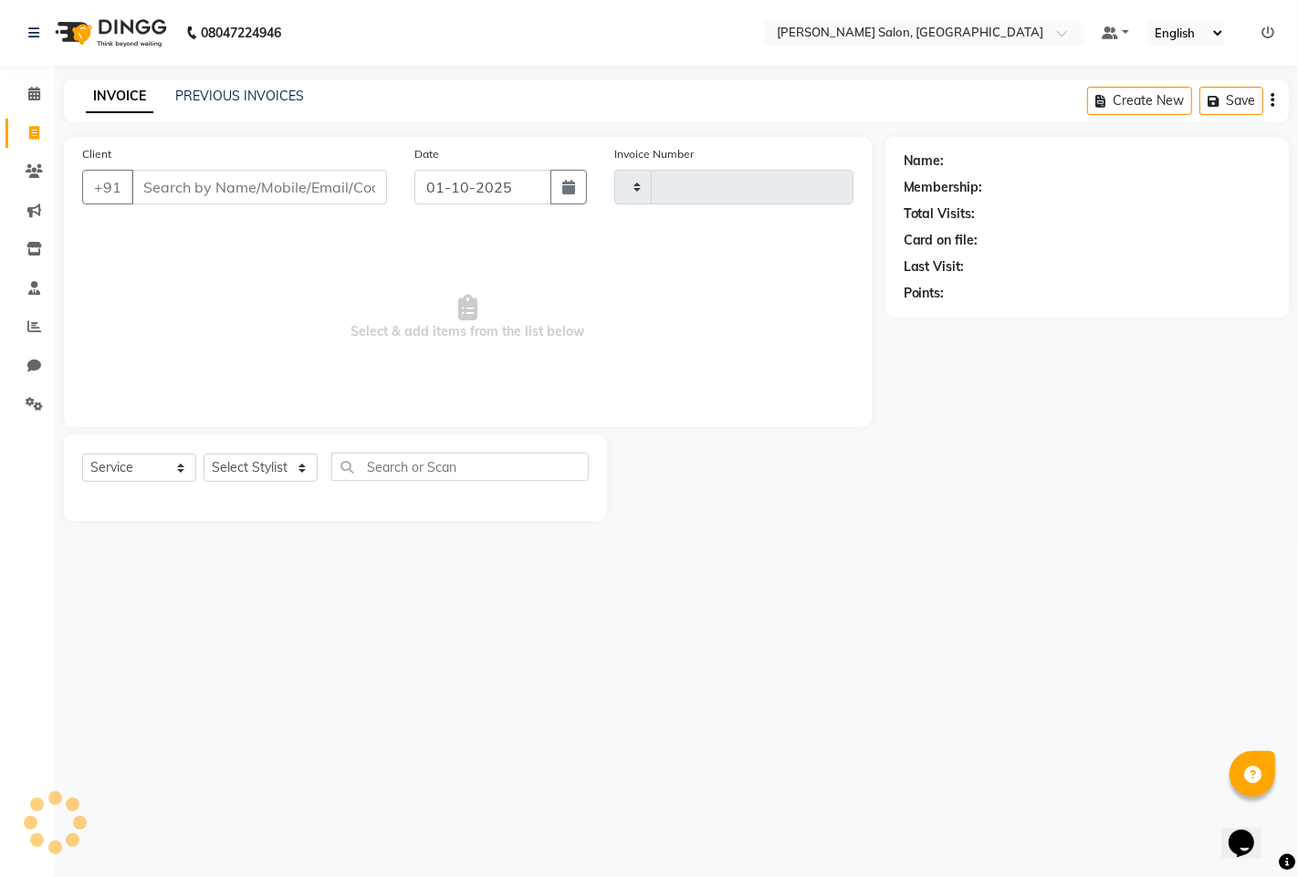
type input "1585"
select select "7331"
click at [272, 463] on select "Select Stylist" at bounding box center [261, 468] width 114 height 28
select select "65183"
click at [204, 455] on select "Select Stylist admin hinjewadi ASHWINI DESHMUKH krishna more pratik shelke rish…" at bounding box center [264, 468] width 120 height 28
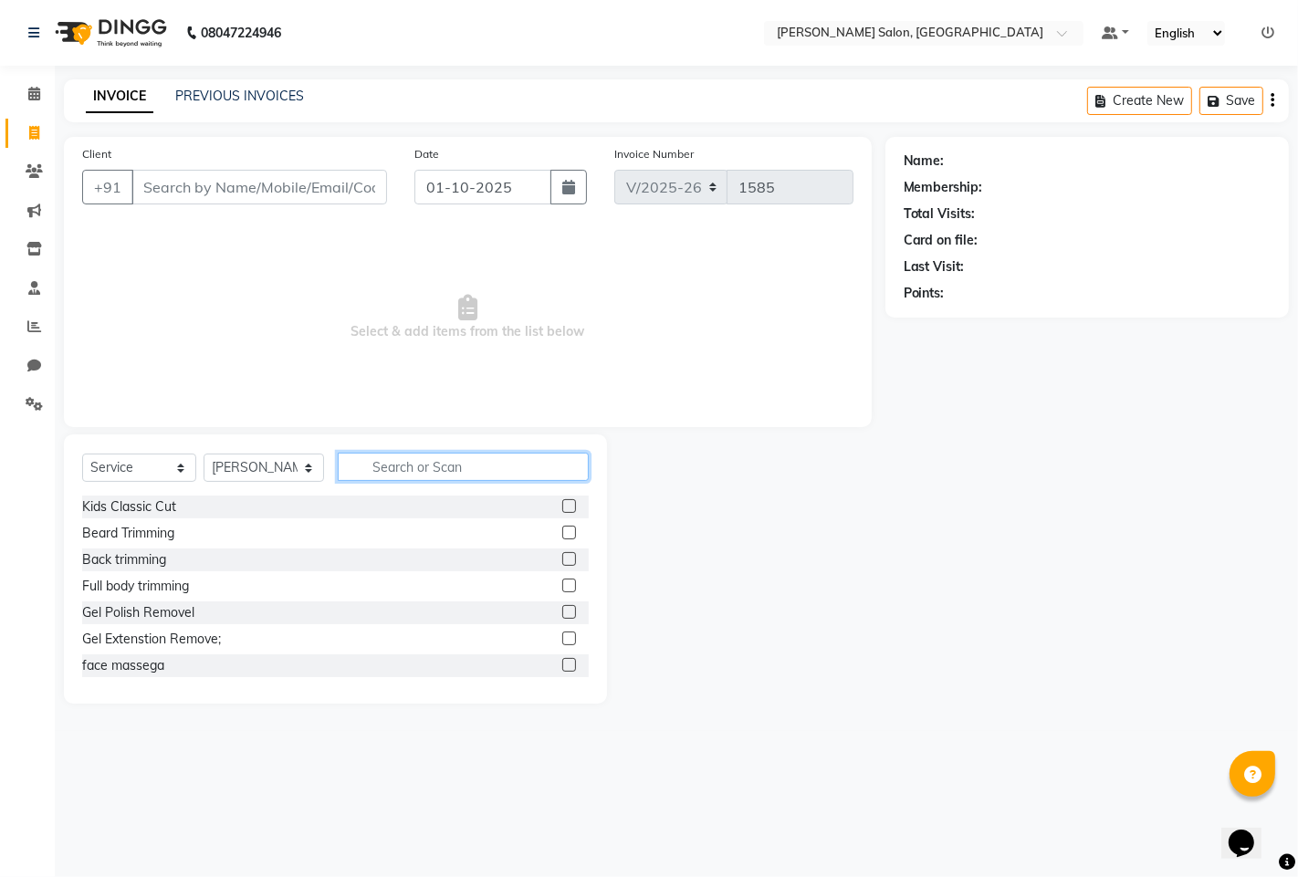
click at [414, 463] on input "text" at bounding box center [463, 467] width 251 height 28
click at [415, 457] on input "text" at bounding box center [463, 467] width 251 height 28
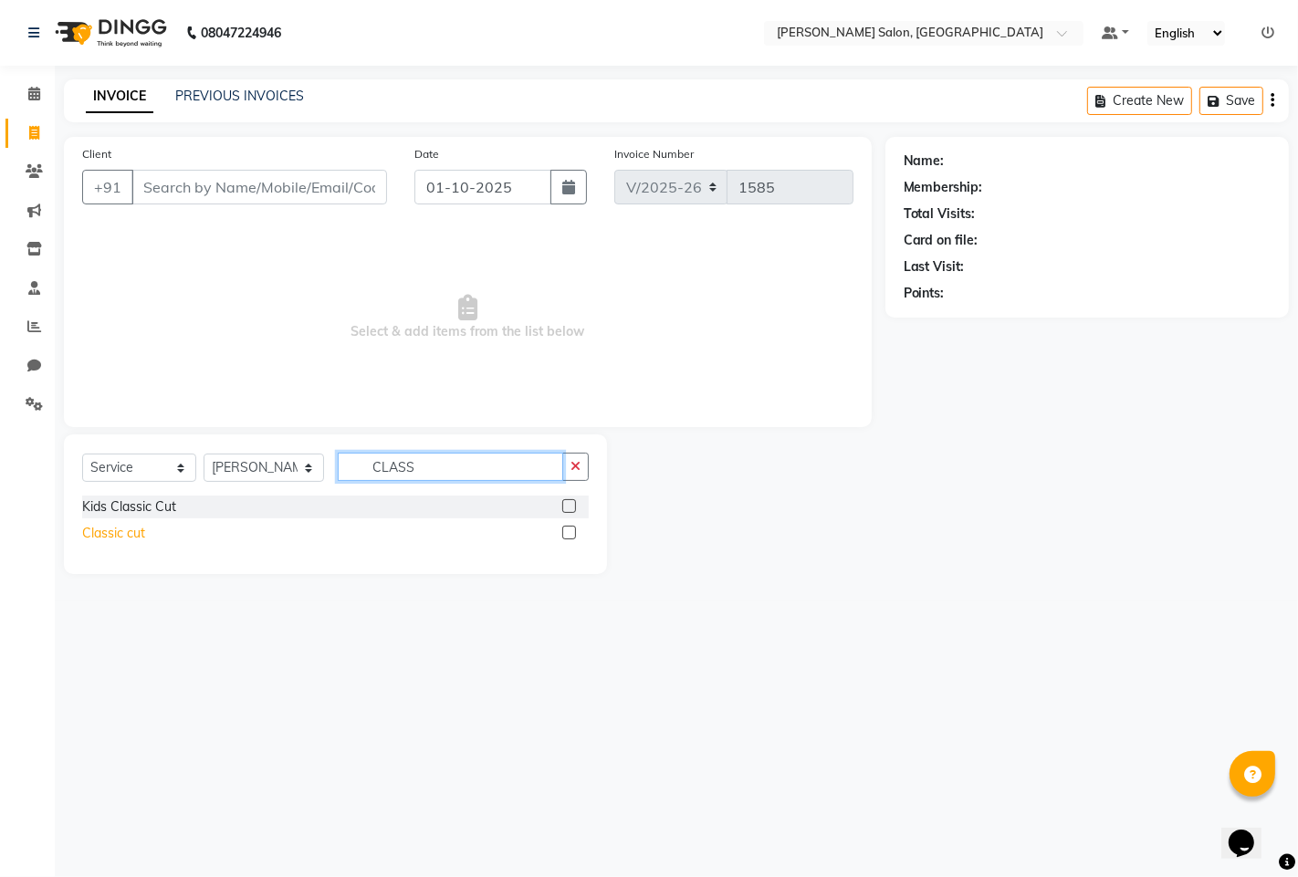
type input "CLASS"
click at [107, 534] on div "Classic cut" at bounding box center [113, 533] width 63 height 19
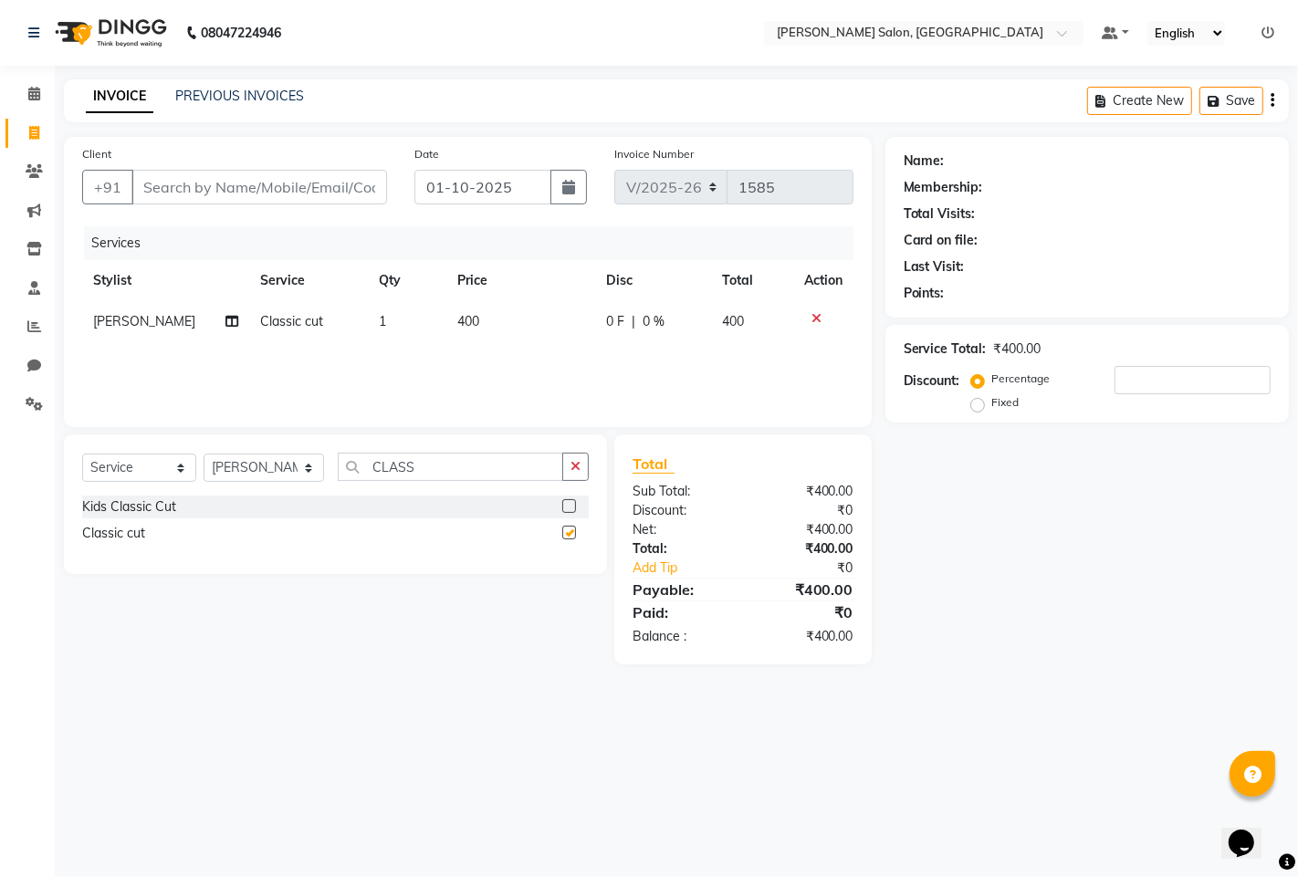
checkbox input "false"
click at [420, 466] on input "CLASS" at bounding box center [450, 467] width 225 height 28
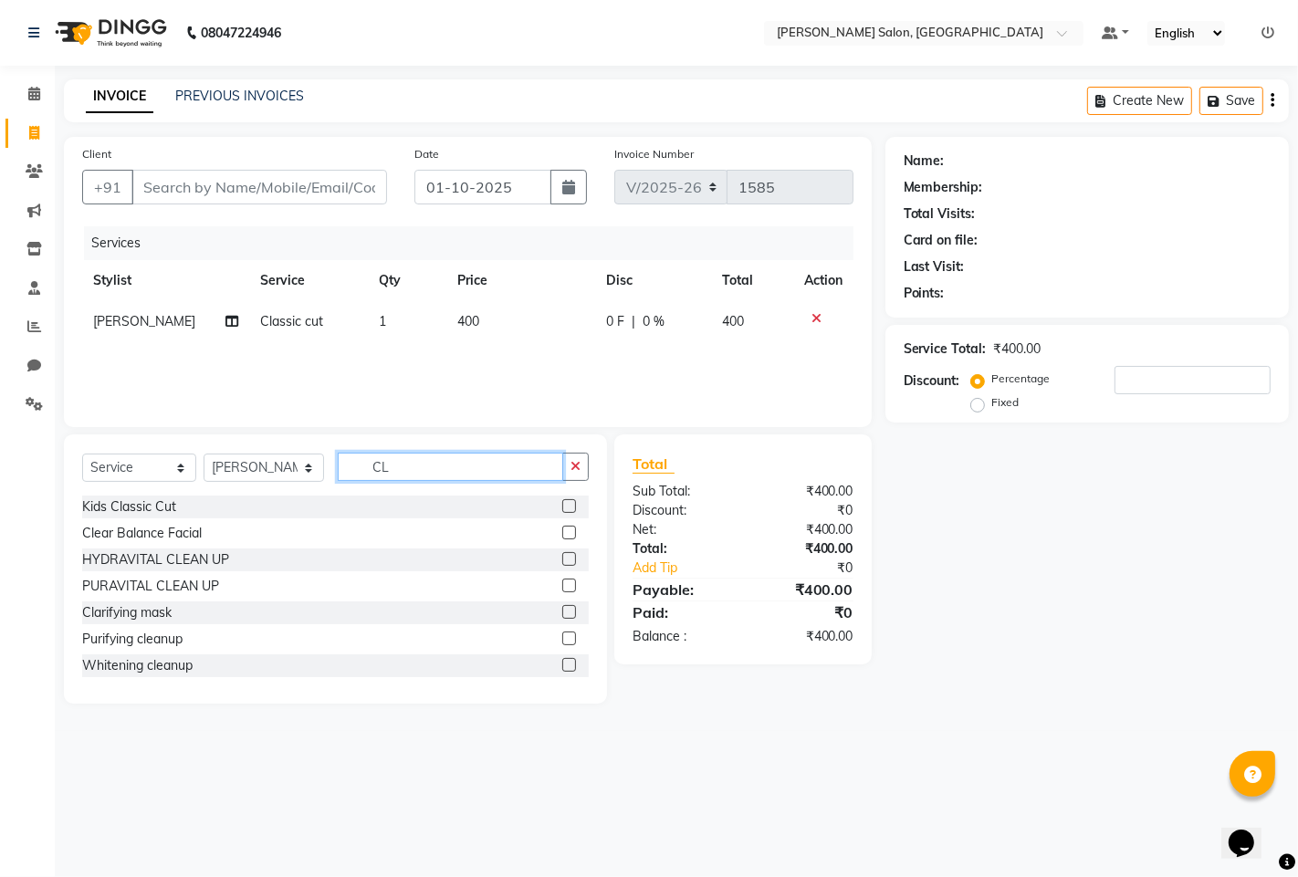
type input "C"
type input "BEAR"
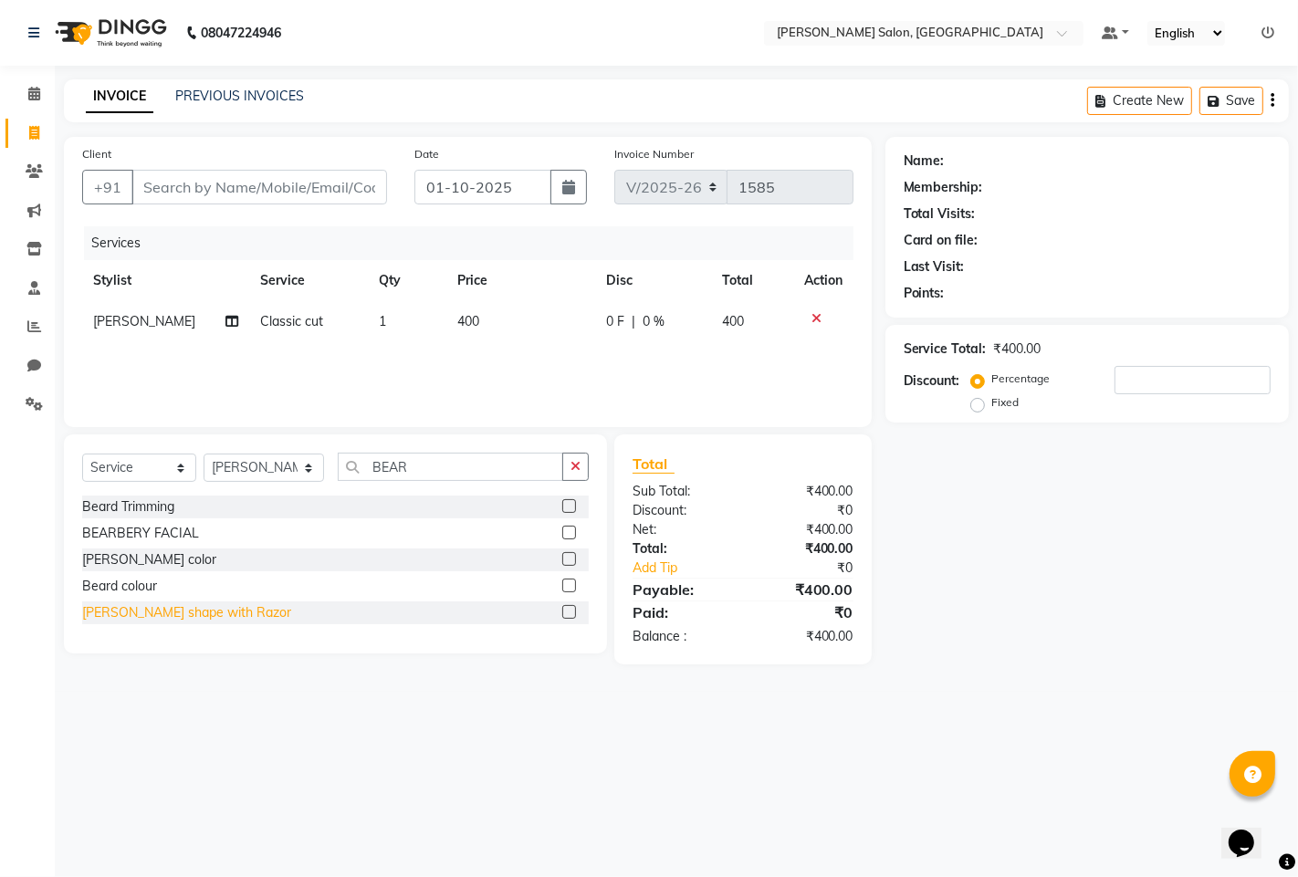
click at [139, 614] on div "[PERSON_NAME] shape with Razor" at bounding box center [186, 612] width 209 height 19
checkbox input "false"
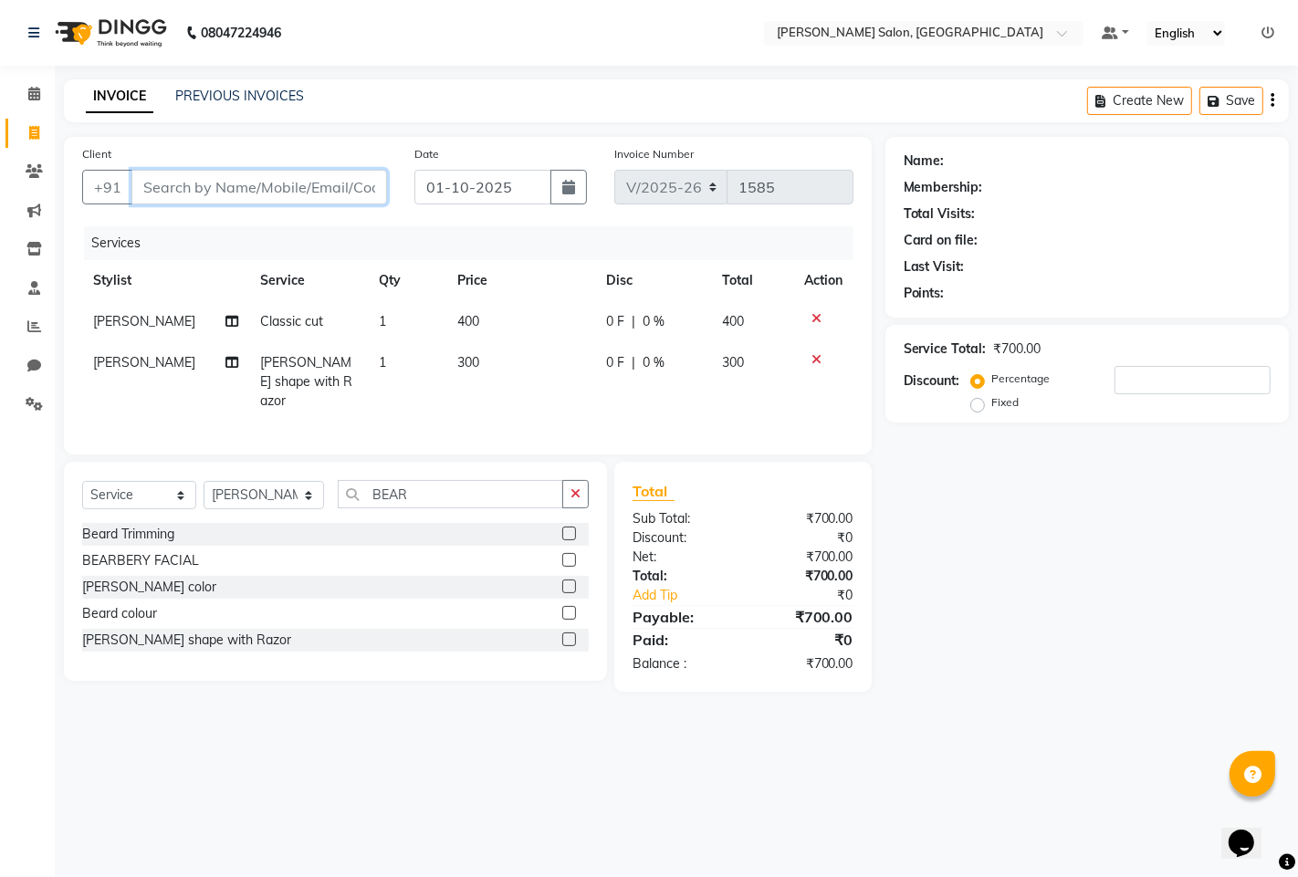
click at [219, 176] on input "Client" at bounding box center [259, 187] width 256 height 35
type input "H"
type input "0"
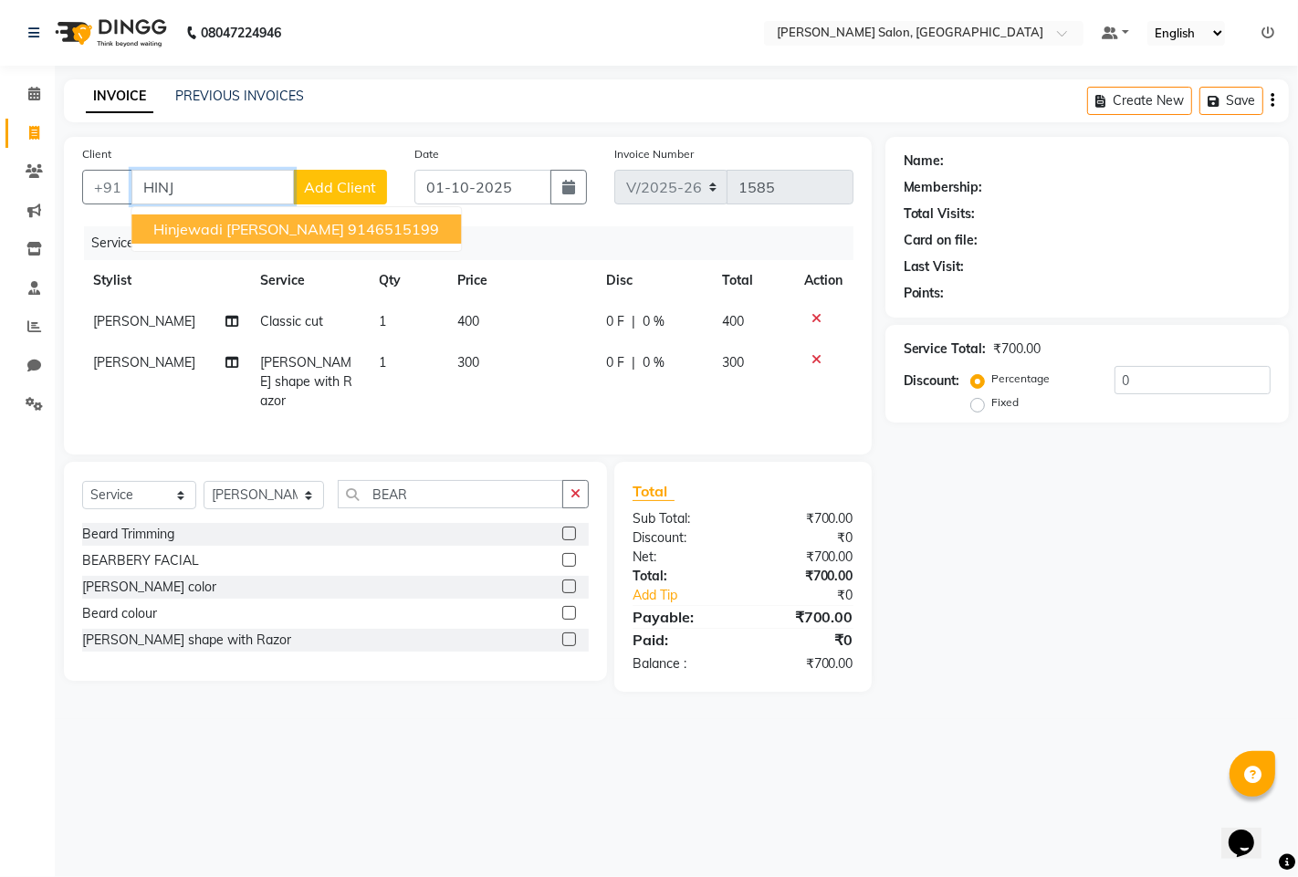
click at [232, 229] on span "hinjewadi [PERSON_NAME]" at bounding box center [248, 229] width 191 height 18
type input "9146515199"
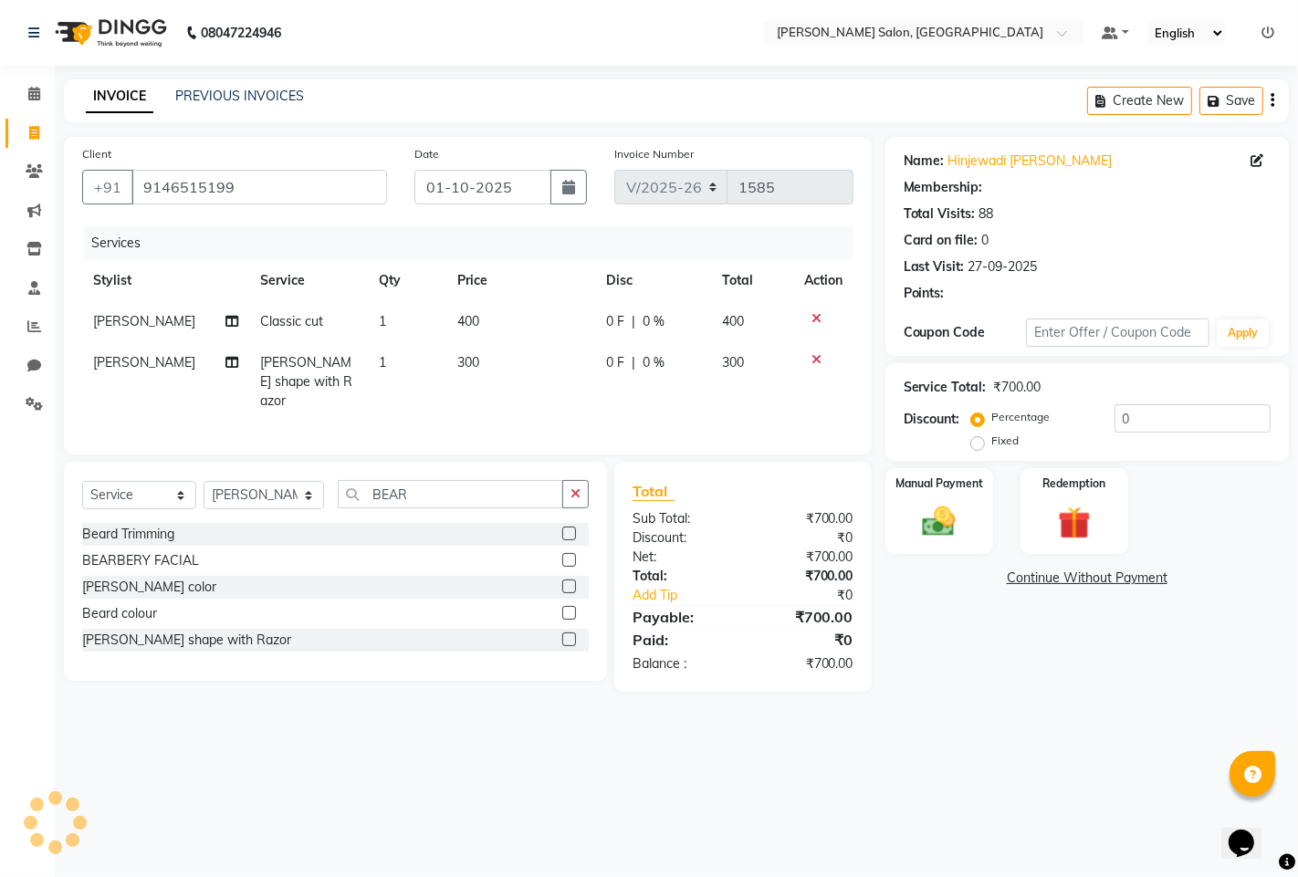
select select "1: Object"
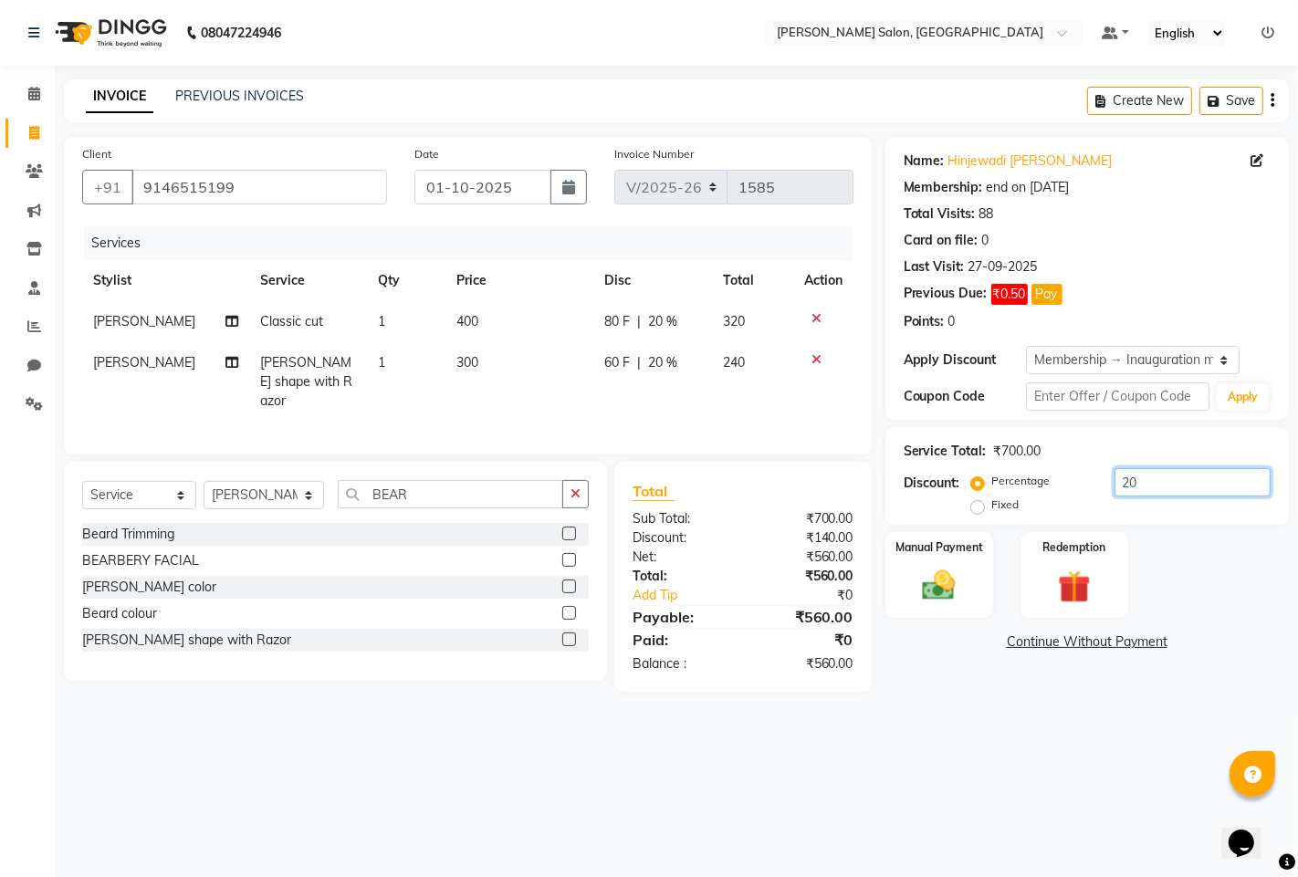
click at [1137, 491] on input "20" at bounding box center [1193, 482] width 156 height 28
type input "2"
click at [901, 577] on div "Manual Payment" at bounding box center [939, 575] width 112 height 90
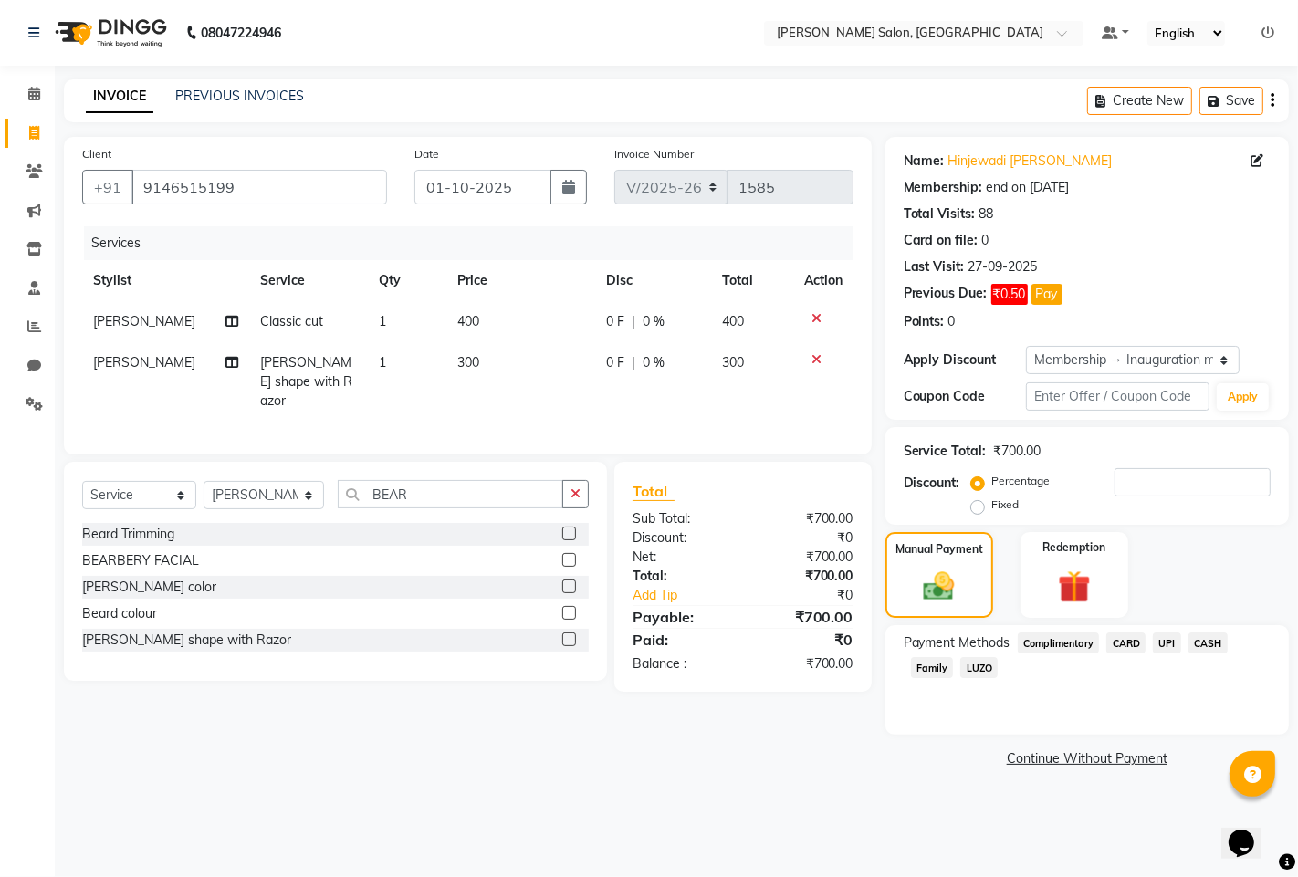
click at [1163, 639] on span "UPI" at bounding box center [1167, 643] width 28 height 21
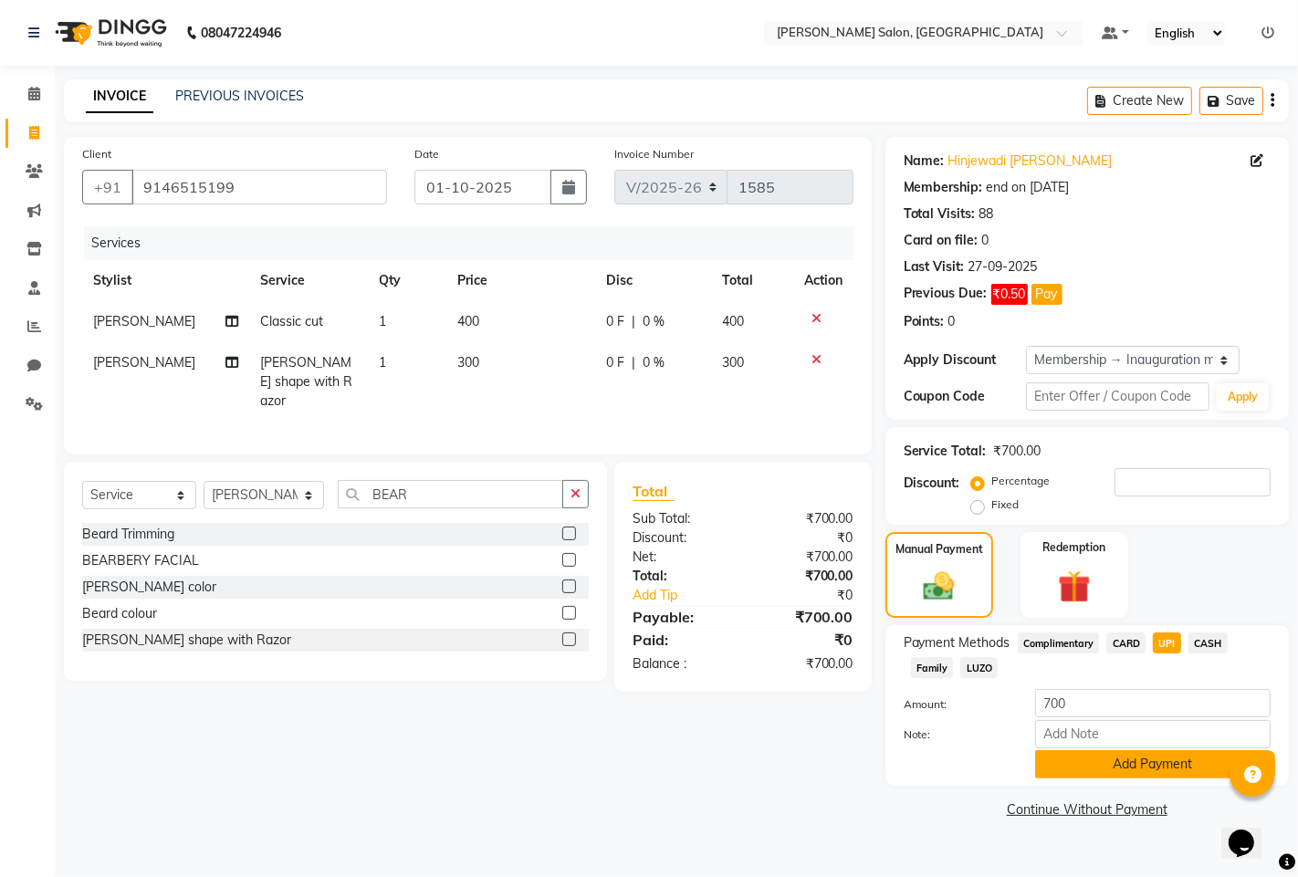
click at [1100, 768] on button "Add Payment" at bounding box center [1152, 764] width 235 height 28
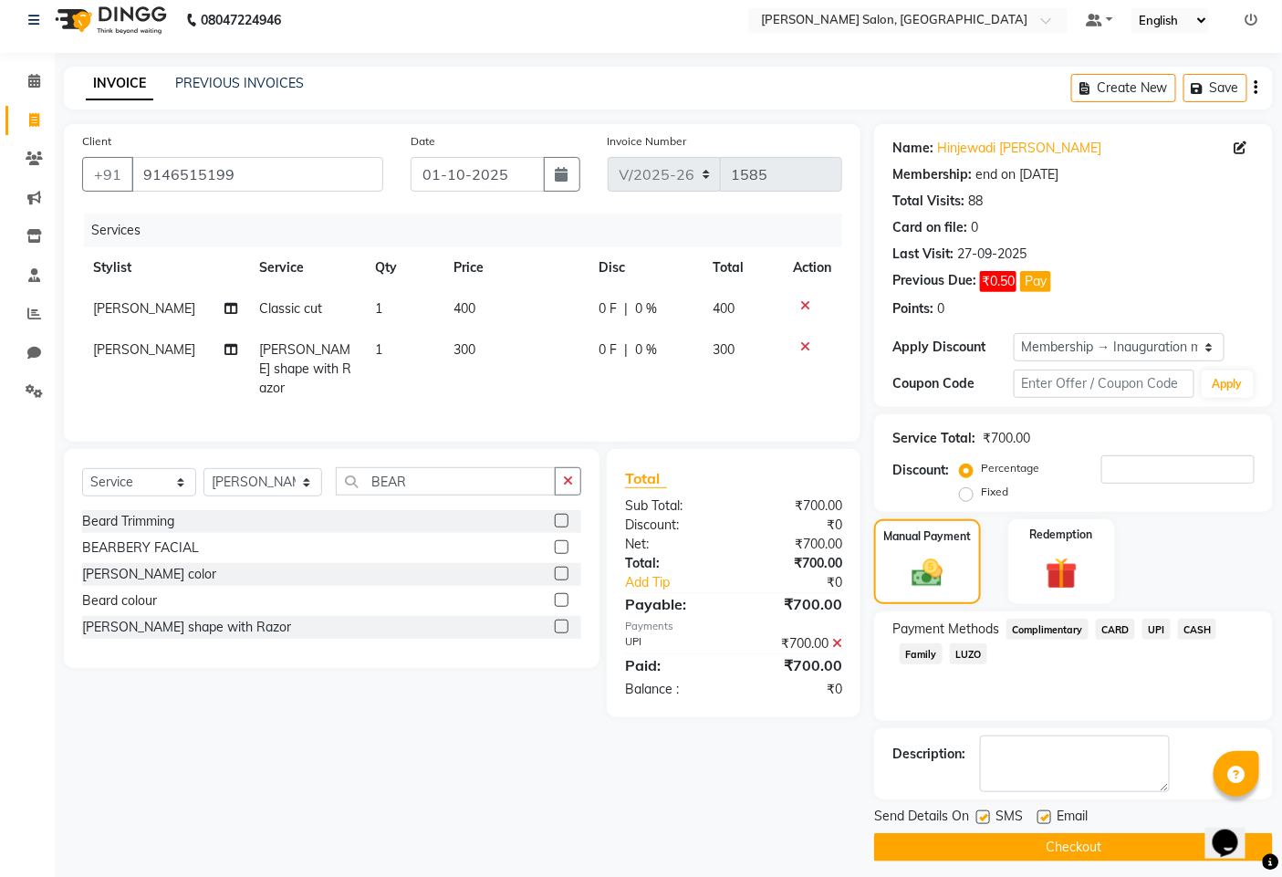
scroll to position [25, 0]
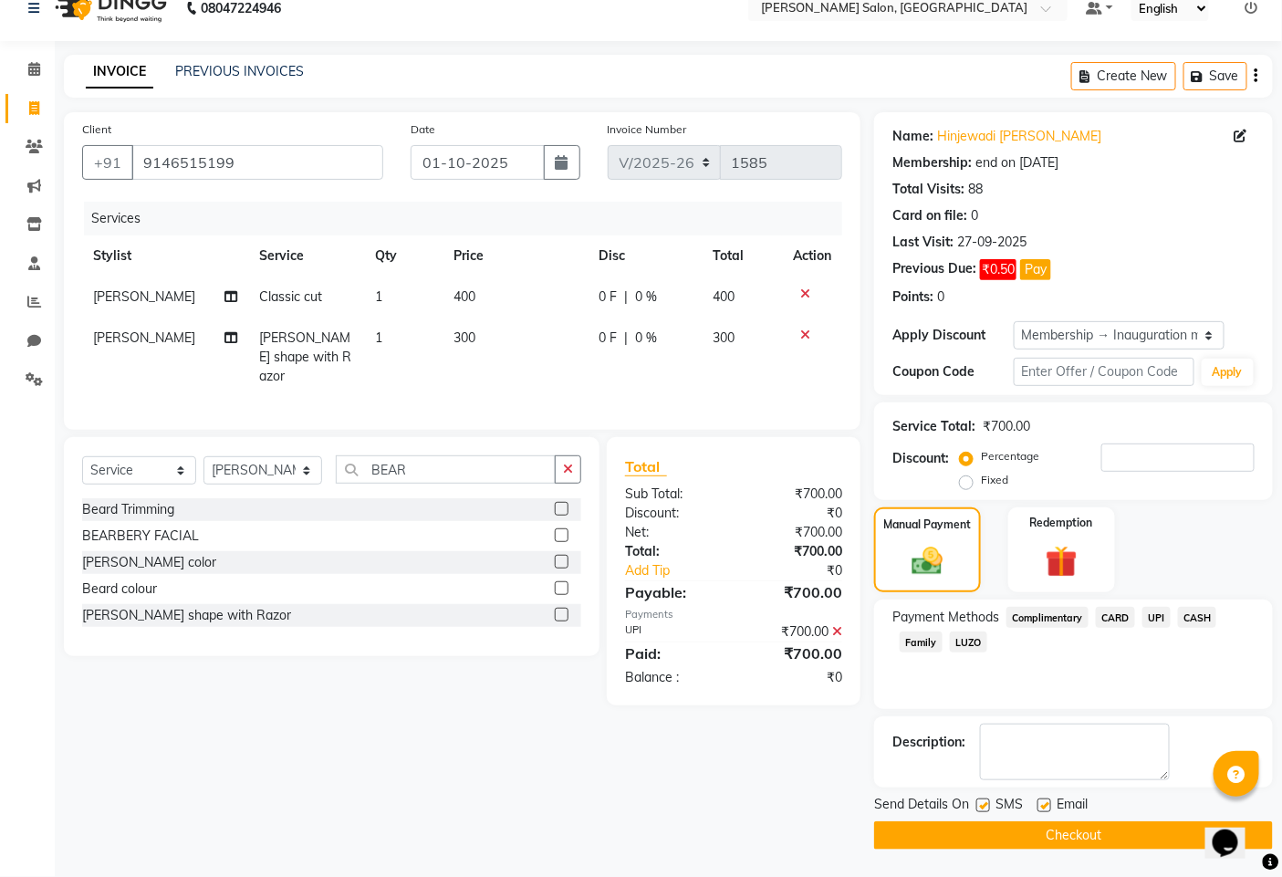
click at [970, 842] on button "Checkout" at bounding box center [1073, 836] width 399 height 28
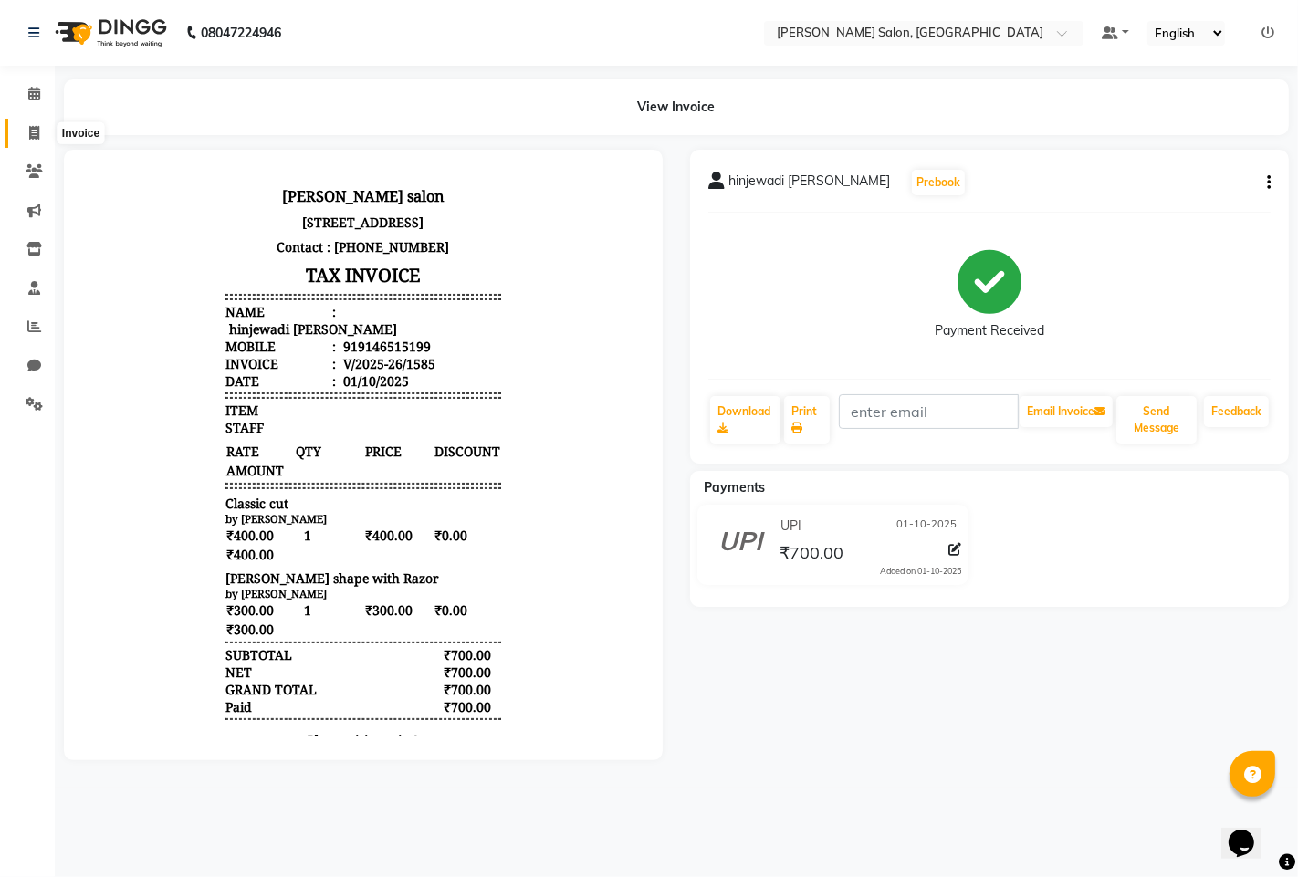
click at [37, 135] on icon at bounding box center [34, 133] width 10 height 14
select select "7331"
select select "service"
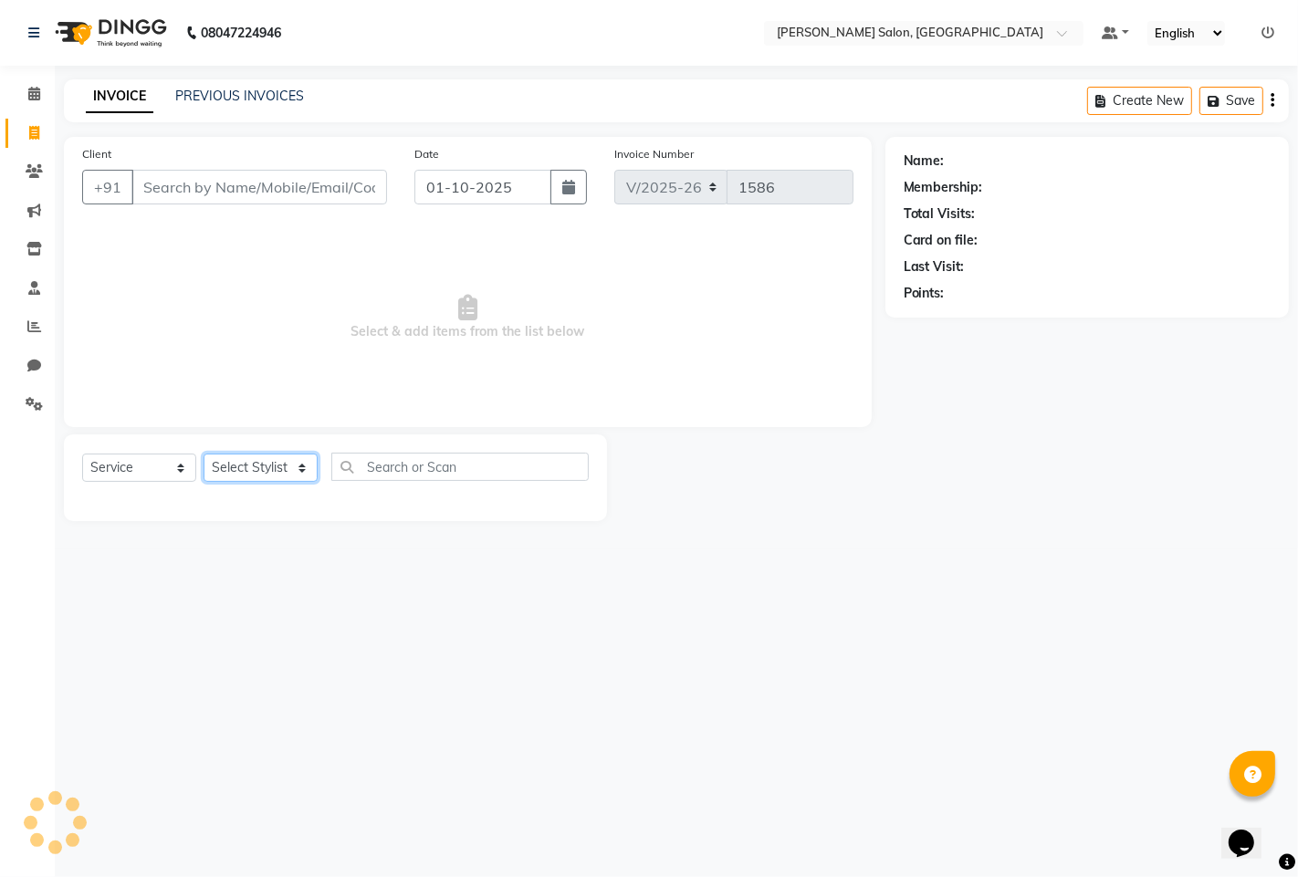
click at [253, 466] on select "Select Stylist" at bounding box center [261, 468] width 114 height 28
select select "63569"
click at [204, 455] on select "Select Stylist admin hinjewadi ASHWINI DESHMUKH krishna more pratik shelke rish…" at bounding box center [264, 468] width 120 height 28
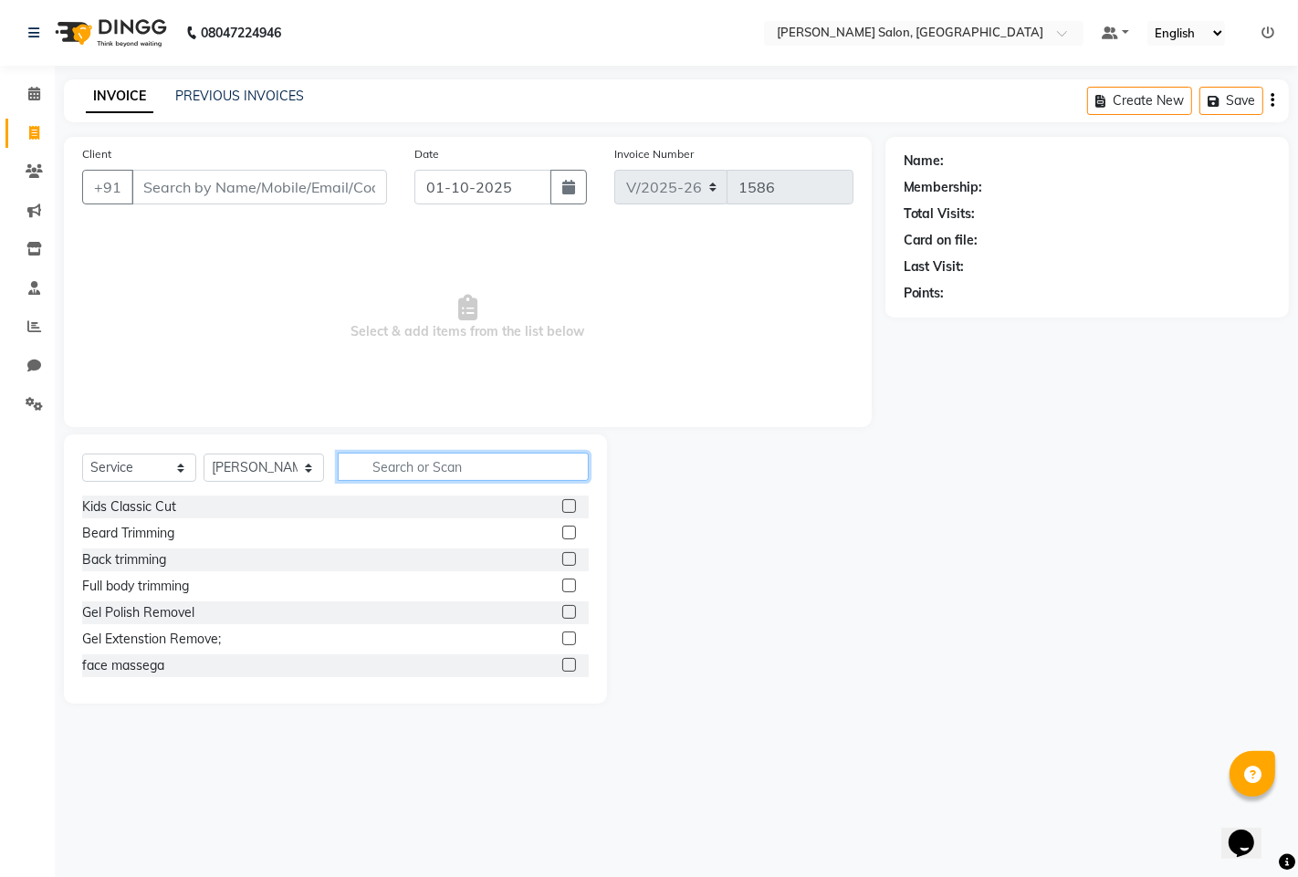
click at [397, 463] on input "text" at bounding box center [463, 467] width 251 height 28
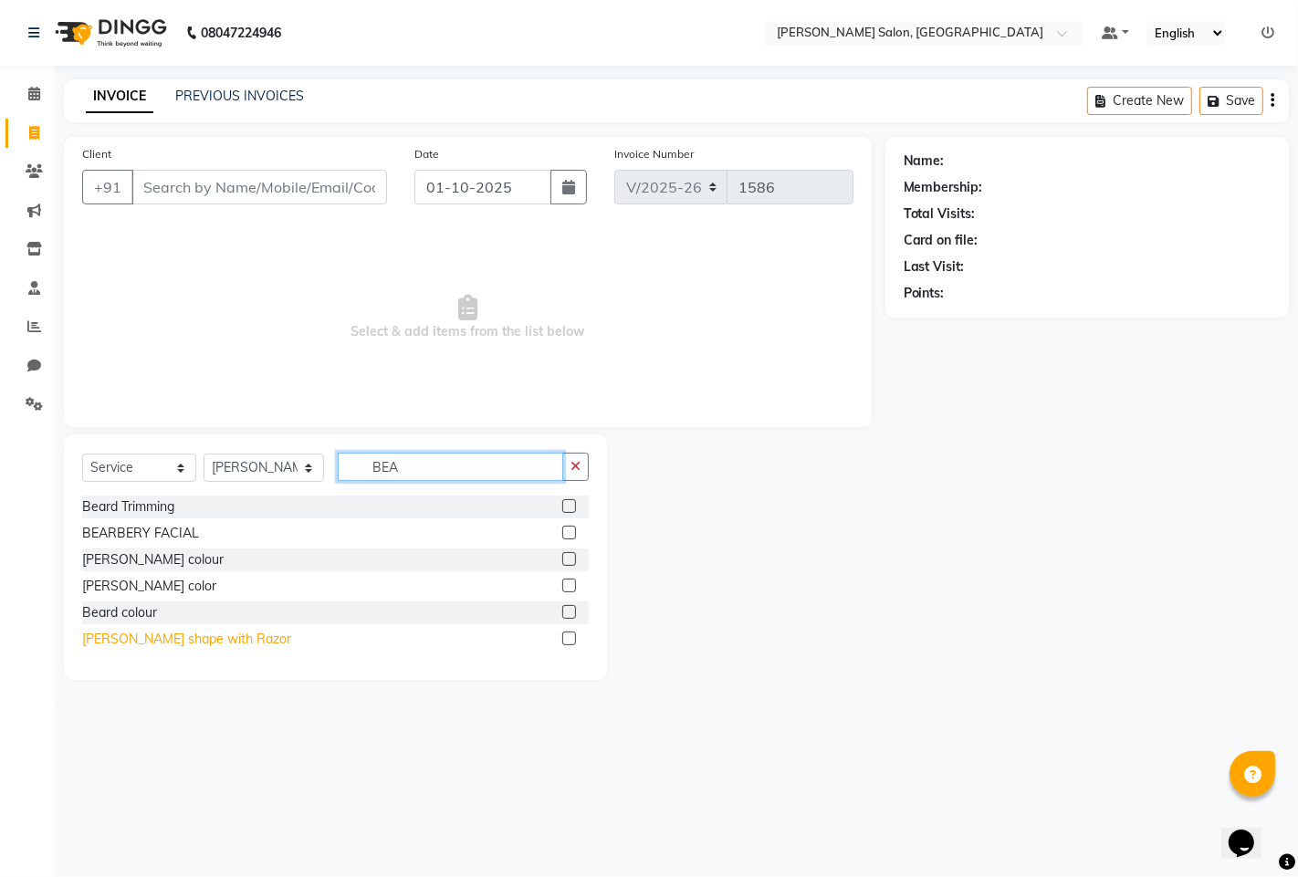
type input "BEA"
click at [107, 639] on div "[PERSON_NAME] shape with Razor" at bounding box center [186, 639] width 209 height 19
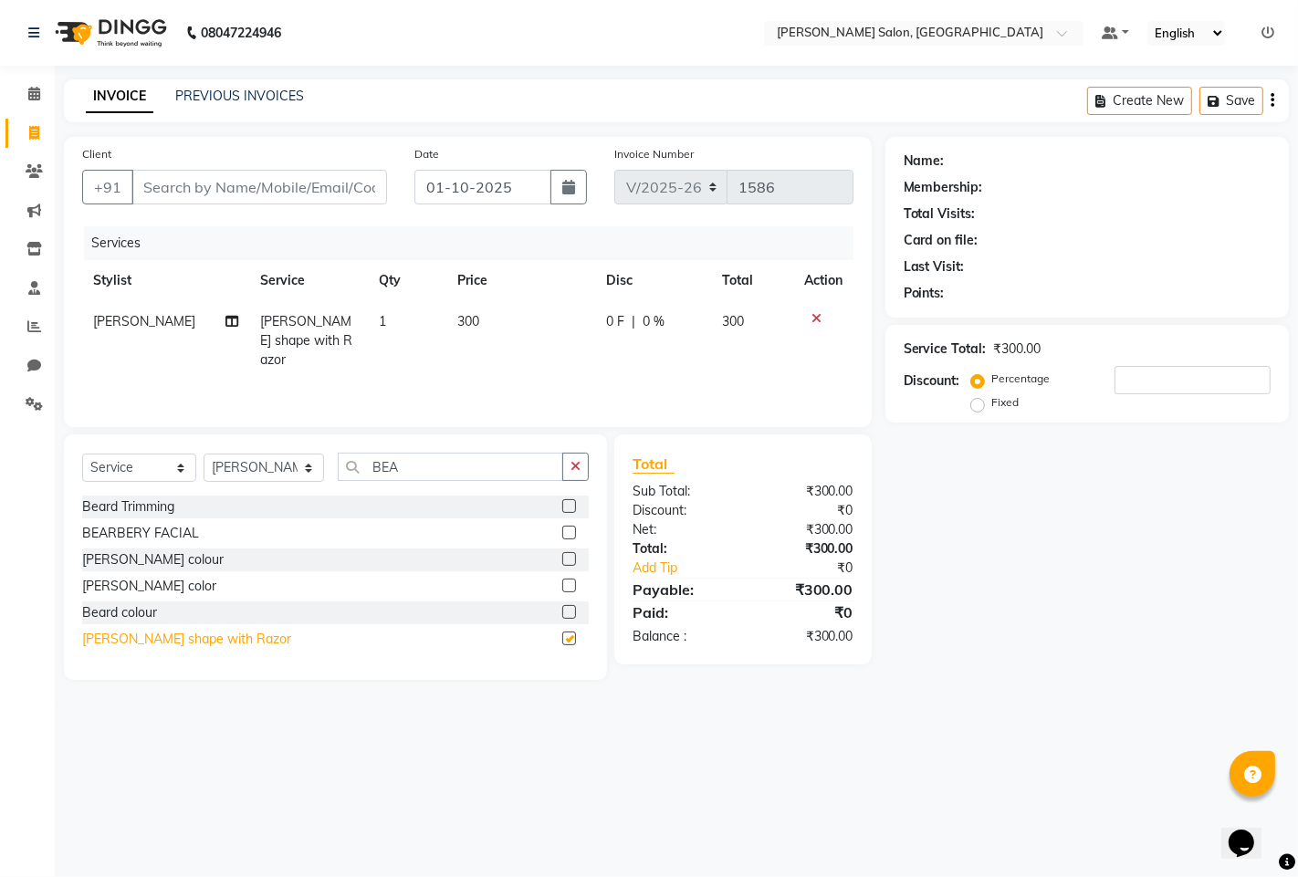
checkbox input "false"
click at [295, 202] on input "Client" at bounding box center [259, 187] width 256 height 35
type input "7"
type input "0"
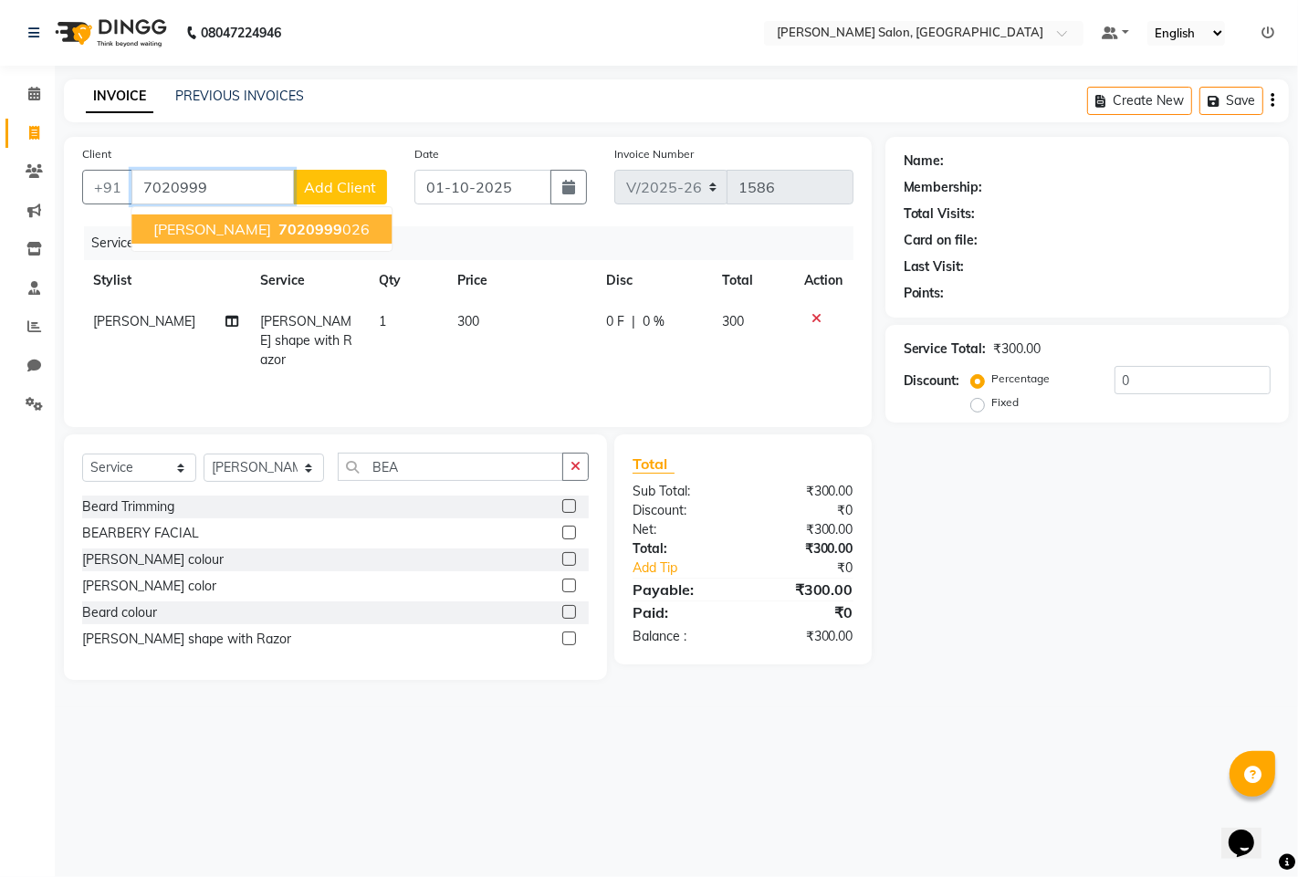
click at [288, 215] on button "rupesh 7020999 026" at bounding box center [261, 229] width 260 height 29
type input "7020999026"
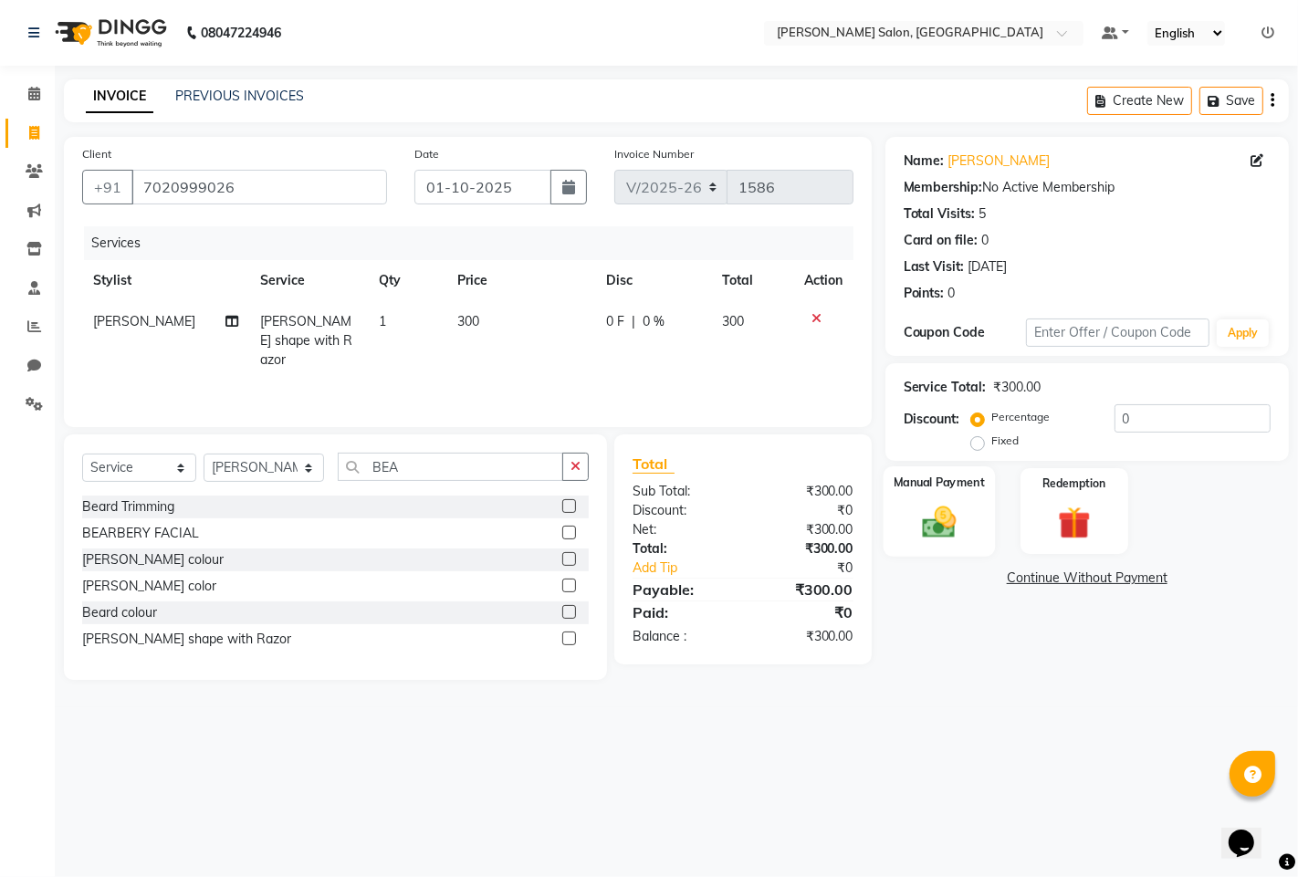
click at [923, 488] on label "Manual Payment" at bounding box center [939, 482] width 91 height 17
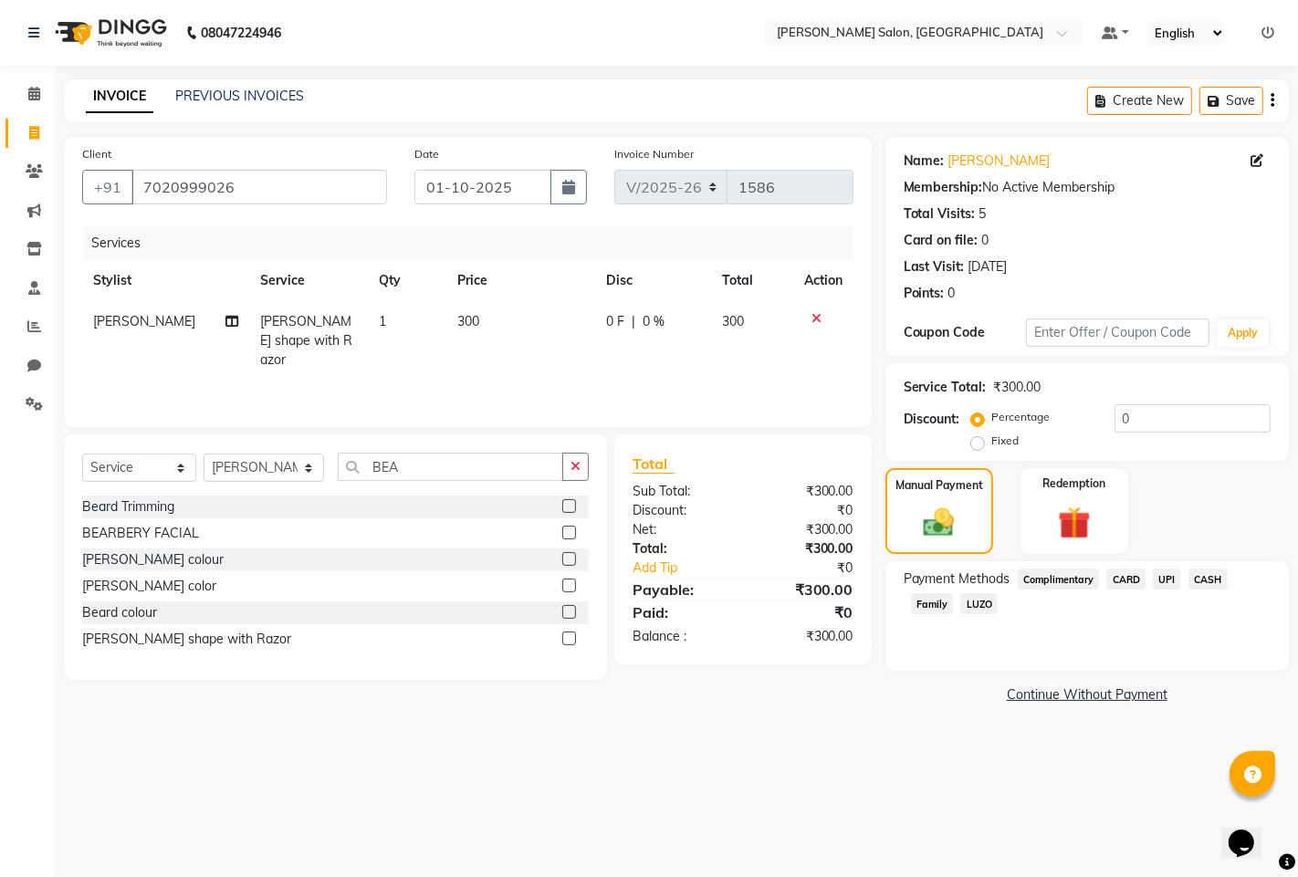
click at [1168, 579] on span "UPI" at bounding box center [1167, 579] width 28 height 21
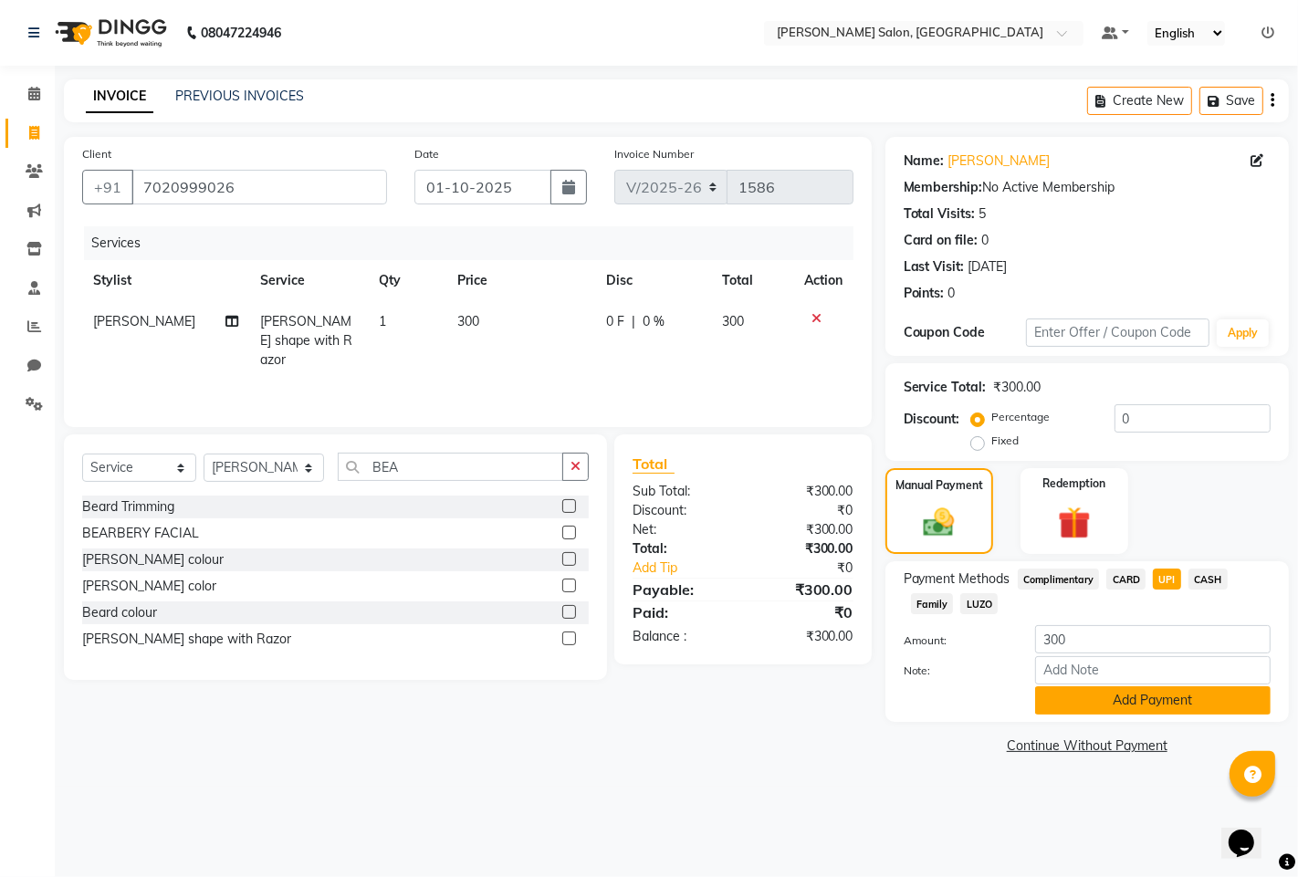
click at [1127, 706] on button "Add Payment" at bounding box center [1152, 700] width 235 height 28
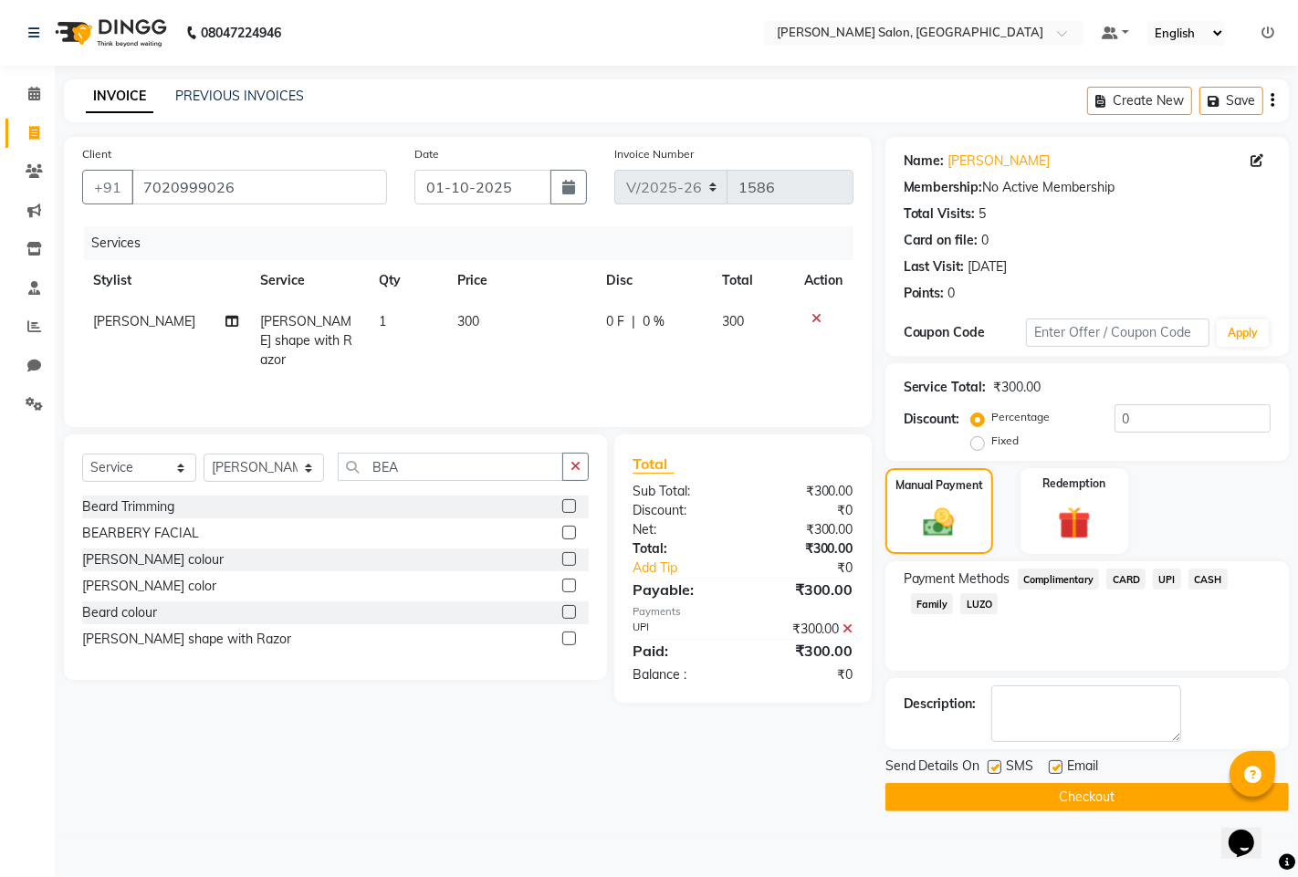
click at [1065, 803] on button "Checkout" at bounding box center [1086, 797] width 403 height 28
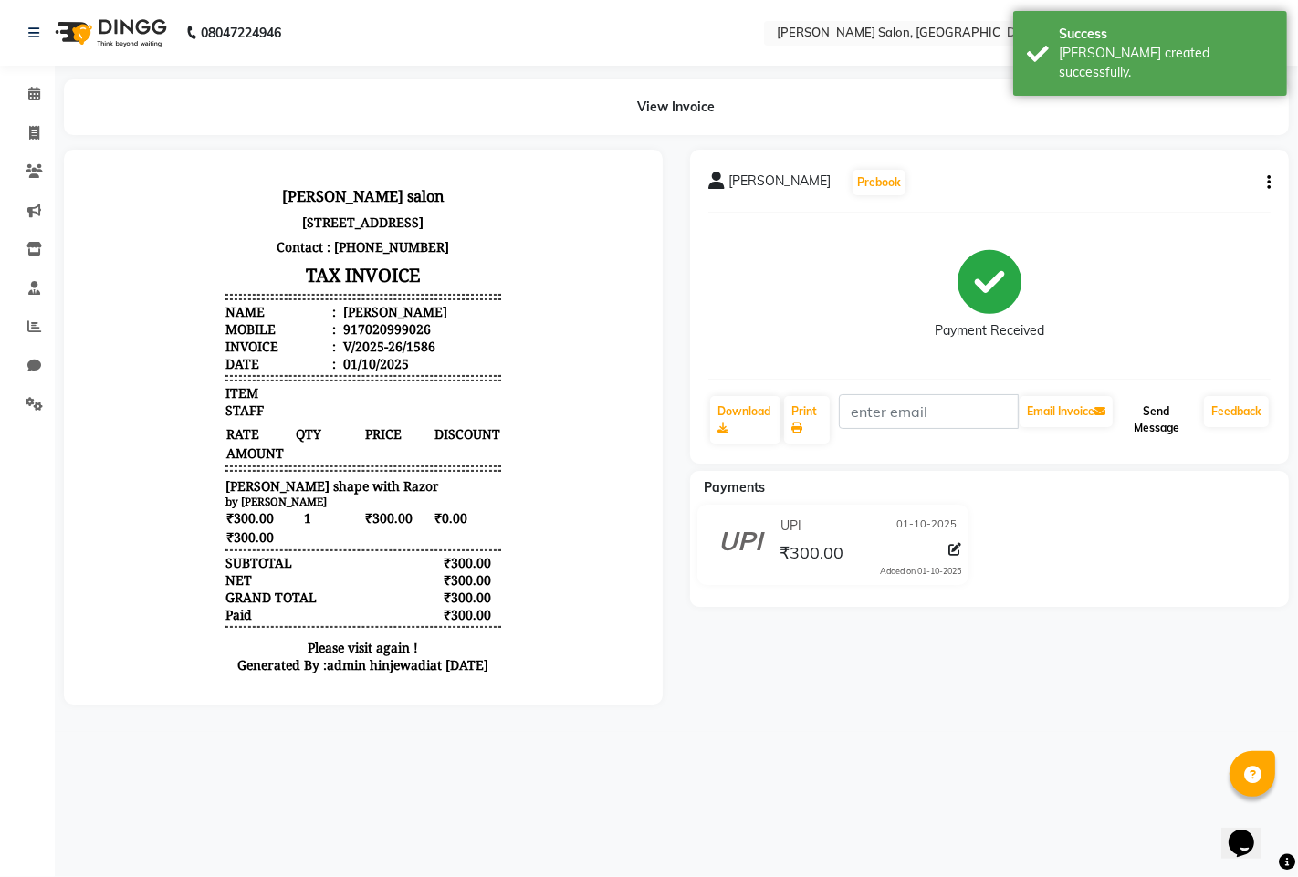
click at [1166, 434] on button "Send Message" at bounding box center [1156, 419] width 80 height 47
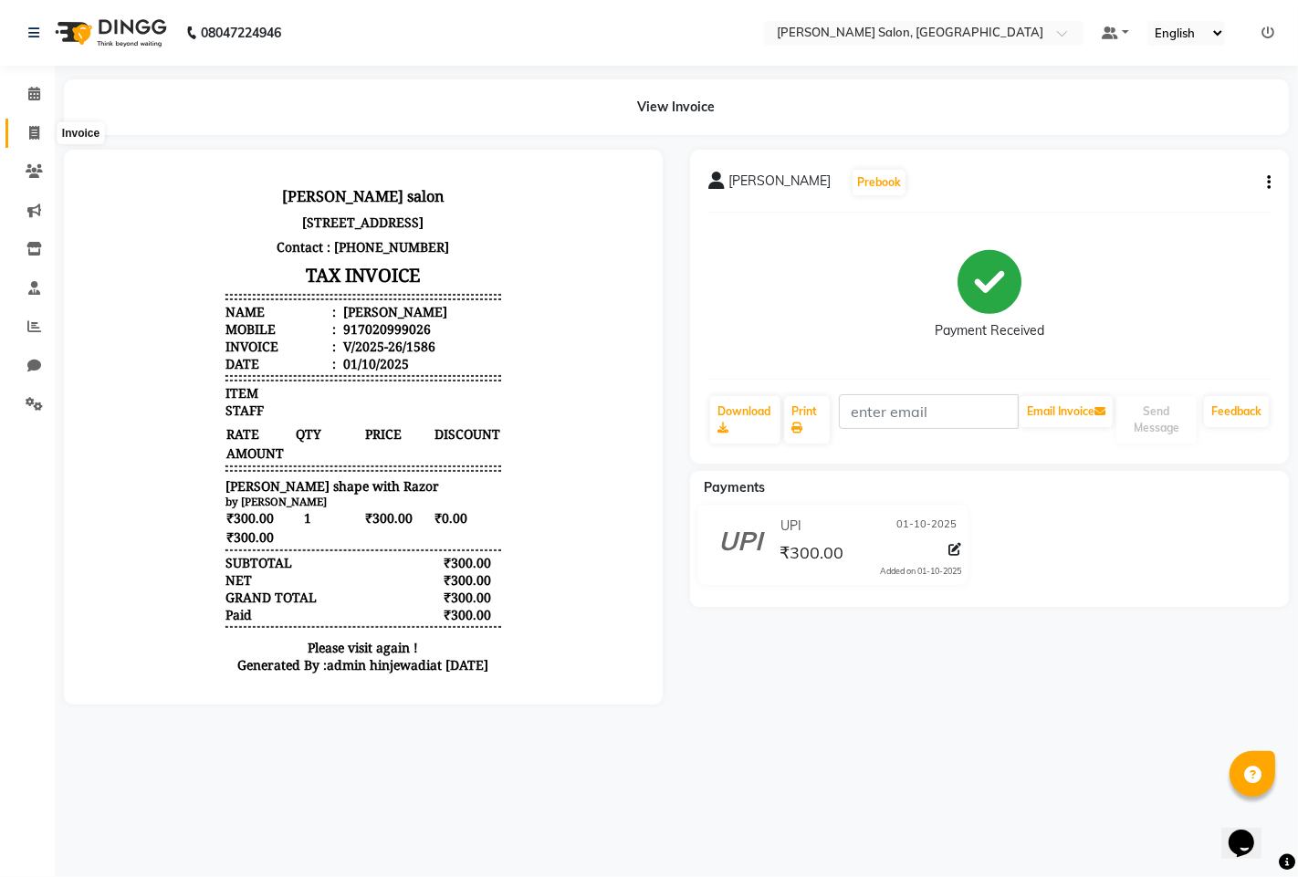
click at [37, 123] on span at bounding box center [34, 133] width 32 height 21
select select "service"
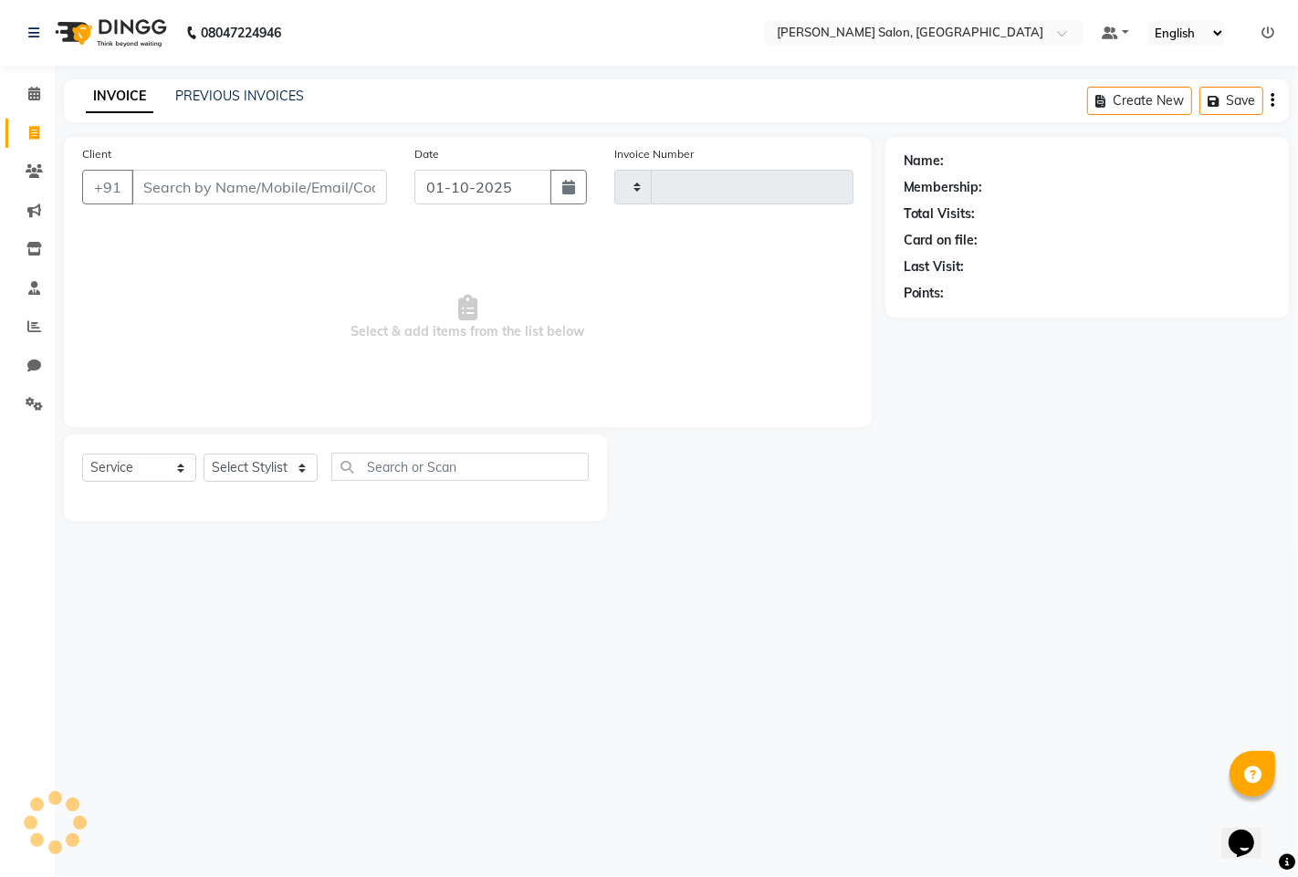
type input "1587"
select select "7331"
click at [262, 479] on select "Select Stylist admin hinjewadi ASHWINI DESHMUKH krishna more pratik shelke rish…" at bounding box center [264, 468] width 120 height 28
select select "65183"
click at [204, 455] on select "Select Stylist admin hinjewadi ASHWINI DESHMUKH krishna more pratik shelke rish…" at bounding box center [264, 468] width 120 height 28
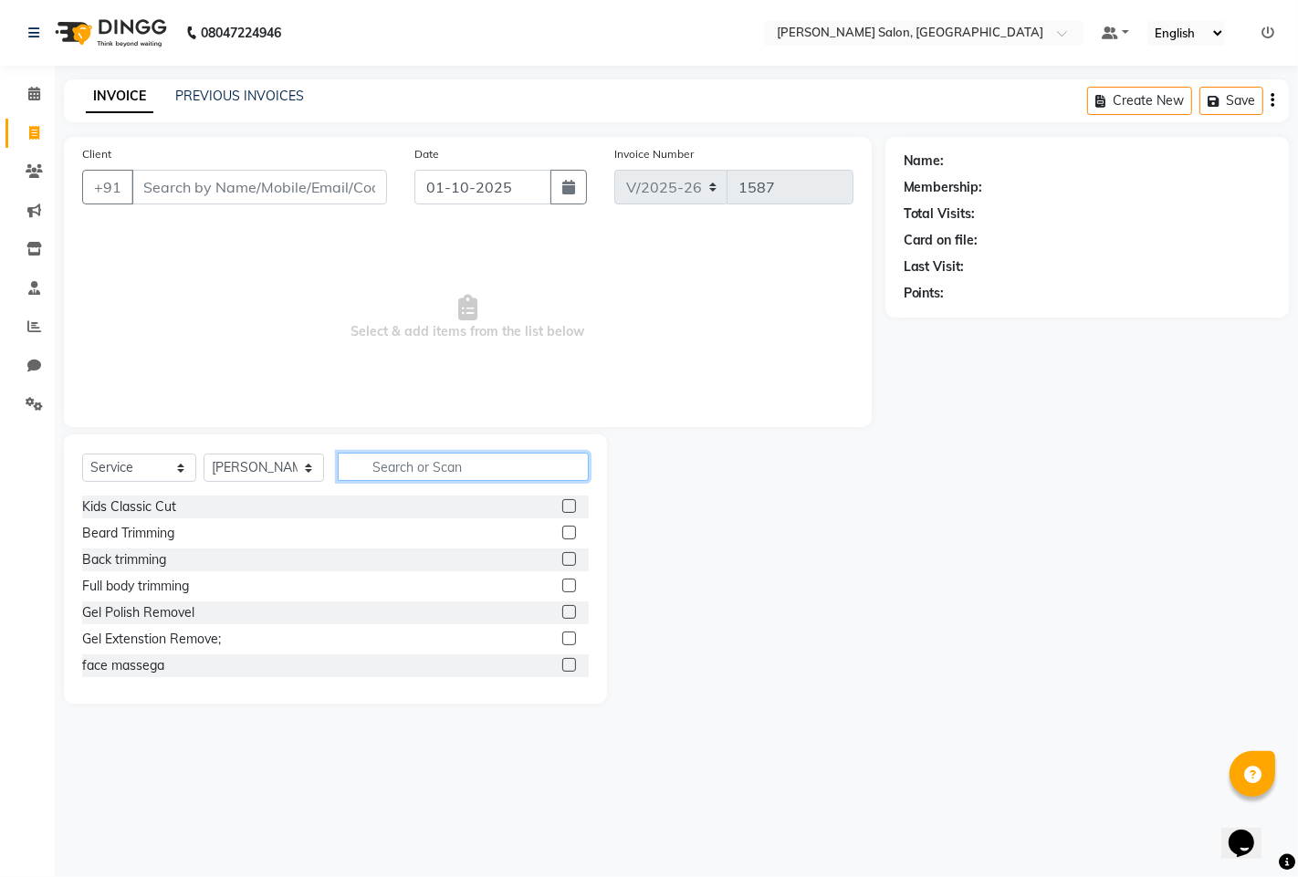
click at [435, 466] on input "text" at bounding box center [463, 467] width 251 height 28
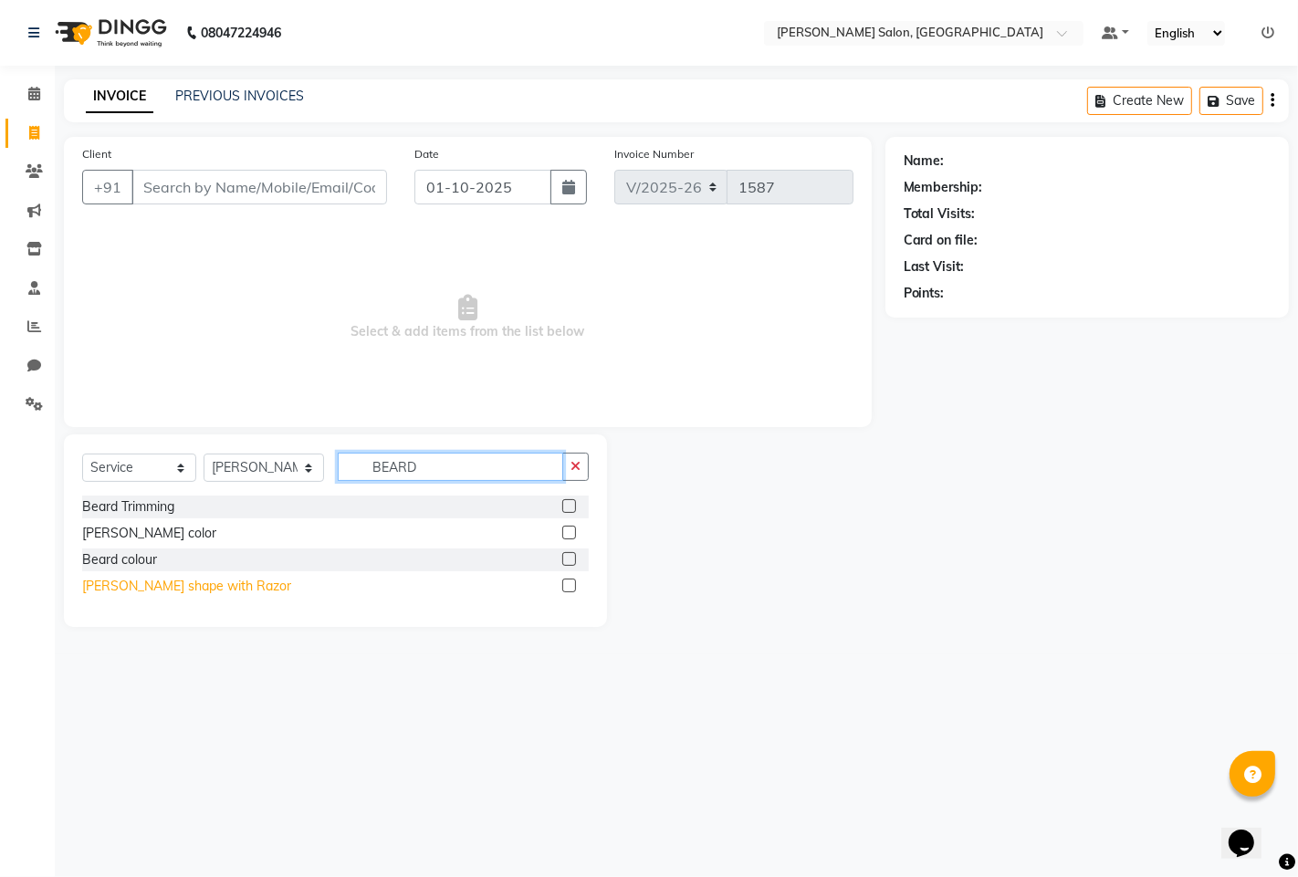
type input "BEARD"
click at [112, 591] on div "[PERSON_NAME] shape with Razor" at bounding box center [186, 586] width 209 height 19
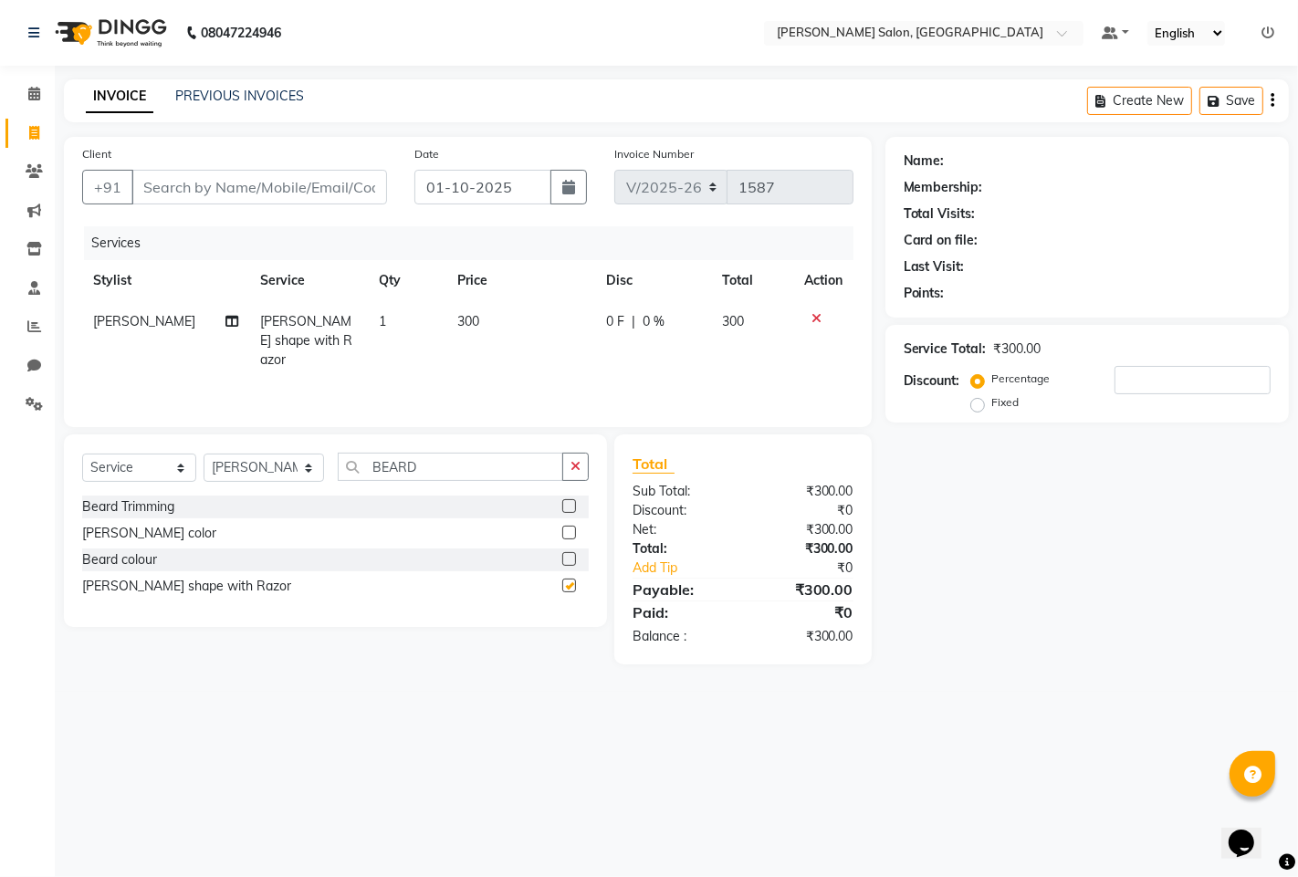
checkbox input "false"
drag, startPoint x: 245, startPoint y: 463, endPoint x: 245, endPoint y: 476, distance: 13.7
click at [245, 463] on select "Select Stylist admin hinjewadi ASHWINI DESHMUKH krishna more pratik shelke rish…" at bounding box center [264, 468] width 120 height 28
select select "90443"
click at [204, 455] on select "Select Stylist admin hinjewadi ASHWINI DESHMUKH krishna more pratik shelke rish…" at bounding box center [264, 468] width 120 height 28
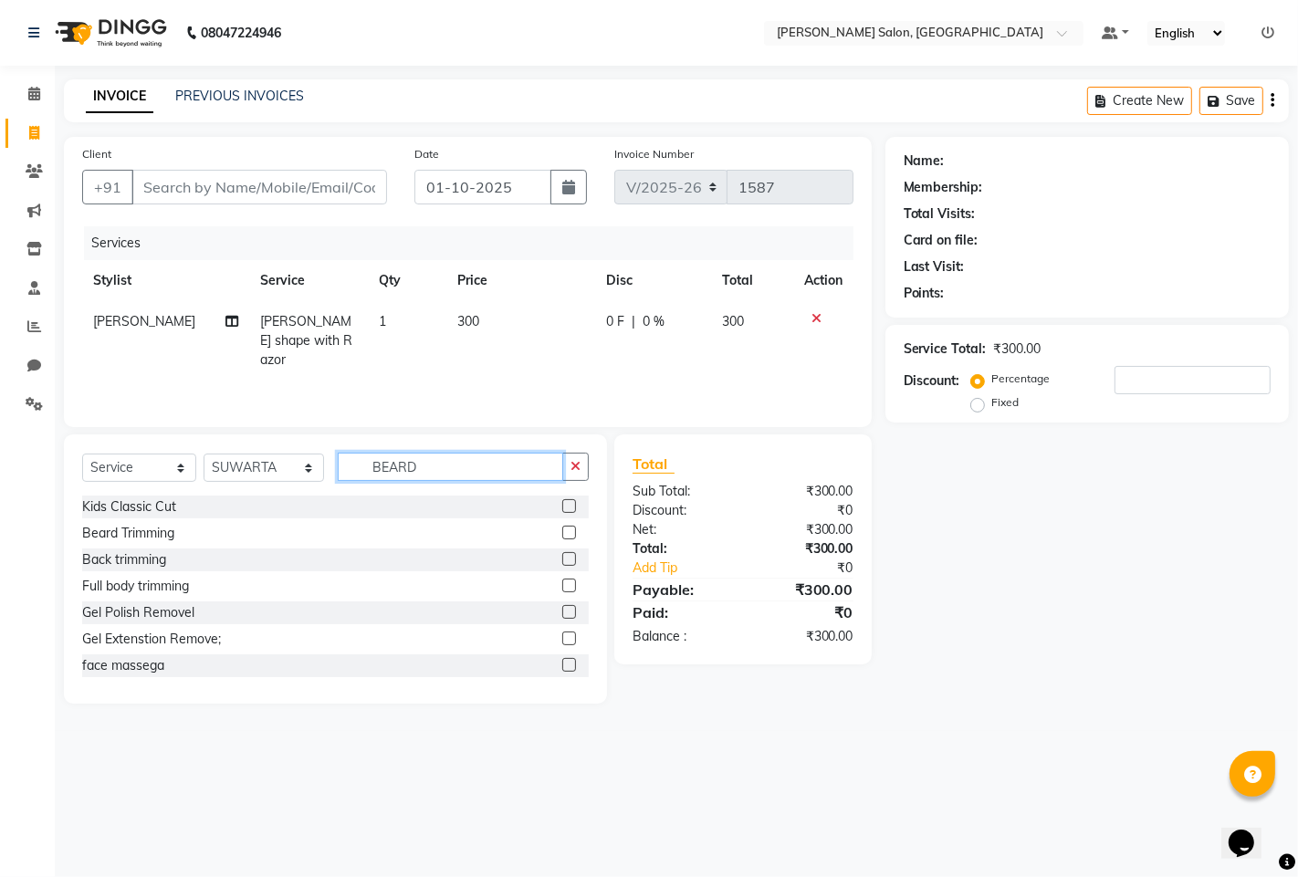
click at [454, 460] on input "BEARD" at bounding box center [450, 467] width 225 height 28
type input "B"
type input "EYE"
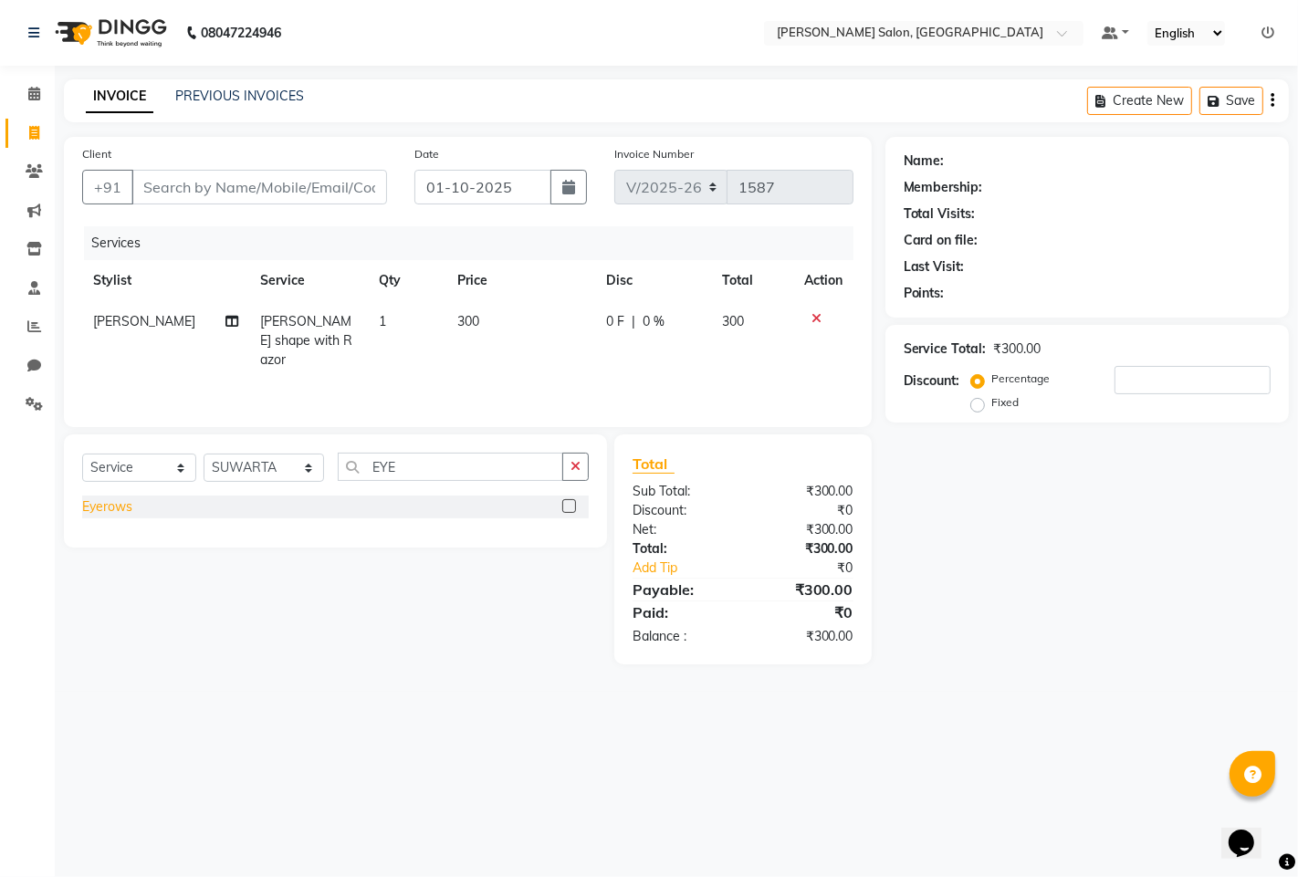
click at [122, 502] on div "Eyerows" at bounding box center [107, 506] width 50 height 19
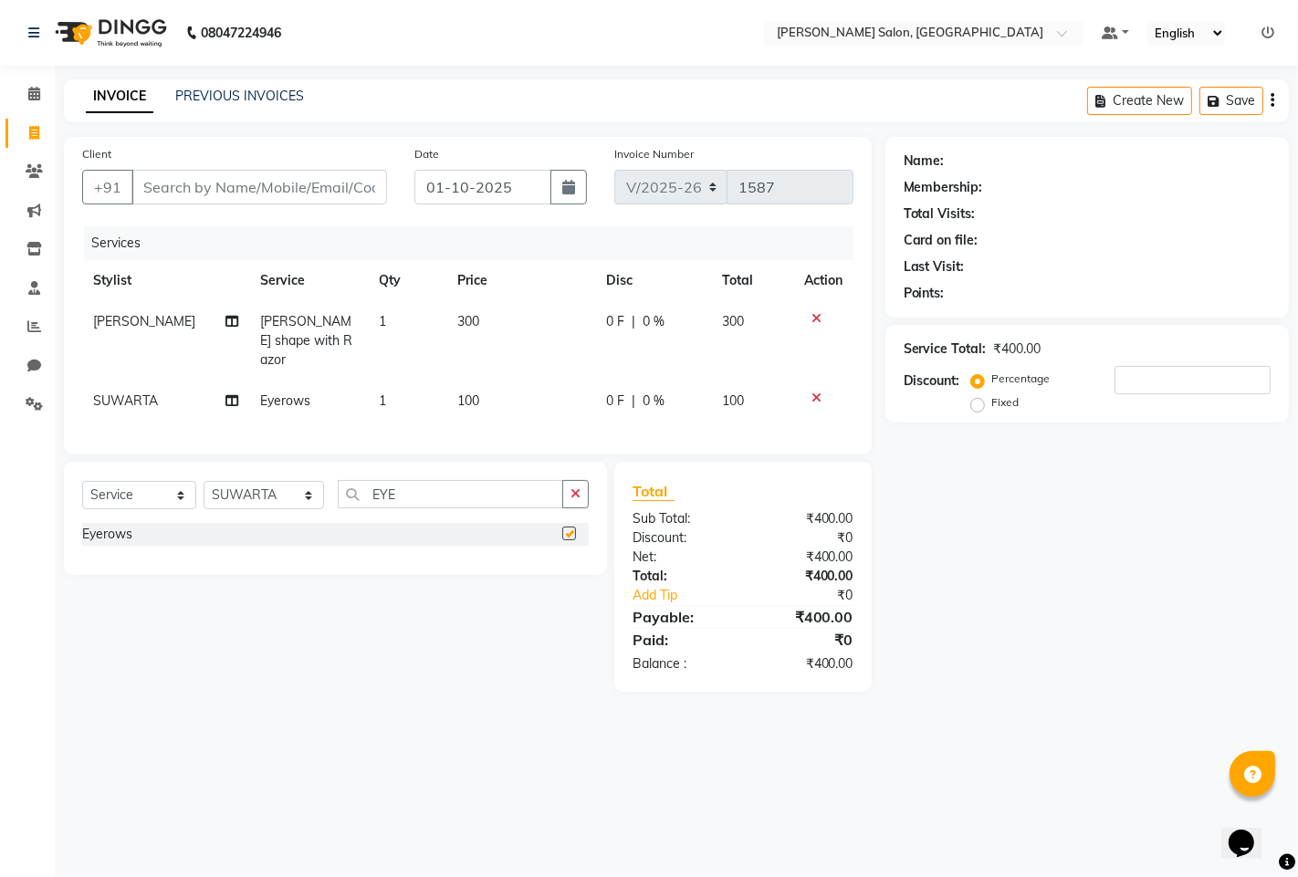
checkbox input "false"
drag, startPoint x: 453, startPoint y: 499, endPoint x: 458, endPoint y: 586, distance: 86.9
click at [472, 626] on div "Select Service Product Membership Package Voucher Prepaid Gift Card Select Styl…" at bounding box center [328, 577] width 557 height 230
click at [450, 480] on input "EYE" at bounding box center [450, 494] width 225 height 28
type input "E"
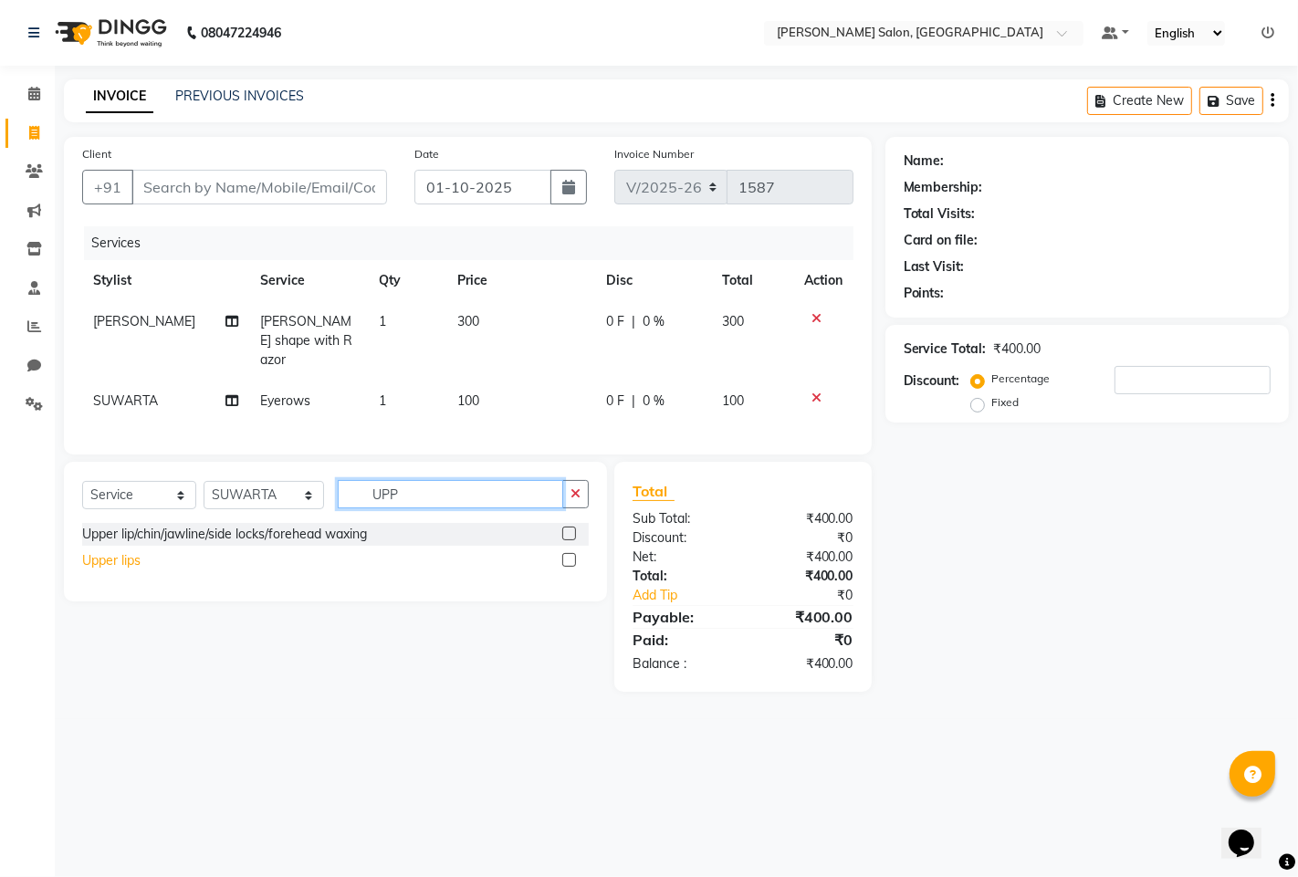
type input "UPP"
click at [120, 552] on div "Upper lips" at bounding box center [111, 560] width 58 height 19
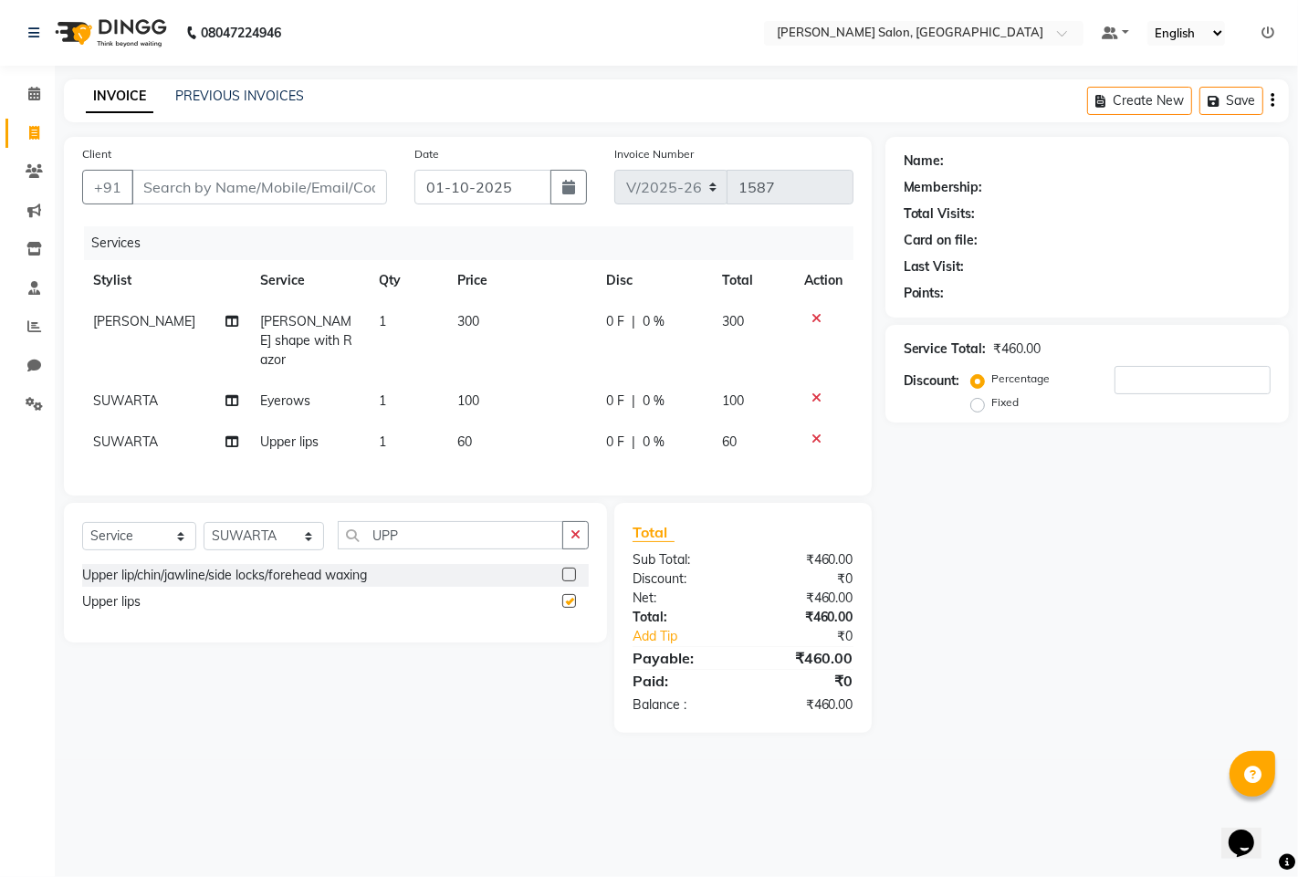
checkbox input "false"
click at [199, 188] on input "Client" at bounding box center [259, 187] width 256 height 35
click at [197, 192] on input "Client" at bounding box center [259, 187] width 256 height 35
type input "9"
type input "0"
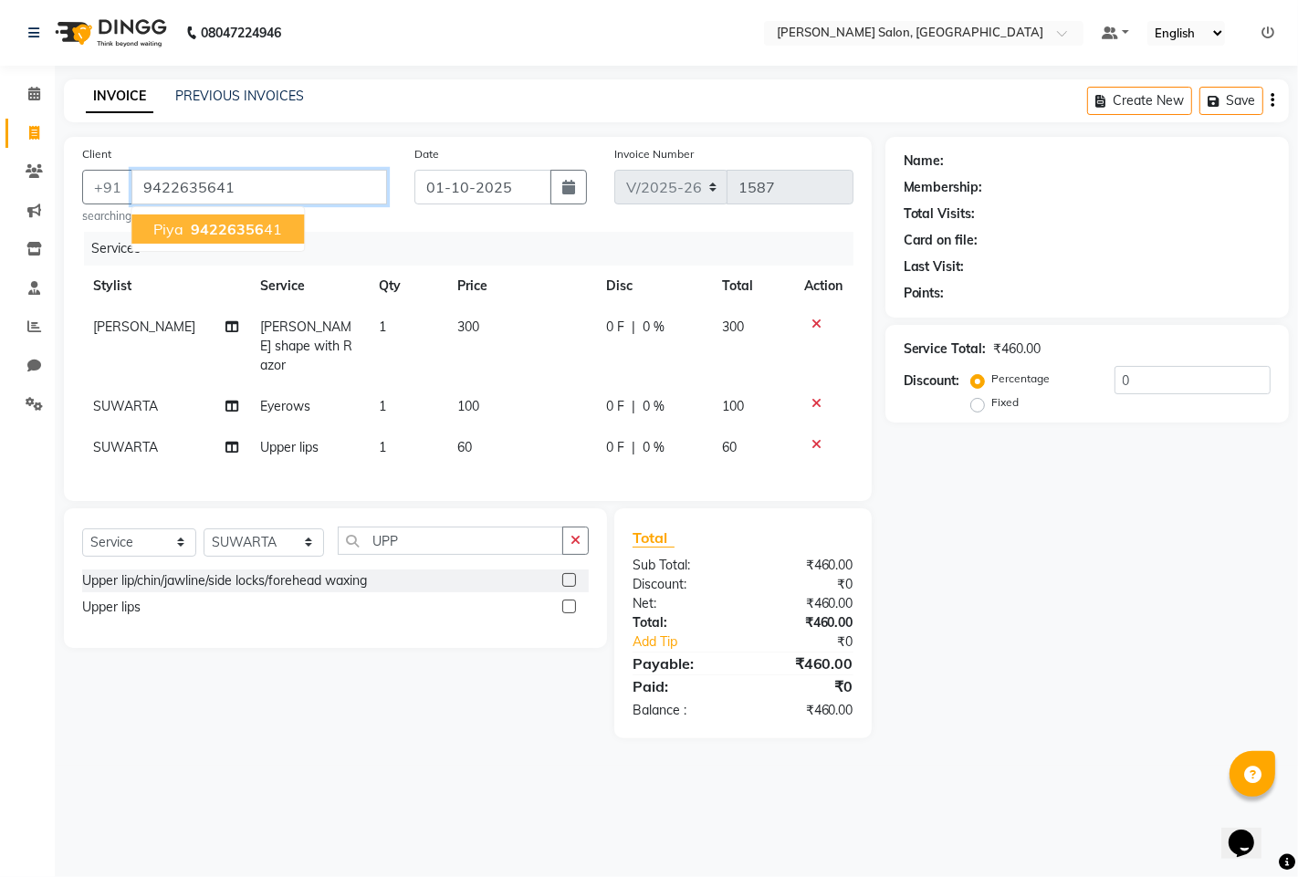
type input "9422635641"
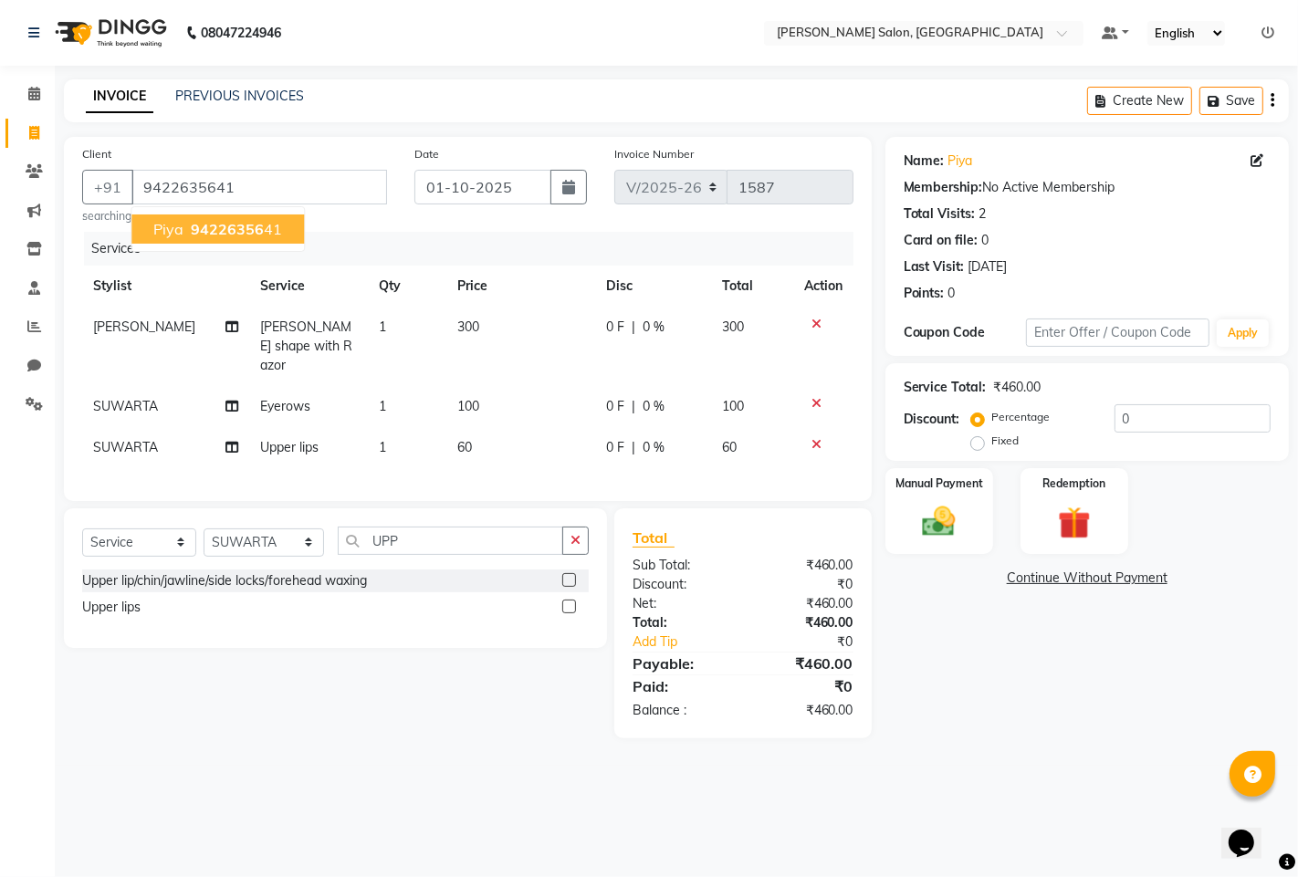
click at [187, 229] on ngb-highlight "94226356 41" at bounding box center [234, 229] width 95 height 18
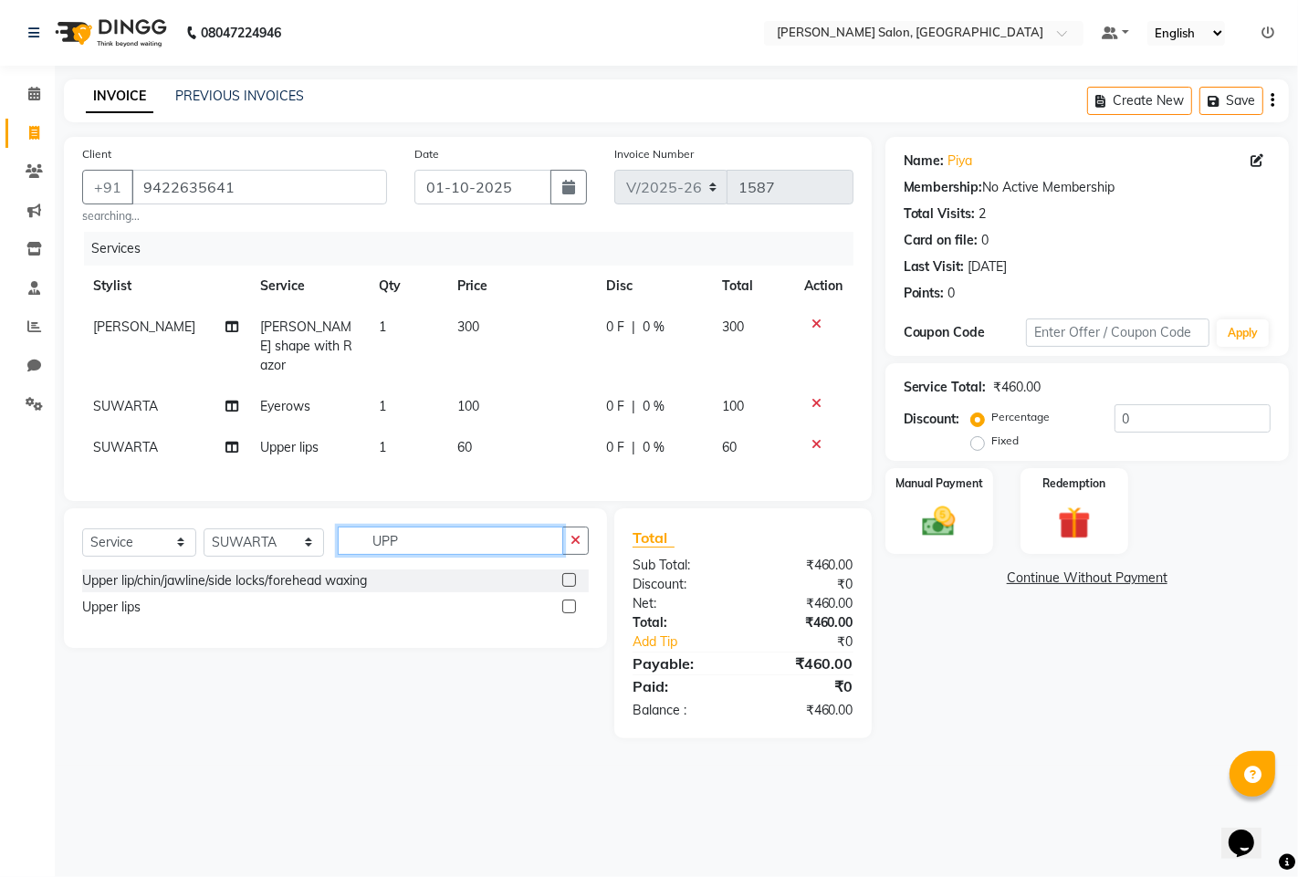
click at [462, 542] on input "UPP" at bounding box center [450, 541] width 225 height 28
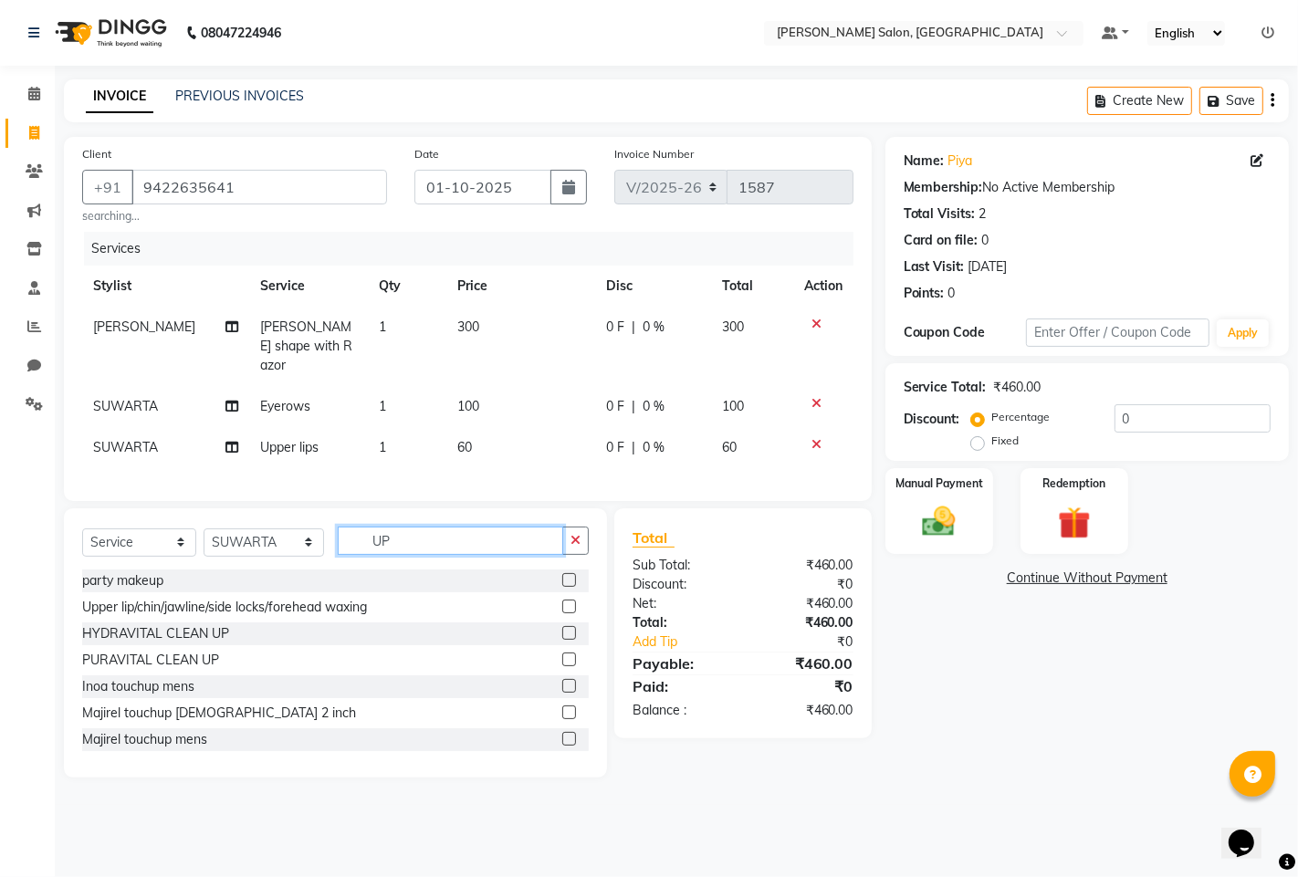
type input "U"
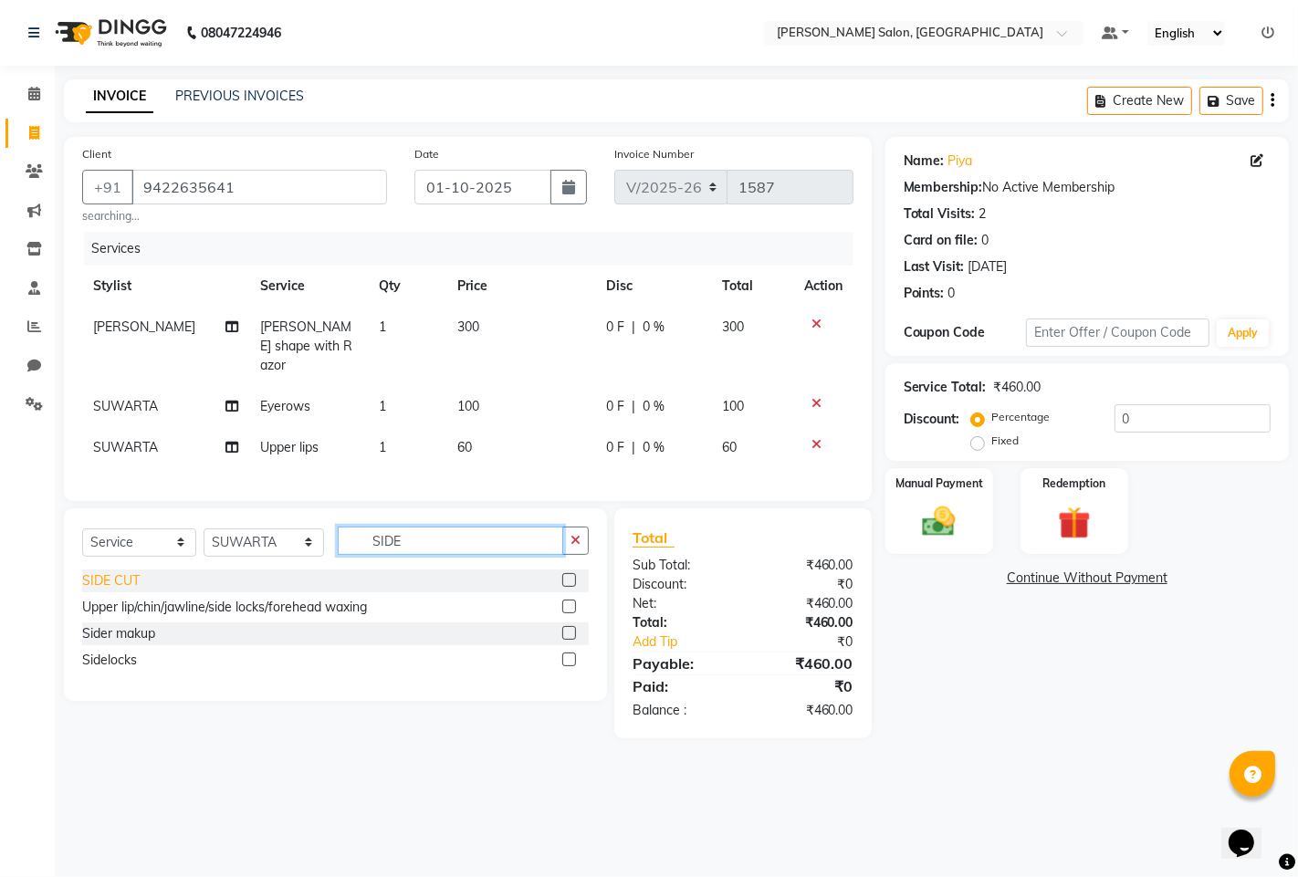
type input "SIDE"
click at [105, 580] on div "SIDE CUT" at bounding box center [111, 580] width 58 height 19
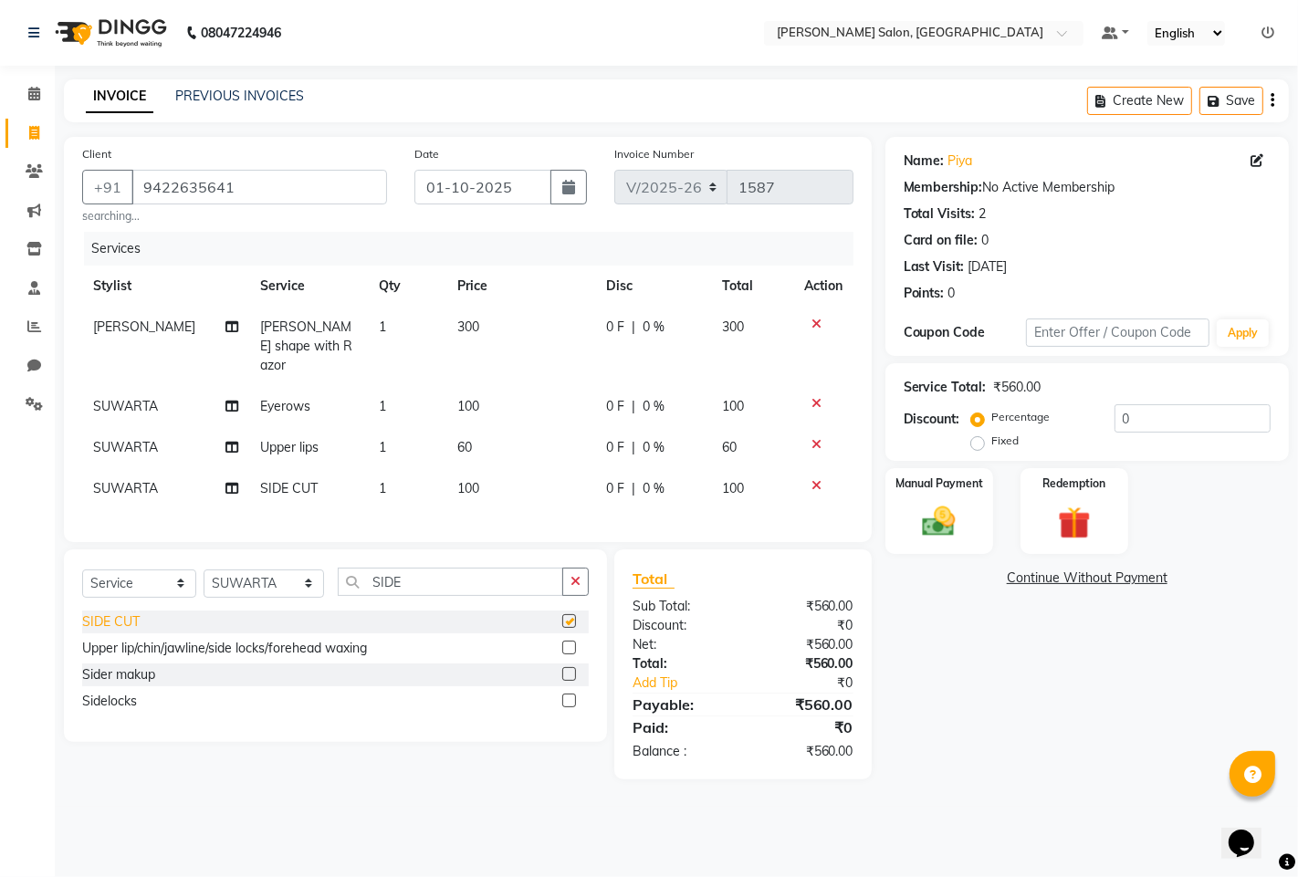
checkbox input "false"
click at [938, 495] on div "Manual Payment" at bounding box center [939, 511] width 112 height 90
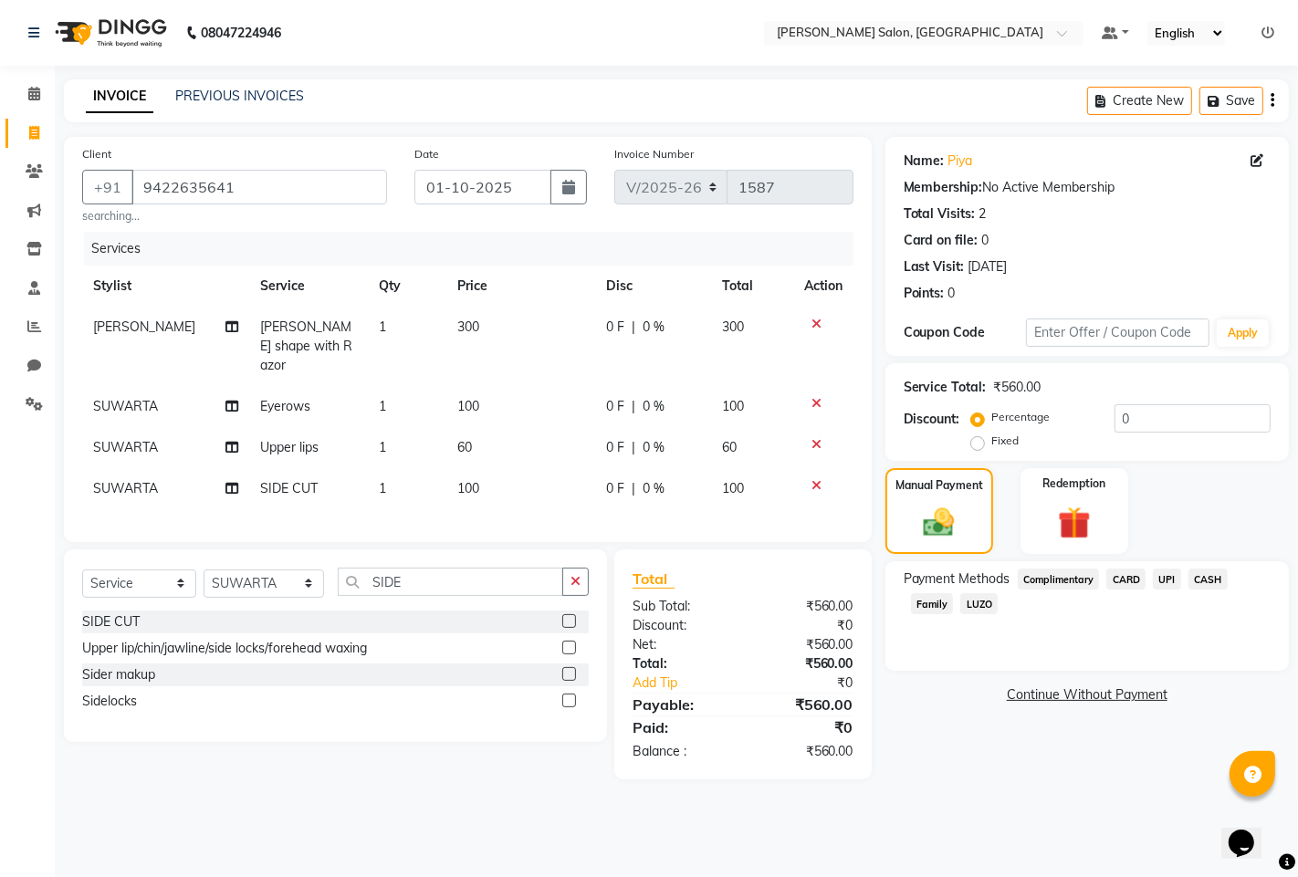
click at [1160, 579] on span "UPI" at bounding box center [1167, 579] width 28 height 21
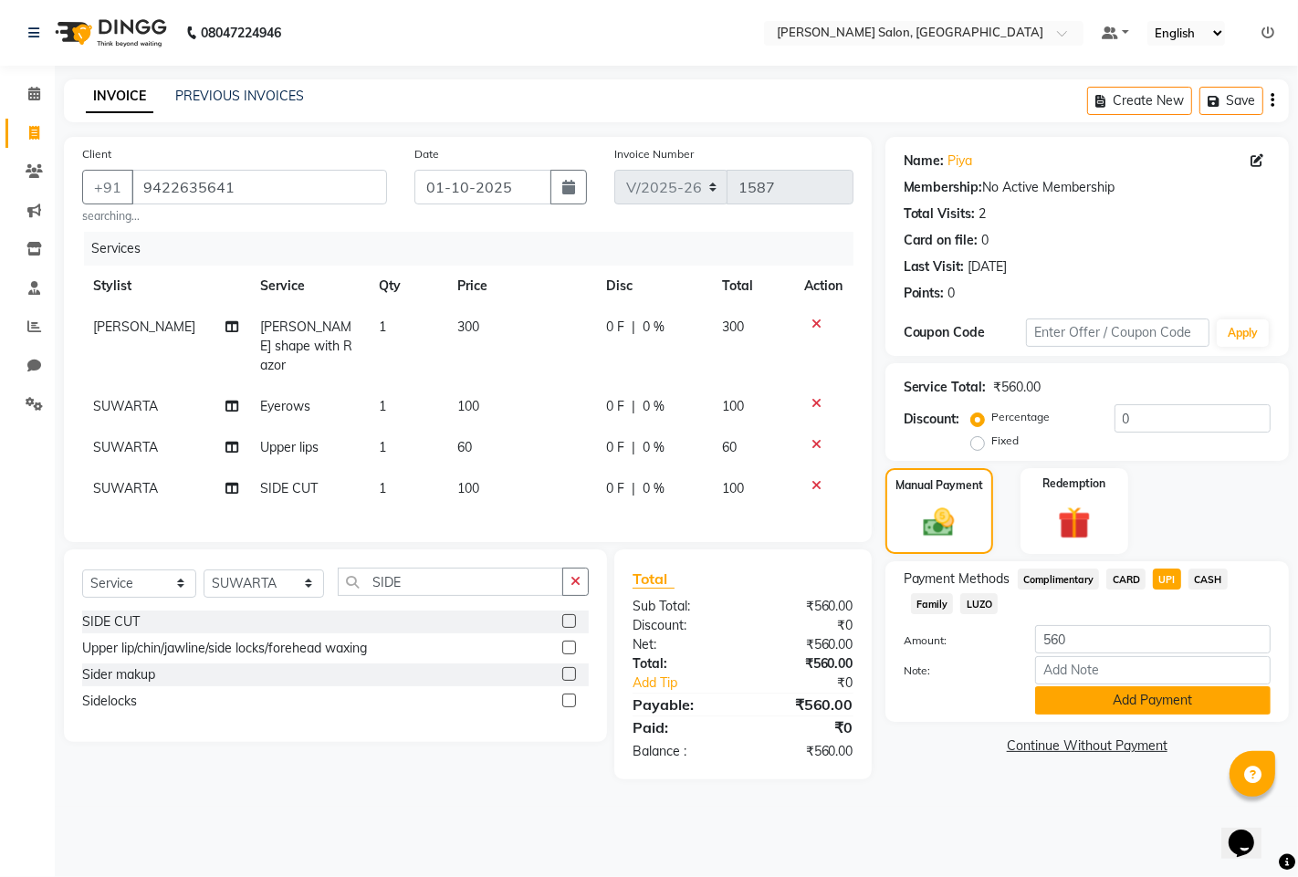
click at [1081, 699] on button "Add Payment" at bounding box center [1152, 700] width 235 height 28
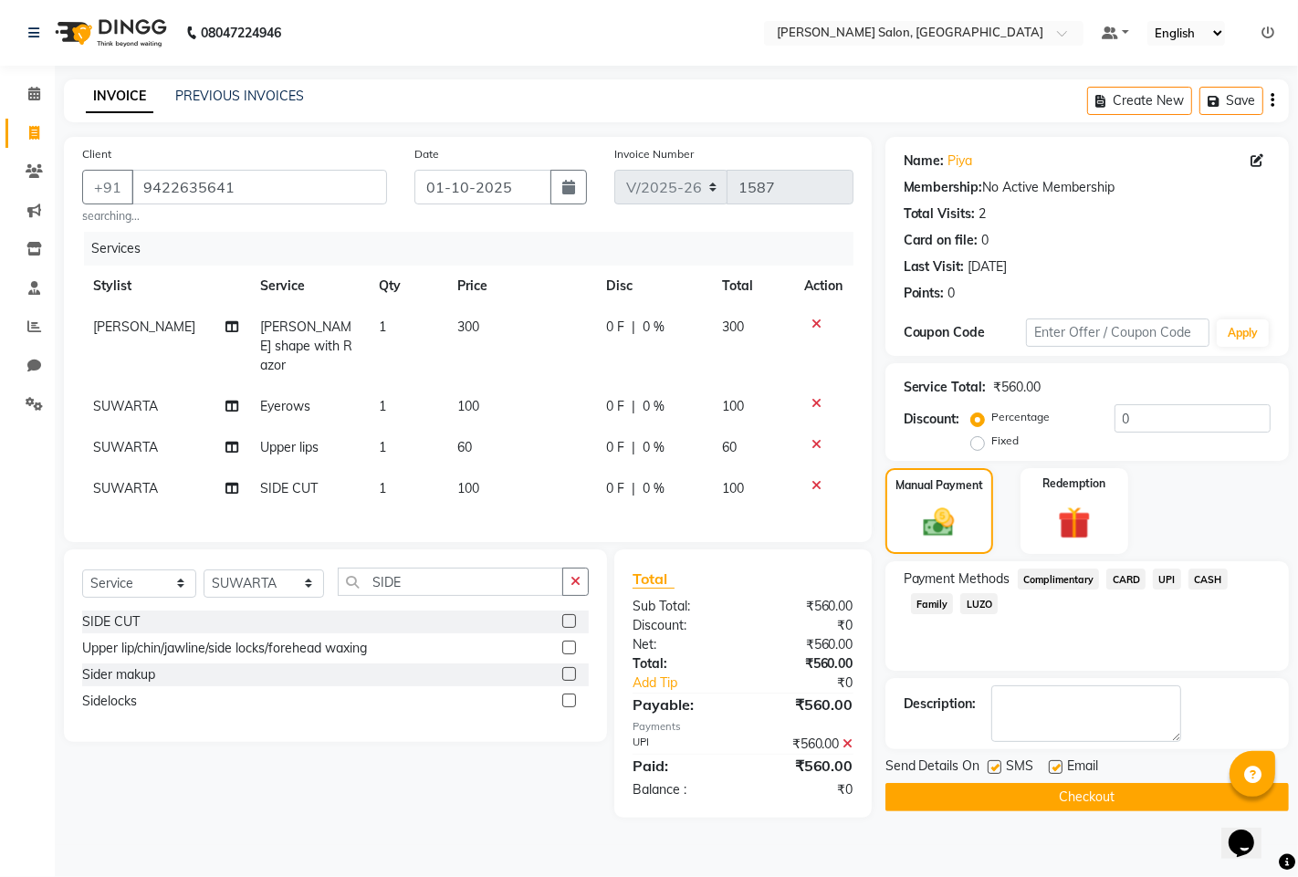
click at [1043, 795] on button "Checkout" at bounding box center [1086, 797] width 403 height 28
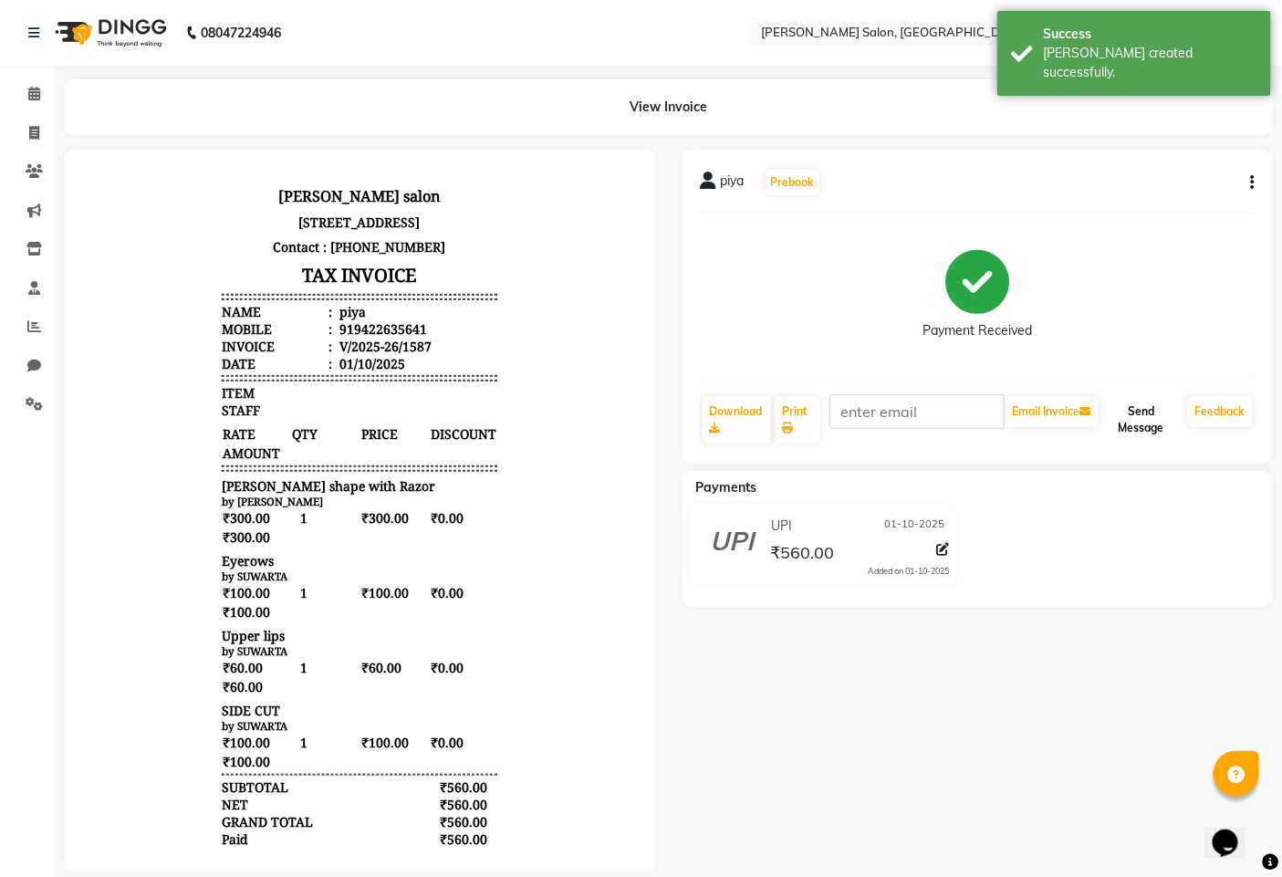
click at [1148, 422] on button "Send Message" at bounding box center [1142, 419] width 78 height 47
